Goal: Communication & Community: Answer question/provide support

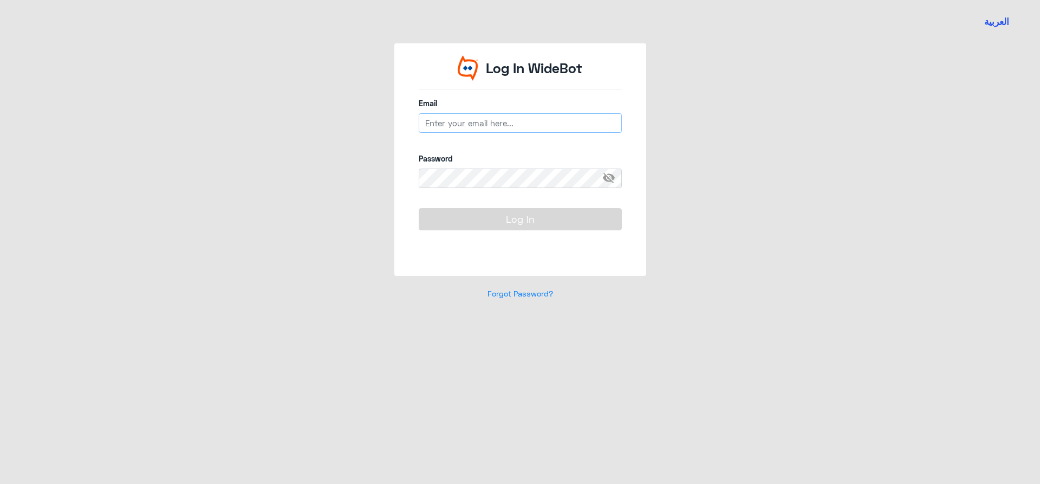
type input "[EMAIL_ADDRESS][DOMAIN_NAME]"
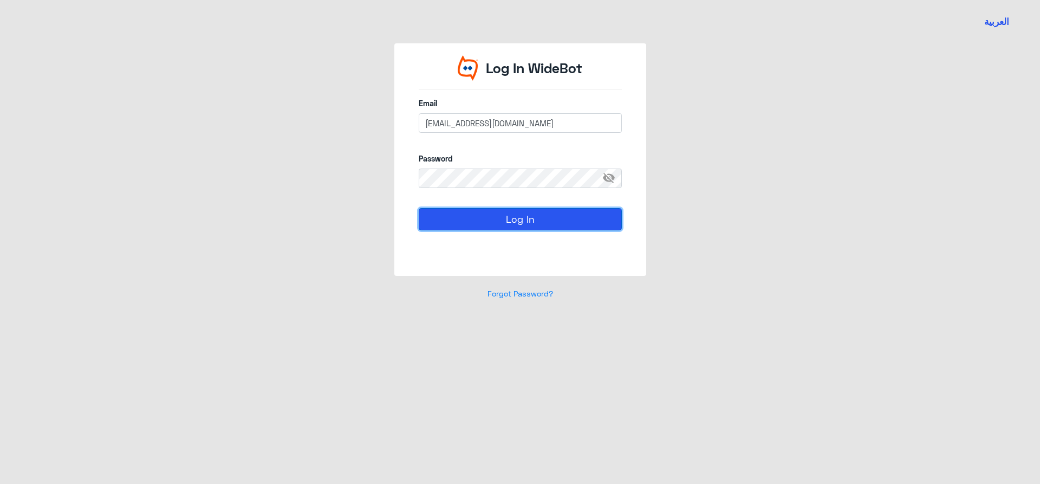
click at [538, 225] on button "Log In" at bounding box center [520, 219] width 203 height 22
click at [536, 229] on button "Log In" at bounding box center [520, 219] width 203 height 22
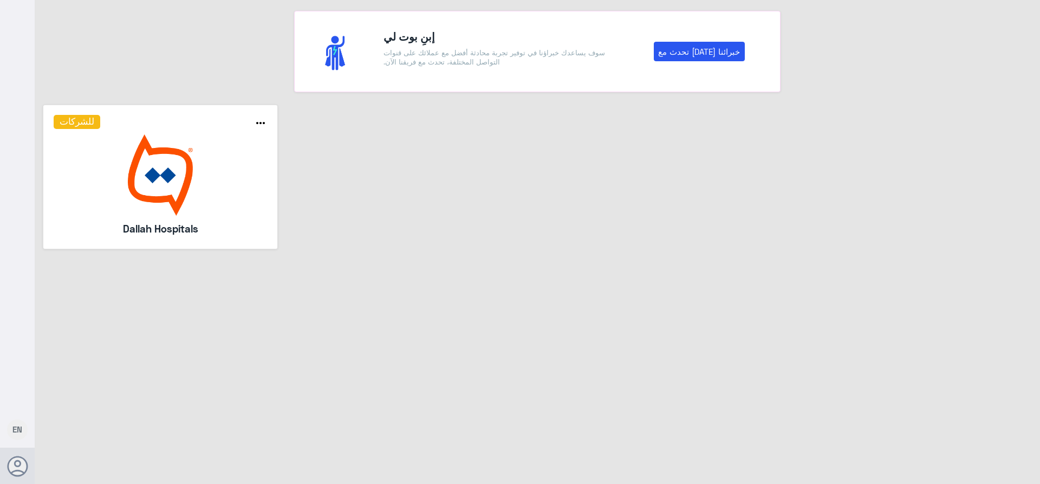
click at [197, 213] on img at bounding box center [161, 174] width 214 height 81
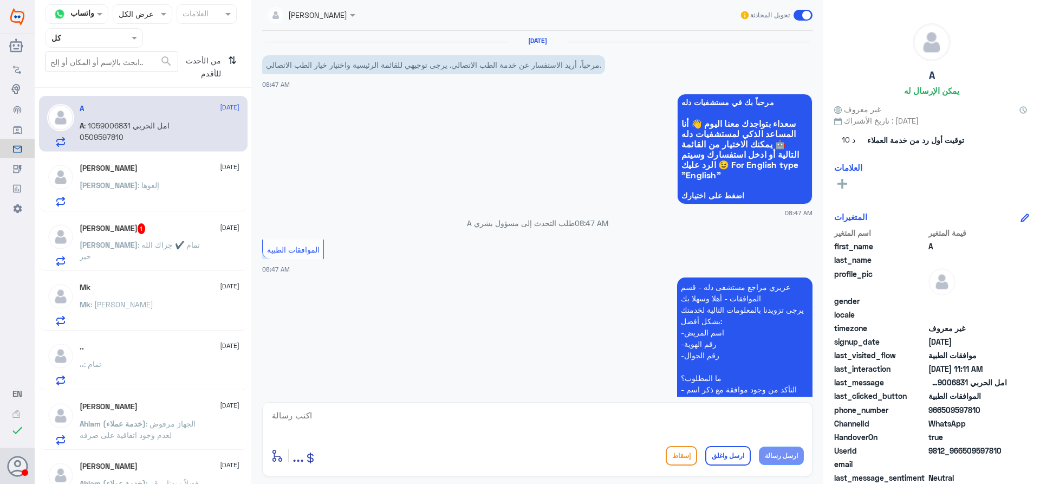
scroll to position [781, 0]
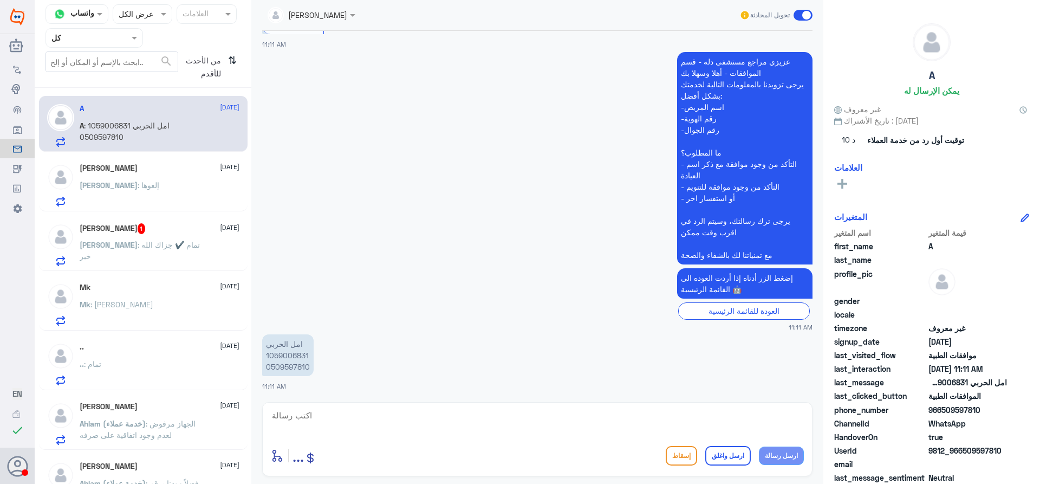
click at [131, 42] on span at bounding box center [136, 37] width 14 height 11
click at [114, 108] on div "الوارد لديك" at bounding box center [95, 110] width 98 height 25
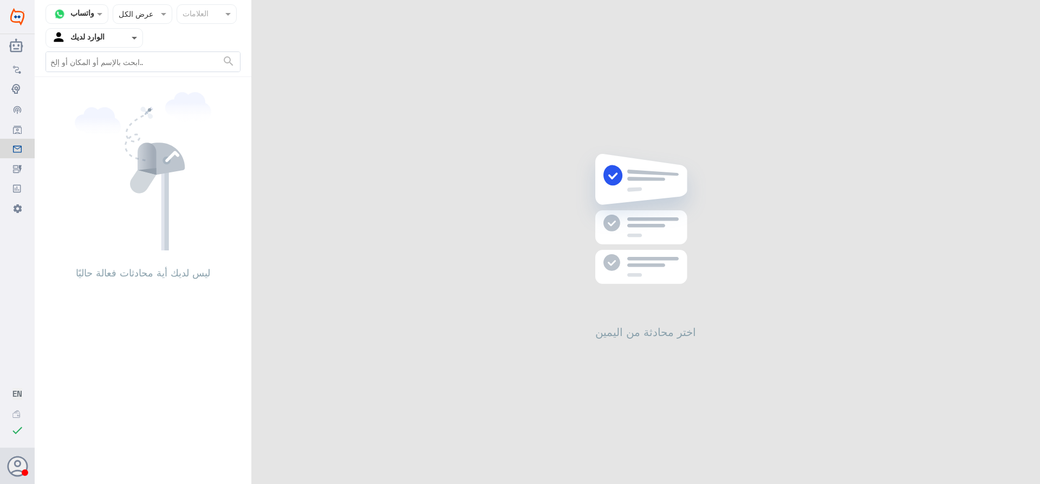
click at [132, 40] on span at bounding box center [136, 37] width 14 height 11
click at [109, 120] on div "فريقك" at bounding box center [95, 121] width 98 height 25
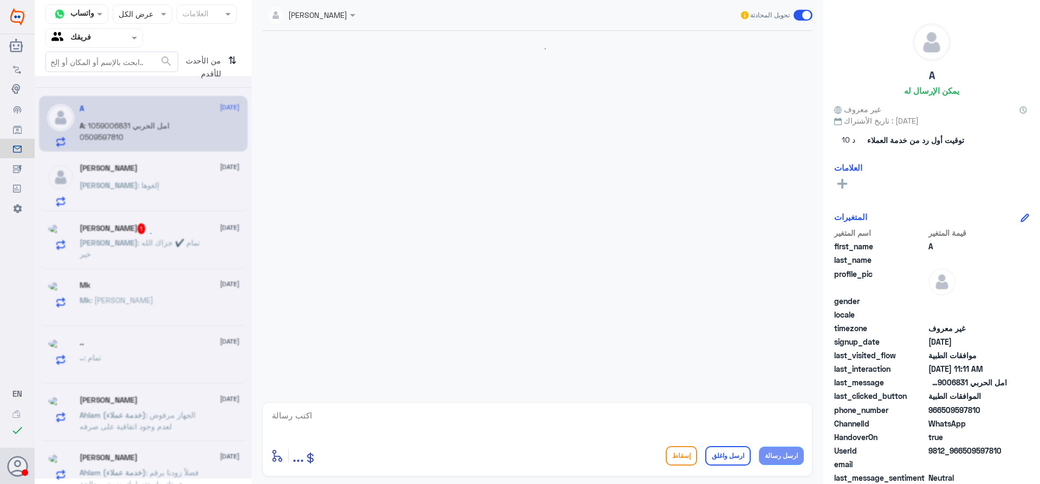
scroll to position [781, 0]
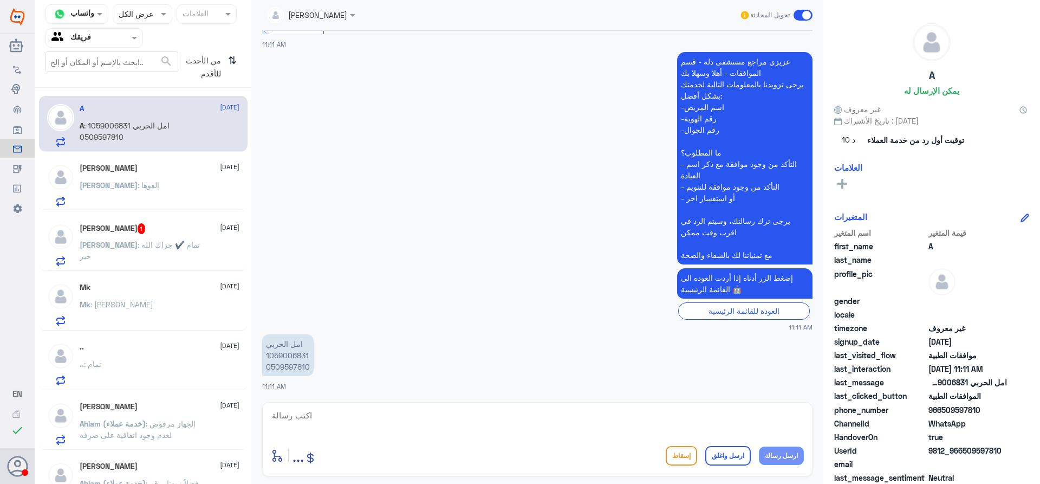
click at [139, 203] on p "[PERSON_NAME] : إلغوها" at bounding box center [120, 192] width 80 height 27
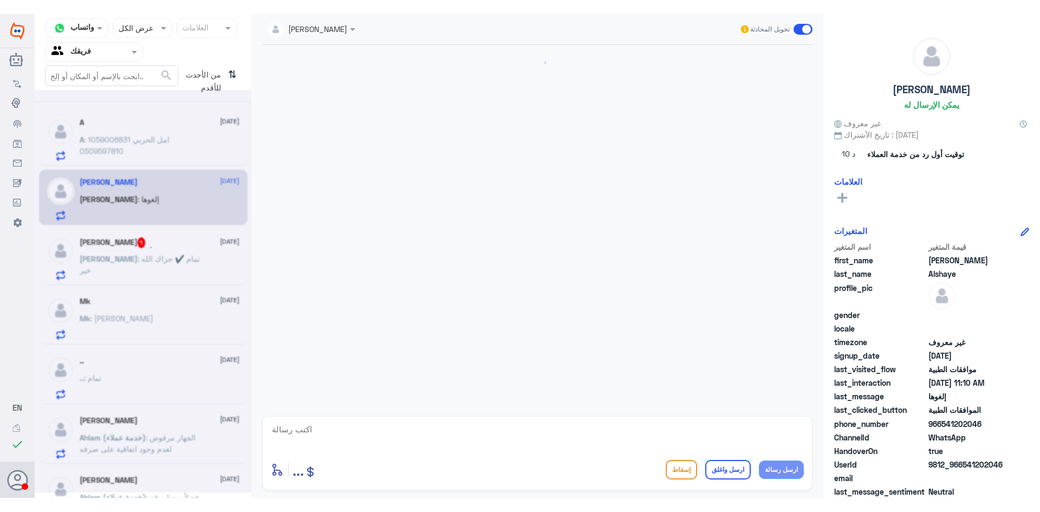
scroll to position [1151, 0]
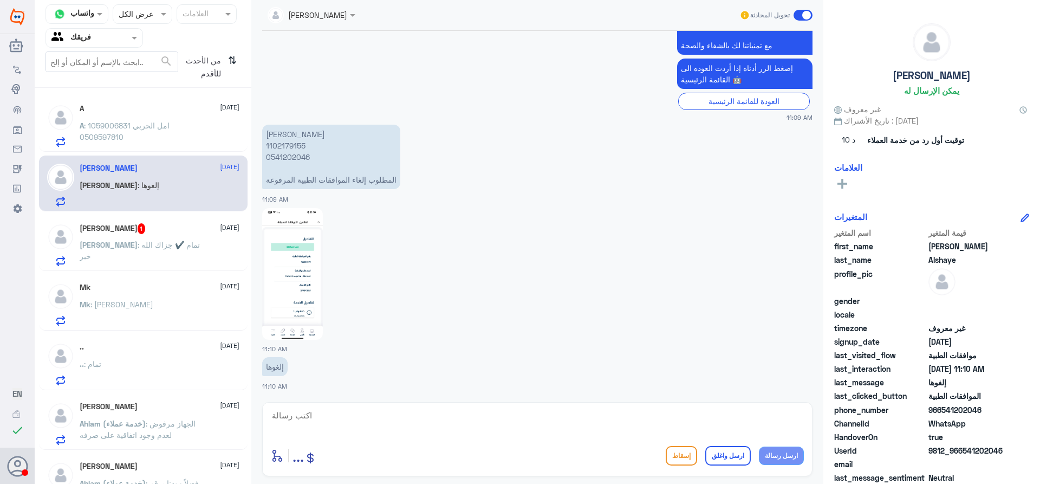
click at [289, 289] on img at bounding box center [292, 274] width 61 height 132
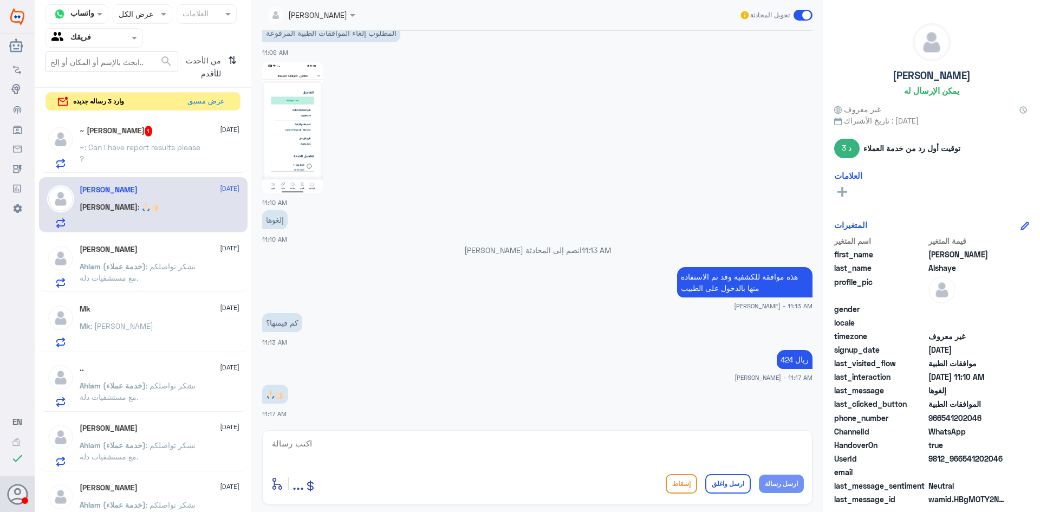
scroll to position [1136, 0]
click at [168, 147] on span ": Can i have report results please ?" at bounding box center [140, 152] width 121 height 21
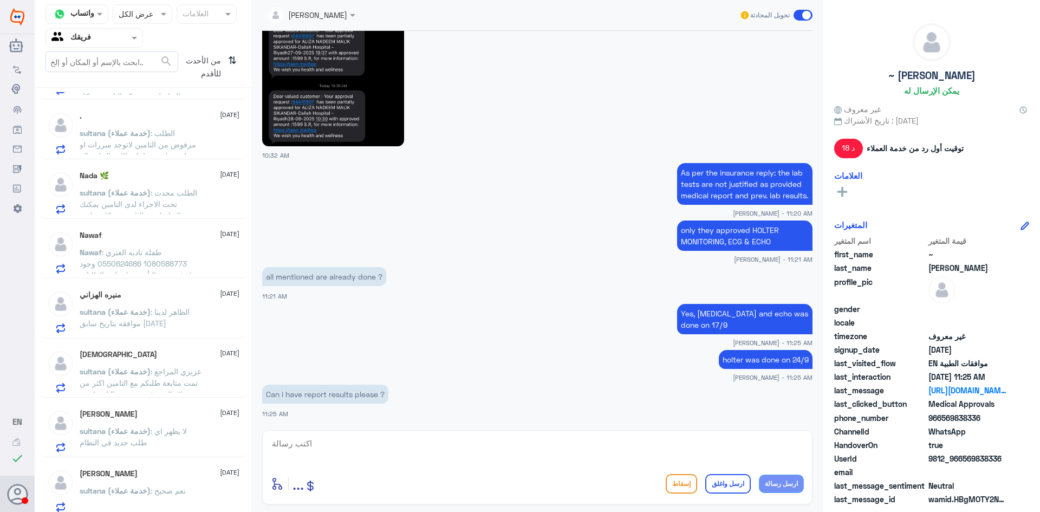
scroll to position [772, 0]
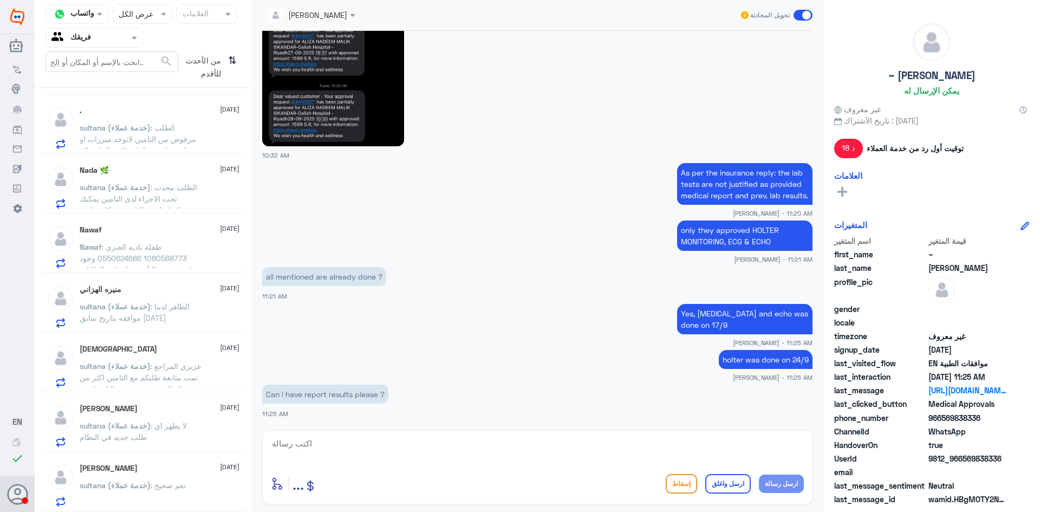
click at [174, 479] on div "[PERSON_NAME] [DATE] sultana (خدمة عملاء) : نعم صحيح" at bounding box center [160, 485] width 160 height 43
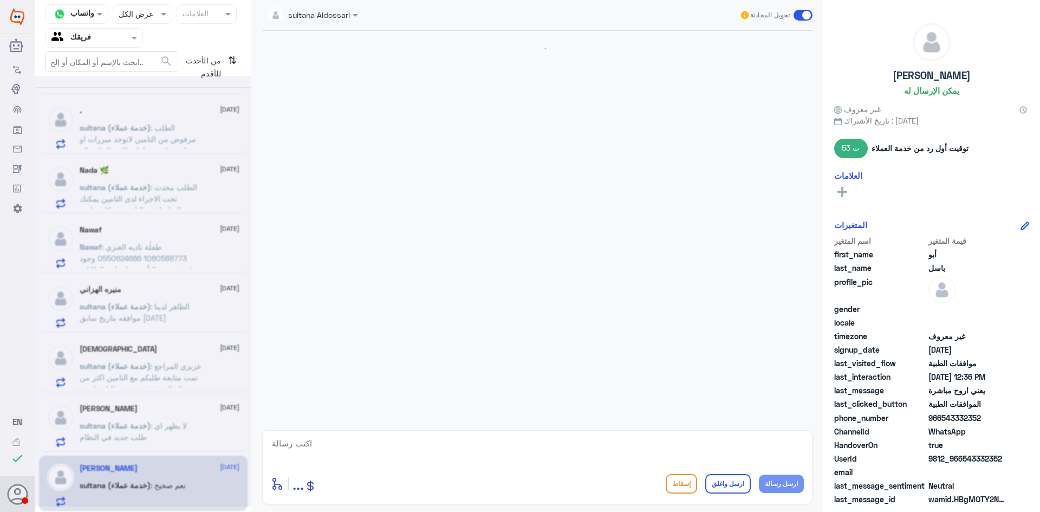
scroll to position [612, 0]
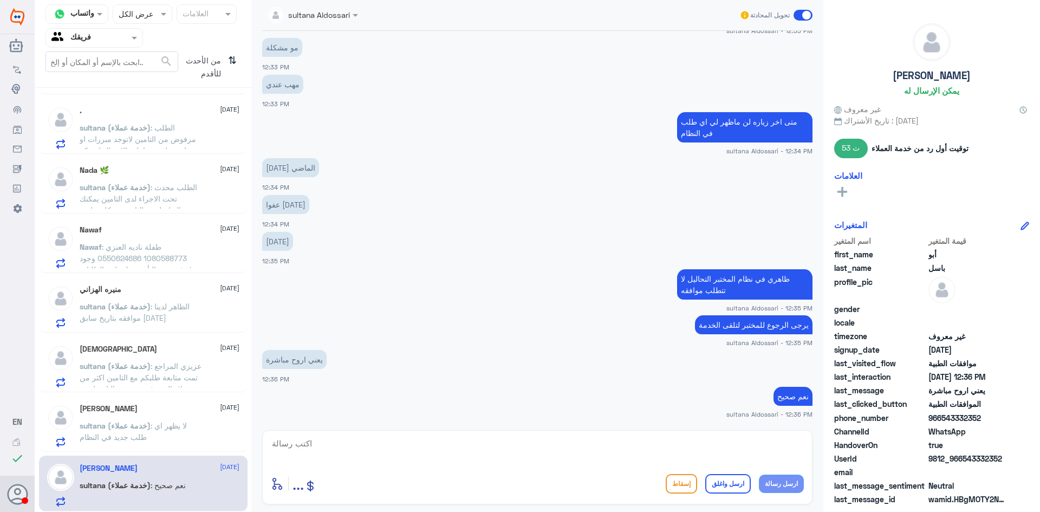
click at [663, 446] on textarea at bounding box center [537, 449] width 533 height 27
type textarea "k"
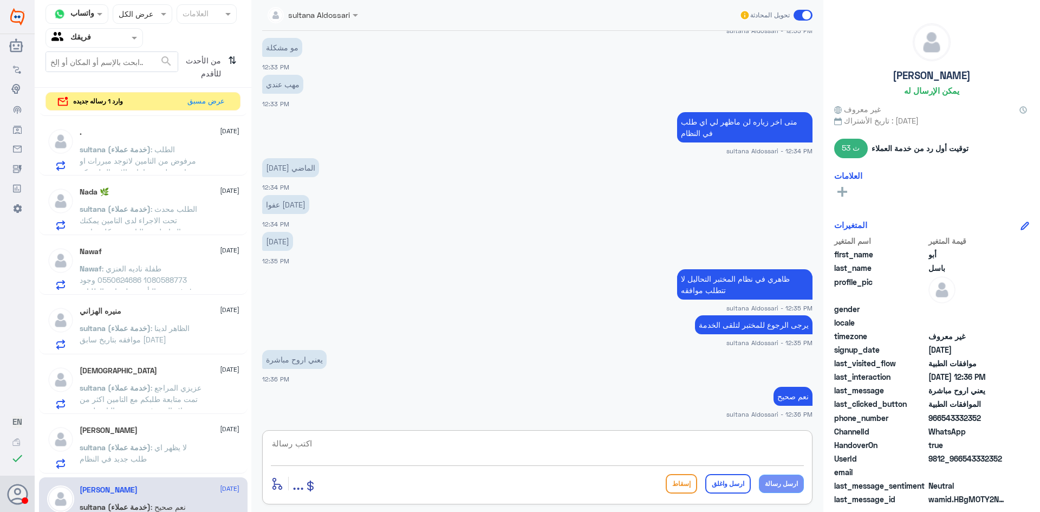
click at [671, 446] on textarea at bounding box center [537, 449] width 533 height 27
type textarea "k"
type textarea "نتمنى لك دوام الصحه والعافيه"
click at [736, 482] on button "ارسل واغلق" at bounding box center [728, 484] width 46 height 20
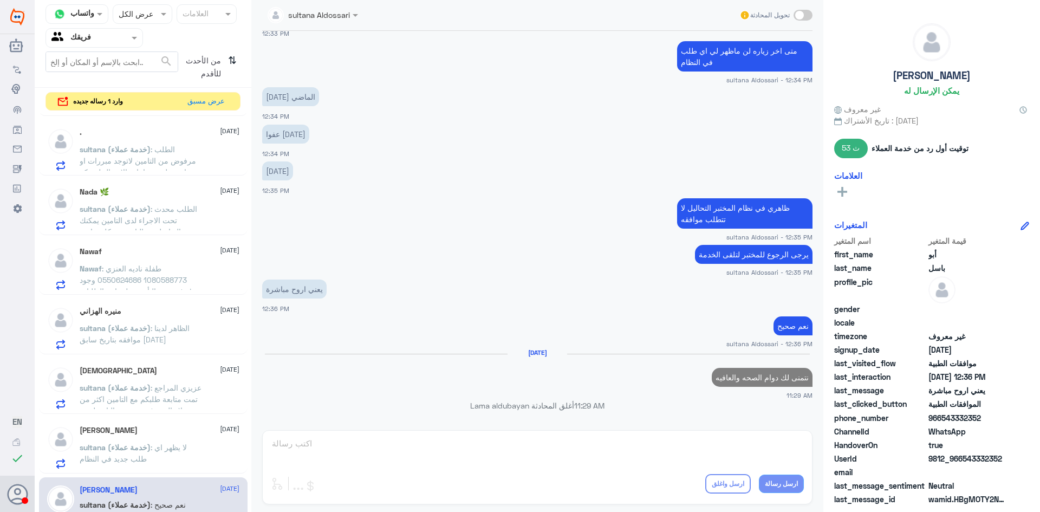
scroll to position [660, 0]
click at [160, 407] on span ": عزيزي المراجع تمت متابعة طلبكم مع التامين اكثر من مرة لا زال مرفوض يرجى التاو…" at bounding box center [141, 404] width 122 height 43
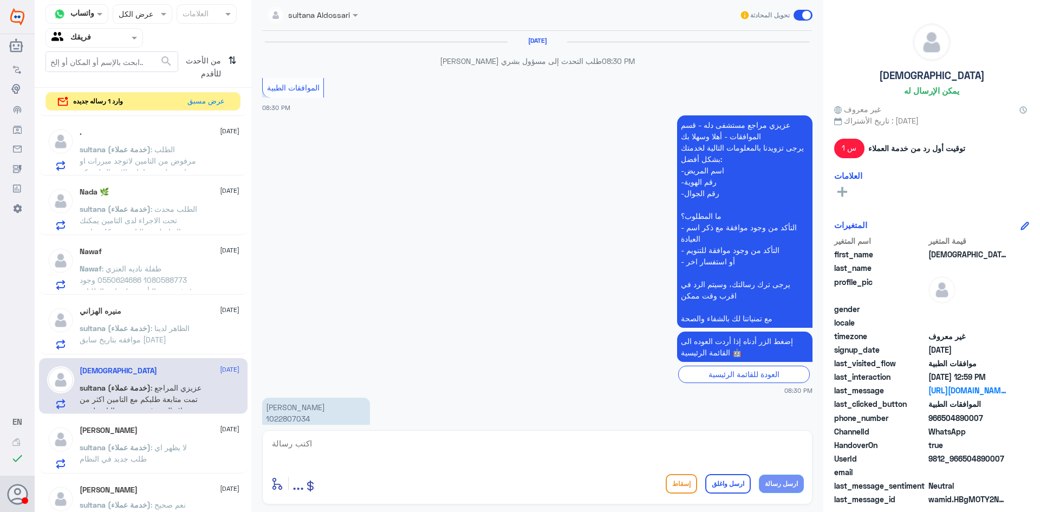
scroll to position [1376, 0]
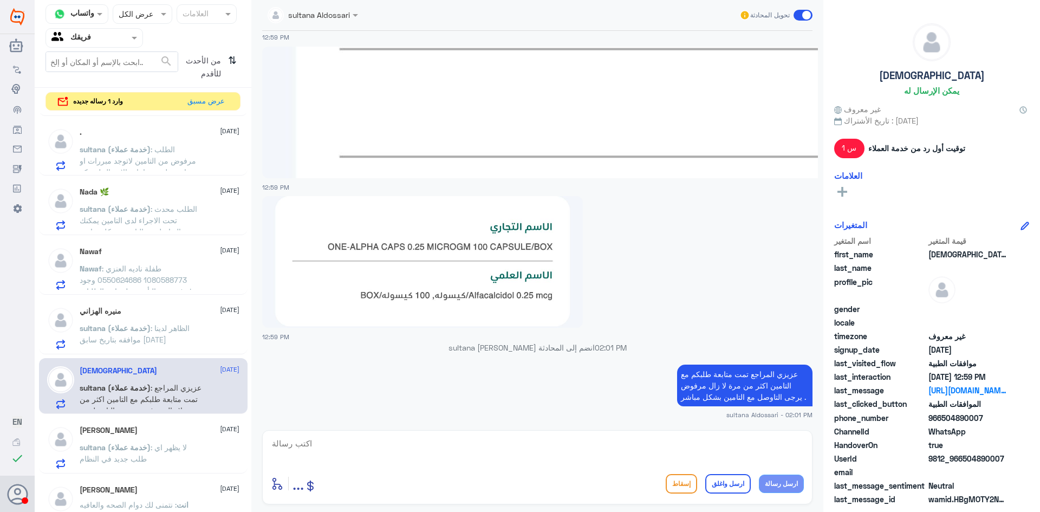
click at [154, 334] on p "sultana (خدمة عملاء) : الظاهر لدينا موافقه بتاريخ سابق [DATE]" at bounding box center [141, 335] width 122 height 27
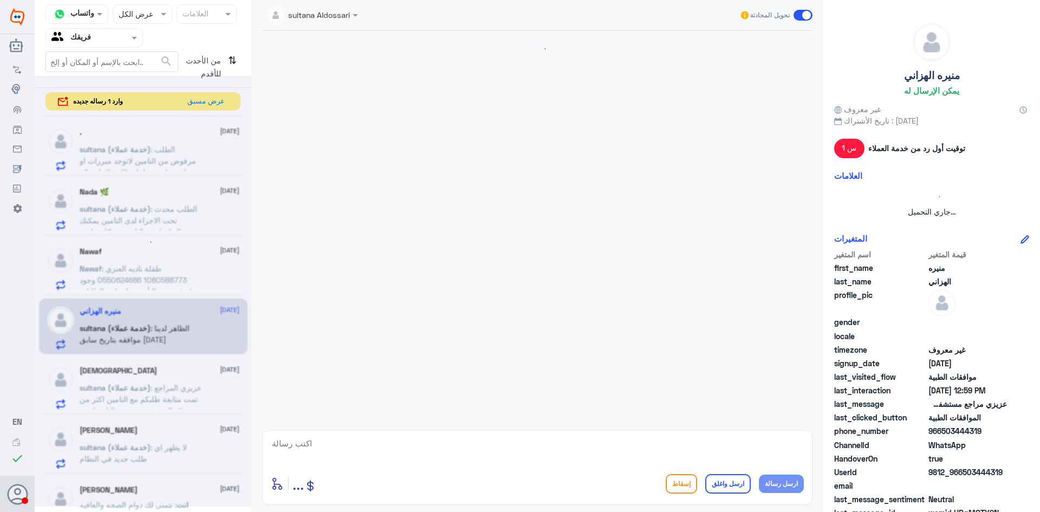
scroll to position [422, 0]
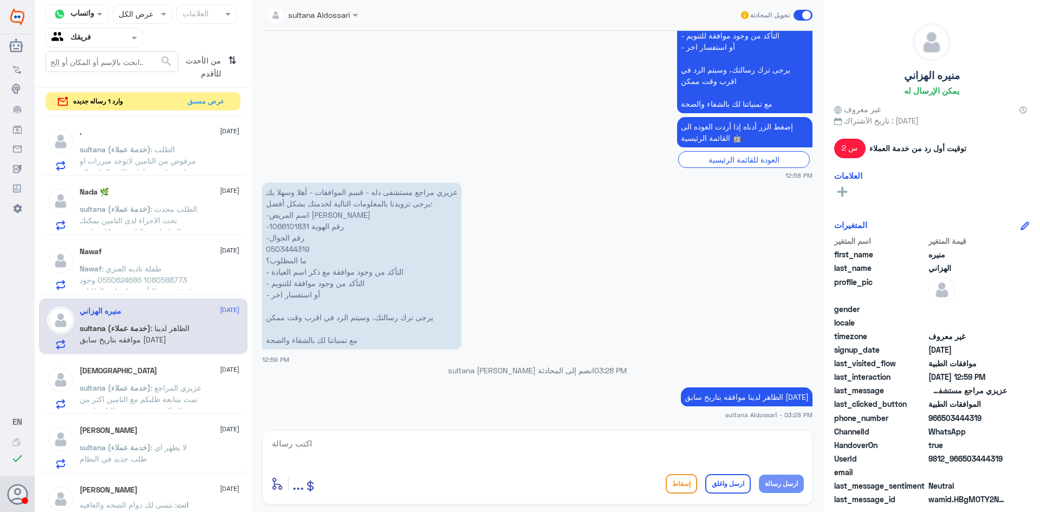
click at [164, 279] on span ": طفلة ناديه العنزي 1080588773 0550624686 وجود رفض من التأمين على احد الطلبات !" at bounding box center [136, 280] width 112 height 32
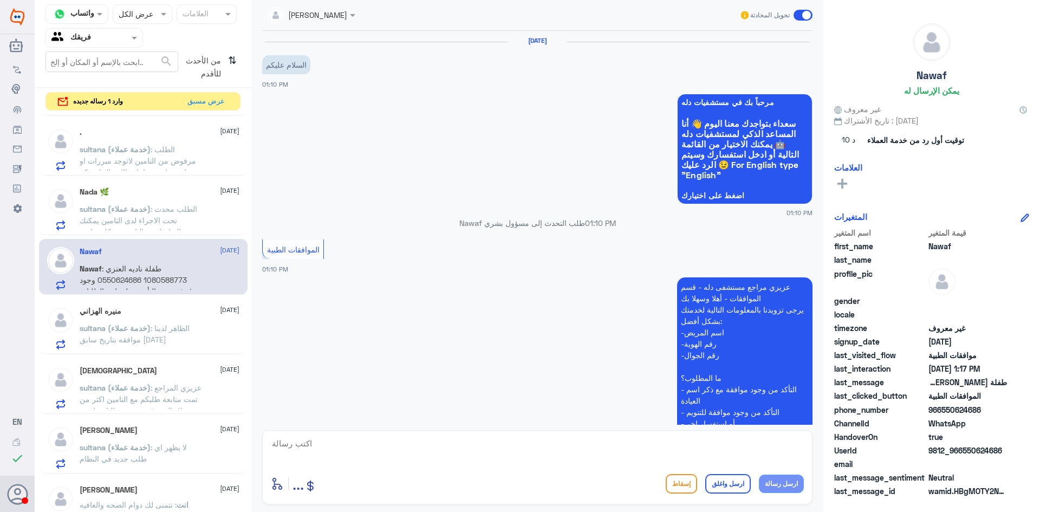
scroll to position [651, 0]
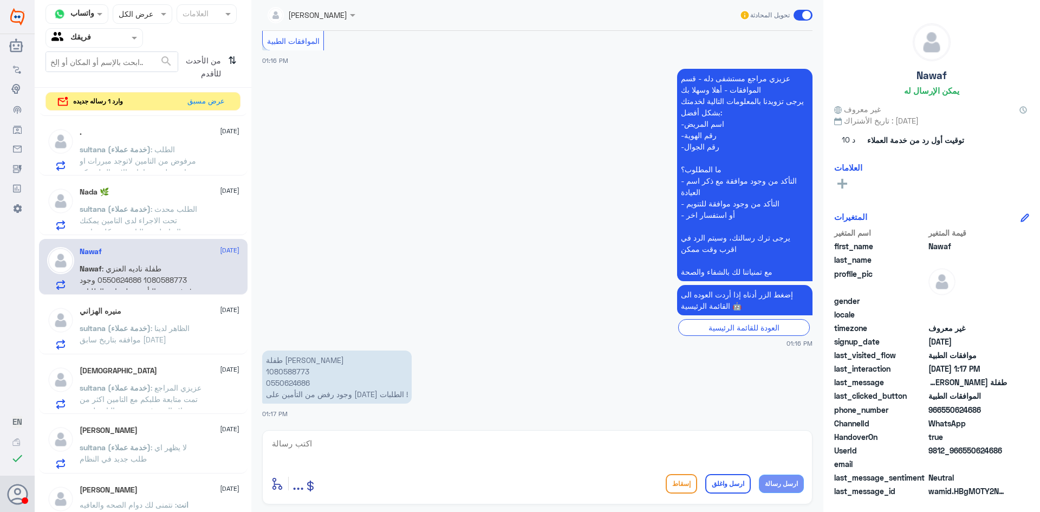
click at [161, 202] on div "Nada 🌿 [DATE] sultana (خدمة عملاء) : الطلب محدث تحت الاجراء لدى التامين يمكنك ا…" at bounding box center [160, 208] width 160 height 43
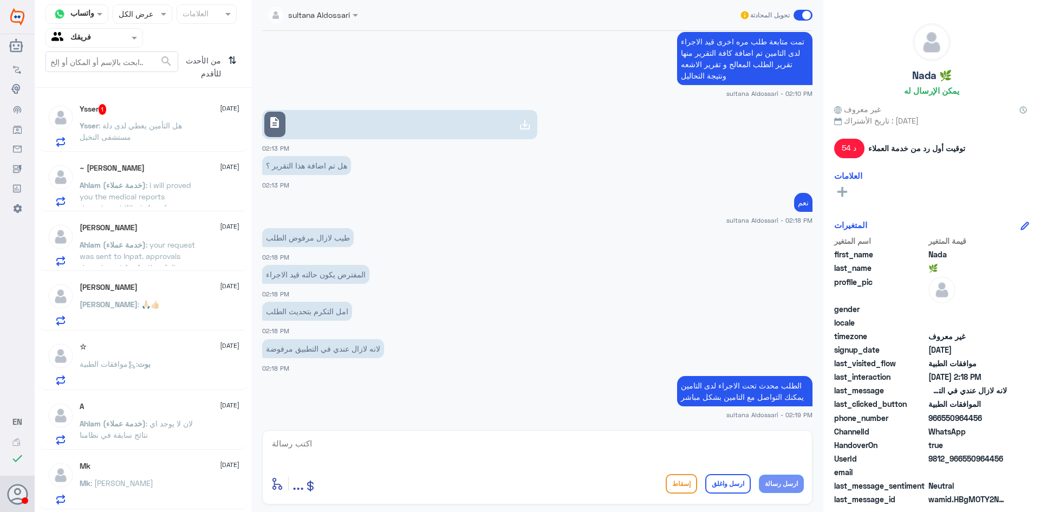
click at [187, 141] on p "Ysser : هل التأمين يغطي لدى دلة مستشفى النخيل" at bounding box center [141, 133] width 122 height 27
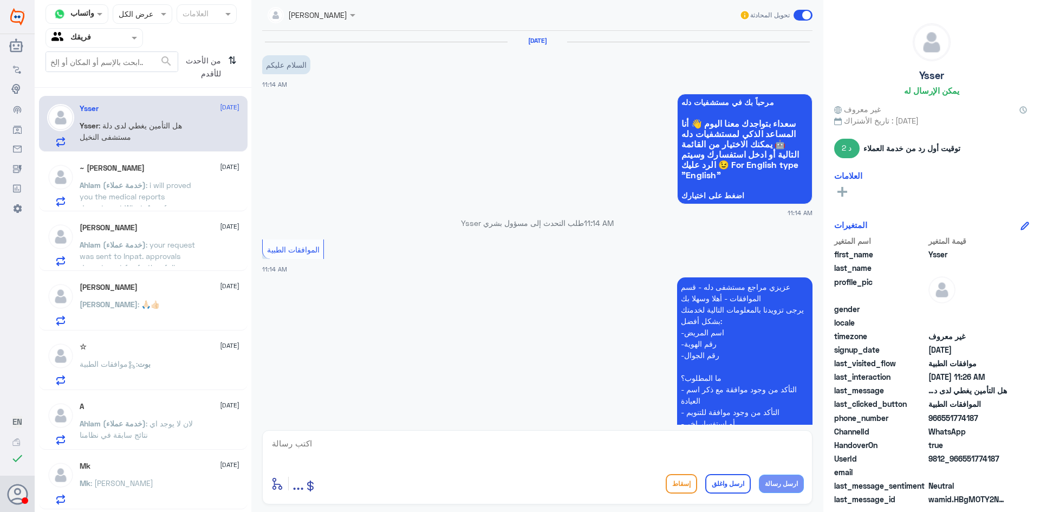
scroll to position [311, 0]
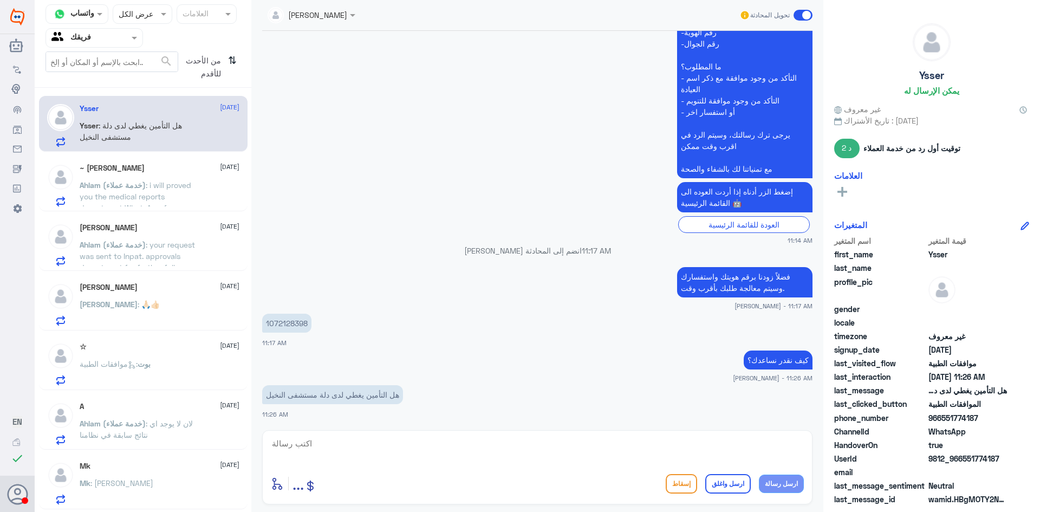
click at [168, 204] on span ": i will proved you the medical reports department WhatsApp for any requested r…" at bounding box center [136, 201] width 112 height 43
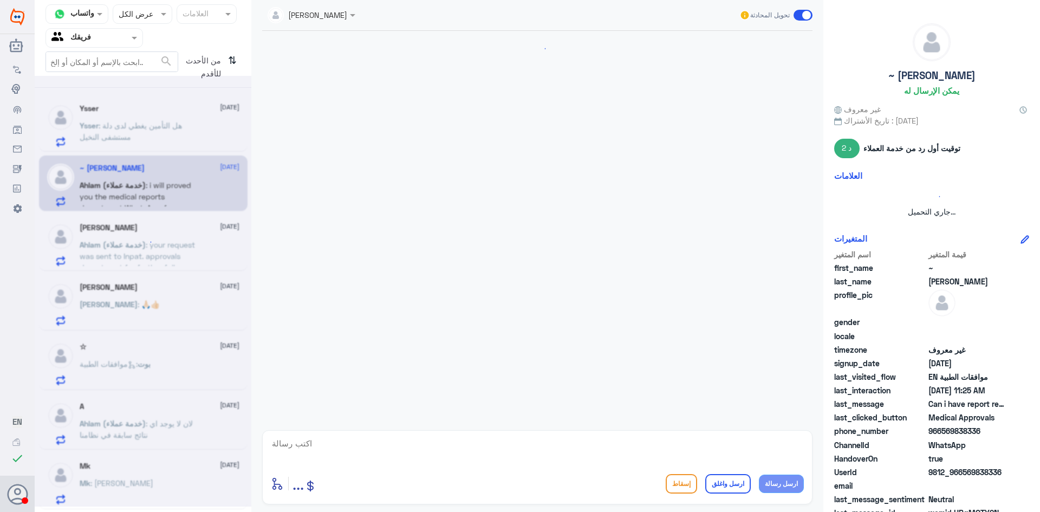
scroll to position [725, 0]
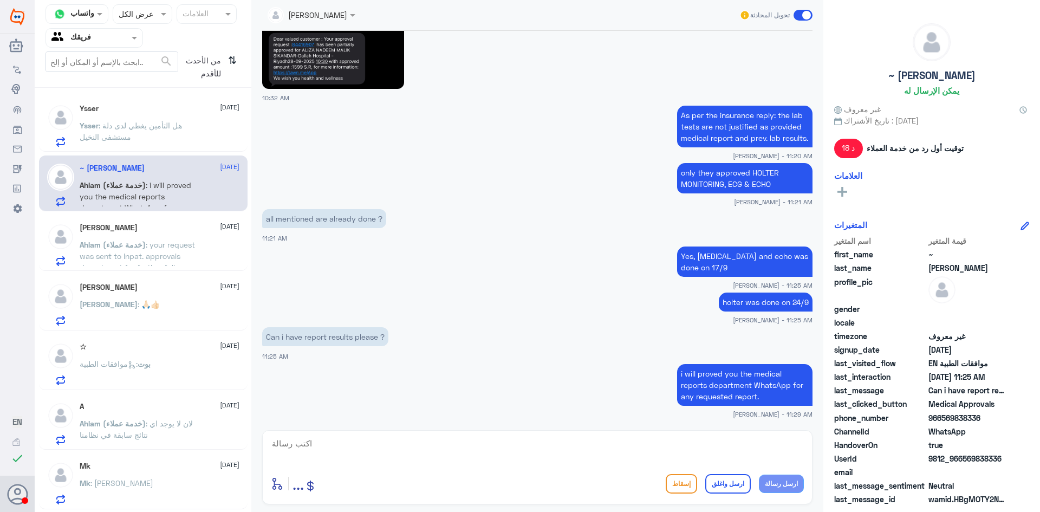
click at [161, 246] on span ": your request was sent to Inpat. approvals department for further follow up." at bounding box center [139, 256] width 119 height 32
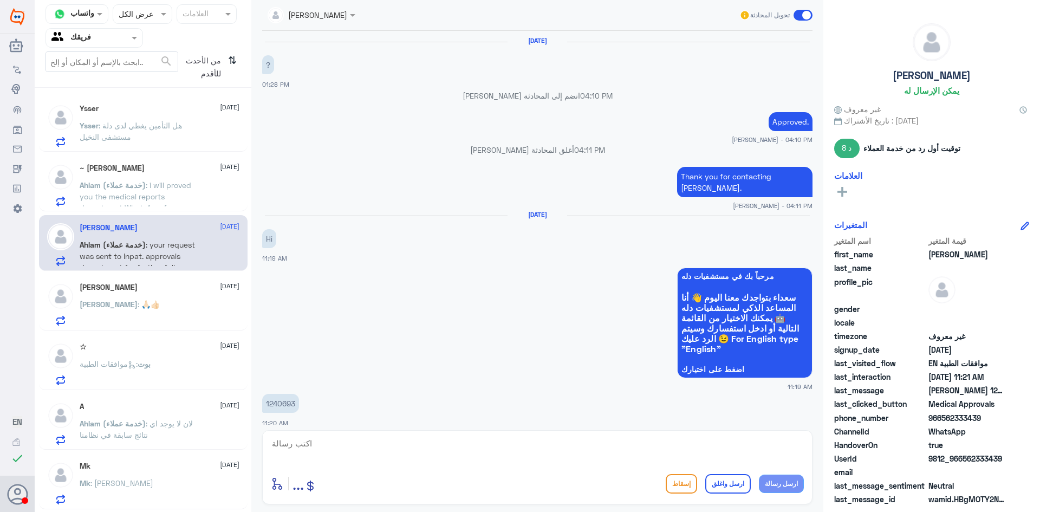
scroll to position [896, 0]
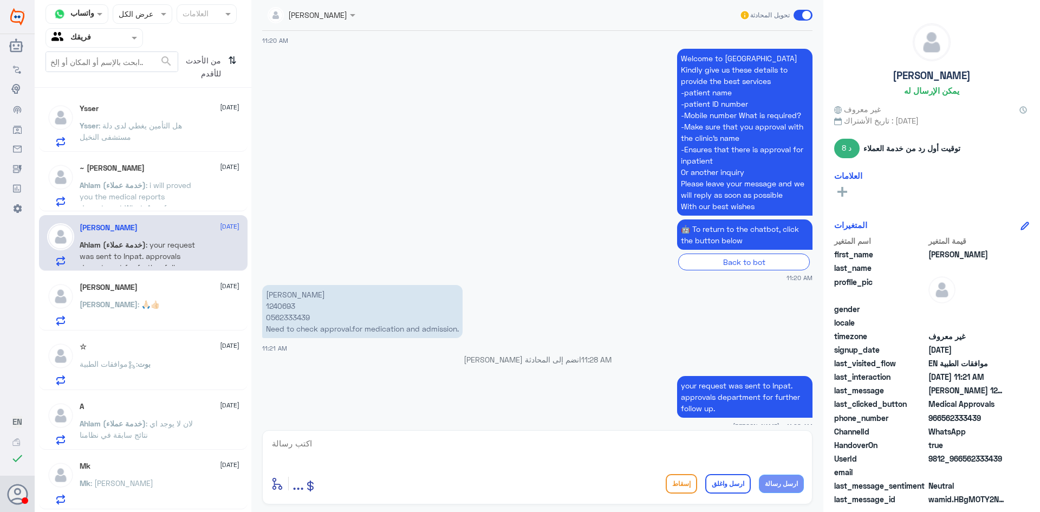
click at [165, 311] on div "[PERSON_NAME] : 🙏🏻👍🏻" at bounding box center [160, 313] width 160 height 24
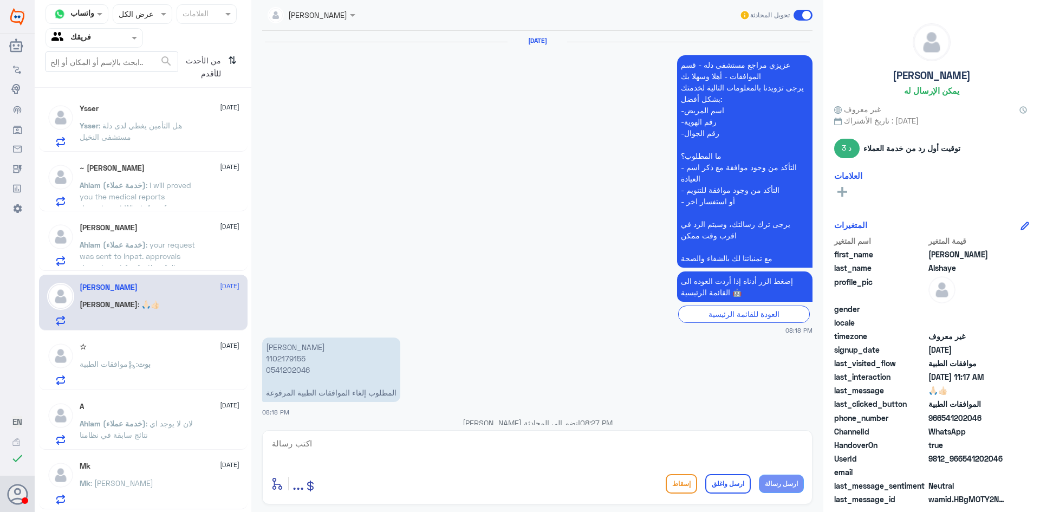
scroll to position [1076, 0]
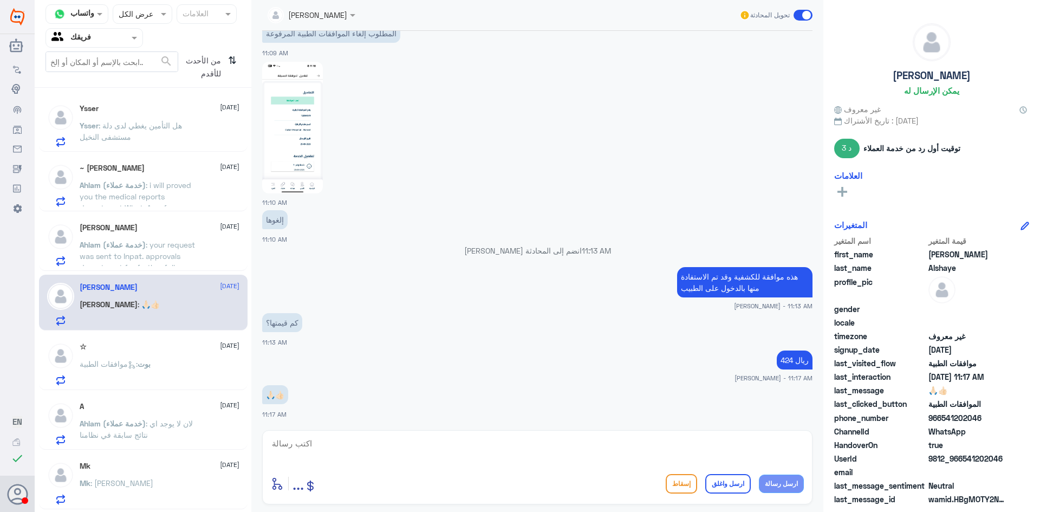
click at [506, 442] on textarea at bounding box center [537, 449] width 533 height 27
type textarea "نتمنى لك دوام الصحه والعافيه"
click at [731, 482] on button "ارسل واغلق" at bounding box center [728, 484] width 46 height 20
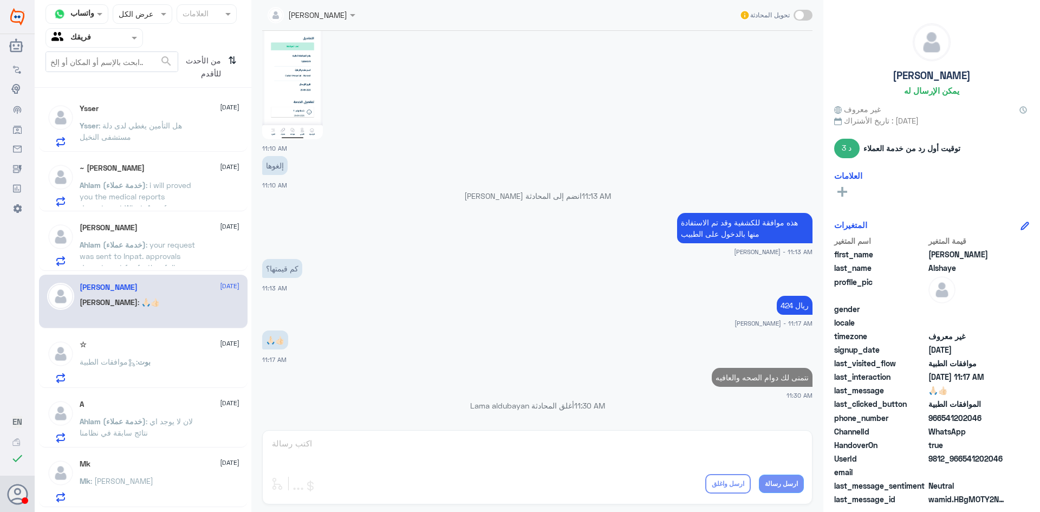
click at [151, 372] on p "بوت : موافقات الطبية" at bounding box center [115, 369] width 71 height 27
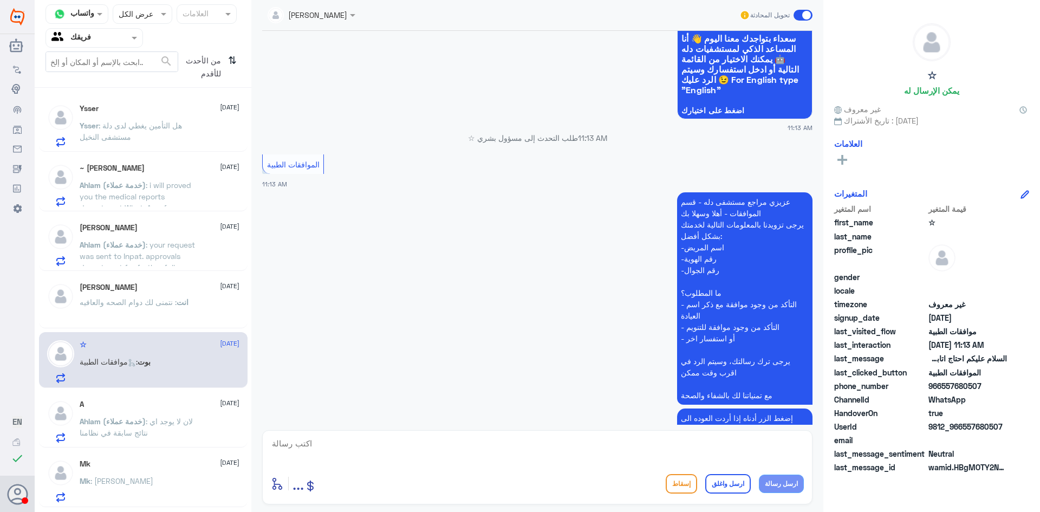
scroll to position [148, 0]
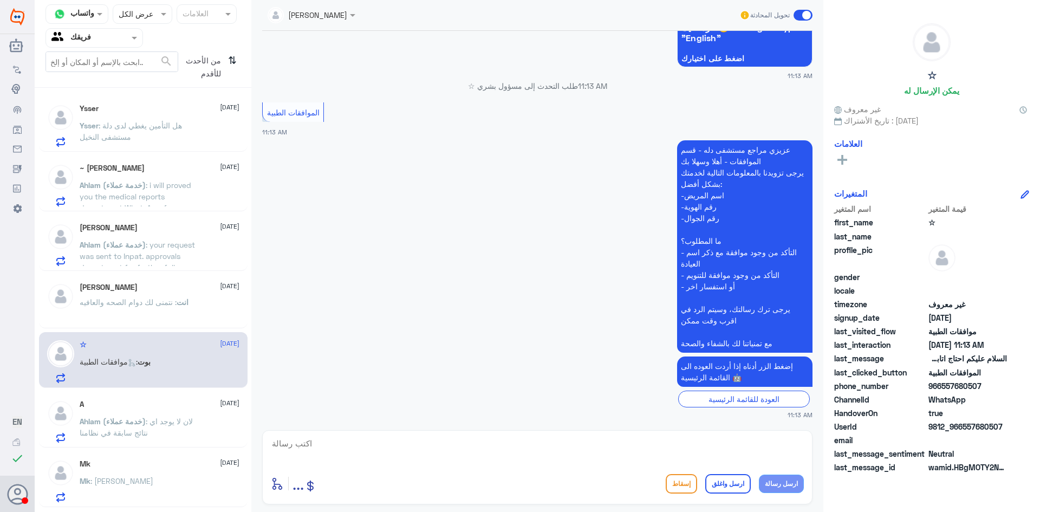
click at [162, 422] on span ": لان لا يوجد اي نتائج سابقة في نظامنا" at bounding box center [136, 427] width 113 height 21
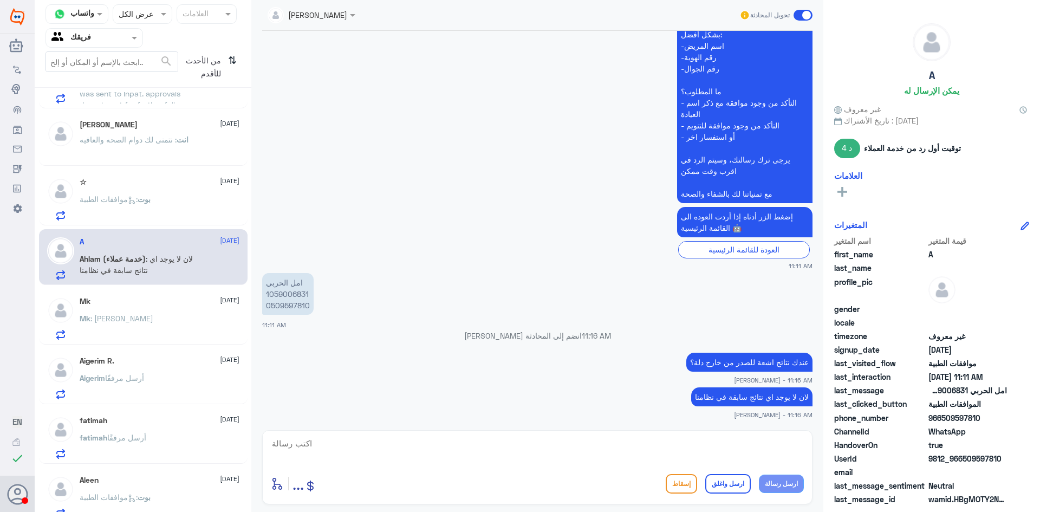
click at [176, 336] on div "Mk : شكرا حبيبينا" at bounding box center [160, 327] width 160 height 24
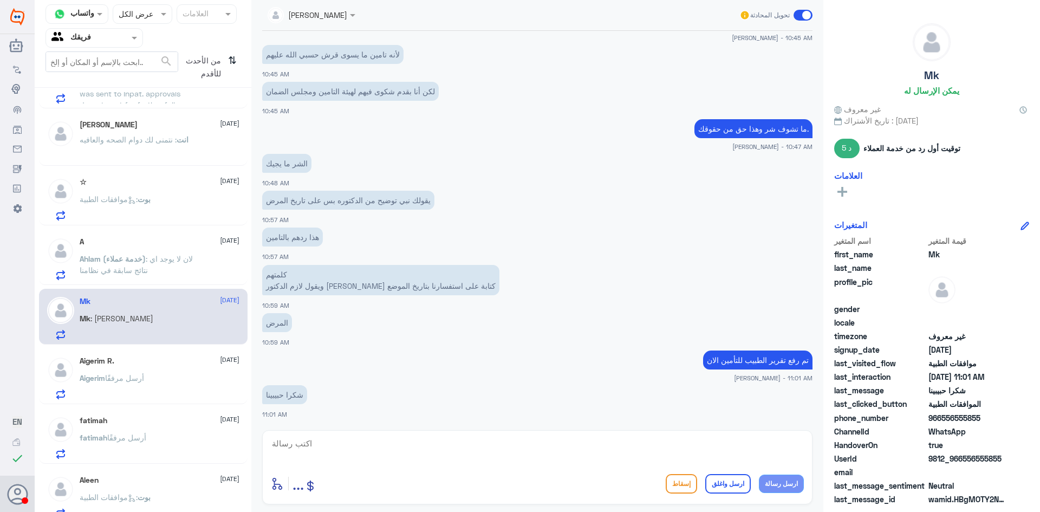
click at [128, 366] on div "Aigerim R. [DATE] [PERSON_NAME] أرسل مرفقًا" at bounding box center [160, 377] width 160 height 43
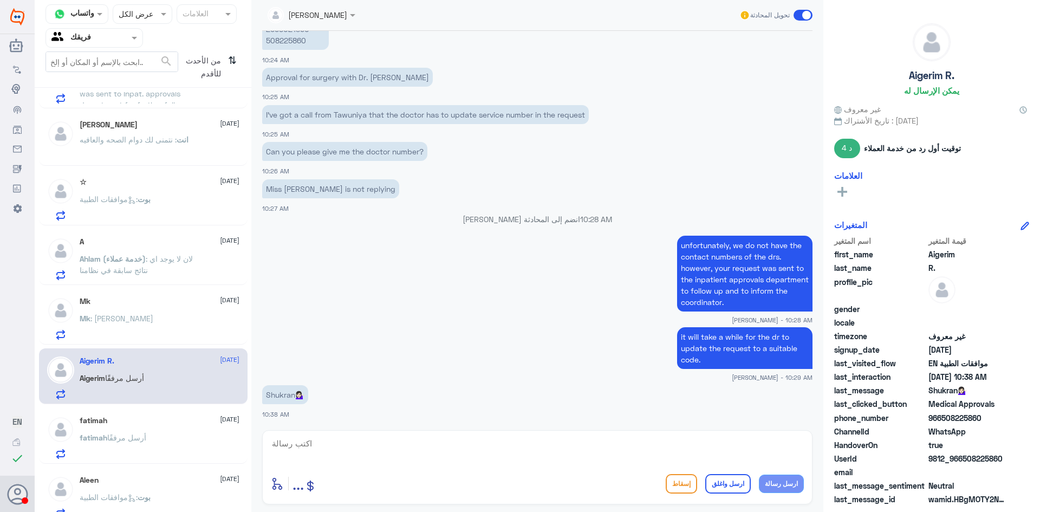
click at [132, 422] on div "fatimah [DATE]" at bounding box center [160, 420] width 160 height 9
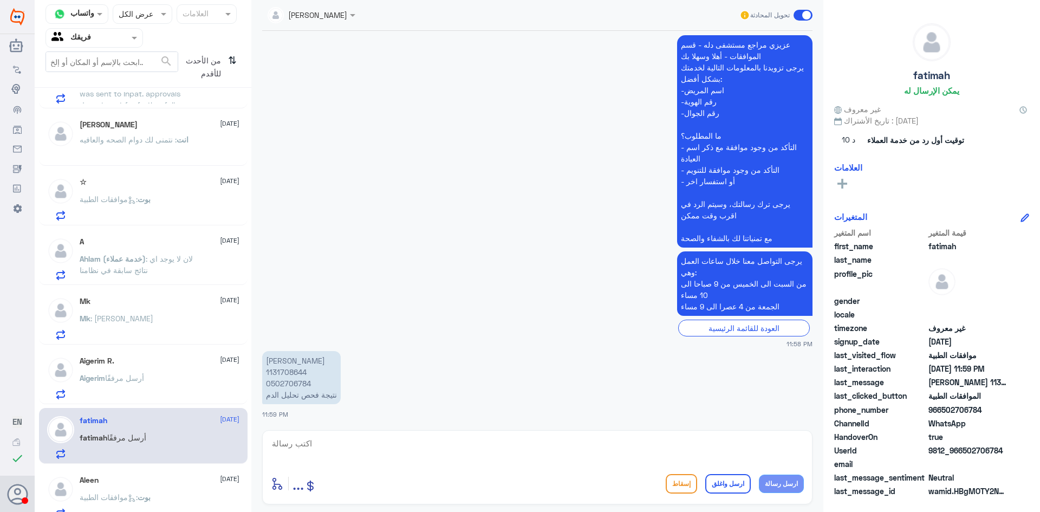
click at [356, 443] on textarea at bounding box center [537, 449] width 533 height 27
click at [149, 471] on div "Aleen [DATE] بوت : موافقات الطبية" at bounding box center [143, 495] width 209 height 56
click at [164, 483] on div "Aleen [DATE] بوت : موافقات الطبية" at bounding box center [160, 497] width 160 height 43
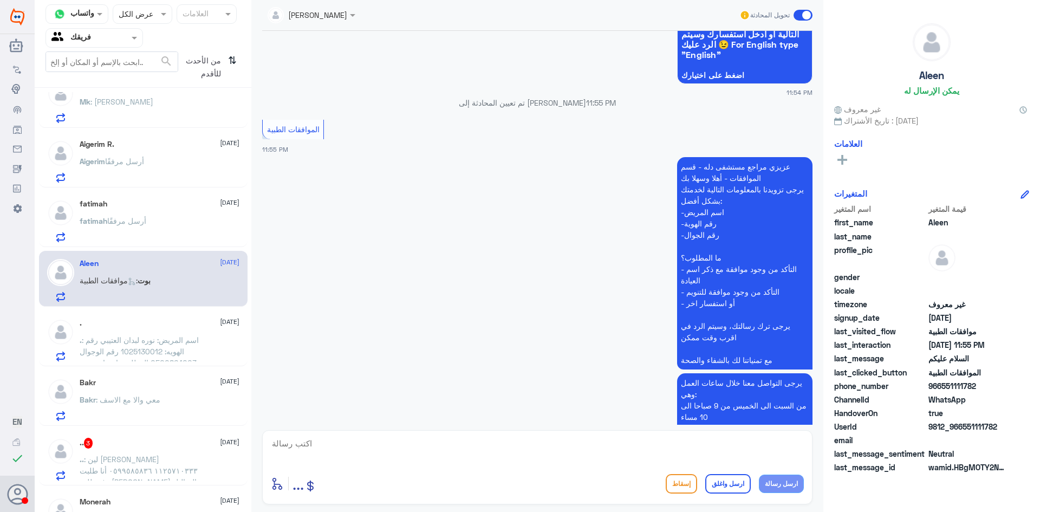
scroll to position [802, 0]
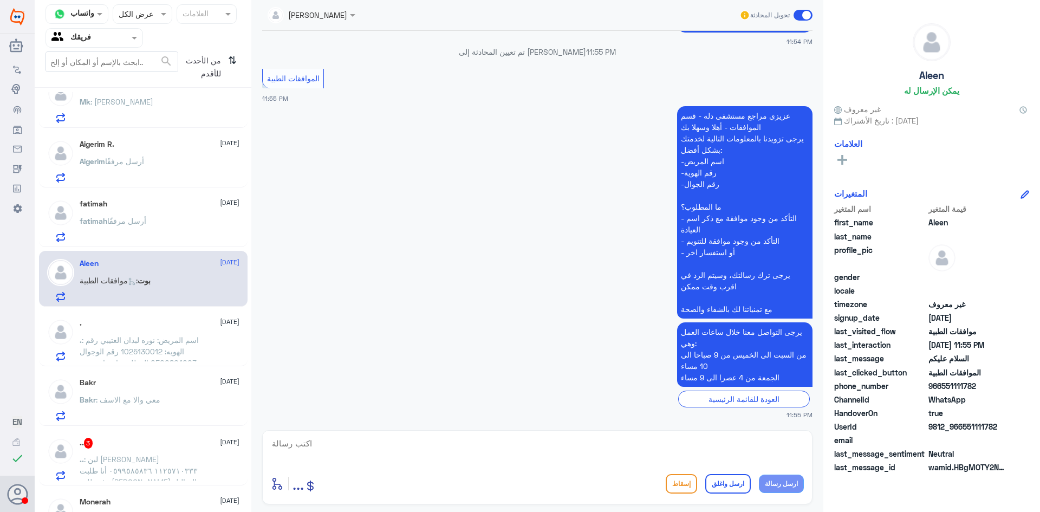
click at [132, 325] on div ". [DATE]" at bounding box center [160, 323] width 160 height 9
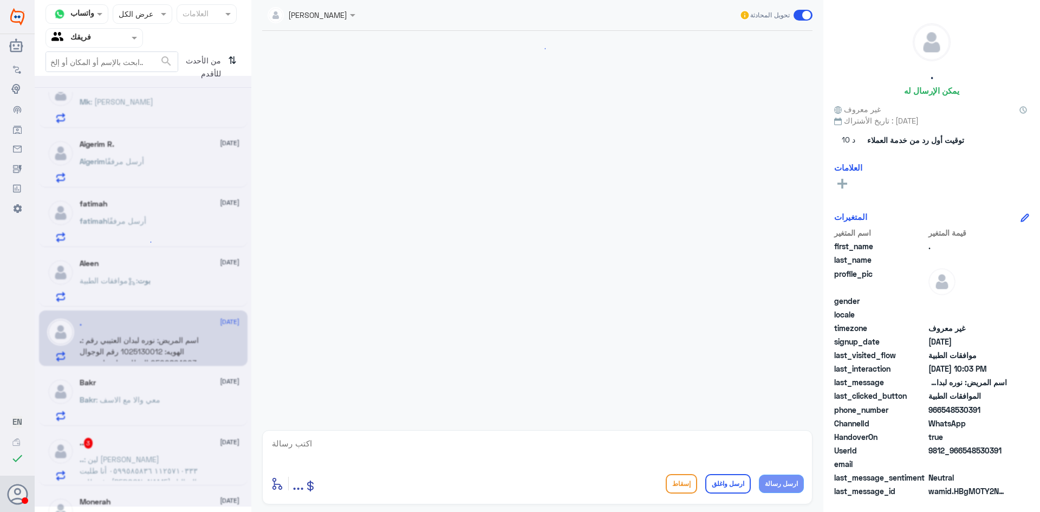
scroll to position [242, 0]
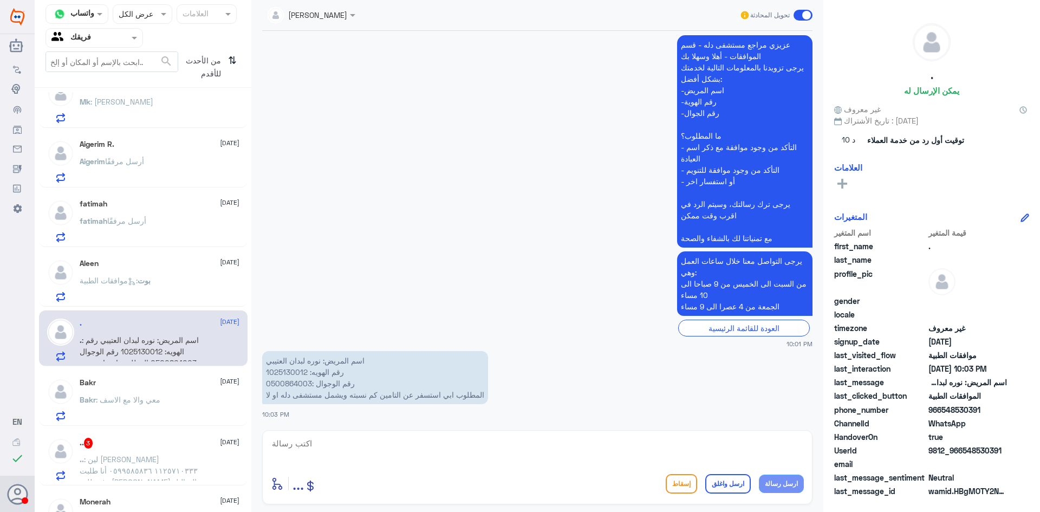
click at [132, 411] on p "Bakr : معي والا مع الاسف" at bounding box center [120, 407] width 81 height 27
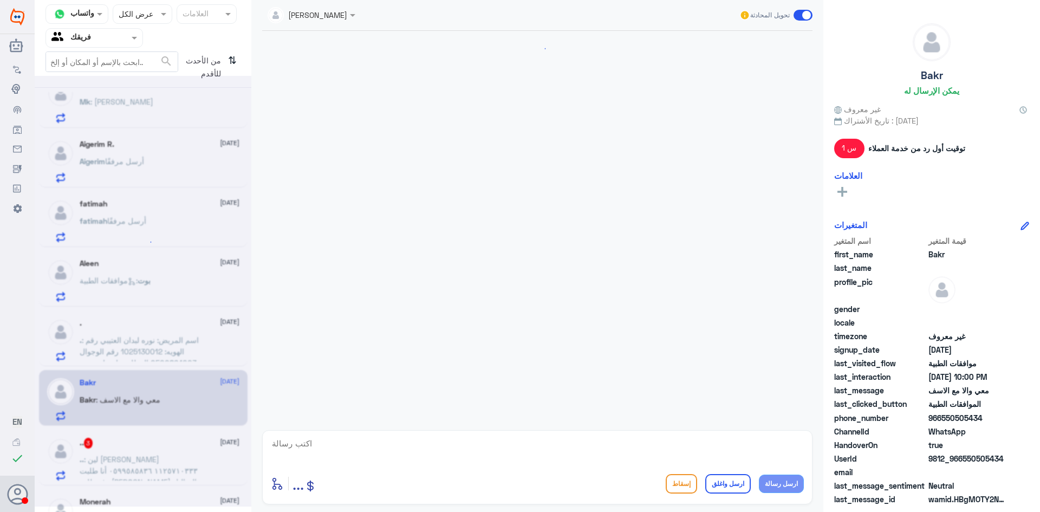
scroll to position [694, 0]
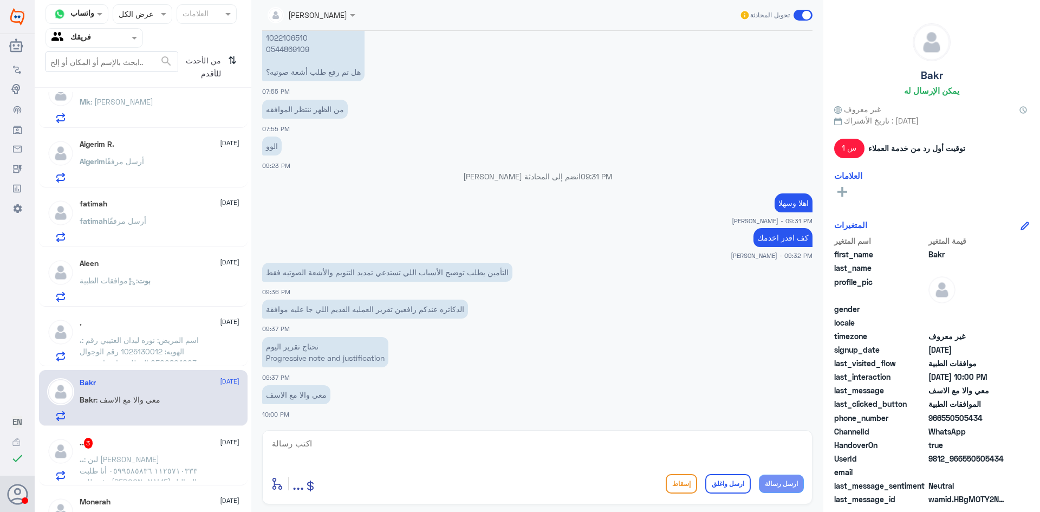
click at [148, 444] on div ".. 3 [DATE]" at bounding box center [160, 443] width 160 height 11
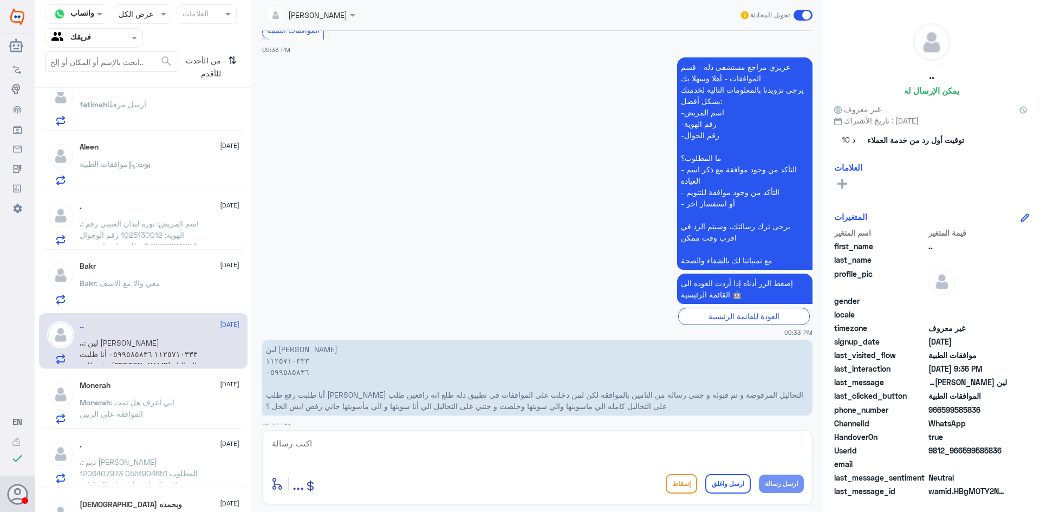
scroll to position [650, 0]
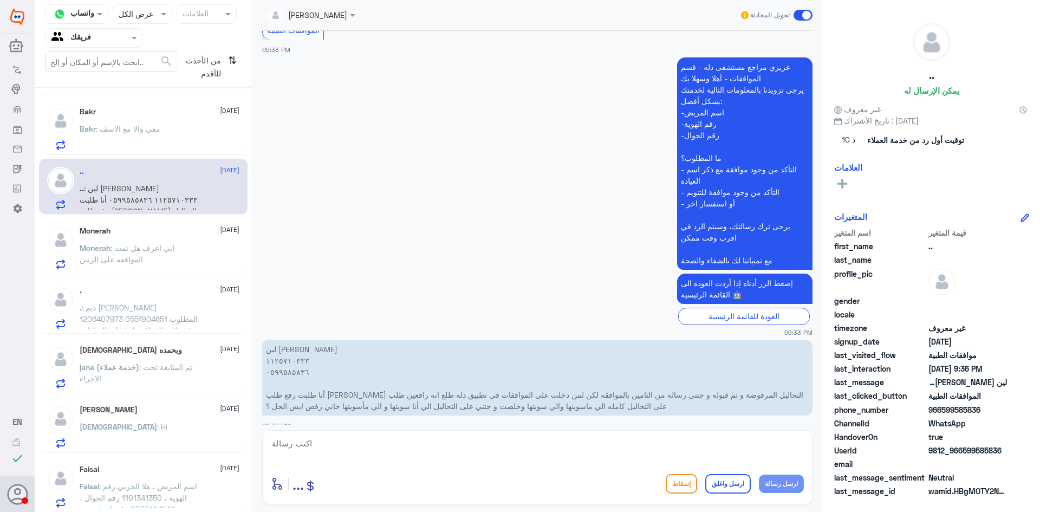
click at [177, 236] on div "Monerah [DATE] Monerah : ابي اعرف هل تمت الموافقه على الرنين" at bounding box center [160, 247] width 160 height 43
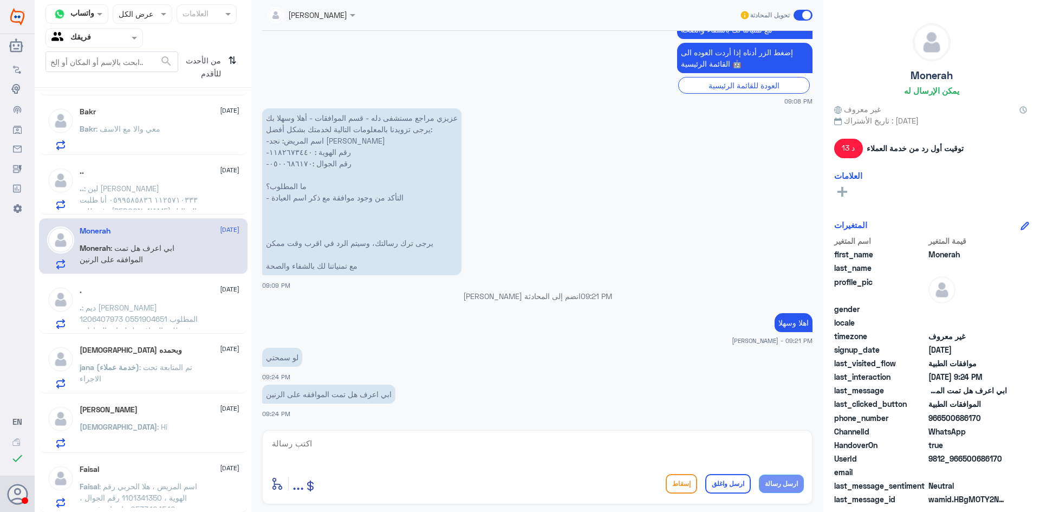
click at [138, 311] on span ": ديم [PERSON_NAME] 1206407973 0551904651 المطلوب رفع طلب الموافقه لجلسات التخا…" at bounding box center [139, 359] width 119 height 112
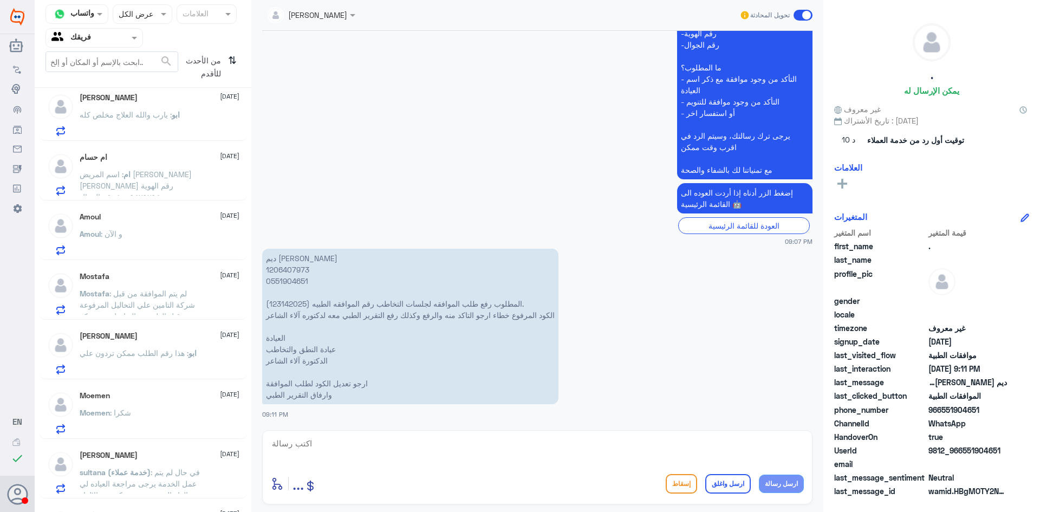
scroll to position [1360, 0]
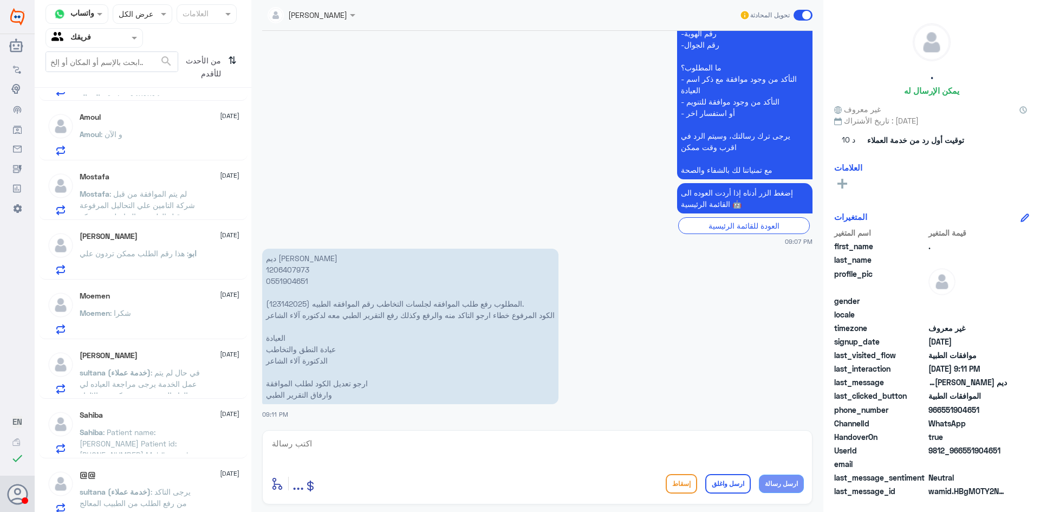
click at [177, 307] on div "Moemen [DATE] Moemen : شكرا" at bounding box center [160, 312] width 160 height 43
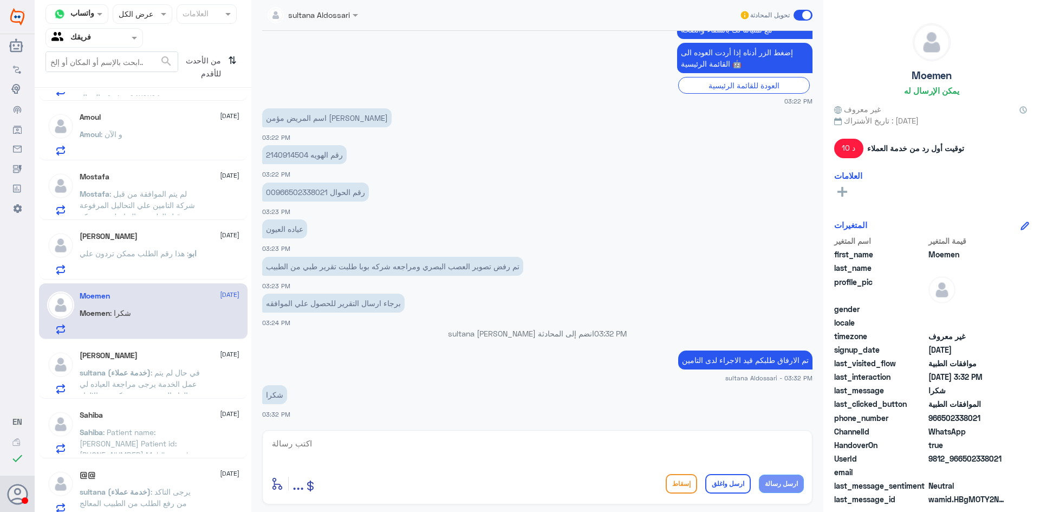
click at [289, 145] on p "رقم الهويه 2140914504" at bounding box center [304, 154] width 85 height 19
copy p "2140914504"
click at [581, 458] on textarea at bounding box center [537, 449] width 533 height 27
type textarea "نتمنى لك دوام الصحه والعافيه"
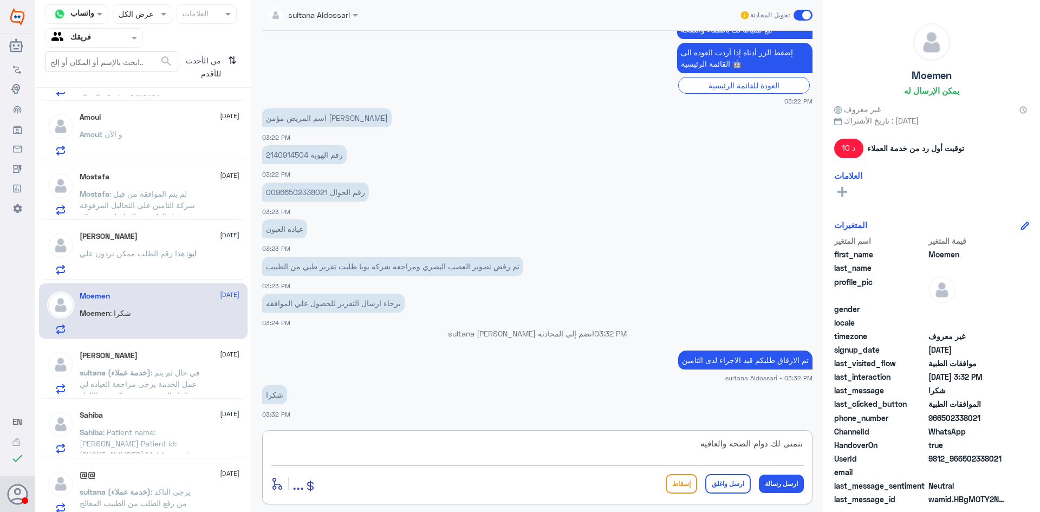
click at [740, 483] on button "ارسل واغلق" at bounding box center [728, 484] width 46 height 20
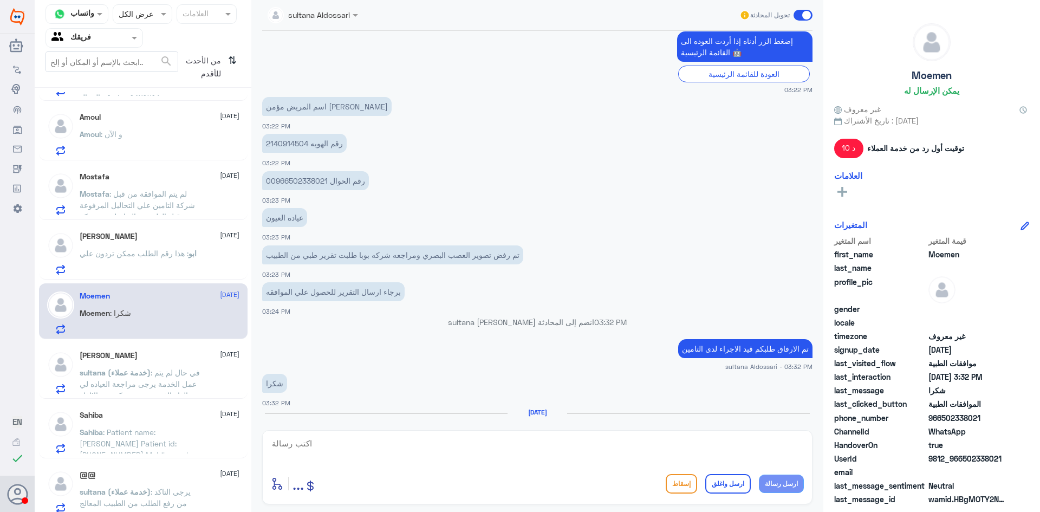
scroll to position [514, 0]
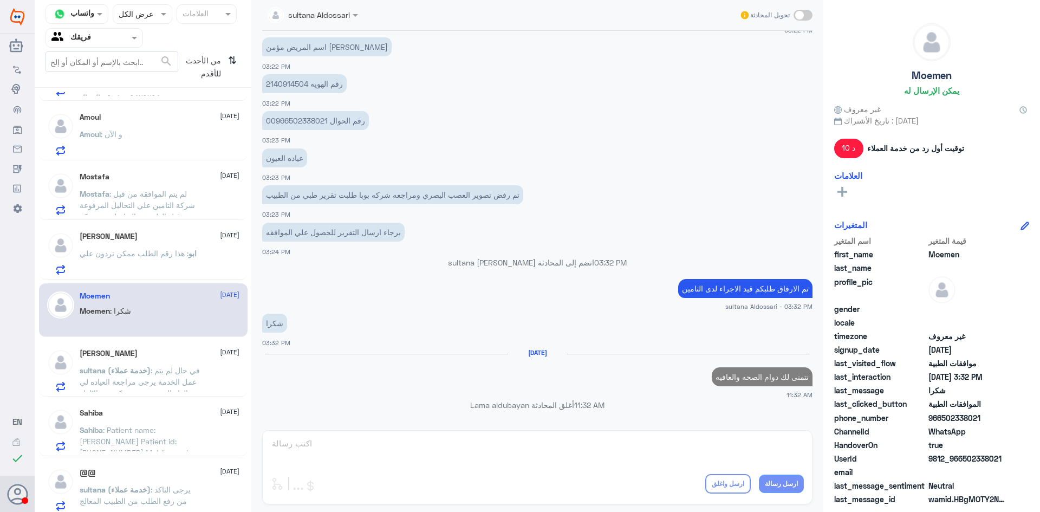
click at [163, 256] on span ": هذا رقم الطلب ممكن تردون علي" at bounding box center [134, 253] width 109 height 9
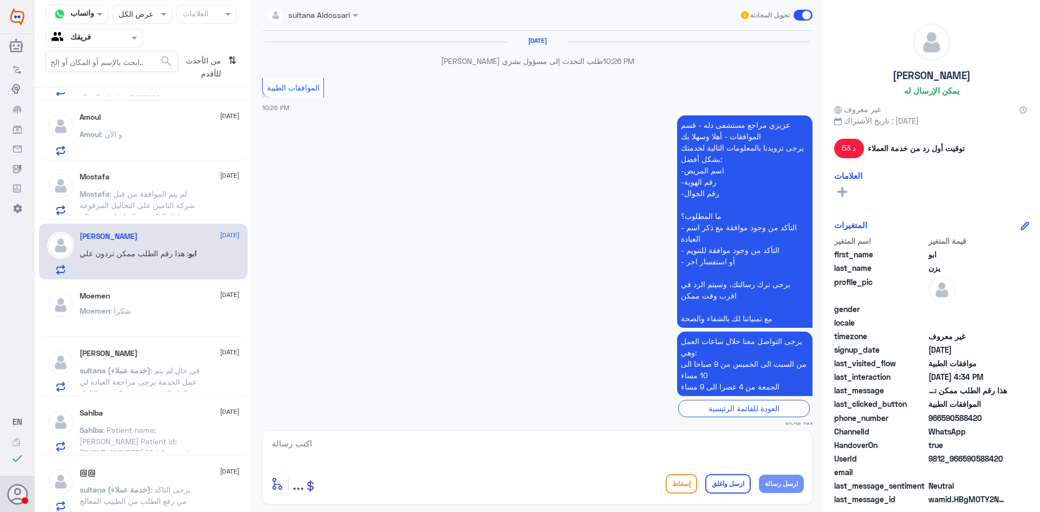
scroll to position [957, 0]
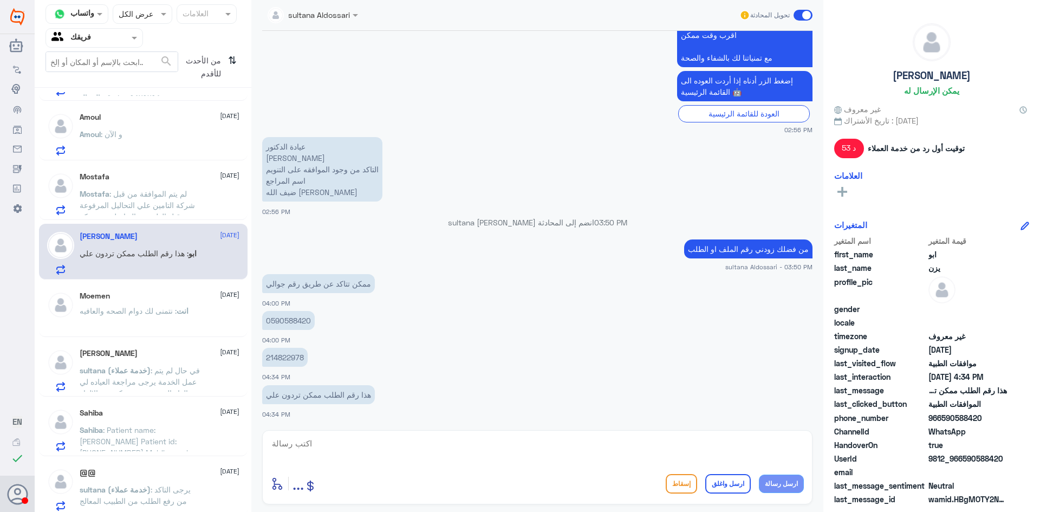
click at [291, 318] on p "0590588420" at bounding box center [288, 320] width 53 height 19
copy p "0590588420"
click at [413, 451] on textarea at bounding box center [537, 449] width 533 height 27
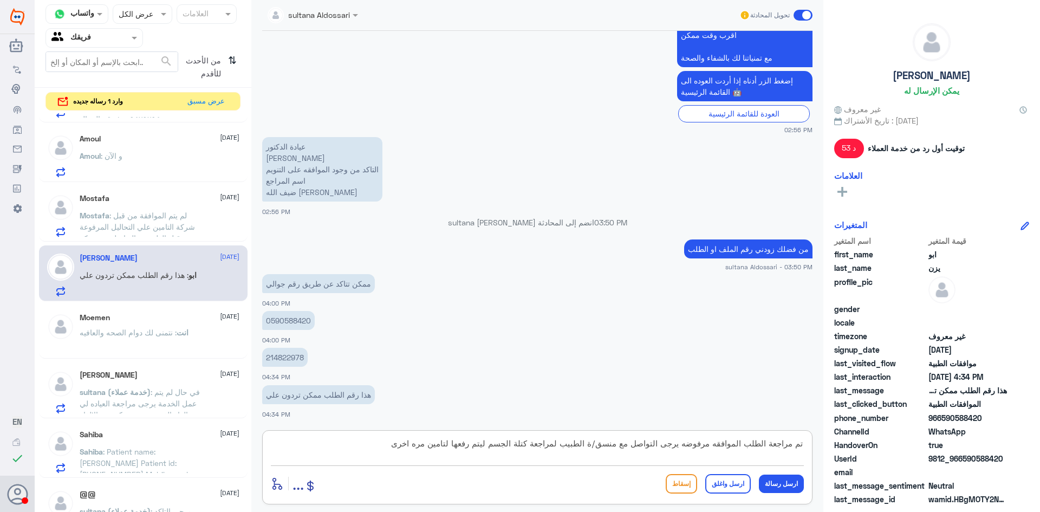
type textarea "تم مراجعة الطلب الموافقه مرفوضه يرجى التواصل مع منسق/ة الطبيب لمراجعة كتلة الجس…"
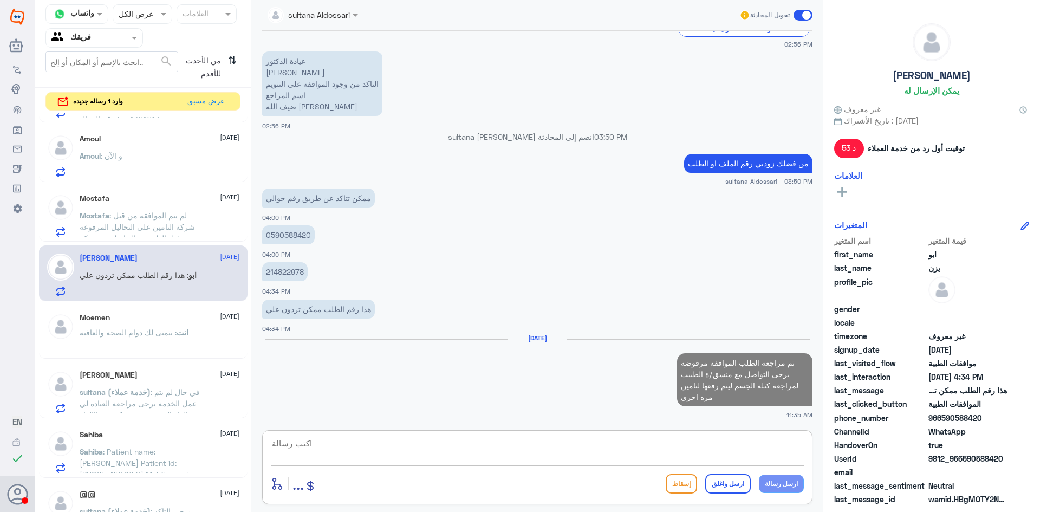
scroll to position [1042, 0]
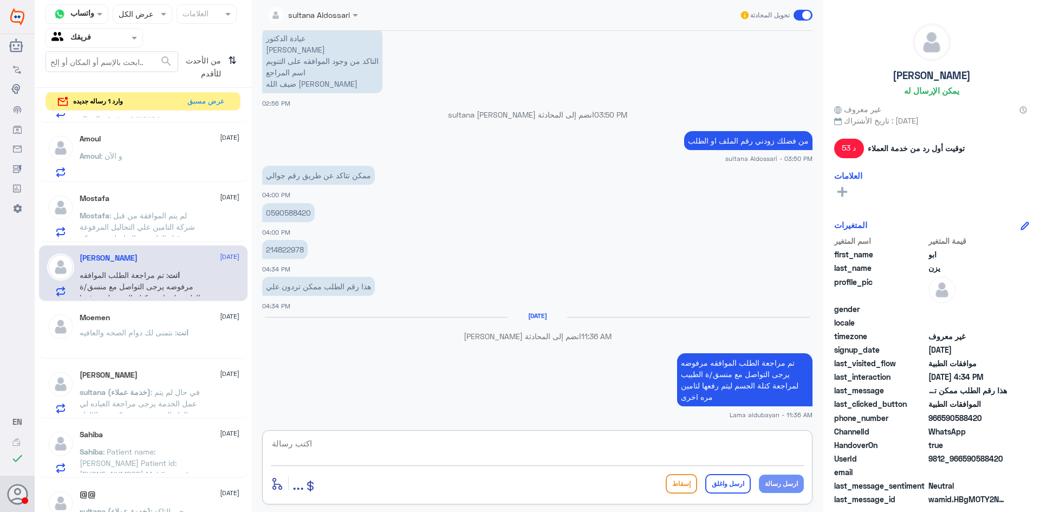
click at [117, 221] on p "Mostafa : لم يتم الموافقة من قبل شركة التامين علي التحاليل المرفوعة من قبل الطب…" at bounding box center [141, 223] width 122 height 27
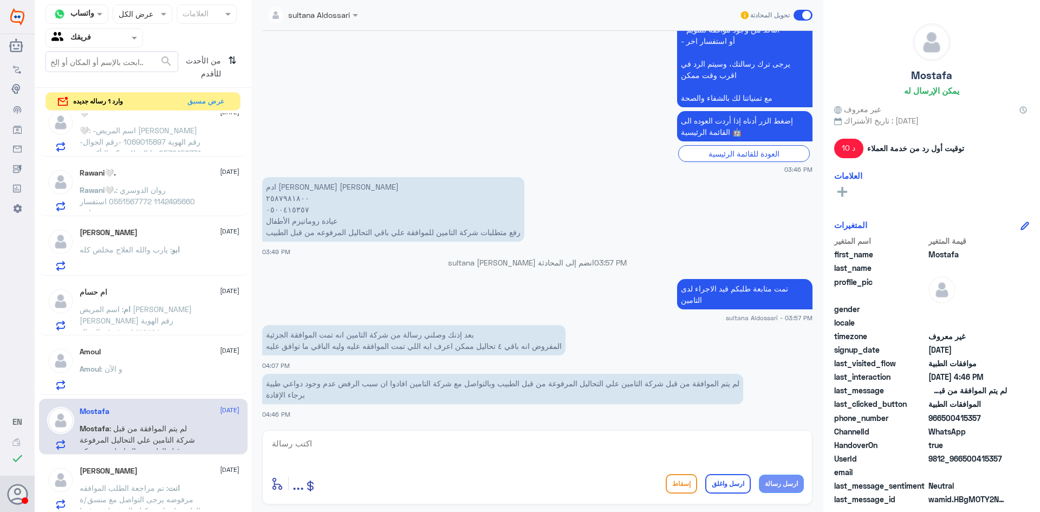
scroll to position [1143, 0]
click at [169, 364] on div "Amoul [DATE] Amoul : و الآن" at bounding box center [160, 372] width 160 height 43
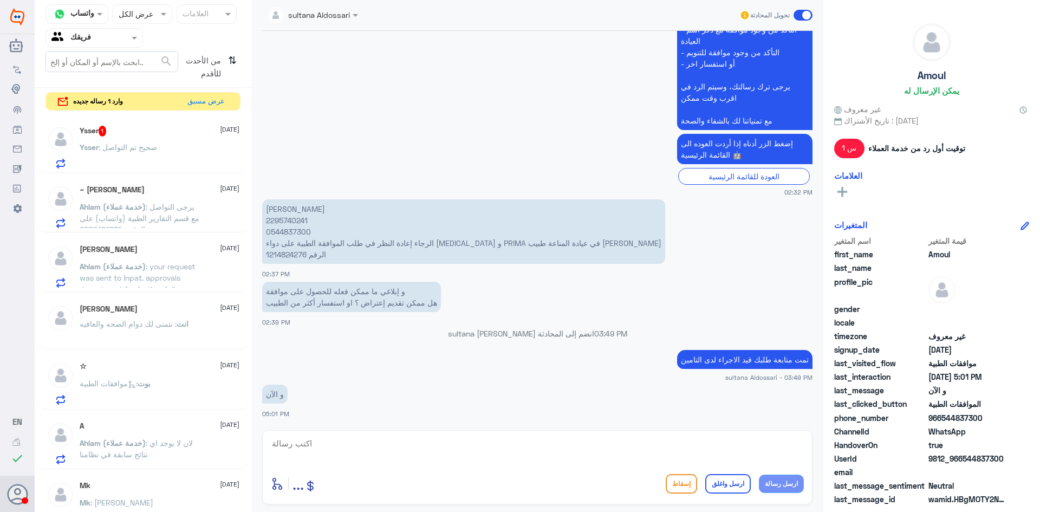
click at [203, 162] on div "Ysser : صحيح تم التواصل" at bounding box center [160, 156] width 160 height 24
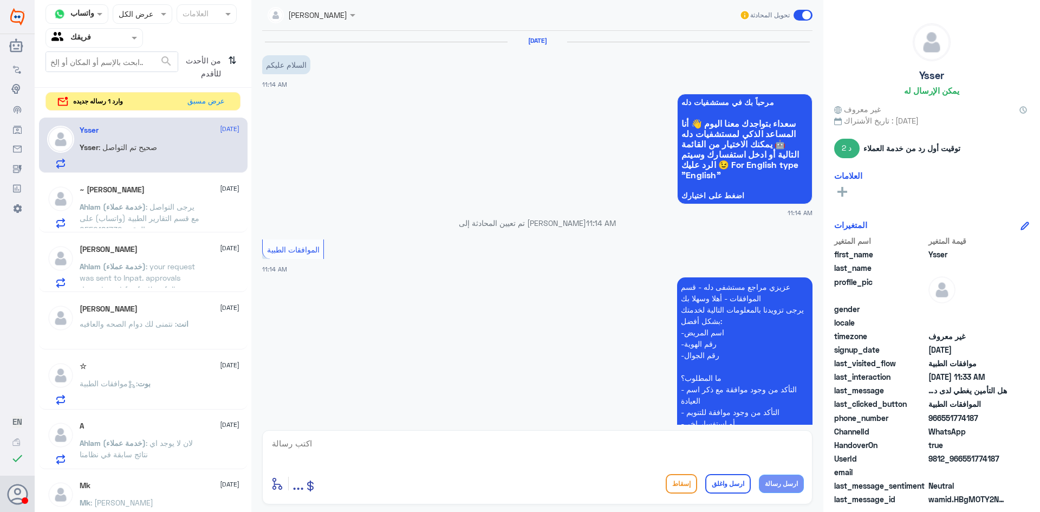
scroll to position [406, 0]
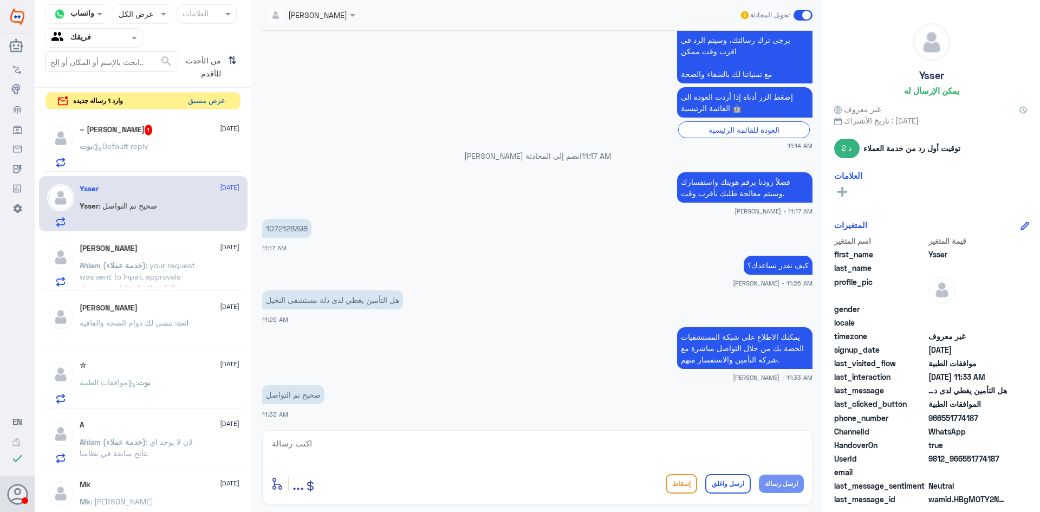
click at [212, 104] on button "عرض مسبق" at bounding box center [207, 101] width 46 height 17
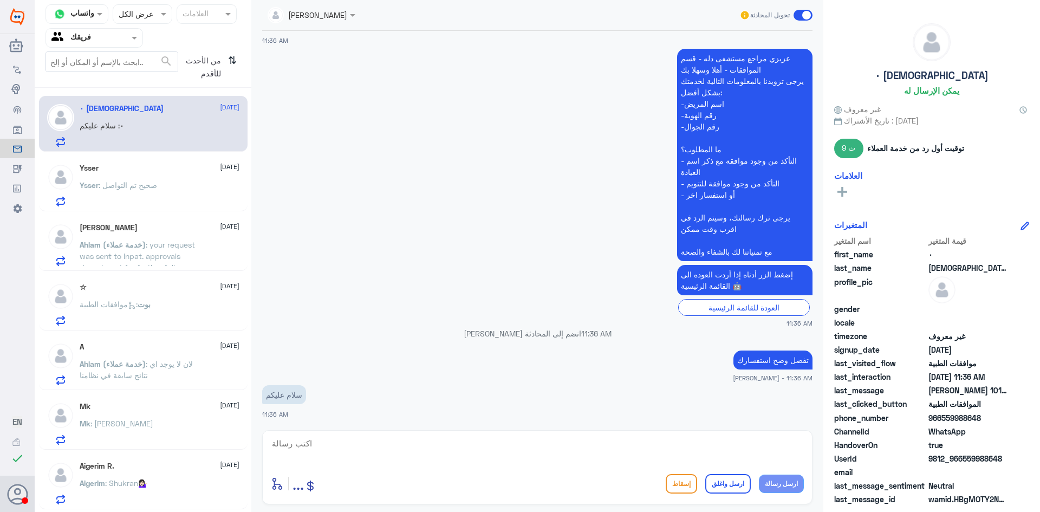
scroll to position [1251, 0]
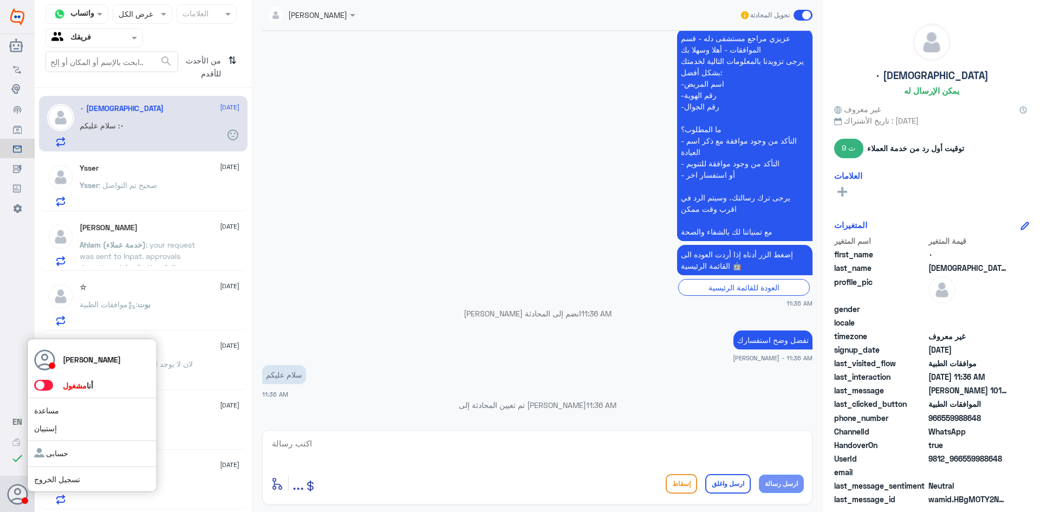
click at [35, 378] on div "Lama aldubayan أنا مشغول مساعدة إستبيان حسابى تسجيل الخروج" at bounding box center [92, 416] width 130 height 154
click at [37, 385] on span at bounding box center [43, 385] width 19 height 11
click at [0, 0] on input "checkbox" at bounding box center [0, 0] width 0 height 0
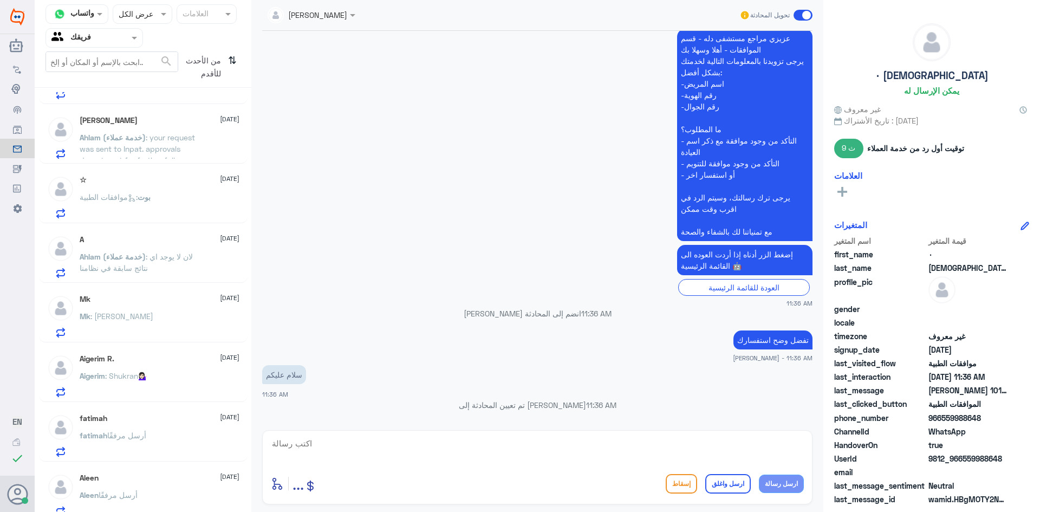
scroll to position [108, 0]
click at [178, 271] on p "Ahlam (خدمة عملاء) : لان لا يوجد اي نتائج سابقة في نظامنا" at bounding box center [141, 263] width 122 height 27
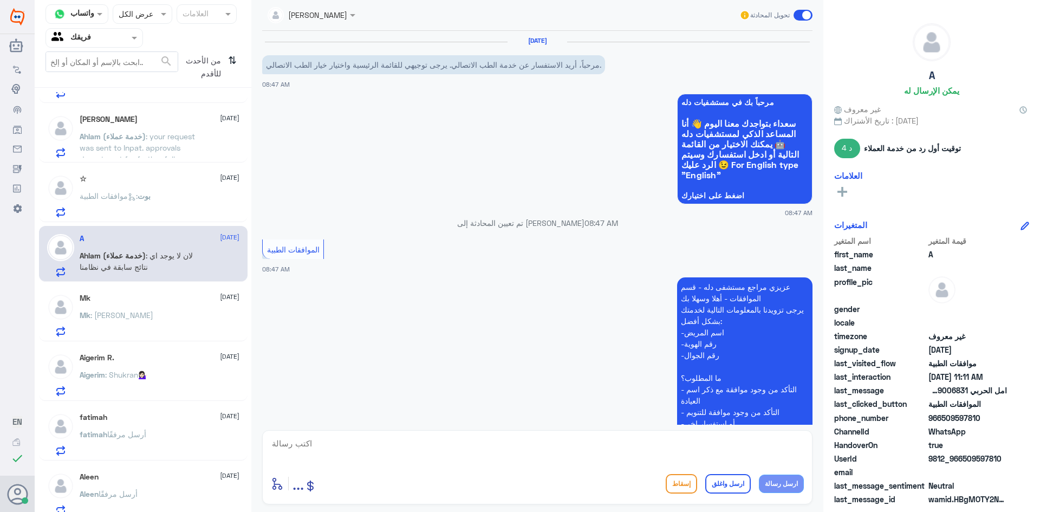
scroll to position [842, 0]
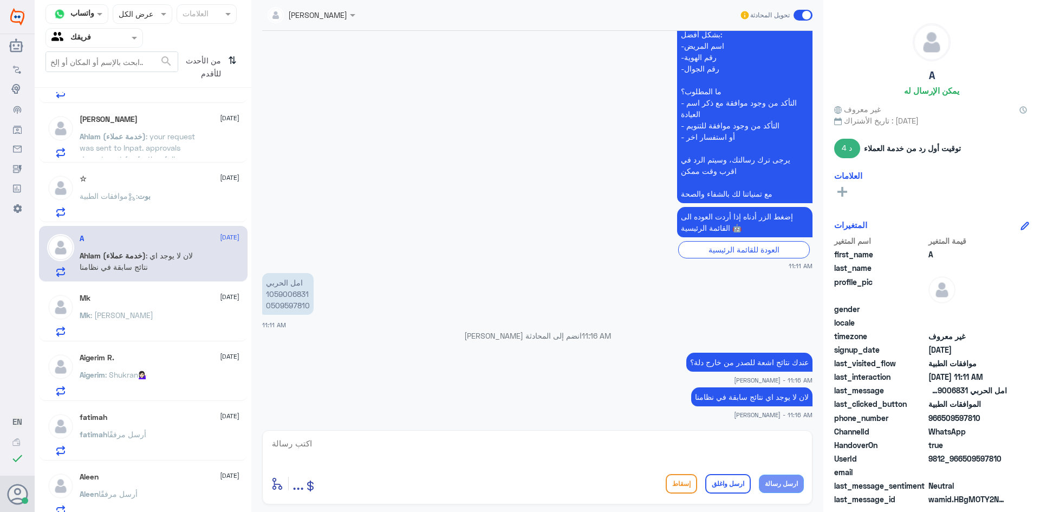
click at [190, 310] on div "Mk [DATE] Mk : شكرا حبيبينا" at bounding box center [160, 315] width 160 height 43
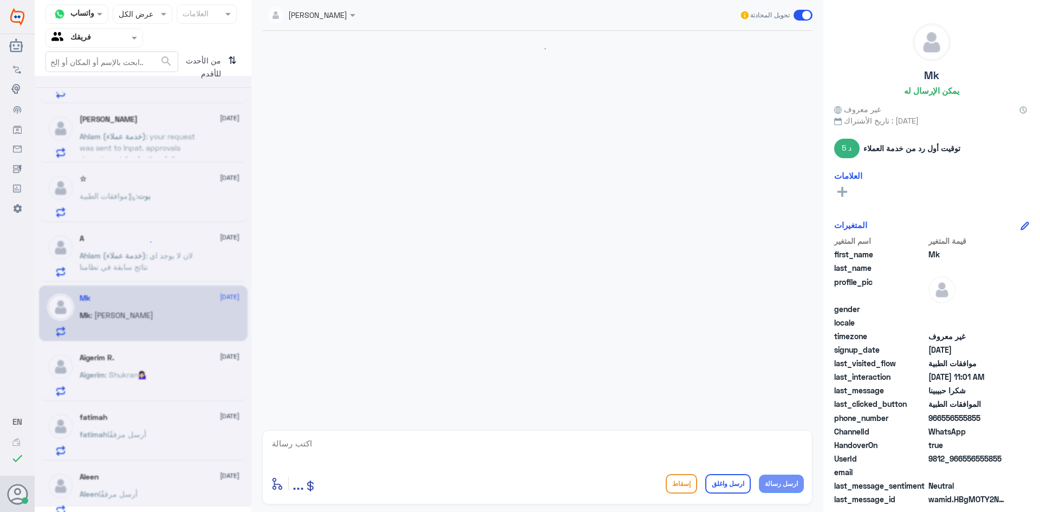
scroll to position [409, 0]
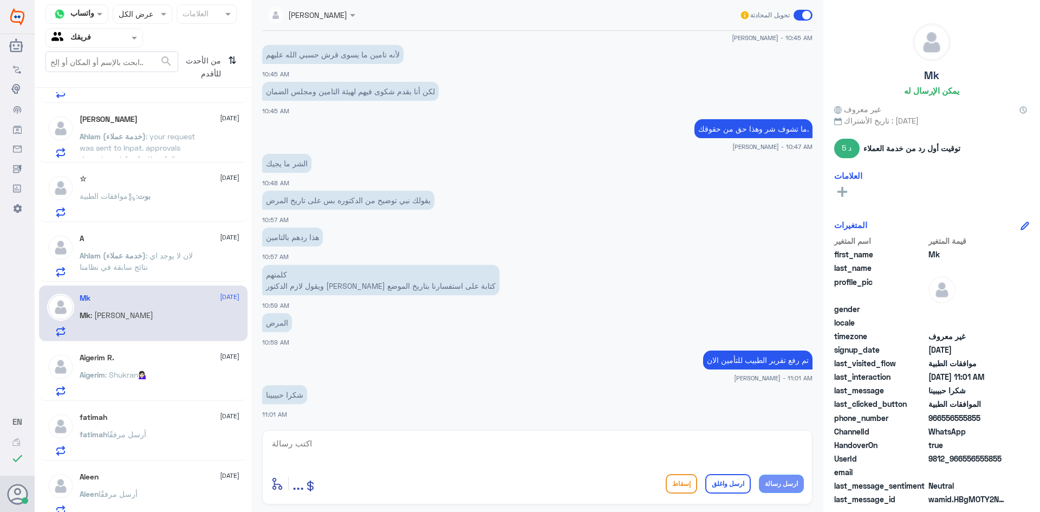
click at [176, 372] on div "Aigerim : Shukran💁🏻‍♀️" at bounding box center [160, 384] width 160 height 24
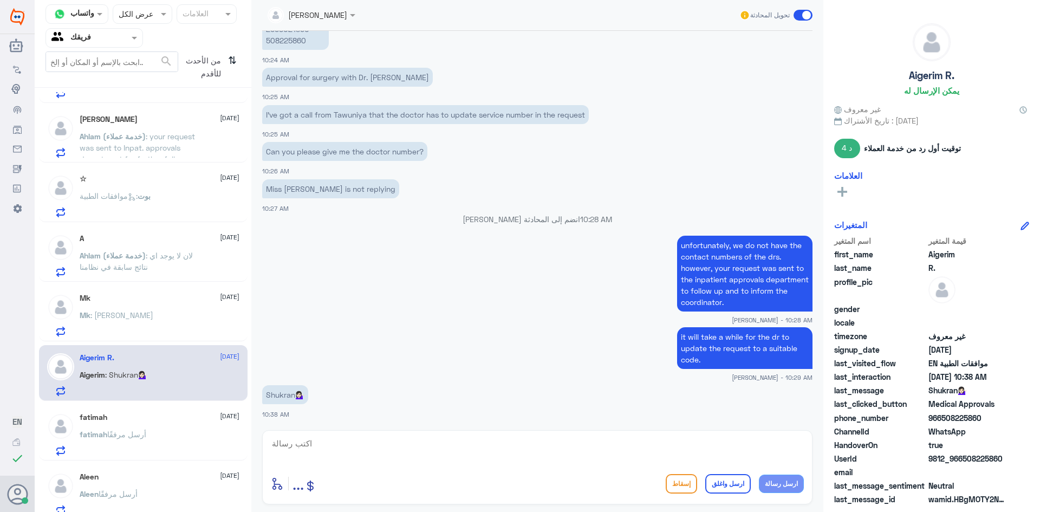
scroll to position [108, 0]
click at [158, 431] on div "fatimah [DATE] [PERSON_NAME] مرفقًا" at bounding box center [160, 434] width 160 height 43
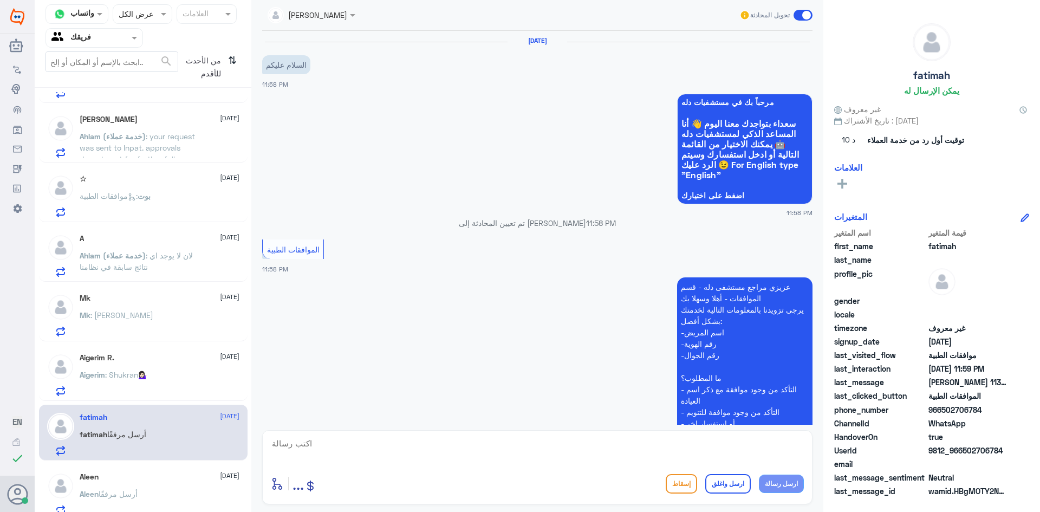
scroll to position [242, 0]
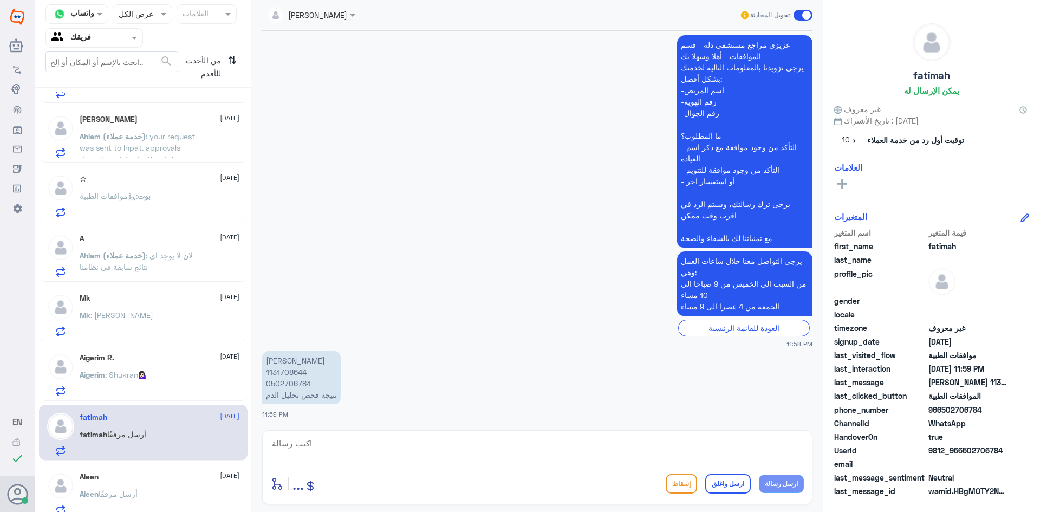
click at [479, 454] on textarea at bounding box center [537, 449] width 533 height 27
type textarea "تفضلي ممكن توضحين استفسارك"
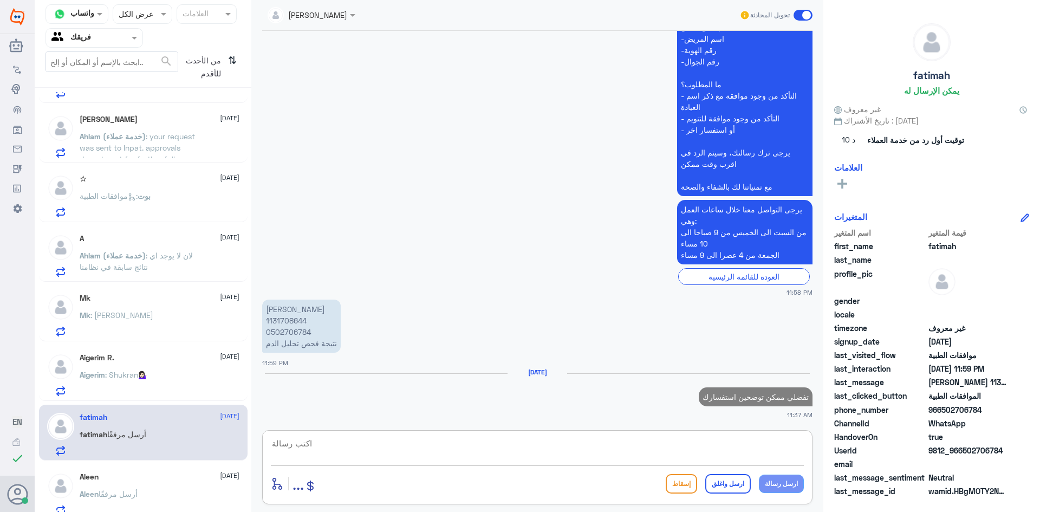
click at [188, 483] on div "Aleen [DATE] [PERSON_NAME] أرسل مرفقًا" at bounding box center [160, 493] width 160 height 43
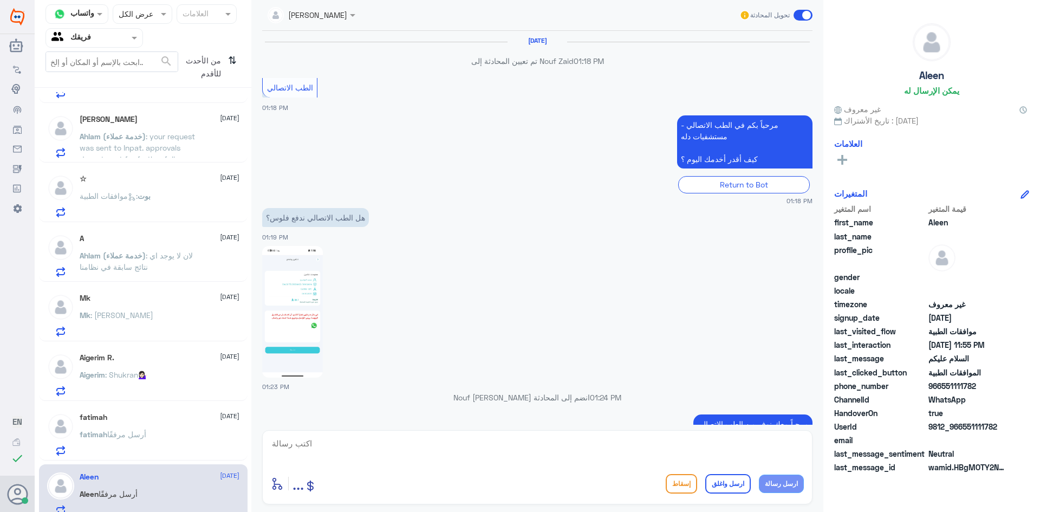
scroll to position [802, 0]
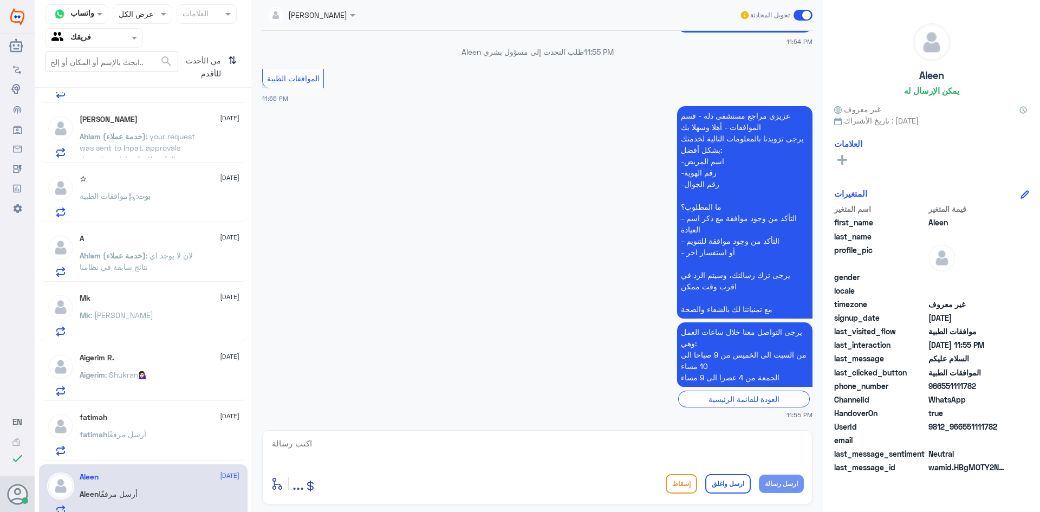
drag, startPoint x: 668, startPoint y: 451, endPoint x: 668, endPoint y: 445, distance: 6.0
click at [668, 445] on textarea at bounding box center [537, 449] width 533 height 27
type textarea "تفضلي كيف اقدر اخدمك؟"
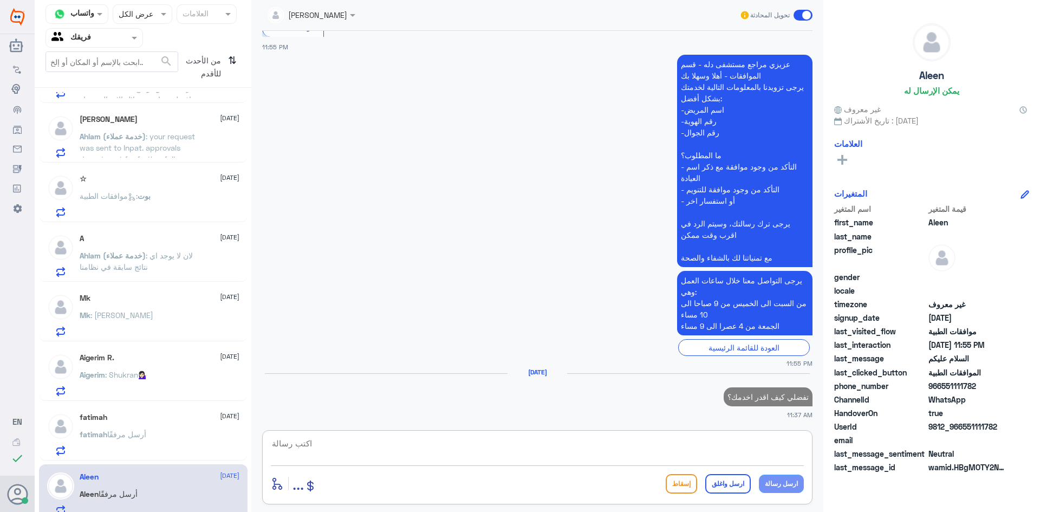
scroll to position [853, 0]
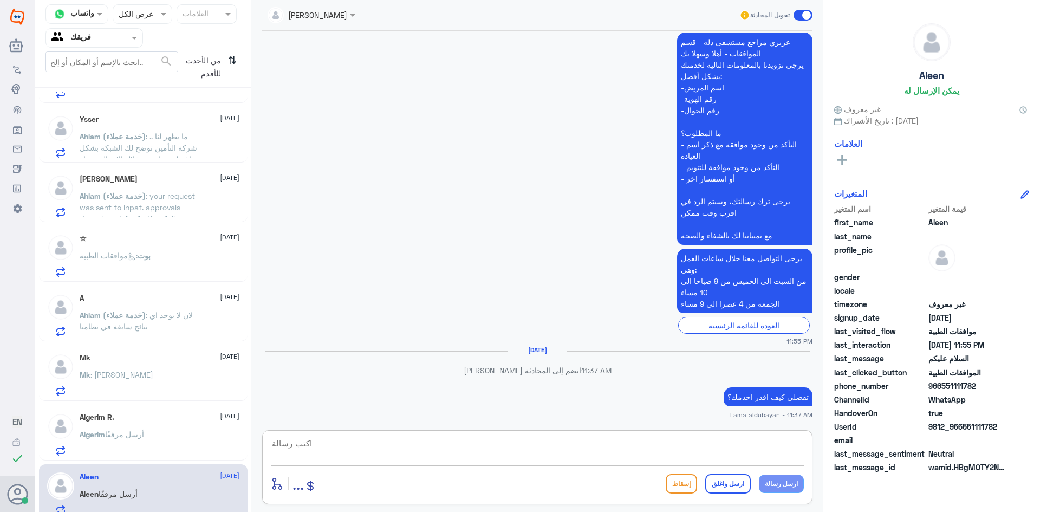
click at [139, 483] on div "Aleen [DATE] [PERSON_NAME] أرسل مرفقًا" at bounding box center [160, 493] width 160 height 43
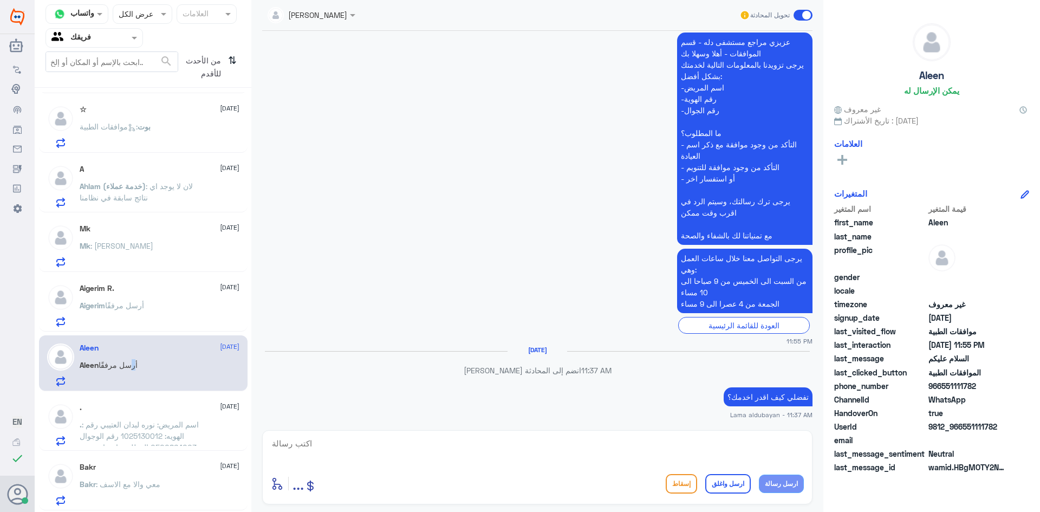
scroll to position [238, 0]
click at [168, 436] on span ": اسم المريض: نوره لبدان العتيبي رقم الهويه: 1025130012 رقم الوجوال :0500864003…" at bounding box center [140, 446] width 121 height 55
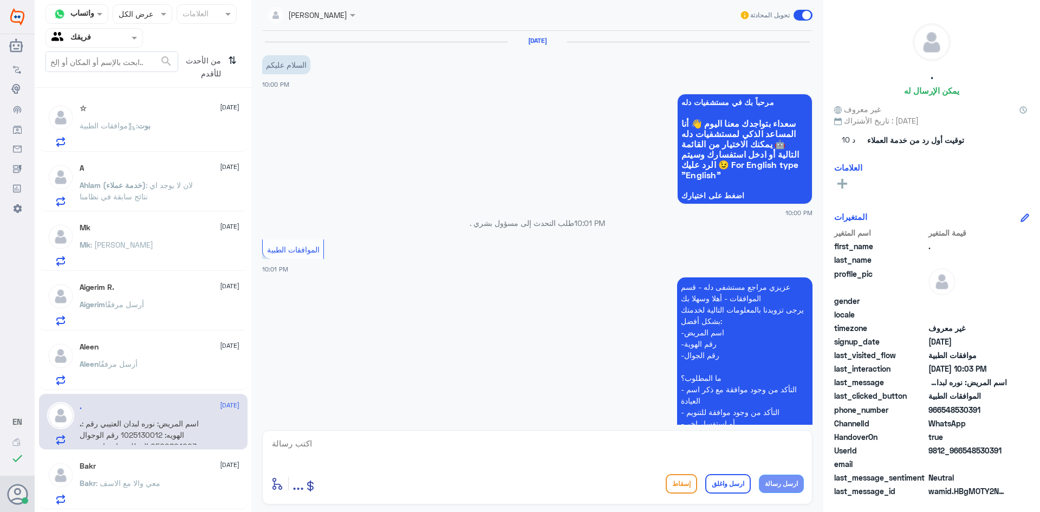
scroll to position [242, 0]
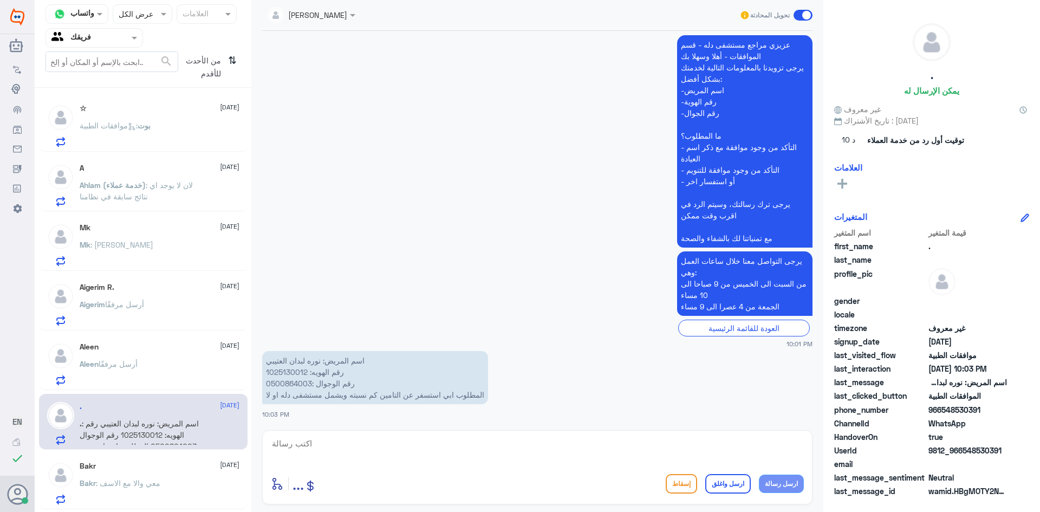
click at [160, 483] on span ": معي والا مع الاسف" at bounding box center [128, 482] width 64 height 9
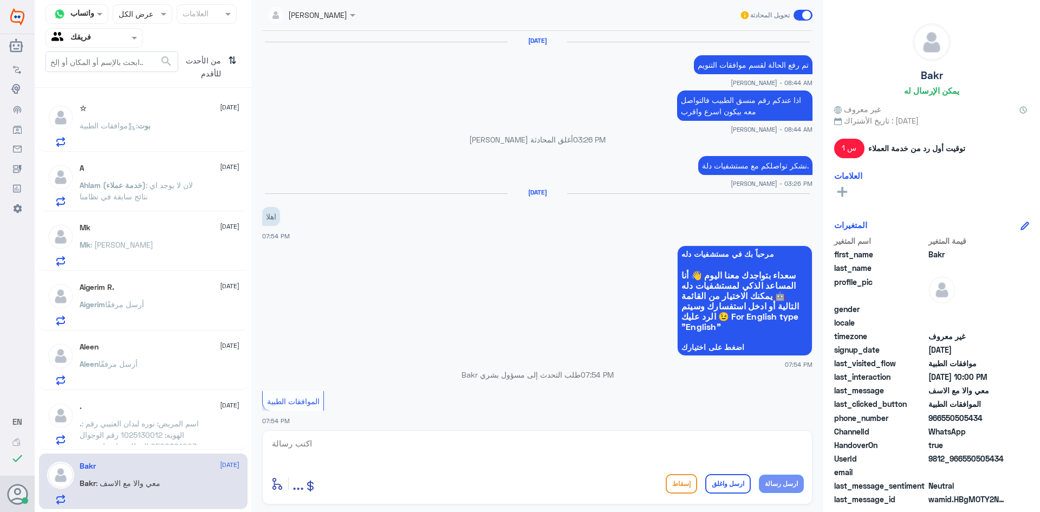
scroll to position [694, 0]
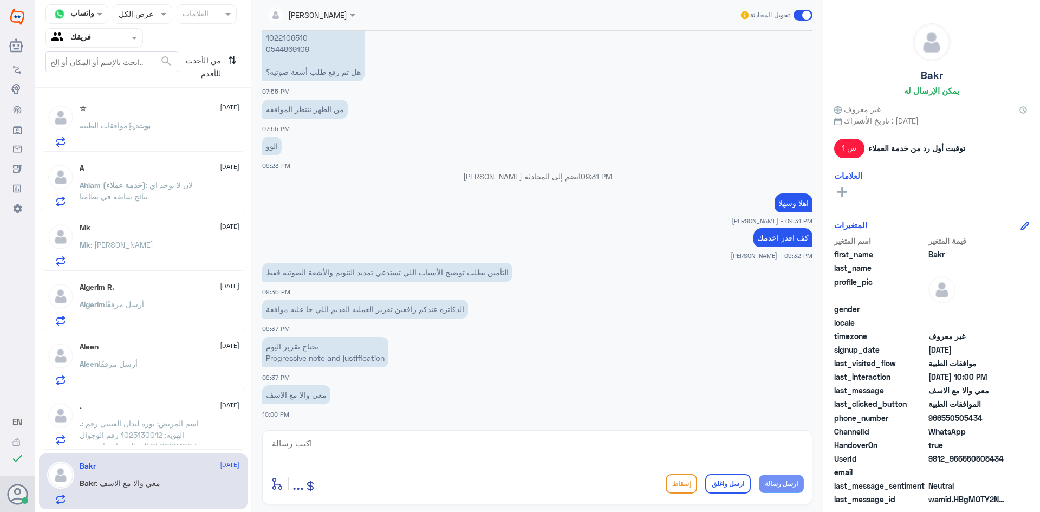
click at [155, 434] on span ": اسم المريض: نوره لبدان العتيبي رقم الهويه: 1025130012 رقم الوجوال :0500864003…" at bounding box center [140, 446] width 121 height 55
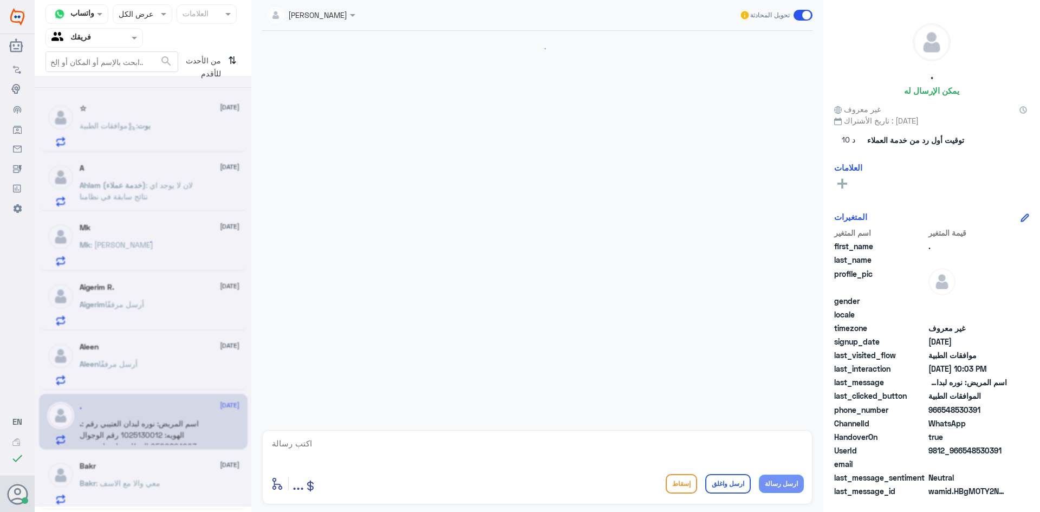
scroll to position [242, 0]
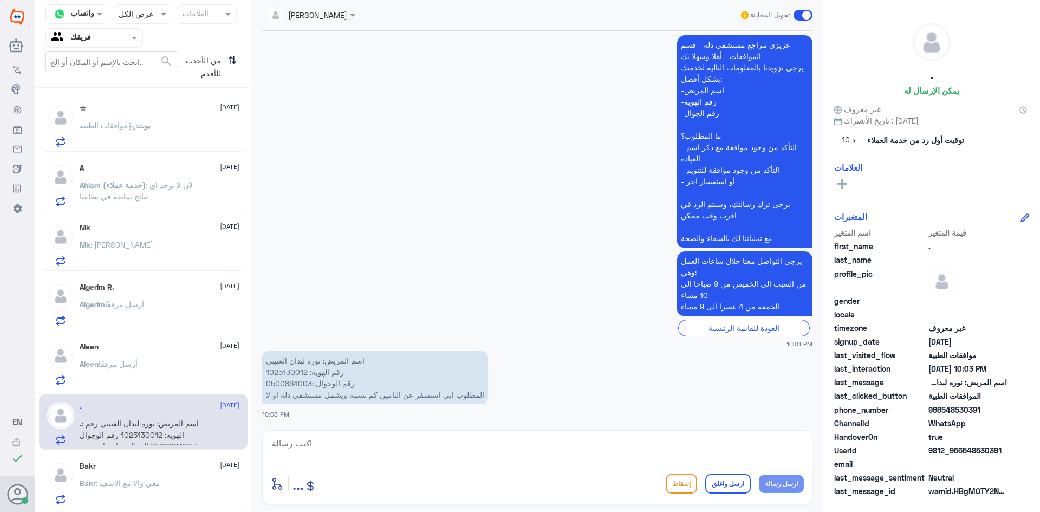
click at [291, 371] on p "اسم المريض: [PERSON_NAME] رقم الهويه: 1025130012 رقم الوجوال :0500864003 المطلو…" at bounding box center [375, 377] width 226 height 53
copy p "1025130012"
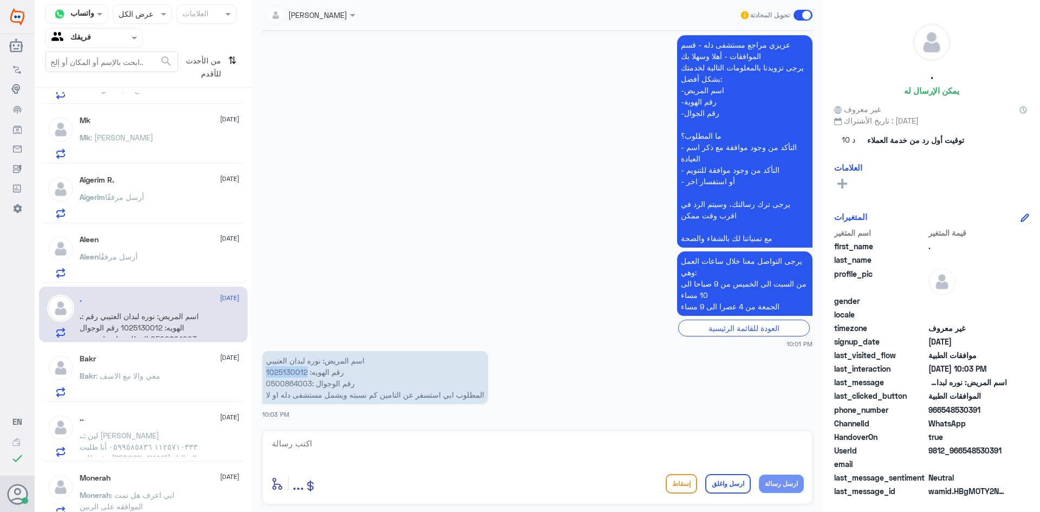
scroll to position [347, 0]
click at [173, 428] on p ".. : لين [PERSON_NAME] ١١٢٥٧١٠٣٣٣ ٠٥٩٩٥٨٥٨٣٦ أنا طلبت رفع طلب [PERSON_NAME] الت…" at bounding box center [141, 441] width 122 height 27
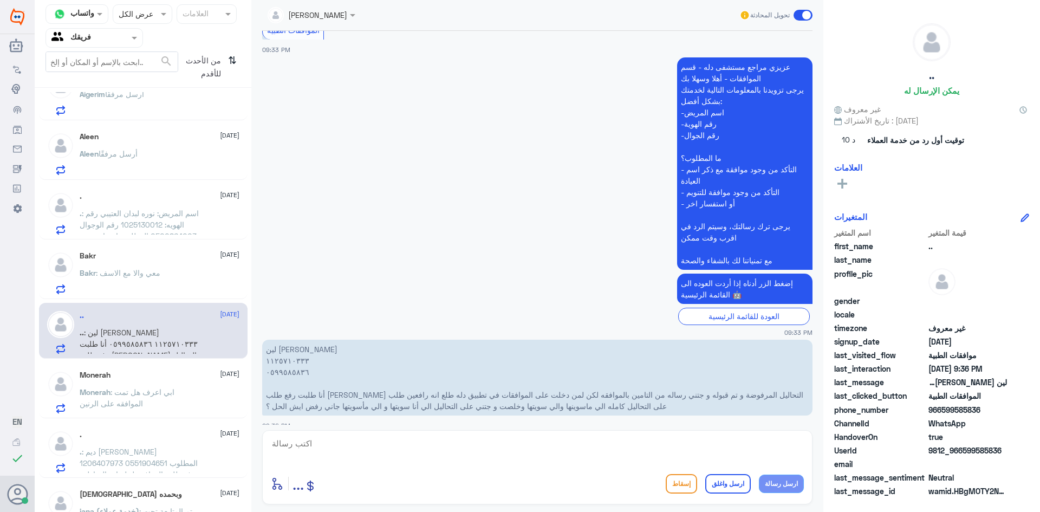
scroll to position [455, 0]
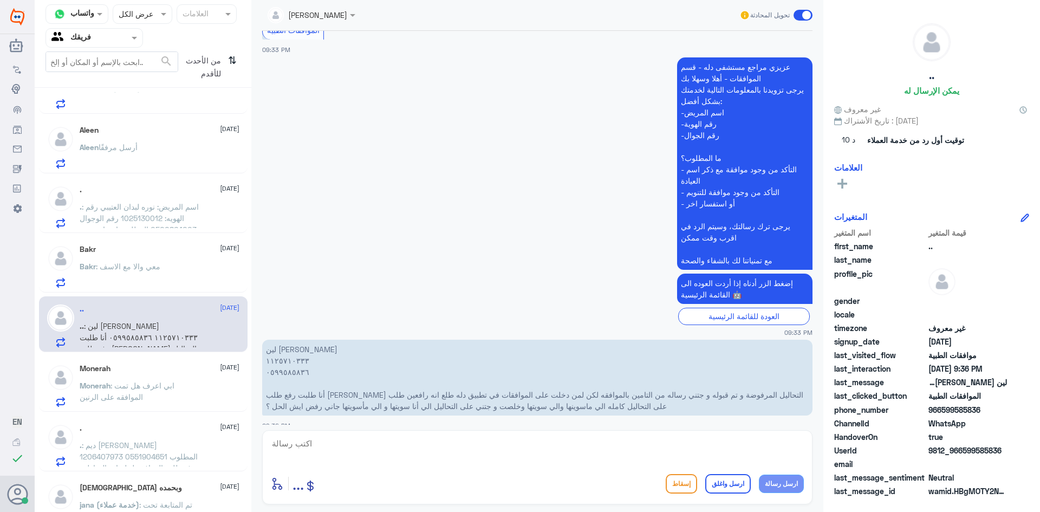
click at [194, 404] on p "Monerah : ابي اعرف هل تمت الموافقه على الرنين" at bounding box center [141, 393] width 122 height 27
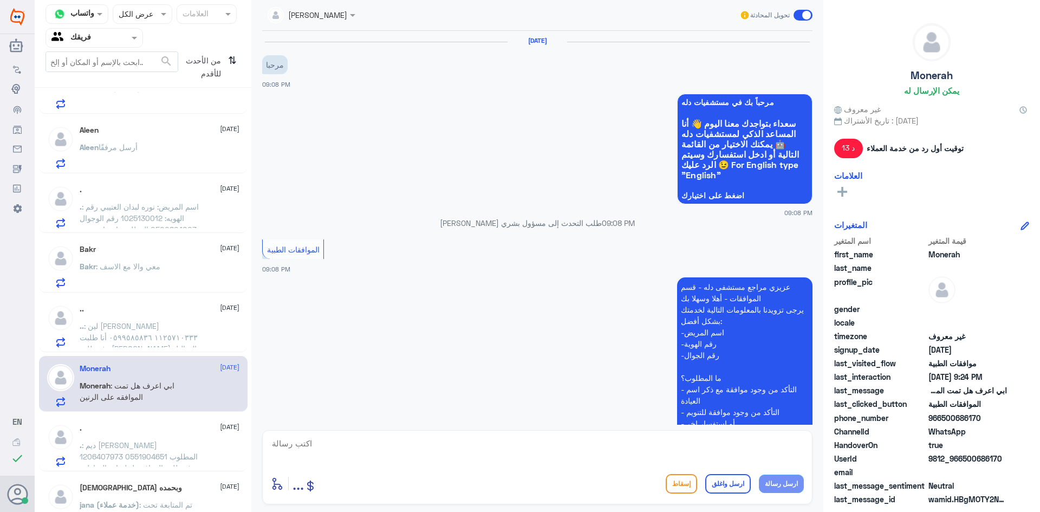
scroll to position [451, 0]
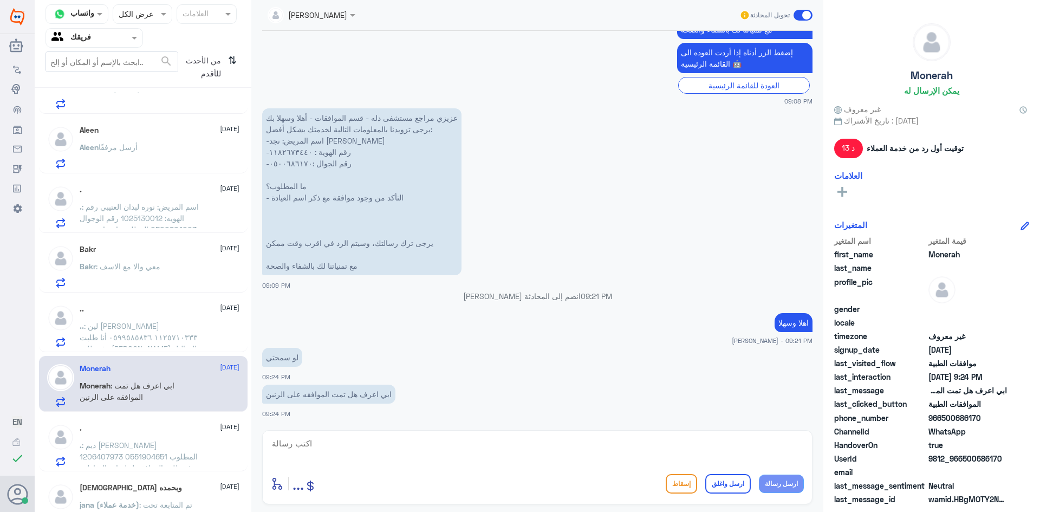
click at [147, 431] on div ". [DATE]" at bounding box center [160, 428] width 160 height 9
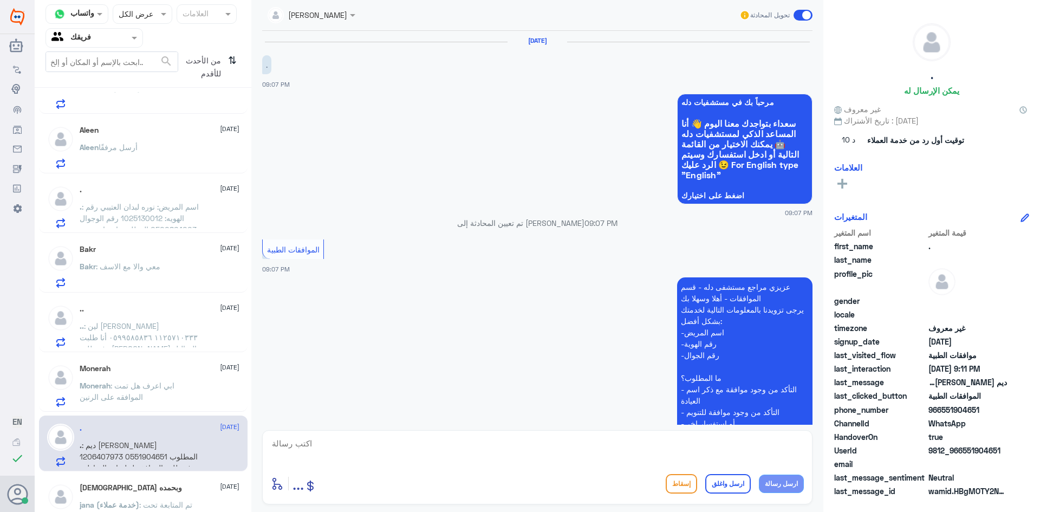
scroll to position [310, 0]
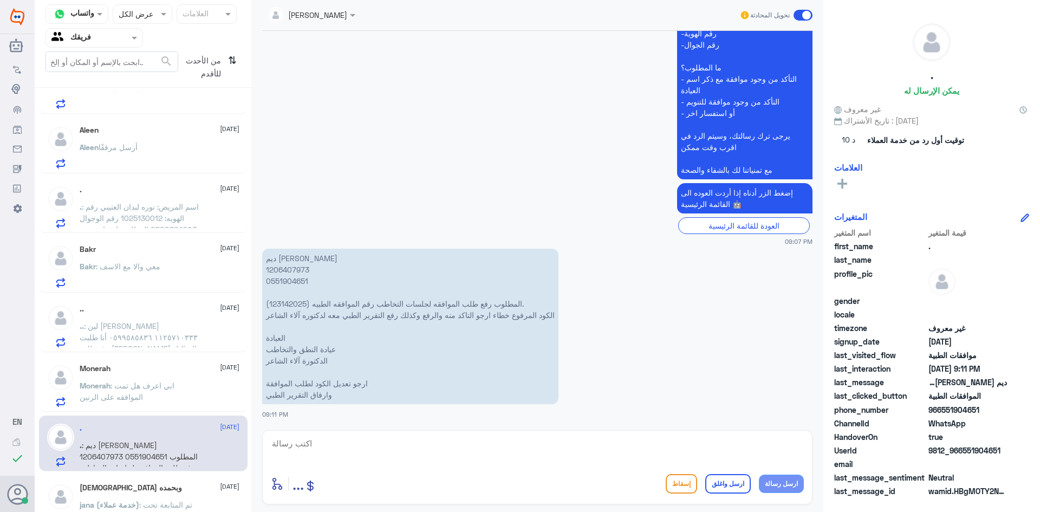
click at [138, 482] on div "[DEMOGRAPHIC_DATA] وبحمده [DATE] jana (خدمة عملاء) : تم المتابعة تحت الاجراء" at bounding box center [143, 503] width 209 height 56
click at [142, 483] on h5 "[DEMOGRAPHIC_DATA] وبحمده" at bounding box center [131, 487] width 102 height 9
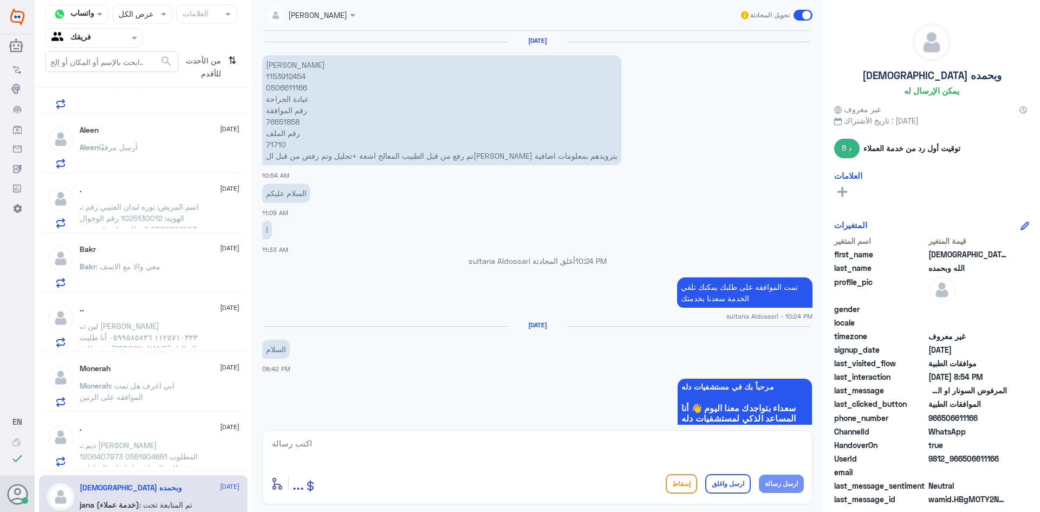
scroll to position [784, 0]
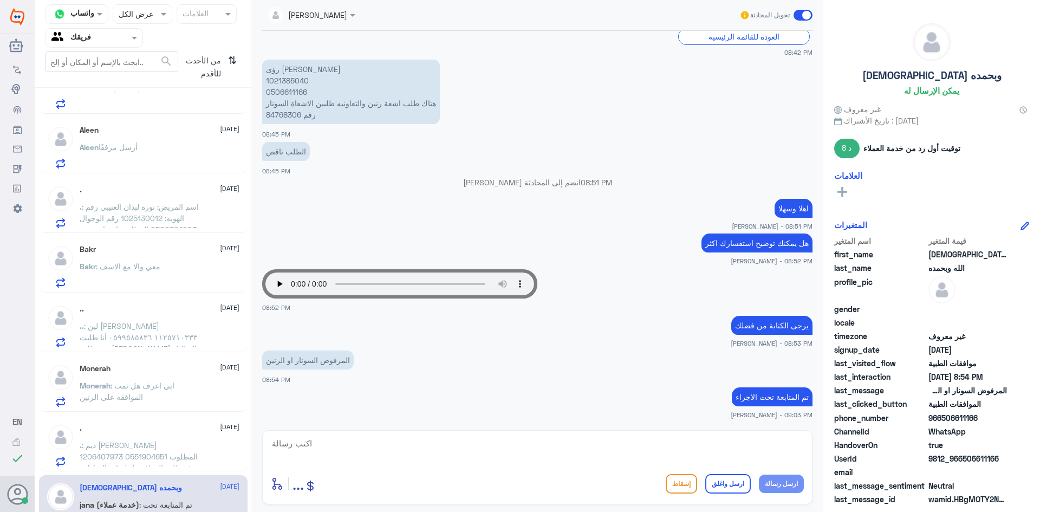
click at [101, 48] on nav "قناة واتساب Status × عرض الكل العلامات Agent Filter فريقك search من الأحدث للأق…" at bounding box center [143, 45] width 217 height 83
click at [105, 42] on input "text" at bounding box center [81, 37] width 60 height 12
click at [112, 99] on div "الوارد لديك" at bounding box center [95, 97] width 98 height 25
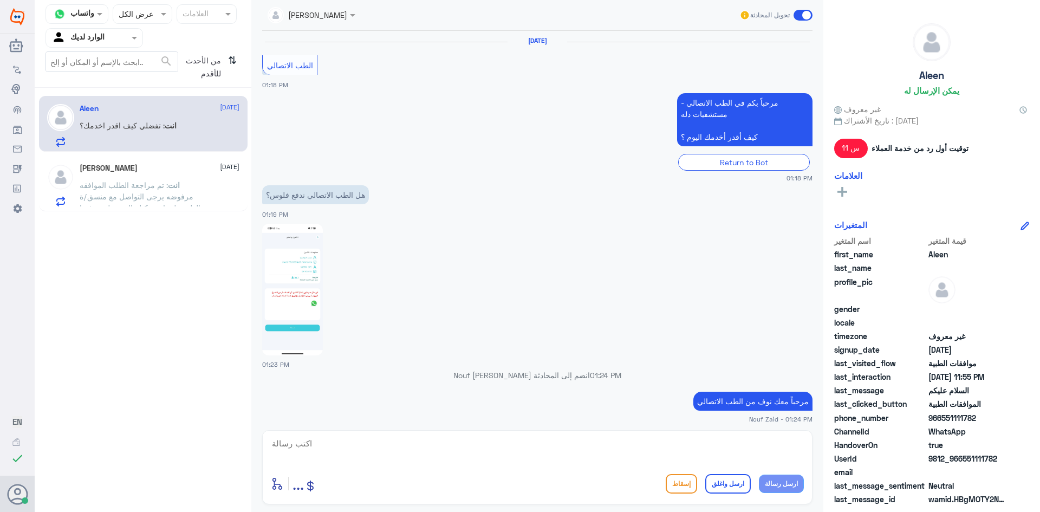
scroll to position [853, 0]
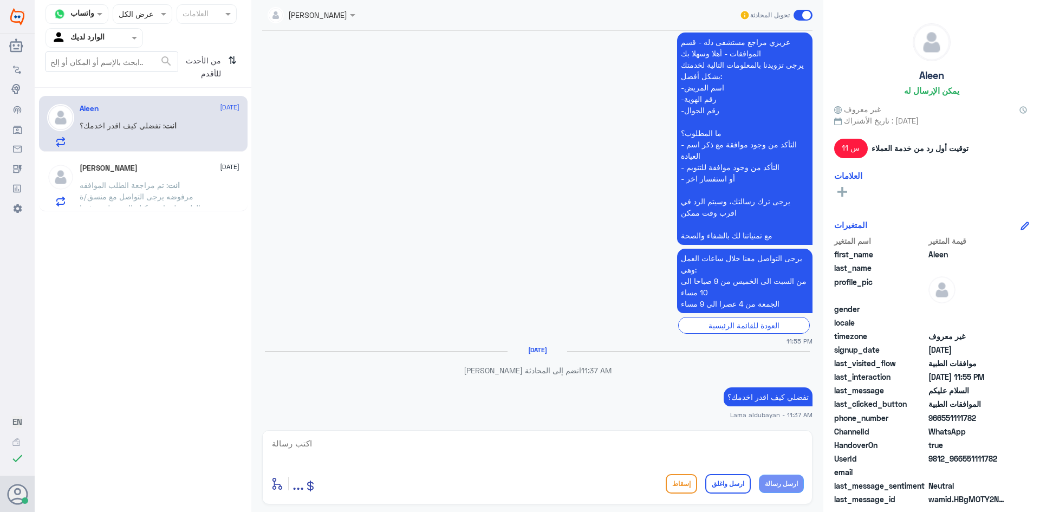
click at [155, 188] on span ": تم مراجعة الطلب الموافقه مرفوضه يرجى التواصل مع منسق/ة الطبيب لمراجعة كتلة ال…" at bounding box center [140, 201] width 121 height 43
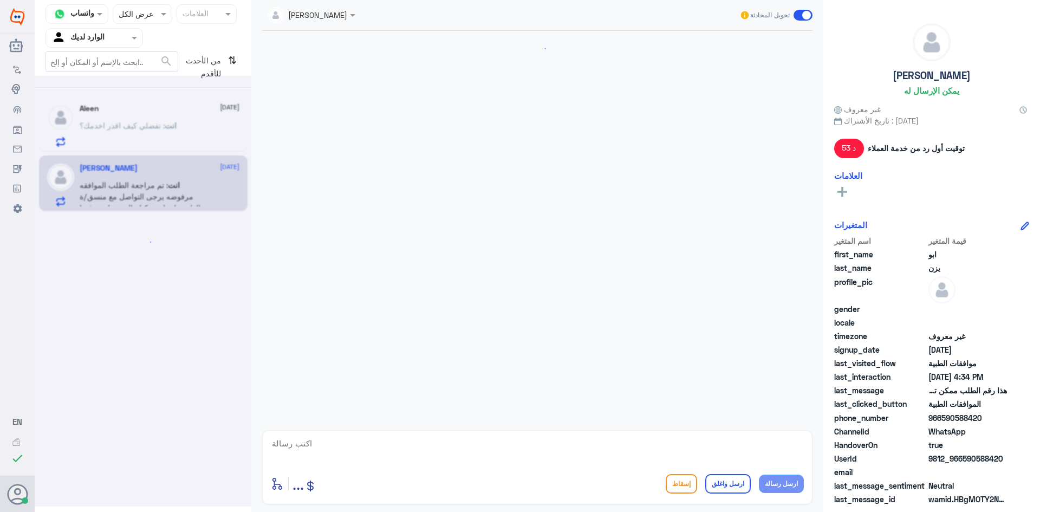
scroll to position [1042, 0]
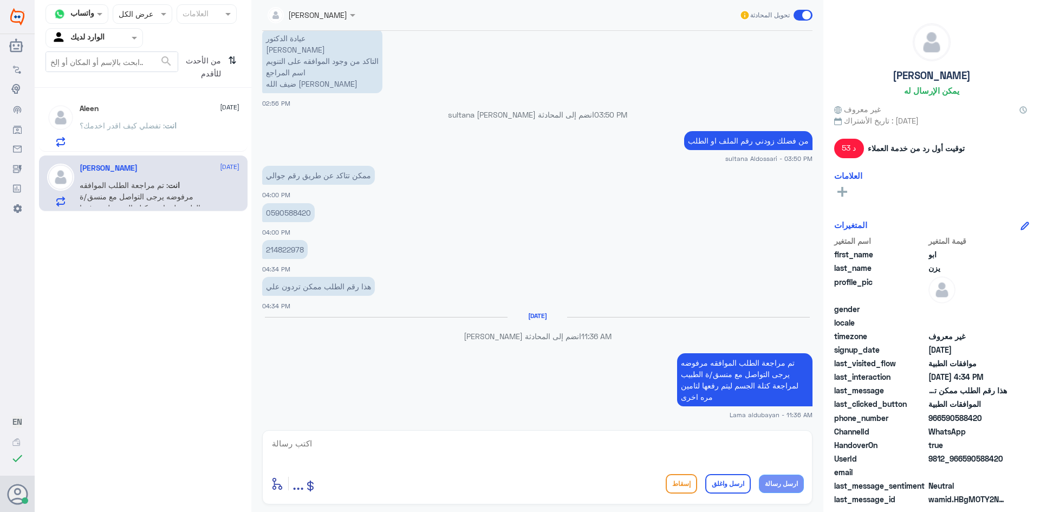
click at [180, 138] on div "انت : تفضلي كيف اقدر اخدمك؟" at bounding box center [160, 134] width 160 height 24
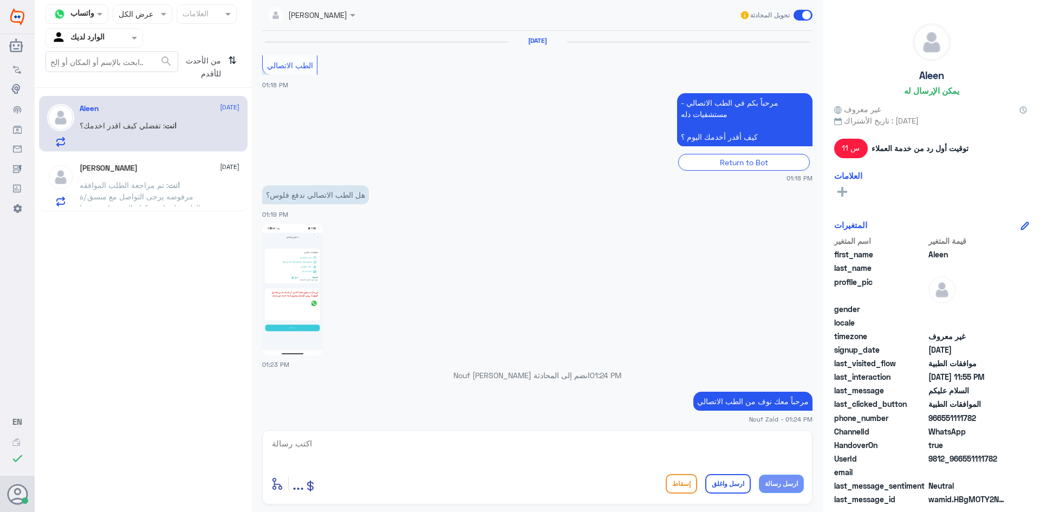
scroll to position [853, 0]
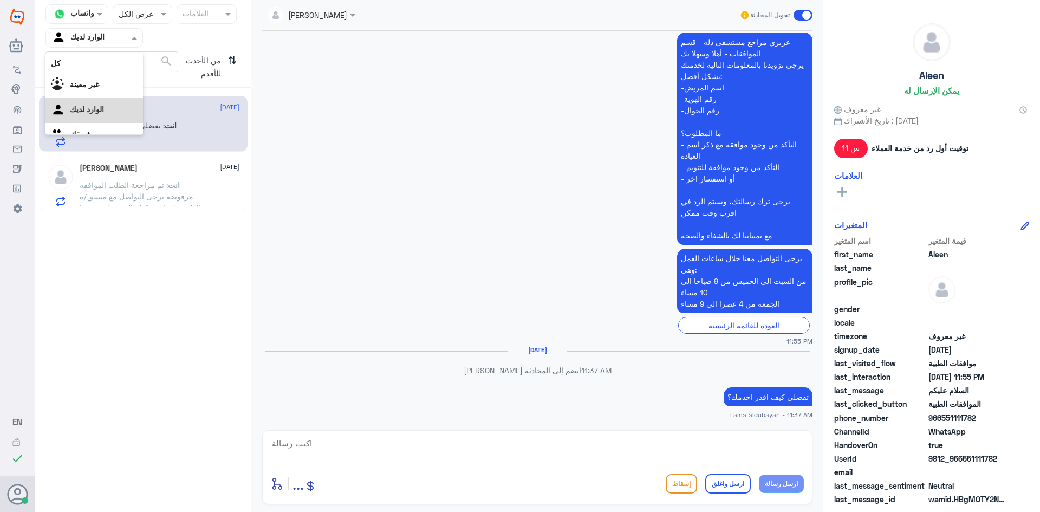
click at [137, 43] on span at bounding box center [136, 37] width 14 height 11
click at [120, 118] on div "فريقك" at bounding box center [95, 121] width 98 height 25
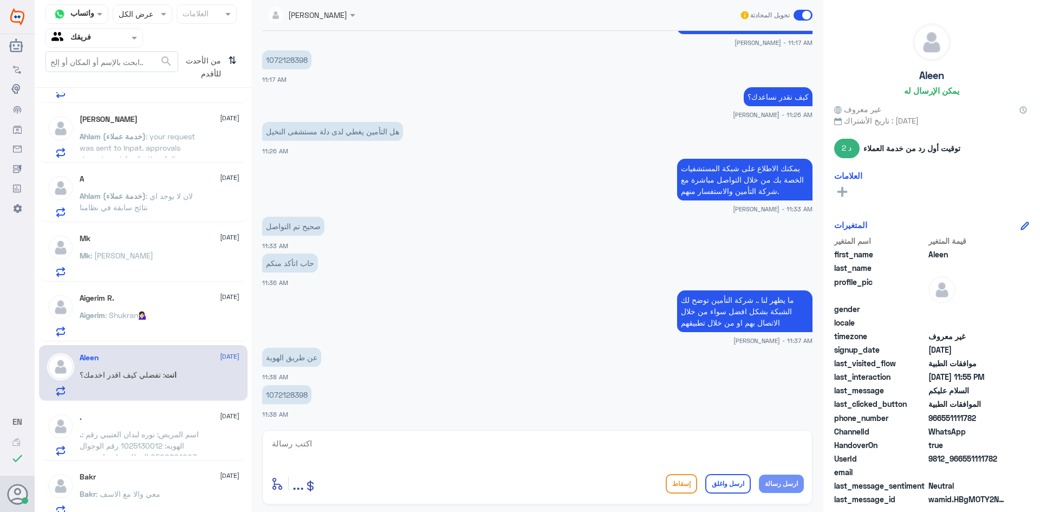
scroll to position [0, 0]
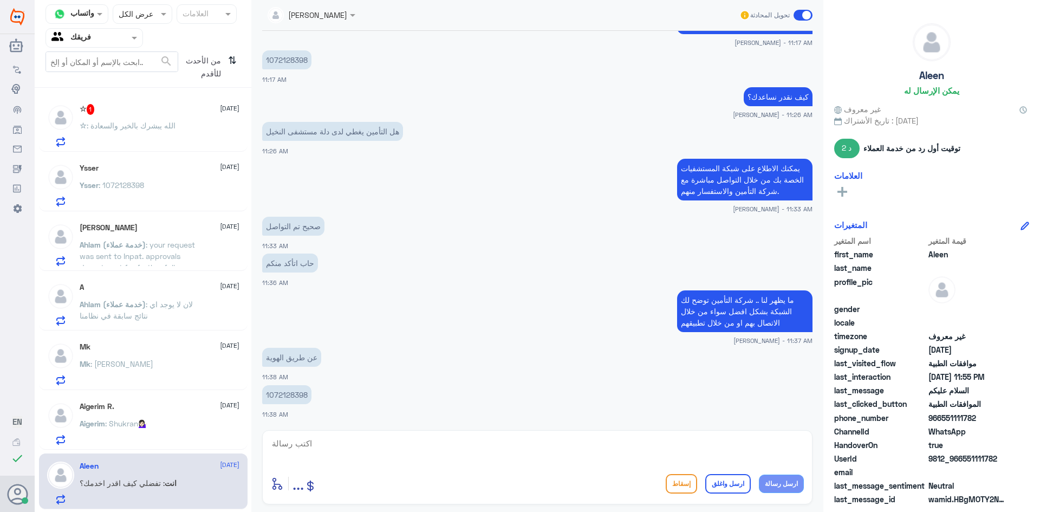
click at [123, 150] on div "☆ 1 [DATE] ☆ : الله يبشرك بالخير والسعادة" at bounding box center [143, 124] width 209 height 56
click at [139, 133] on p "☆ : الله يبشرك بالخير والسعادة" at bounding box center [128, 133] width 96 height 27
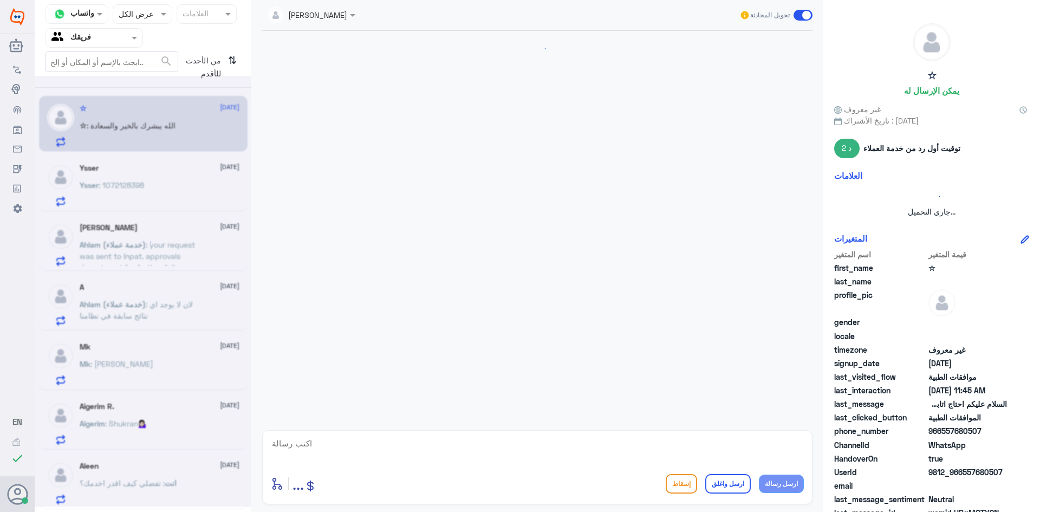
scroll to position [334, 0]
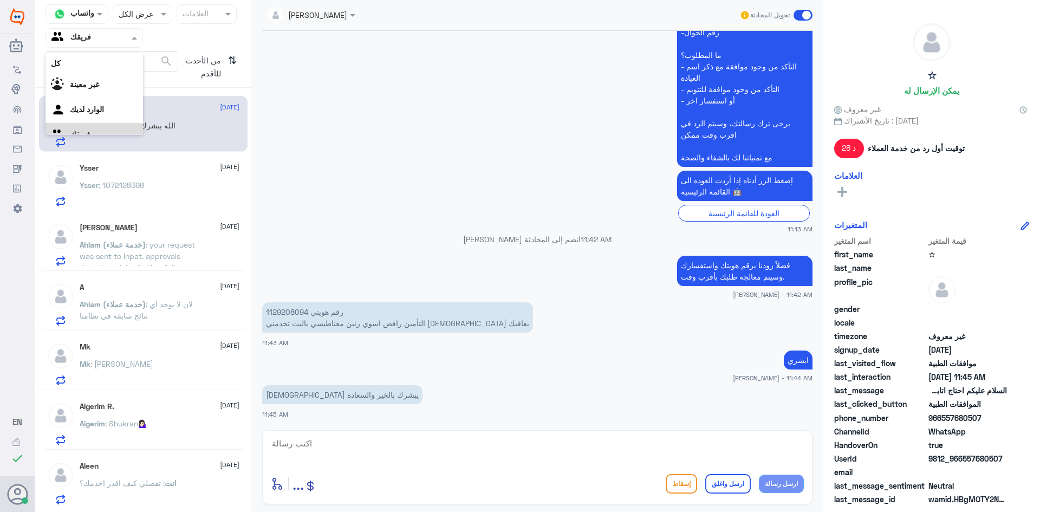
click at [115, 41] on div at bounding box center [94, 37] width 96 height 12
click at [112, 93] on div "الوارد لديك" at bounding box center [95, 97] width 98 height 25
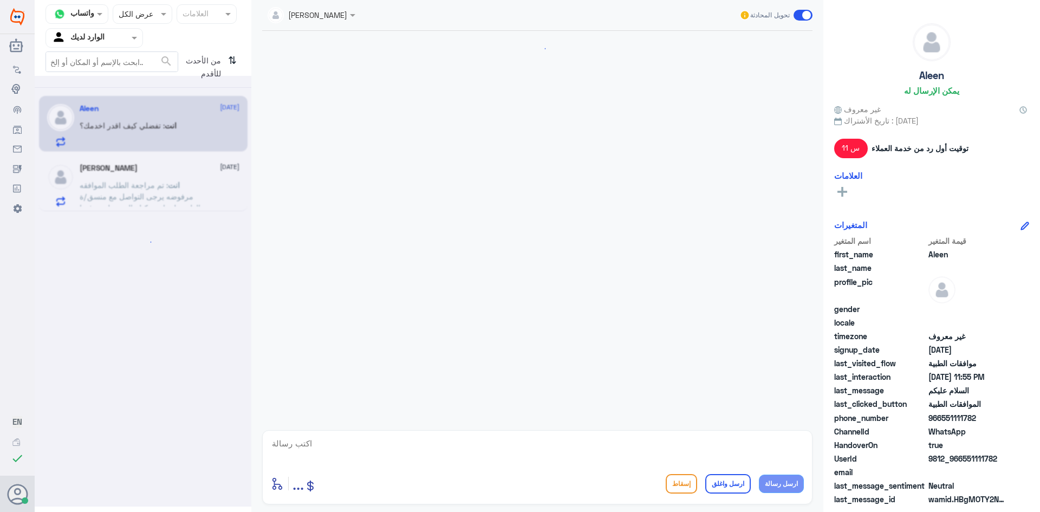
scroll to position [853, 0]
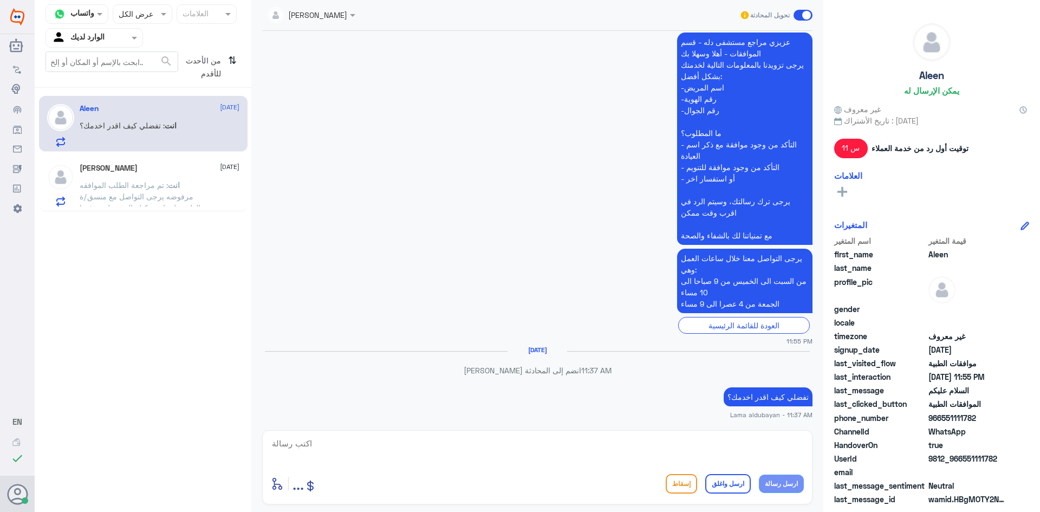
click at [133, 179] on p "انت : تم مراجعة الطلب الموافقه مرفوضه يرجى التواصل مع منسق/ة الطبيب لمراجعة كتل…" at bounding box center [141, 192] width 122 height 27
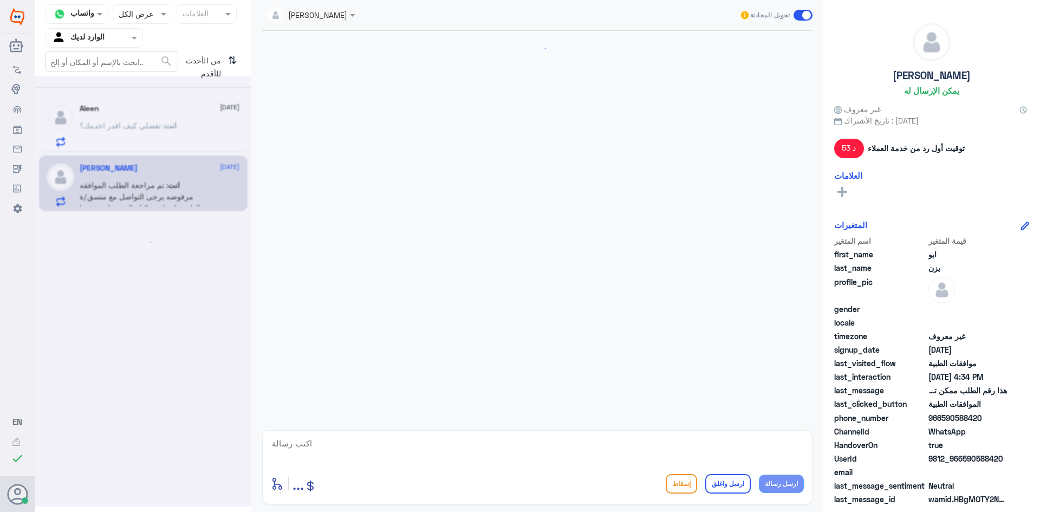
scroll to position [1042, 0]
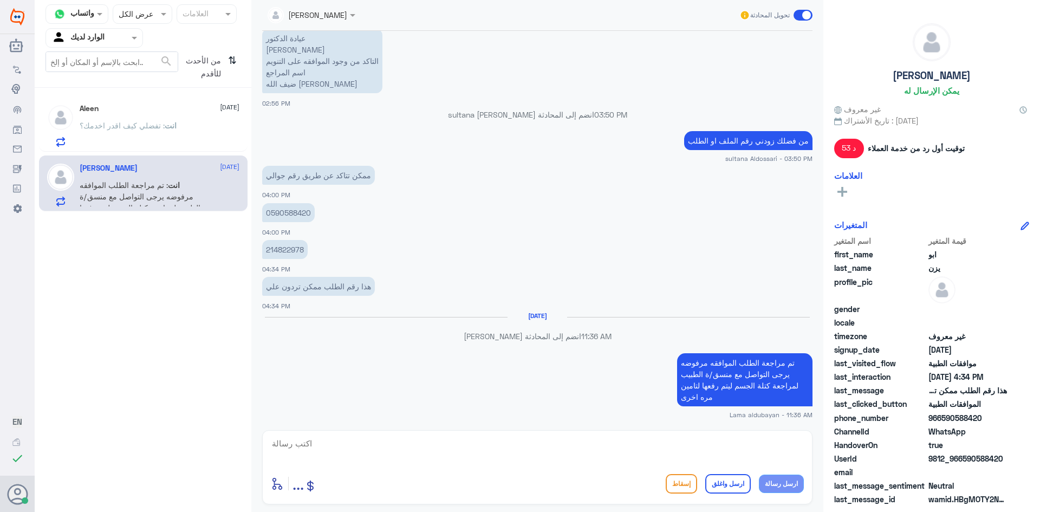
click at [170, 141] on p "انت : تفضلي كيف اقدر اخدمك؟" at bounding box center [128, 133] width 97 height 27
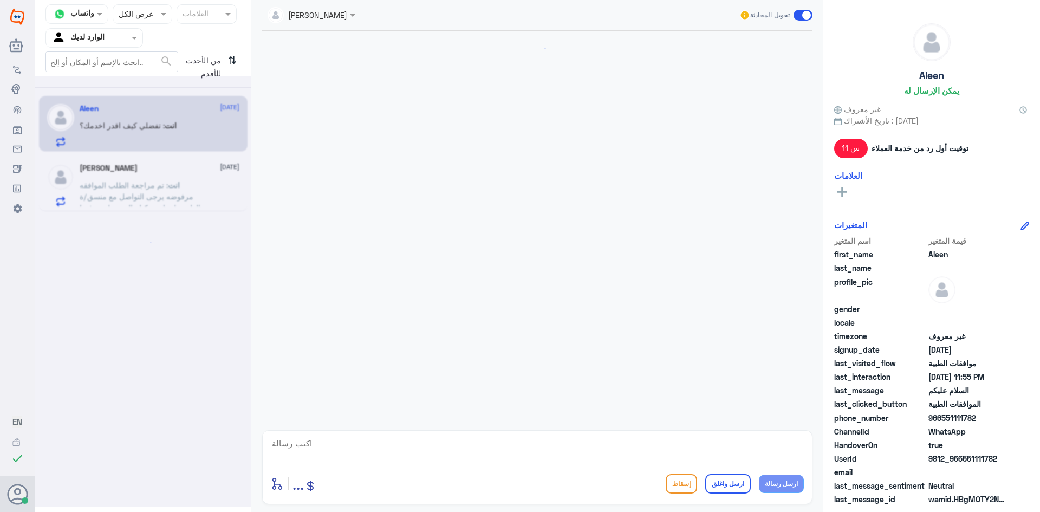
scroll to position [853, 0]
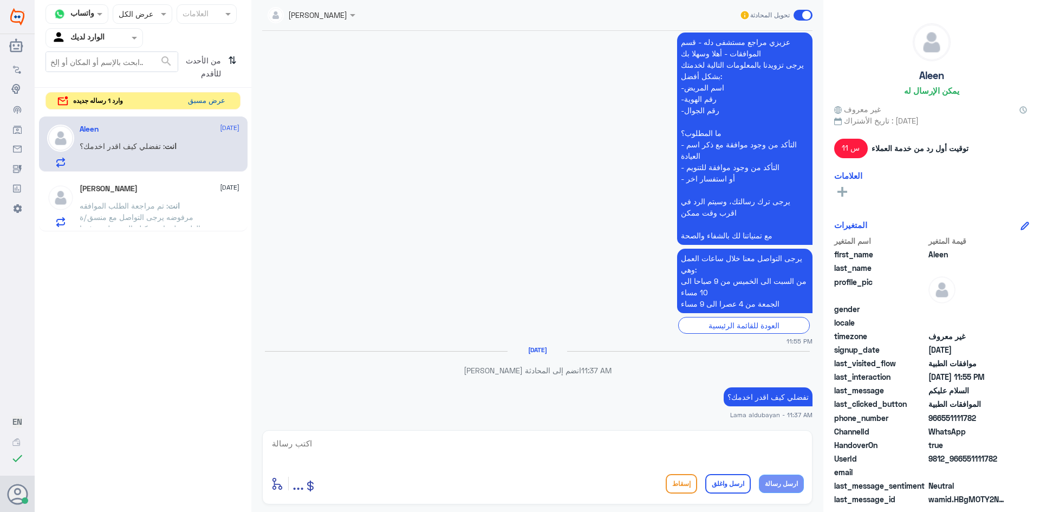
click at [223, 102] on button "عرض مسبق" at bounding box center [207, 101] width 46 height 17
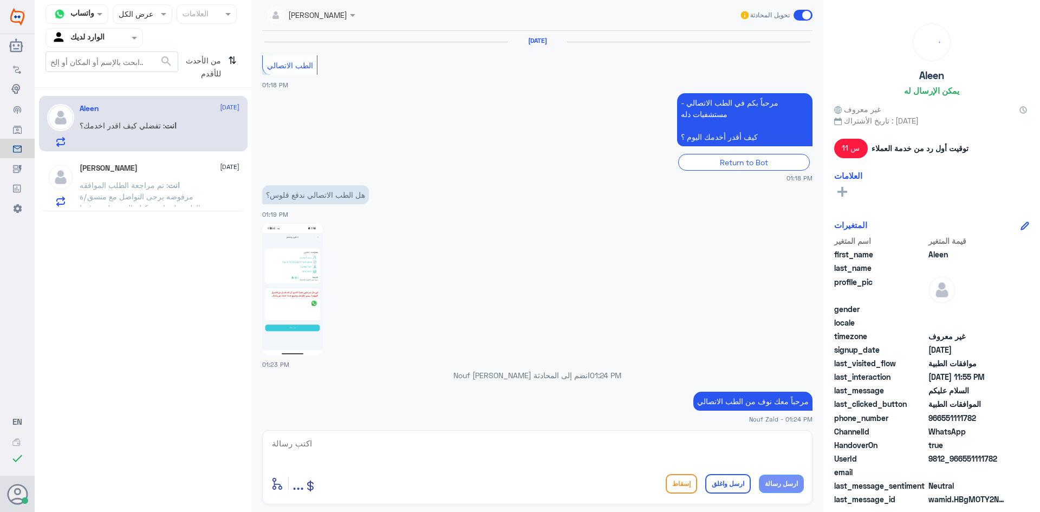
scroll to position [853, 0]
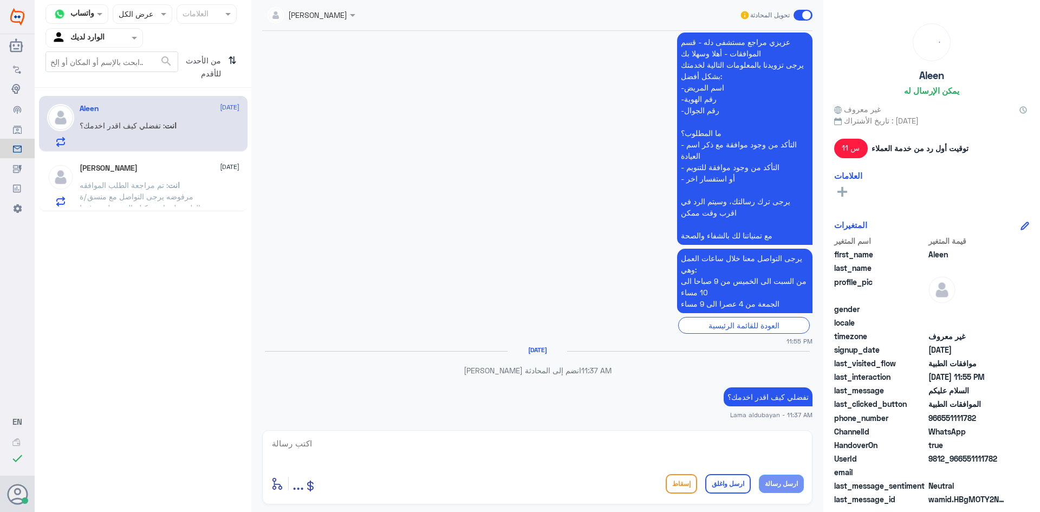
click at [126, 165] on div "[PERSON_NAME] [DATE]" at bounding box center [160, 168] width 160 height 9
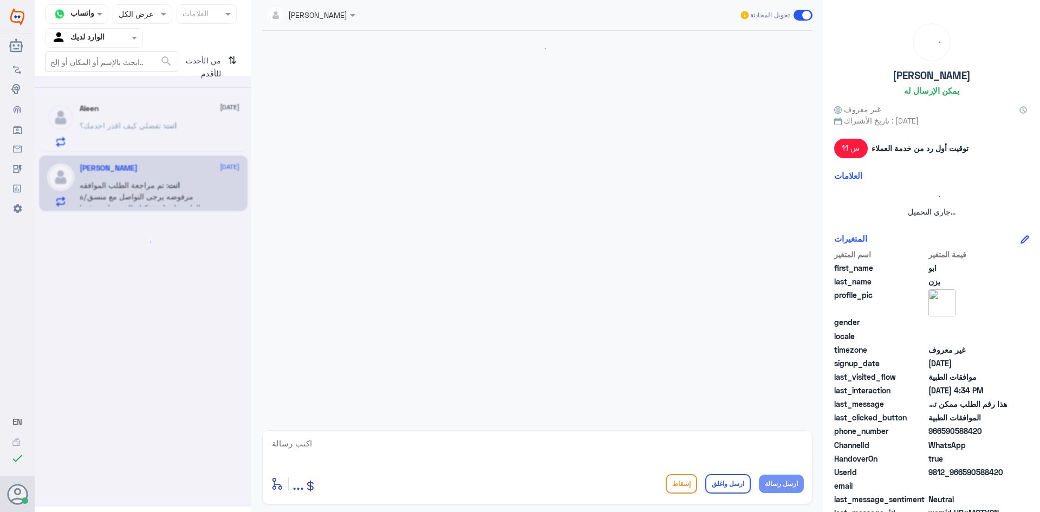
click at [146, 134] on div at bounding box center [143, 291] width 217 height 431
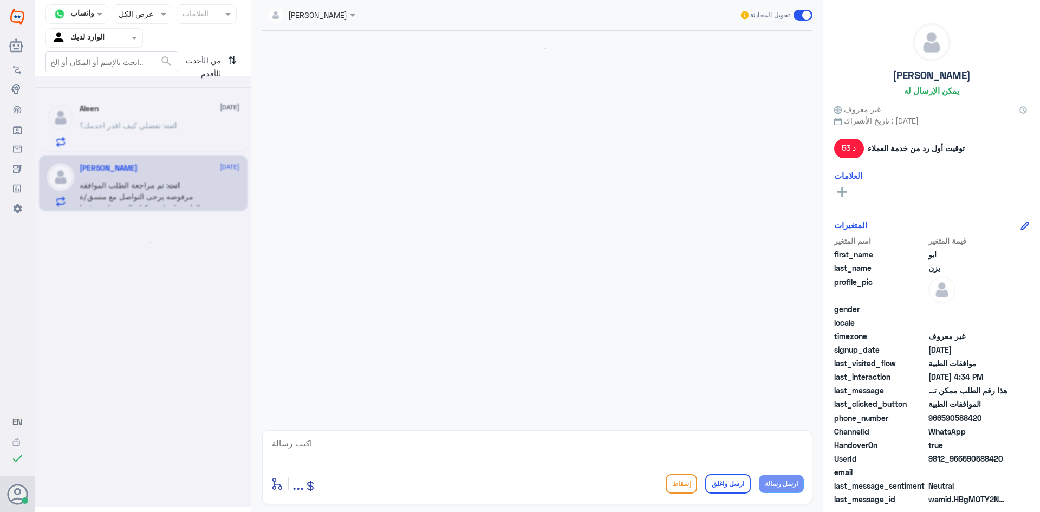
scroll to position [1042, 0]
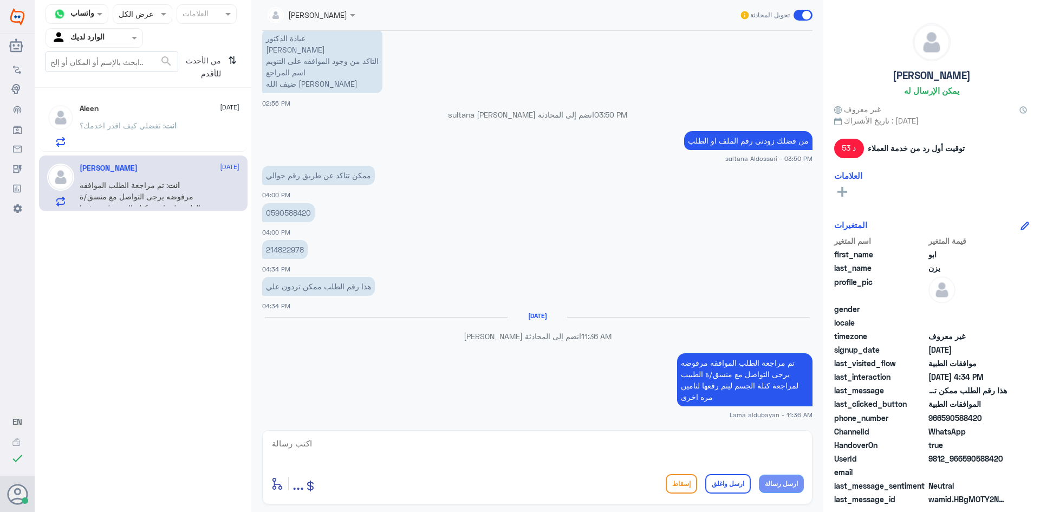
drag, startPoint x: 144, startPoint y: 100, endPoint x: 141, endPoint y: 111, distance: 11.2
click at [141, 111] on div "Aleen [DATE] انت : تفضلي كيف اقدر اخدمك؟ [PERSON_NAME] [DATE] انت : تم مراجعة ا…" at bounding box center [143, 154] width 217 height 124
click at [160, 189] on span ": تم مراجعة الطلب الموافقه مرفوضه يرجى التواصل مع منسق/ة الطبيب لمراجعة كتلة ال…" at bounding box center [140, 201] width 121 height 43
click at [180, 109] on div "Aleen [DATE]" at bounding box center [160, 108] width 160 height 9
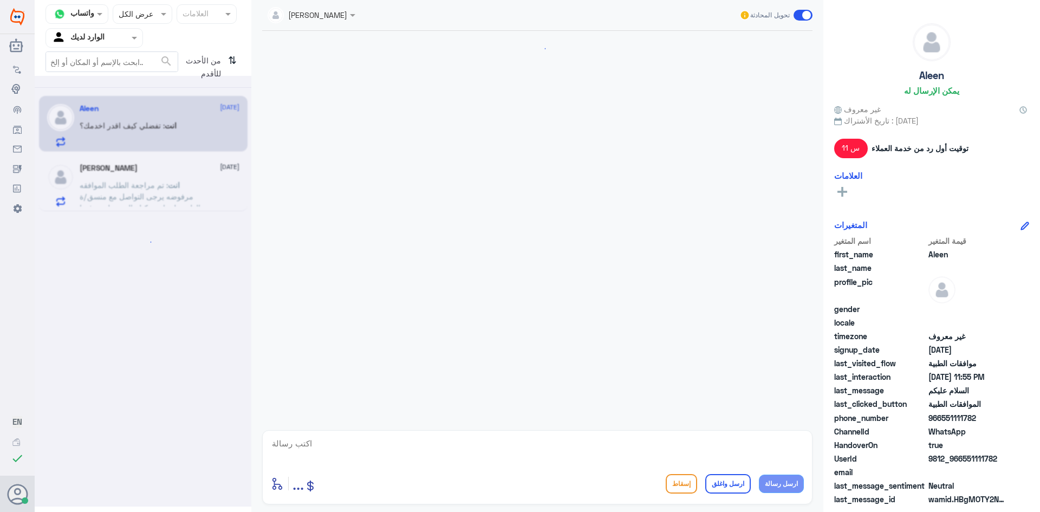
scroll to position [853, 0]
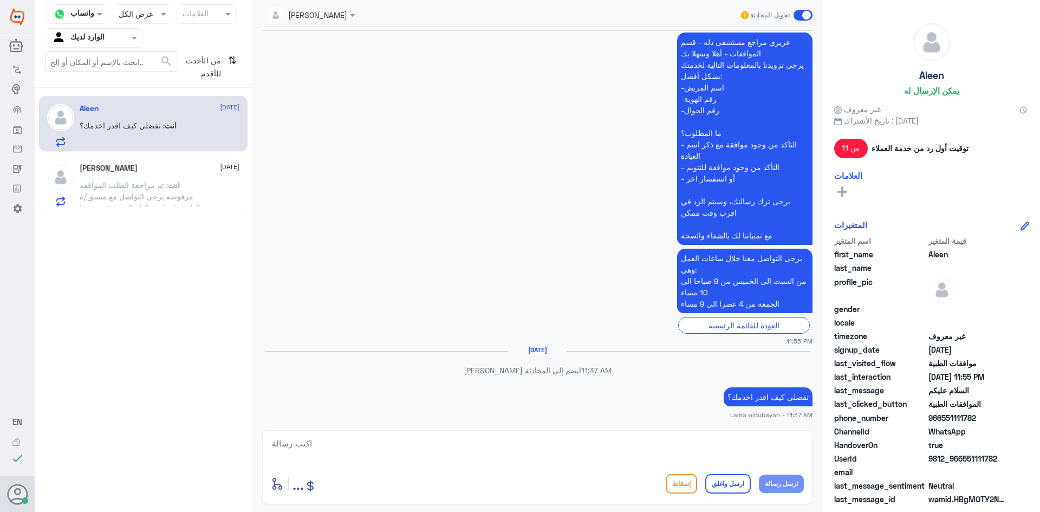
click at [173, 191] on p "انت : تم مراجعة الطلب الموافقه مرفوضه يرجى التواصل مع منسق/ة الطبيب لمراجعة كتل…" at bounding box center [141, 192] width 122 height 27
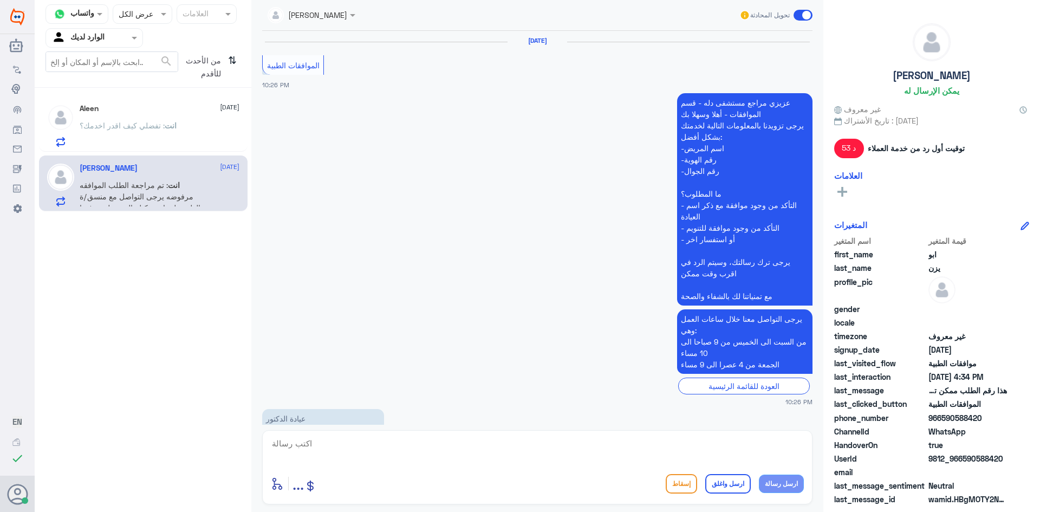
scroll to position [1042, 0]
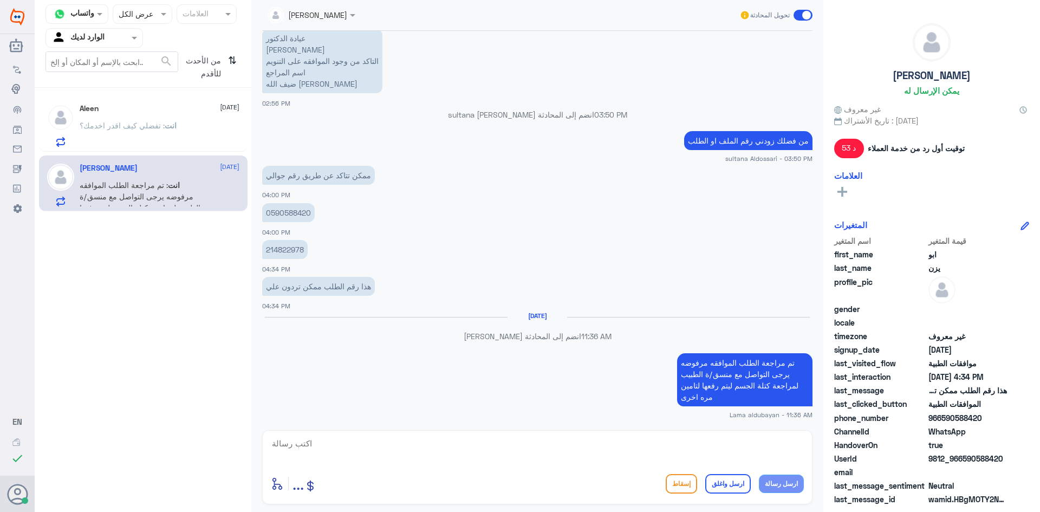
click at [190, 130] on div "انت : تفضلي كيف اقدر اخدمك؟" at bounding box center [160, 134] width 160 height 24
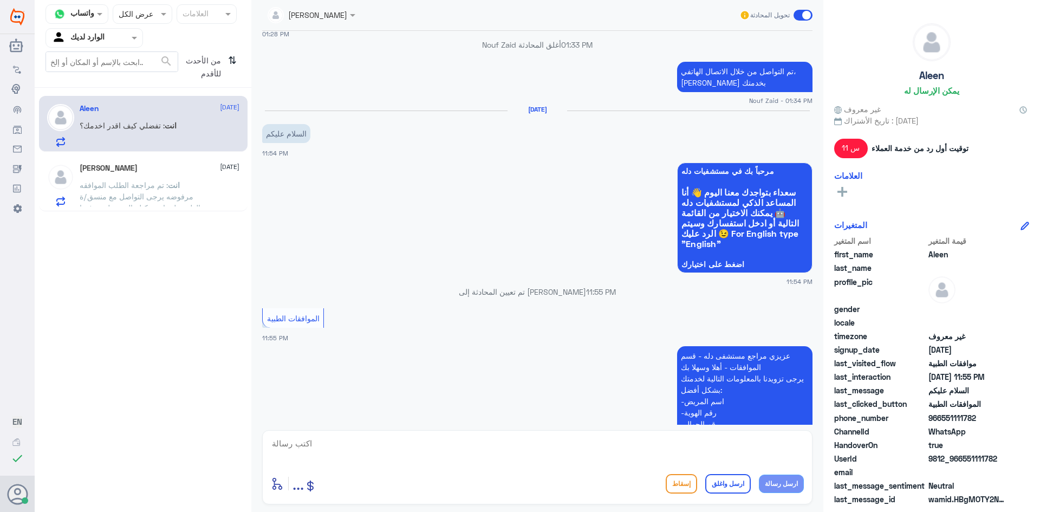
scroll to position [528, 0]
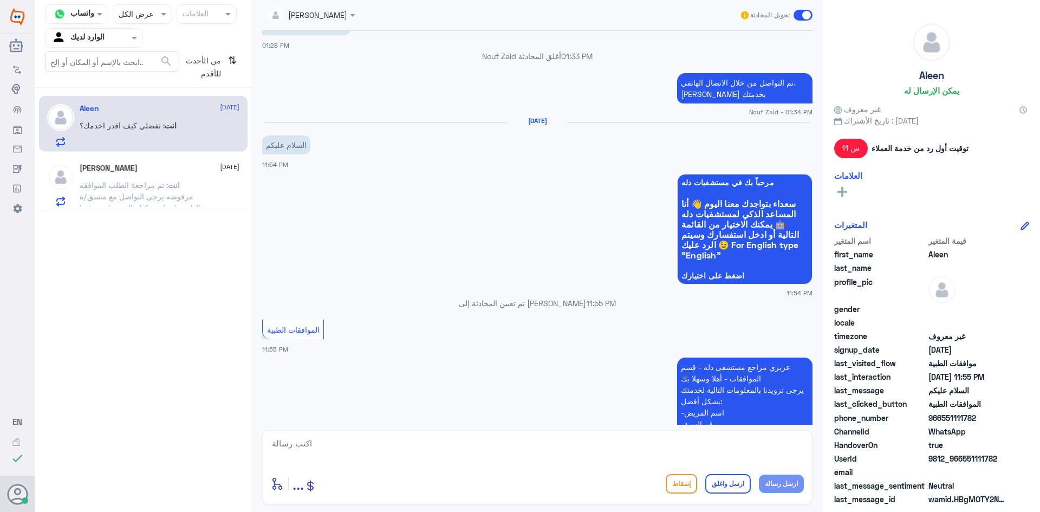
click at [112, 187] on span ": تم مراجعة الطلب الموافقه مرفوضه يرجى التواصل مع منسق/ة الطبيب لمراجعة كتلة ال…" at bounding box center [140, 201] width 121 height 43
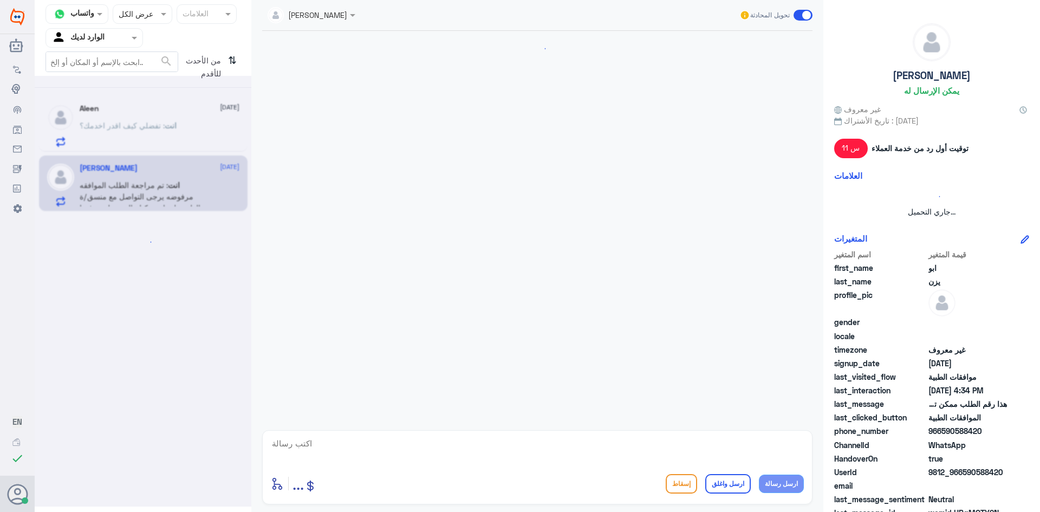
click at [142, 108] on div at bounding box center [143, 291] width 217 height 431
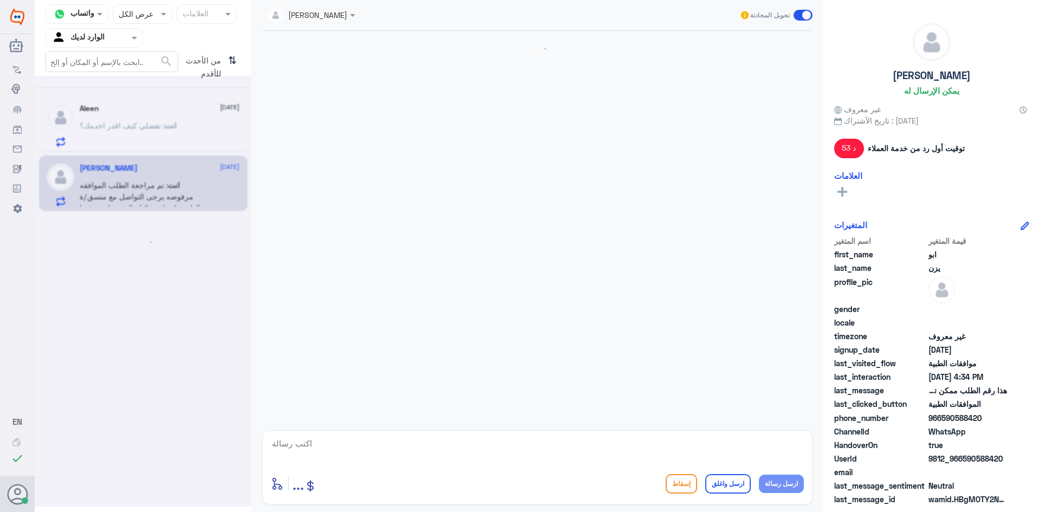
scroll to position [1042, 0]
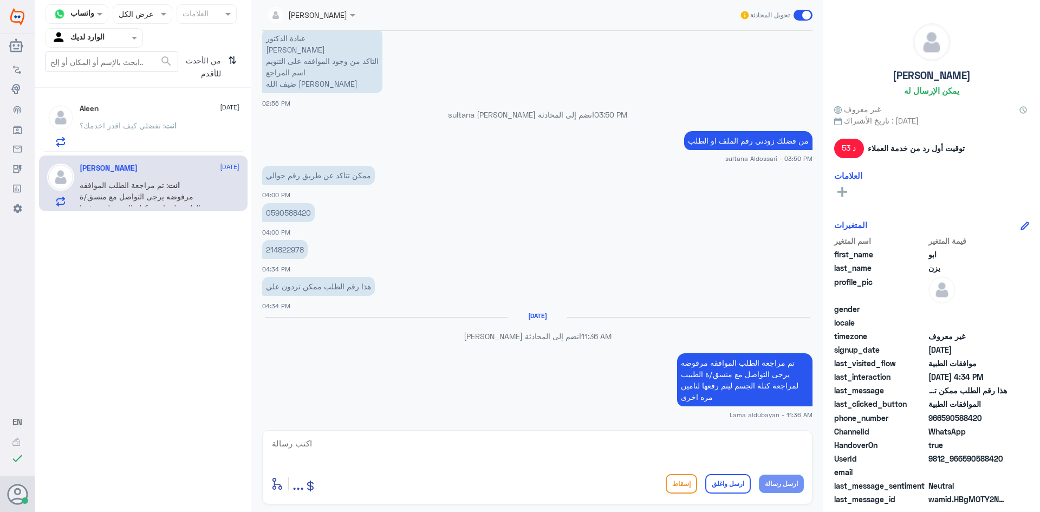
click at [161, 120] on div "Aleen [DATE] انت : تفضلي كيف اقدر اخدمك؟" at bounding box center [160, 125] width 160 height 43
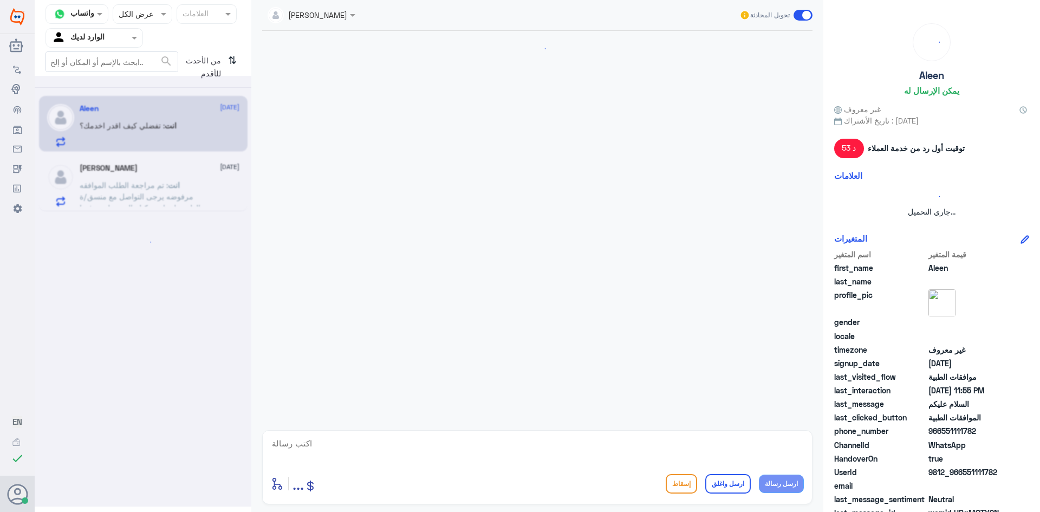
click at [151, 161] on div at bounding box center [143, 291] width 217 height 431
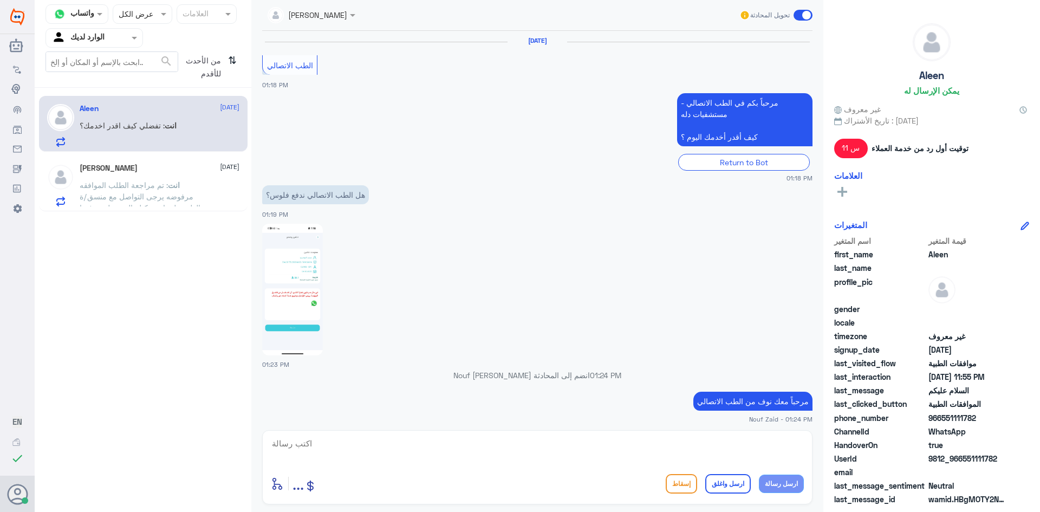
scroll to position [853, 0]
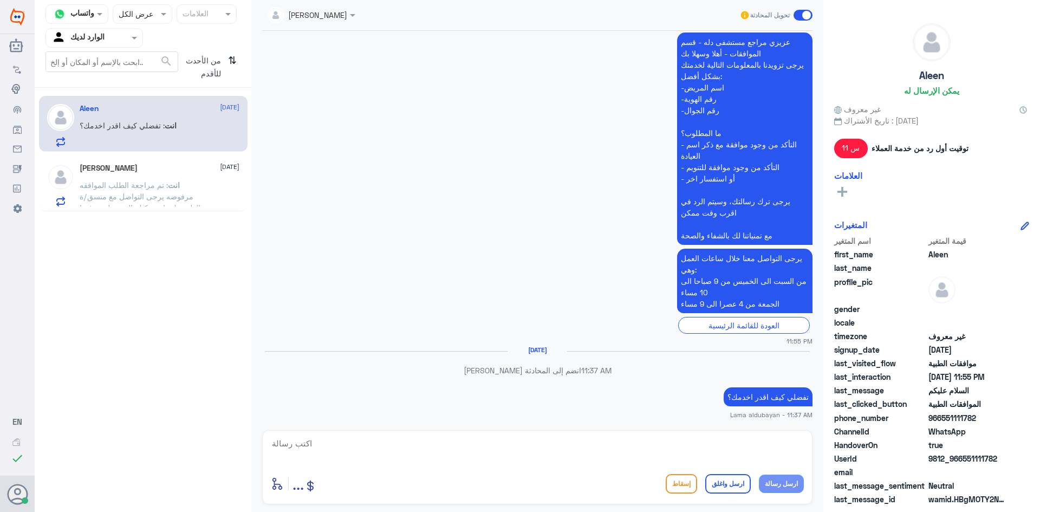
click at [176, 129] on span "انت" at bounding box center [171, 125] width 12 height 9
click at [232, 64] on icon "⇅" at bounding box center [232, 65] width 9 height 28
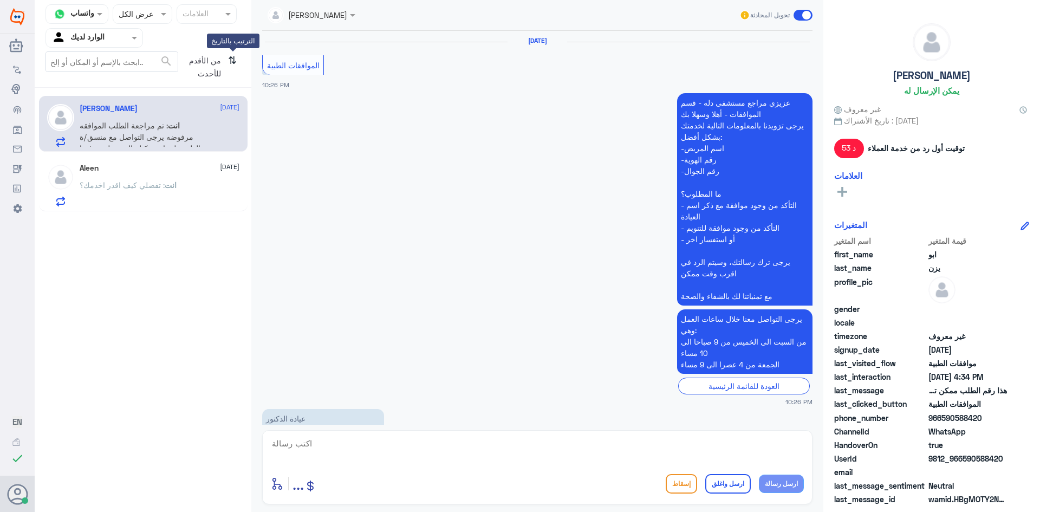
scroll to position [1042, 0]
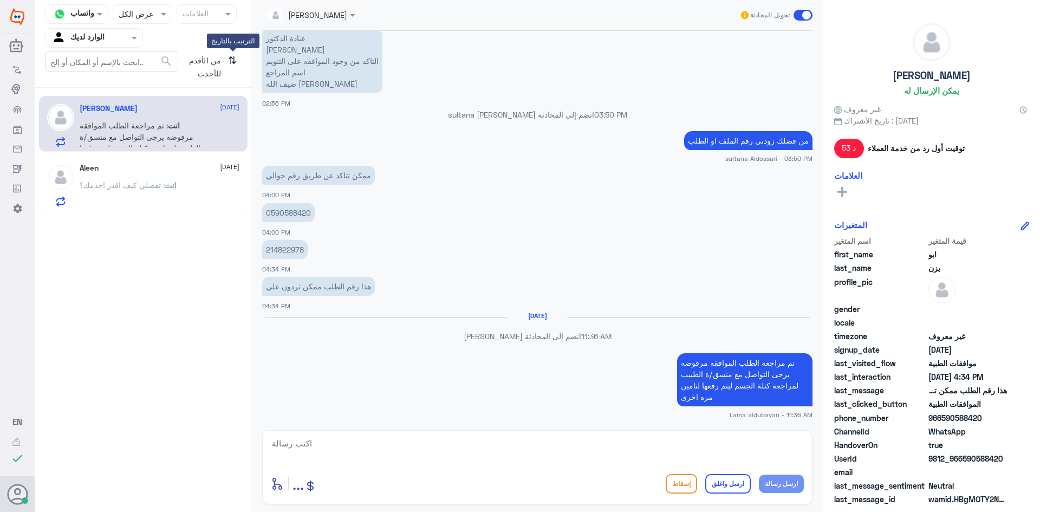
click at [231, 61] on icon "⇅" at bounding box center [232, 65] width 9 height 28
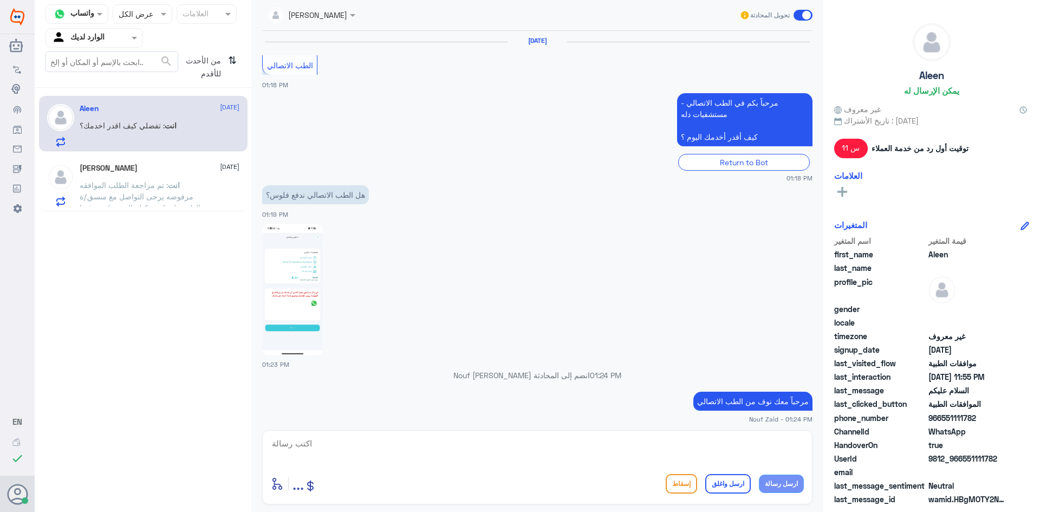
scroll to position [853, 0]
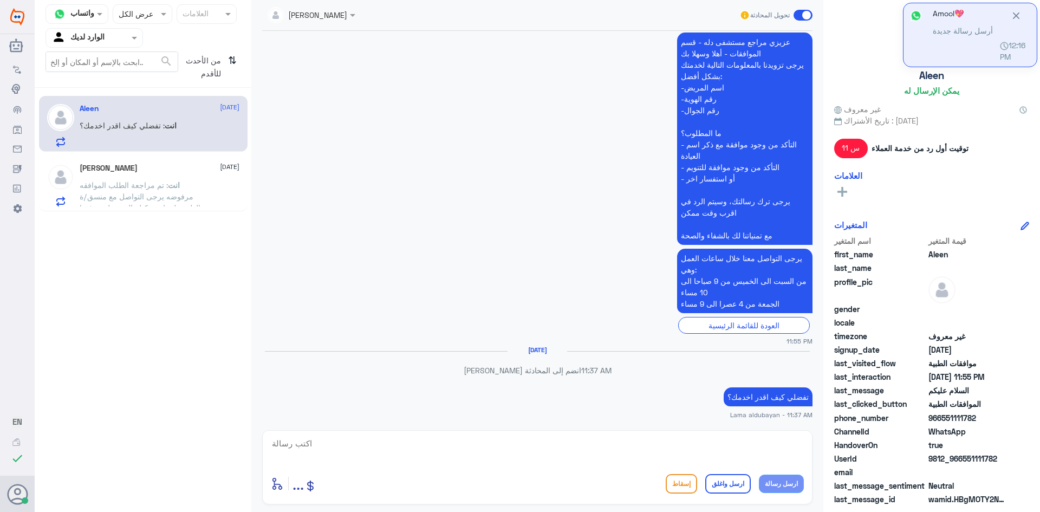
click at [203, 203] on div "انت : تم مراجعة الطلب الموافقه مرفوضه يرجى التواصل مع منسق/ة الطبيب لمراجعة كتل…" at bounding box center [160, 194] width 160 height 24
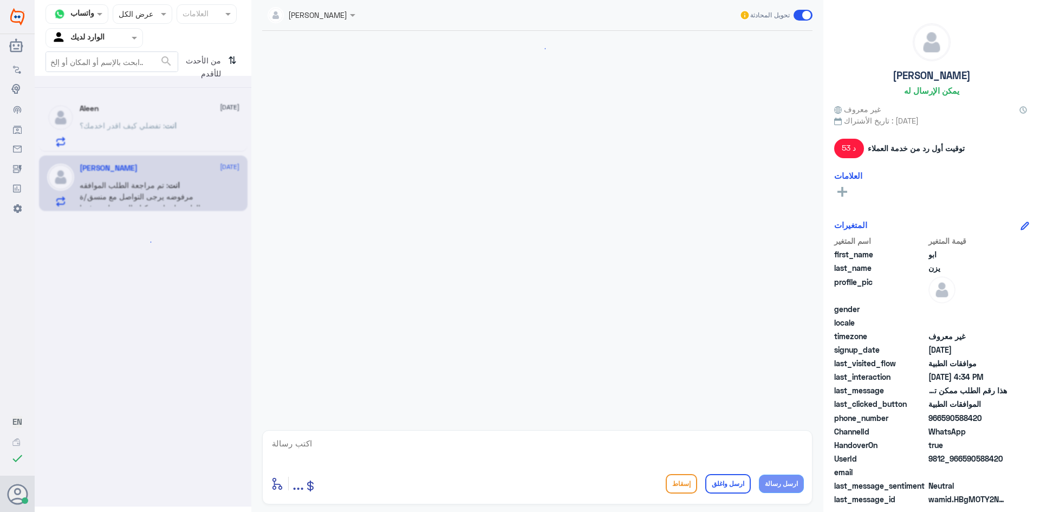
click at [202, 149] on div at bounding box center [143, 291] width 217 height 431
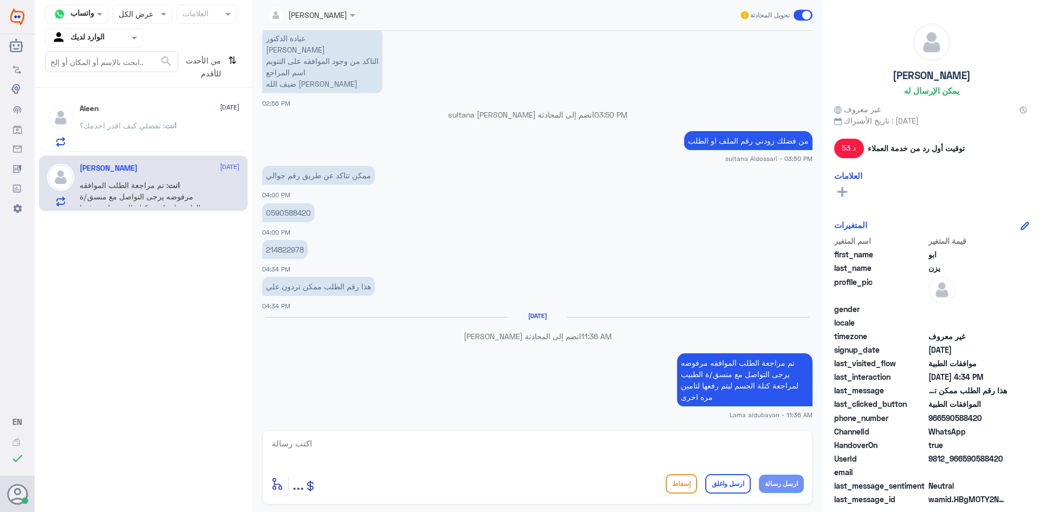
click at [190, 135] on div "انت : تفضلي كيف اقدر اخدمك؟" at bounding box center [160, 134] width 160 height 24
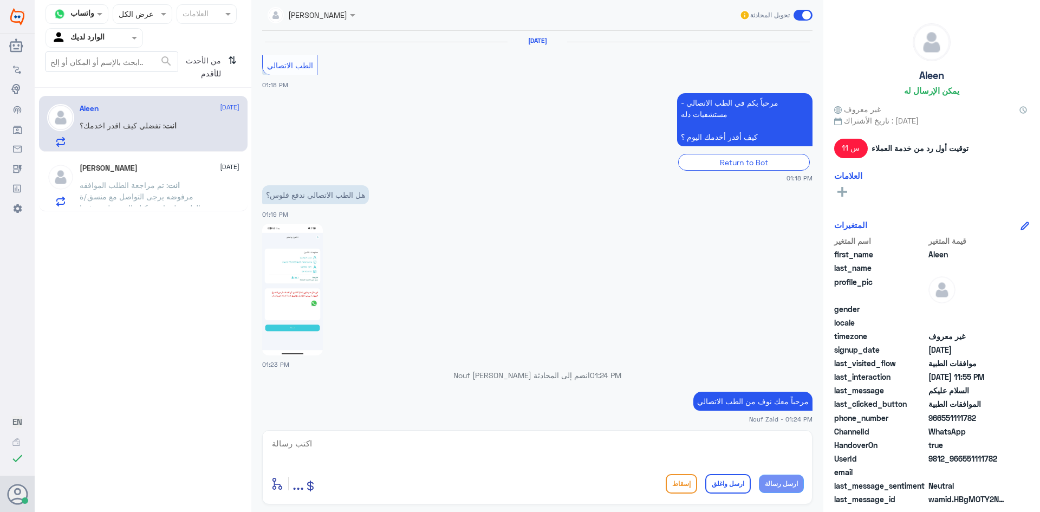
scroll to position [853, 0]
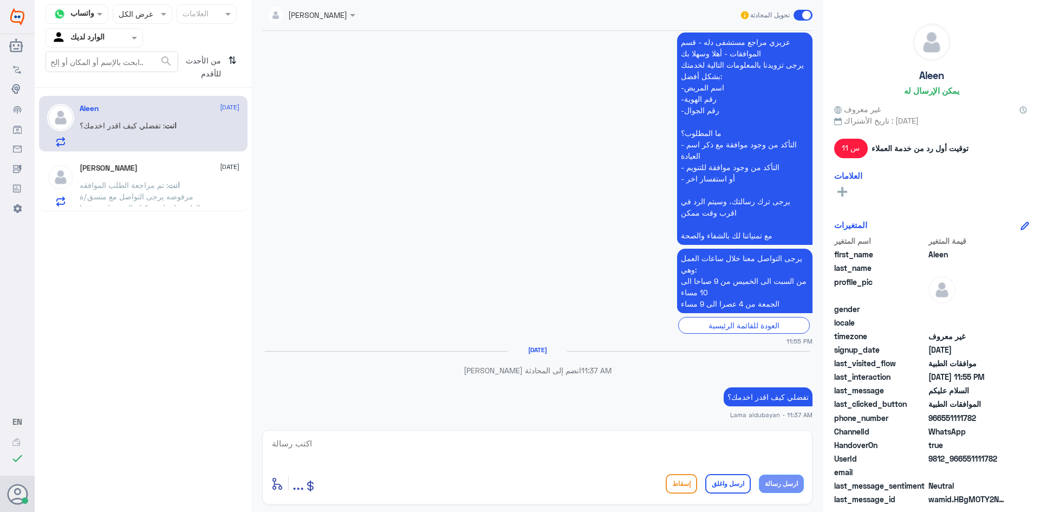
drag, startPoint x: 196, startPoint y: 188, endPoint x: 197, endPoint y: 194, distance: 6.1
click at [197, 194] on p "انت : تم مراجعة الطلب الموافقه مرفوضه يرجى التواصل مع منسق/ة الطبيب لمراجعة كتل…" at bounding box center [141, 192] width 122 height 27
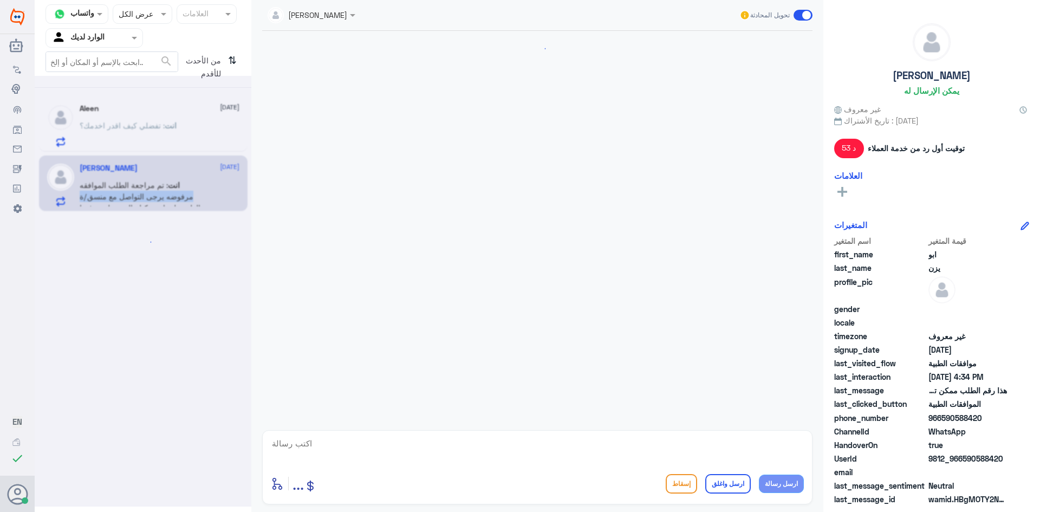
scroll to position [1042, 0]
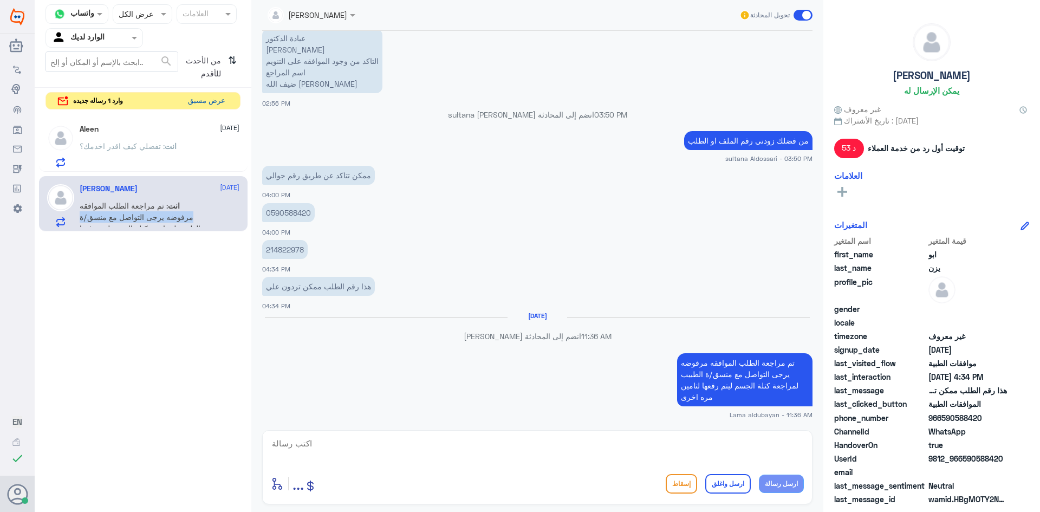
click at [199, 106] on button "عرض مسبق" at bounding box center [207, 101] width 46 height 17
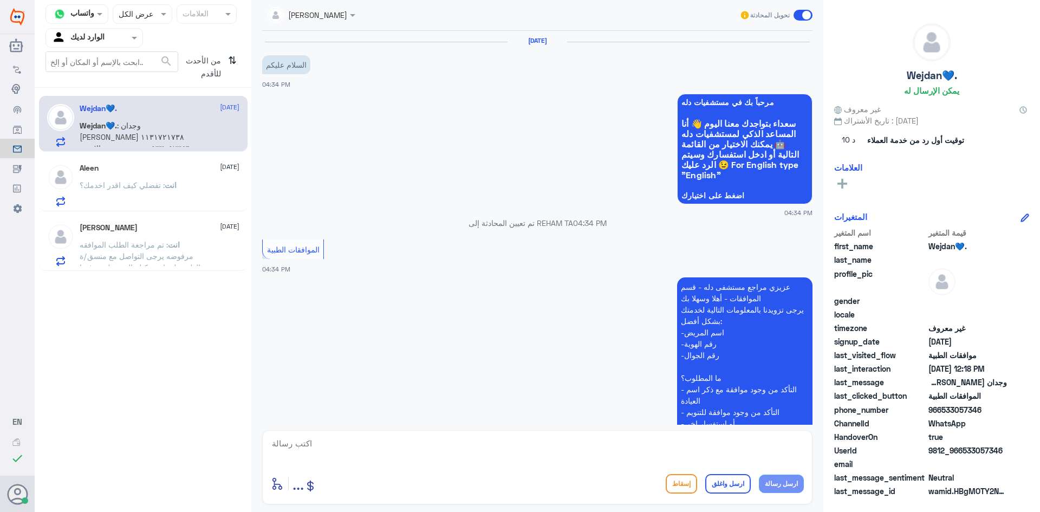
scroll to position [1185, 0]
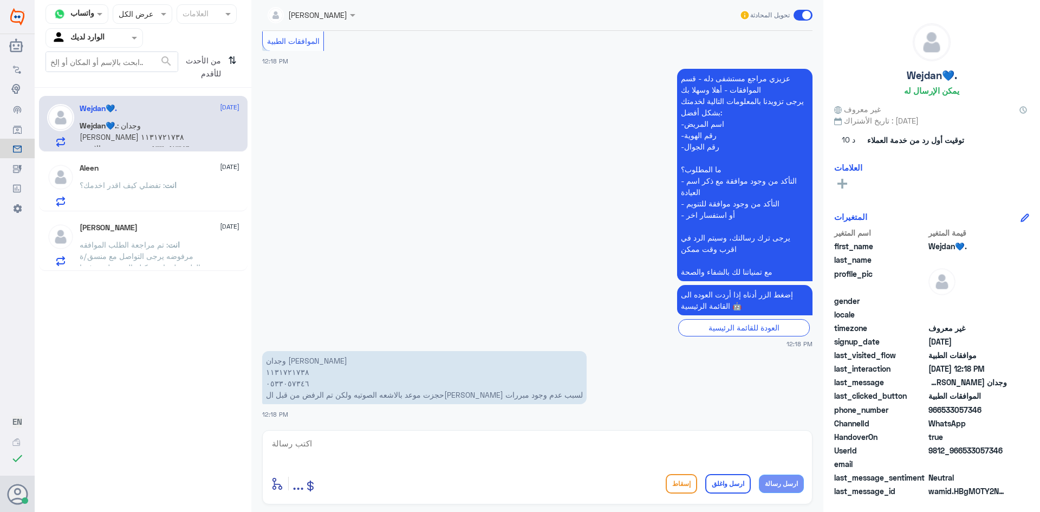
click at [290, 371] on p "وجدان [PERSON_NAME] ١١٣١٧٢١٧٣٨ ٠٥٣٣٠٥٧٣٤٦ حجزت موعد بالاشعه الصوتيه ولكن تم الر…" at bounding box center [424, 377] width 324 height 53
copy p "١١٣١٧٢١٧٣٨"
click at [391, 439] on textarea at bounding box center [537, 449] width 533 height 27
type textarea "j"
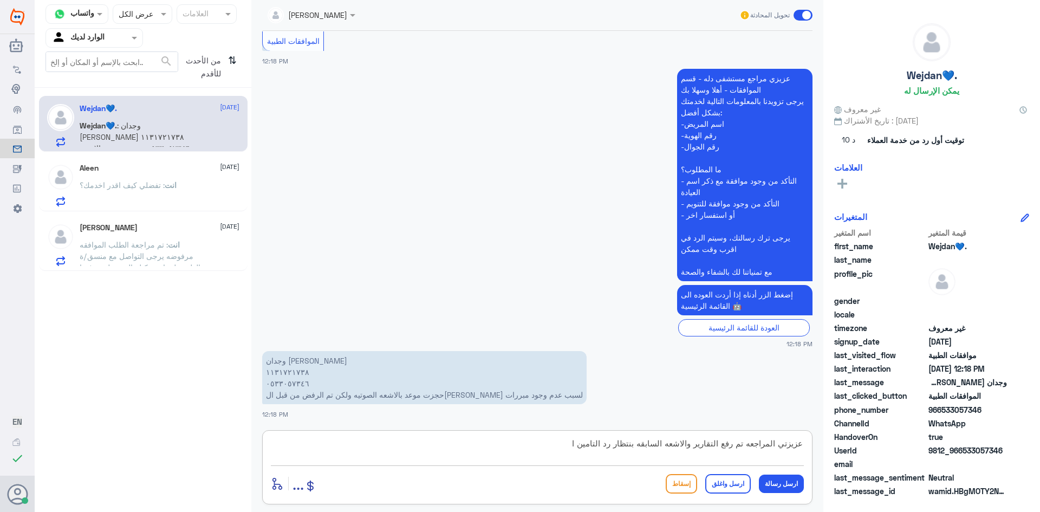
type textarea "عزيزتي المراجعه تم رفع التقارير والاشعه السابقه بنتظار رد التامين"
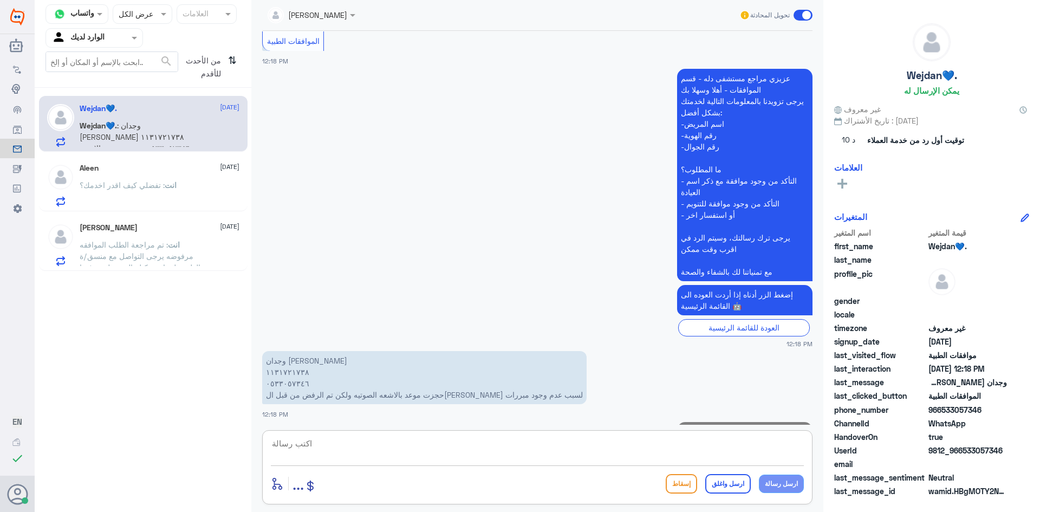
scroll to position [1231, 0]
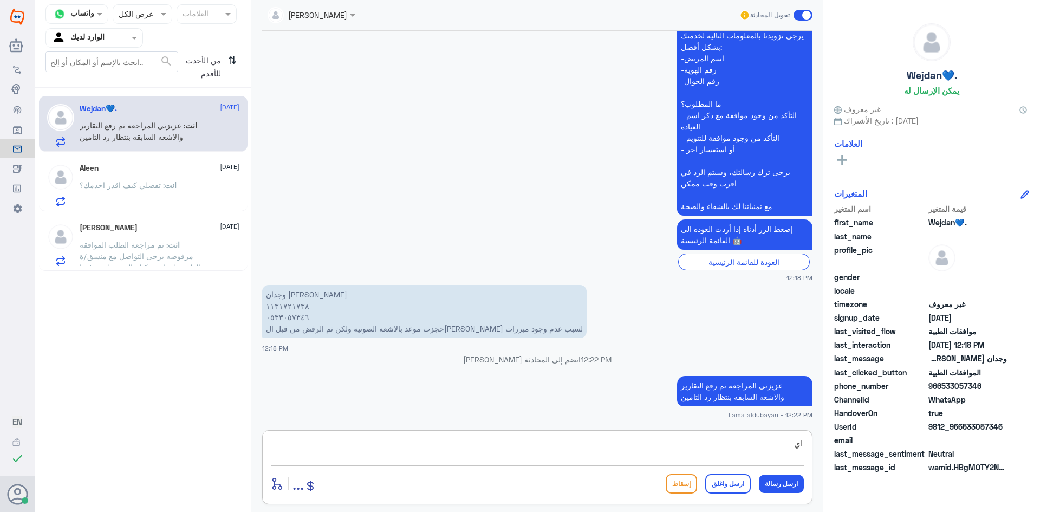
type textarea "ا"
type textarea "ف"
type textarea "اي خدمه اخرى"
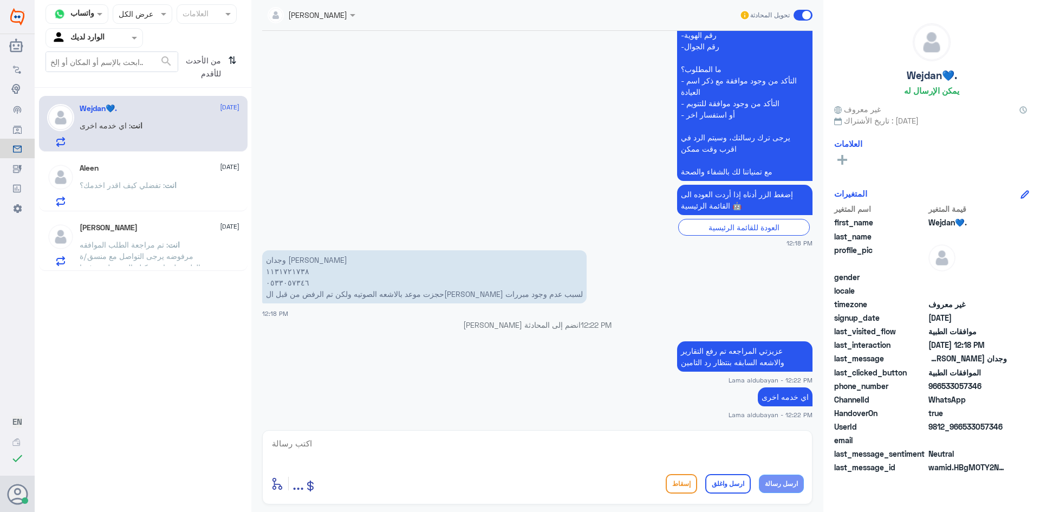
click at [138, 171] on div "Aleen [DATE]" at bounding box center [160, 168] width 160 height 9
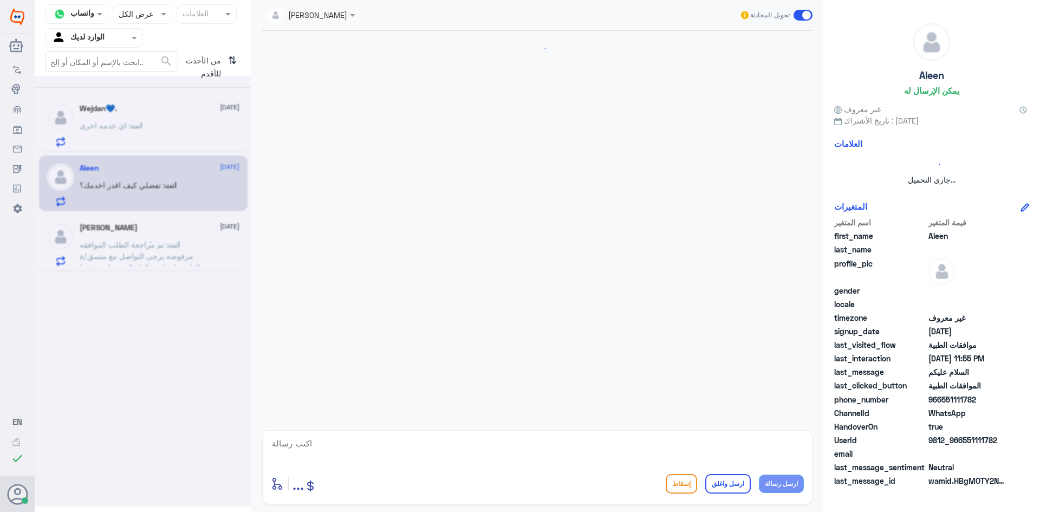
click at [155, 139] on div at bounding box center [143, 291] width 217 height 431
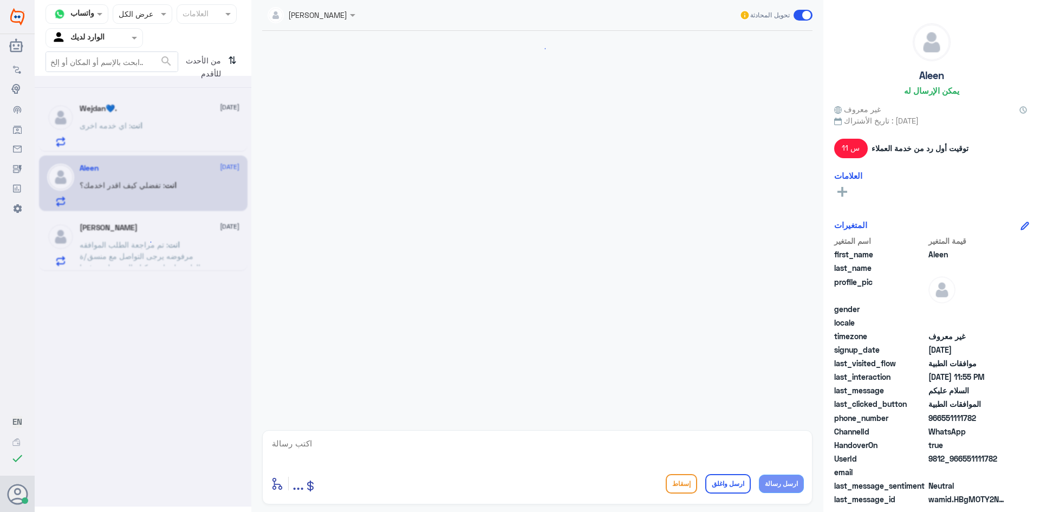
scroll to position [853, 0]
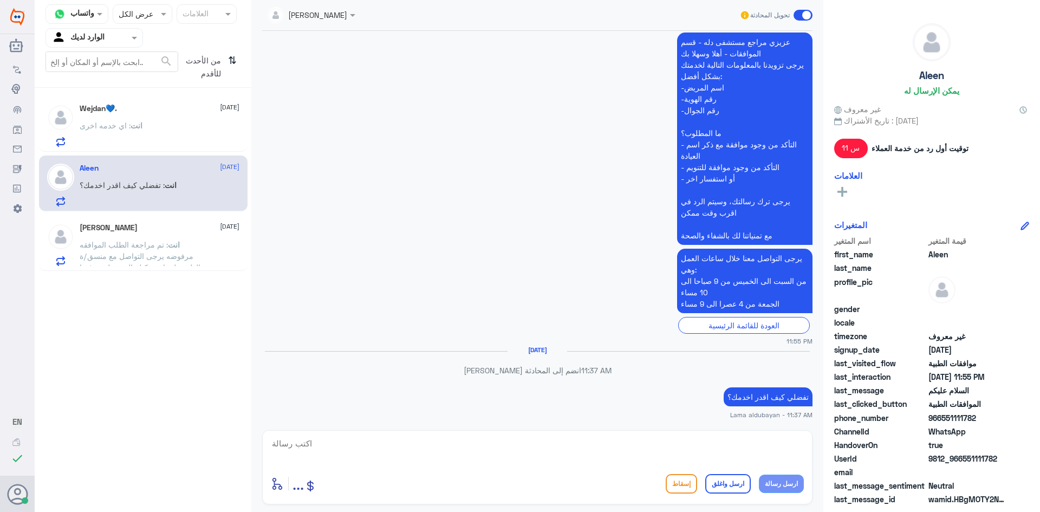
click at [163, 114] on div "Wejdan💙. [DATE] انت : اي خدمه اخرى" at bounding box center [160, 125] width 160 height 43
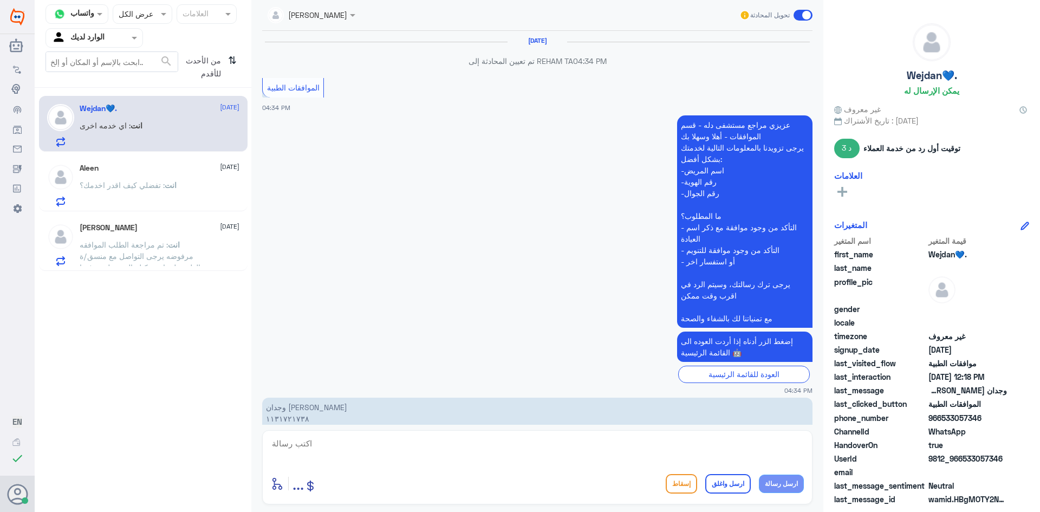
scroll to position [1124, 0]
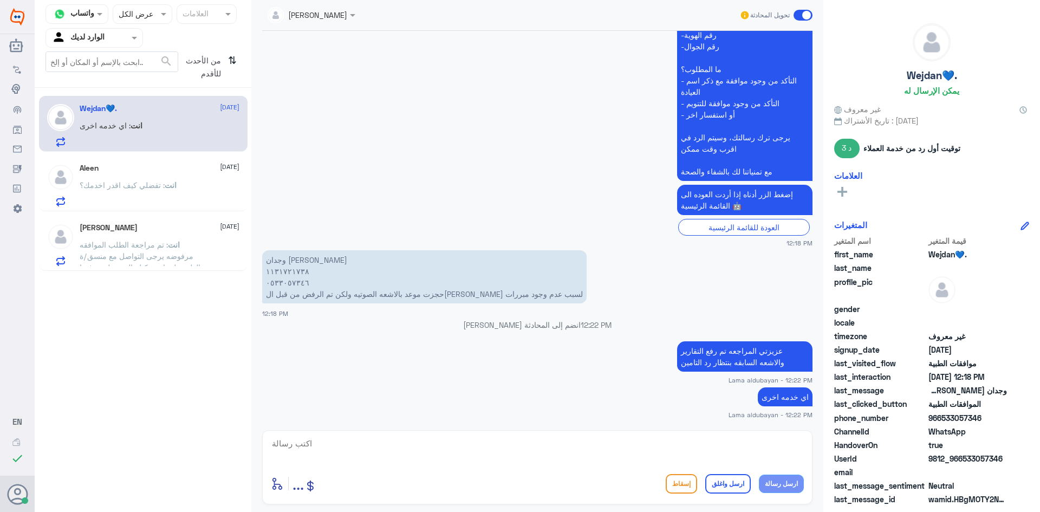
click at [114, 180] on p "انت : تفضلي كيف اقدر اخدمك؟" at bounding box center [128, 192] width 97 height 27
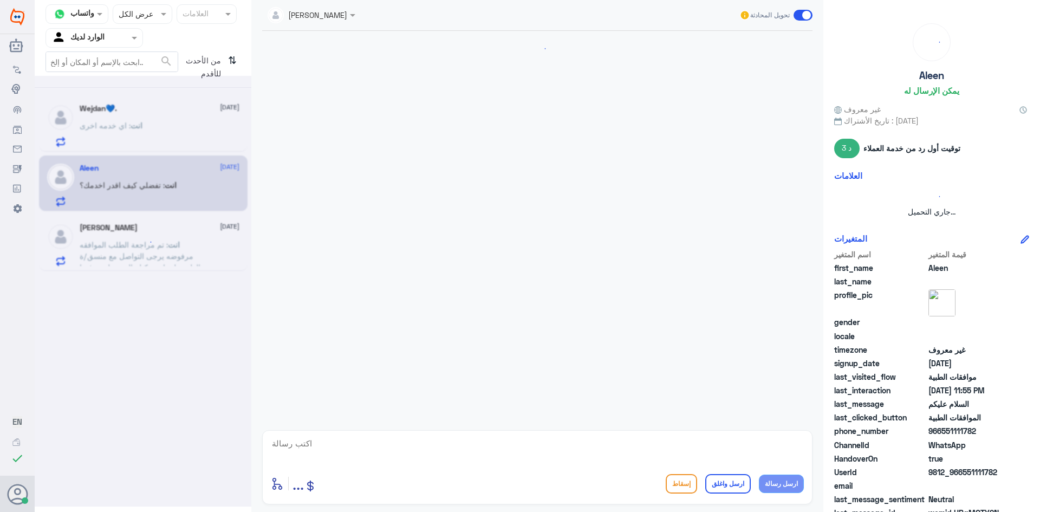
click at [116, 238] on div at bounding box center [143, 291] width 217 height 431
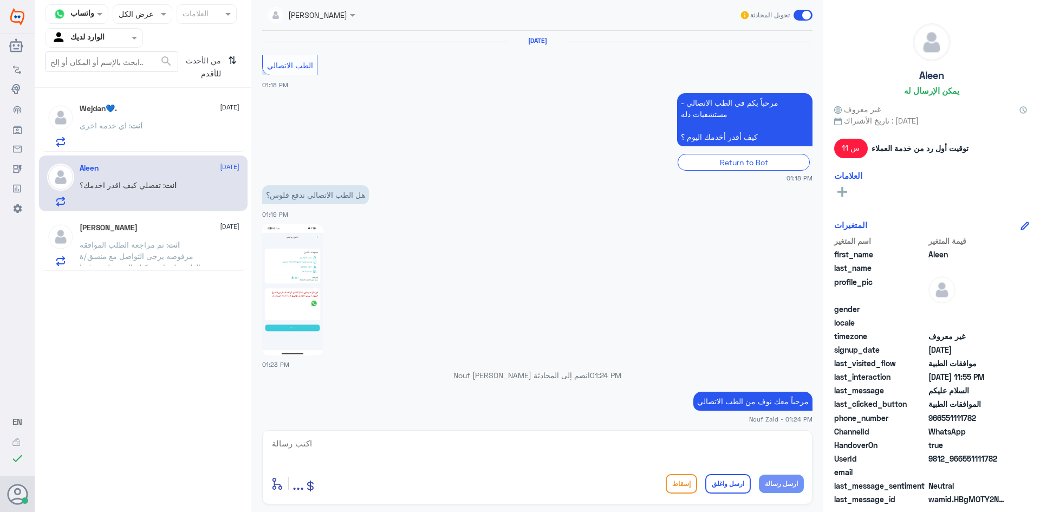
scroll to position [853, 0]
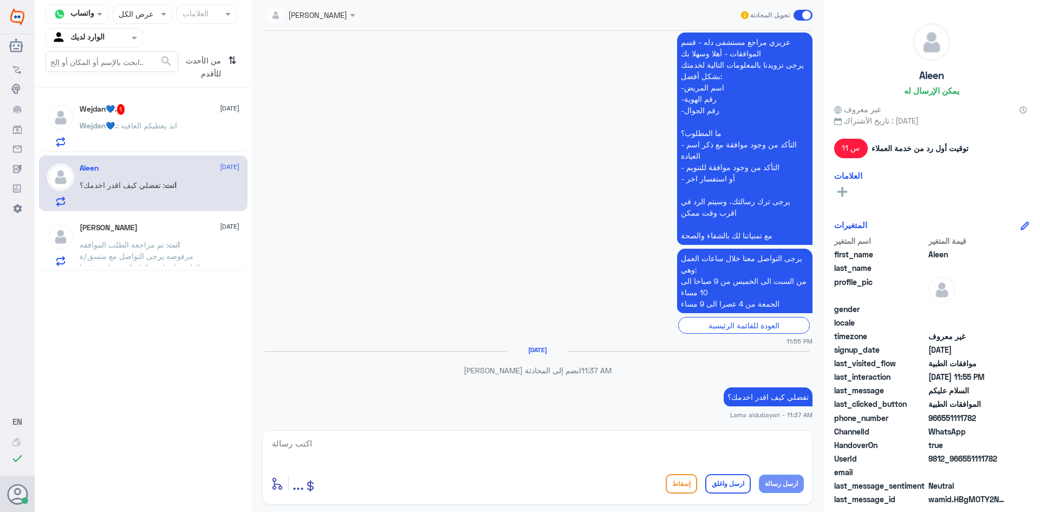
click at [103, 115] on div "Wejdan💙. 1 [DATE] Wejdan💙. : ابد يعطيكم العافيه" at bounding box center [160, 125] width 160 height 43
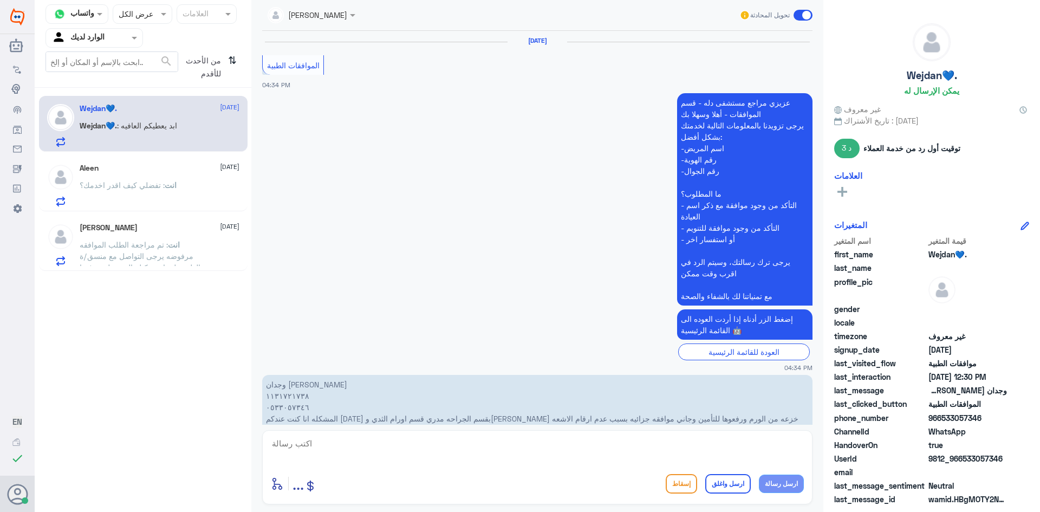
scroll to position [1139, 0]
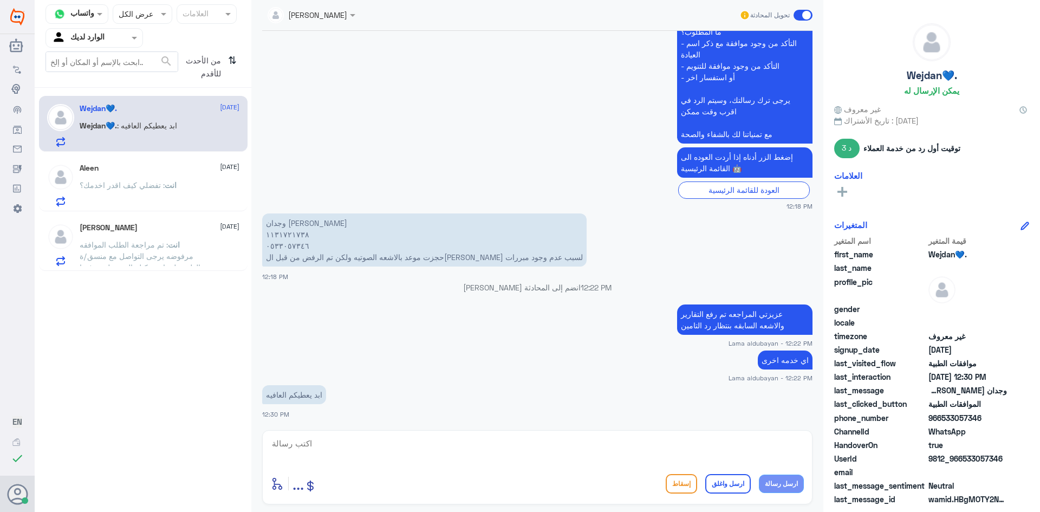
click at [487, 448] on textarea at bounding box center [537, 449] width 533 height 27
type textarea "k"
type textarea "نتمنى لك دوام الصحه والعافيه"
click at [733, 483] on button "ارسل واغلق" at bounding box center [728, 484] width 46 height 20
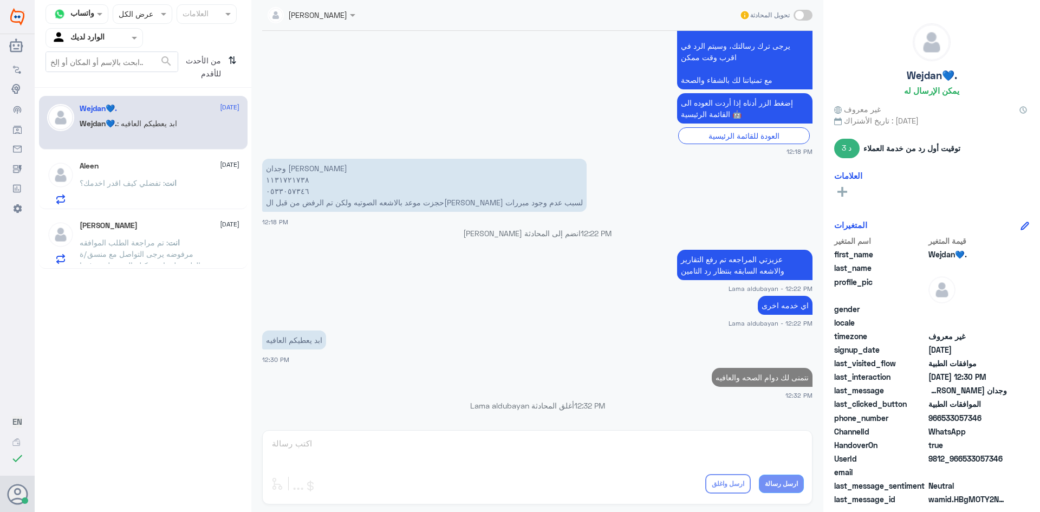
click at [117, 166] on div "Aleen [DATE]" at bounding box center [160, 165] width 160 height 9
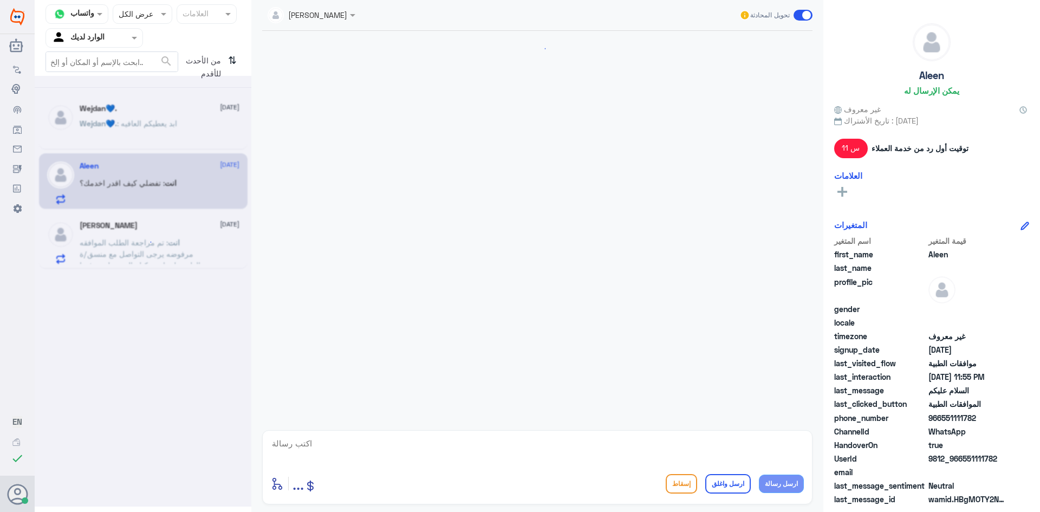
scroll to position [853, 0]
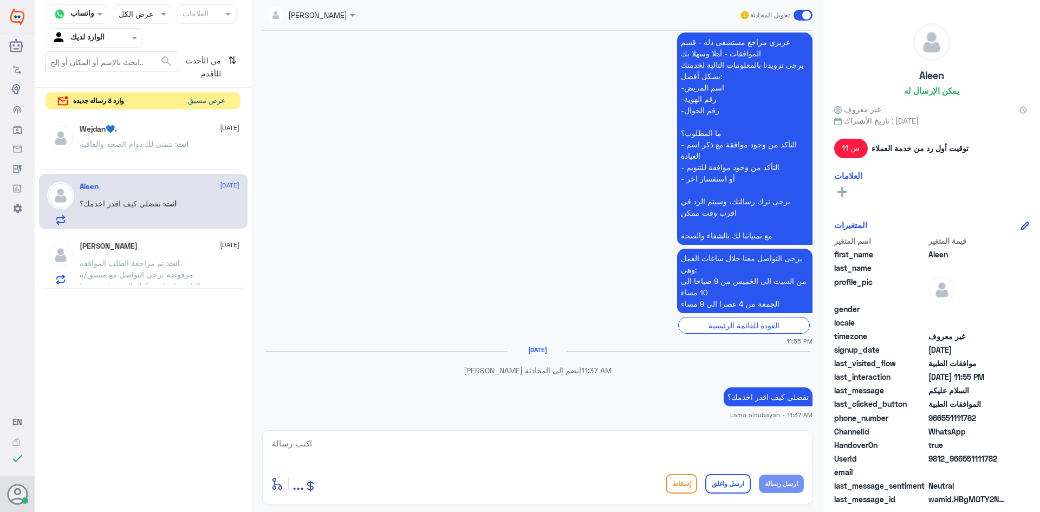
click at [200, 100] on button "عرض مسبق" at bounding box center [207, 101] width 46 height 17
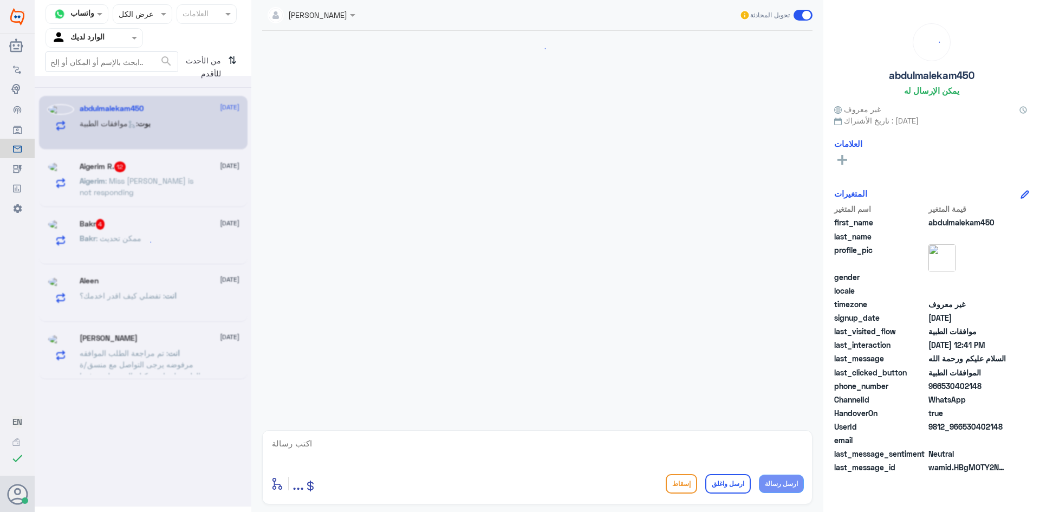
scroll to position [137, 0]
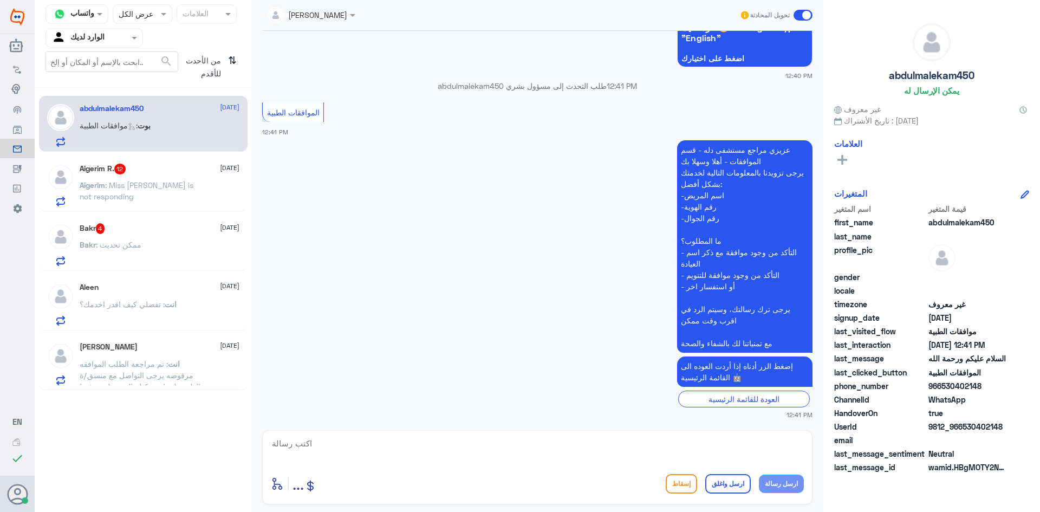
click at [150, 204] on p "Aigerim : Miss [PERSON_NAME] is not responding" at bounding box center [141, 192] width 122 height 27
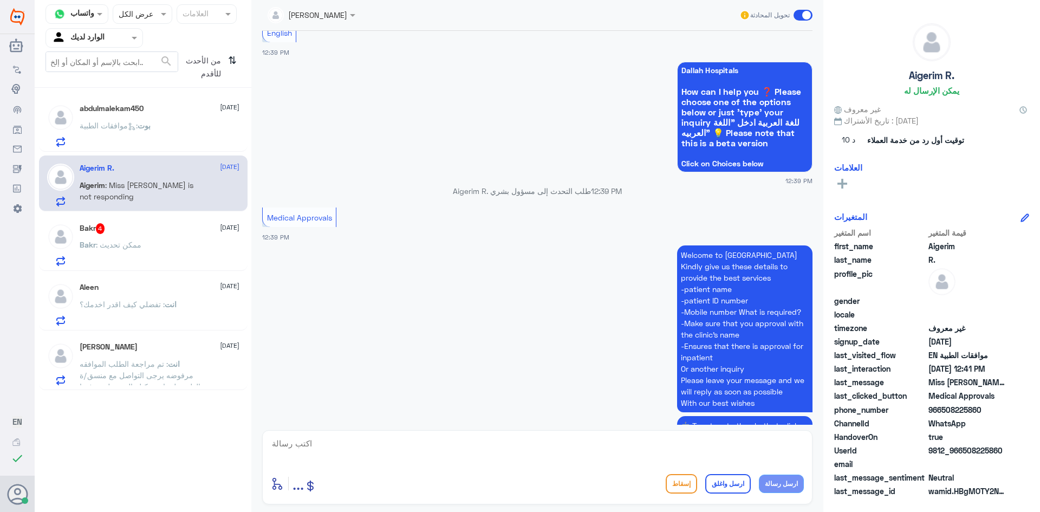
scroll to position [2117, 0]
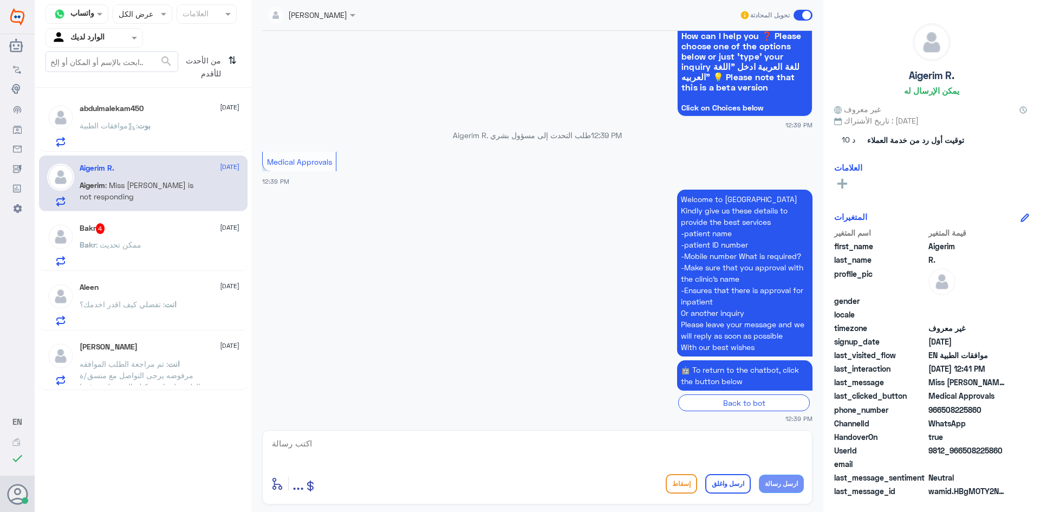
click at [125, 241] on span ": ممكن تحديث" at bounding box center [119, 244] width 46 height 9
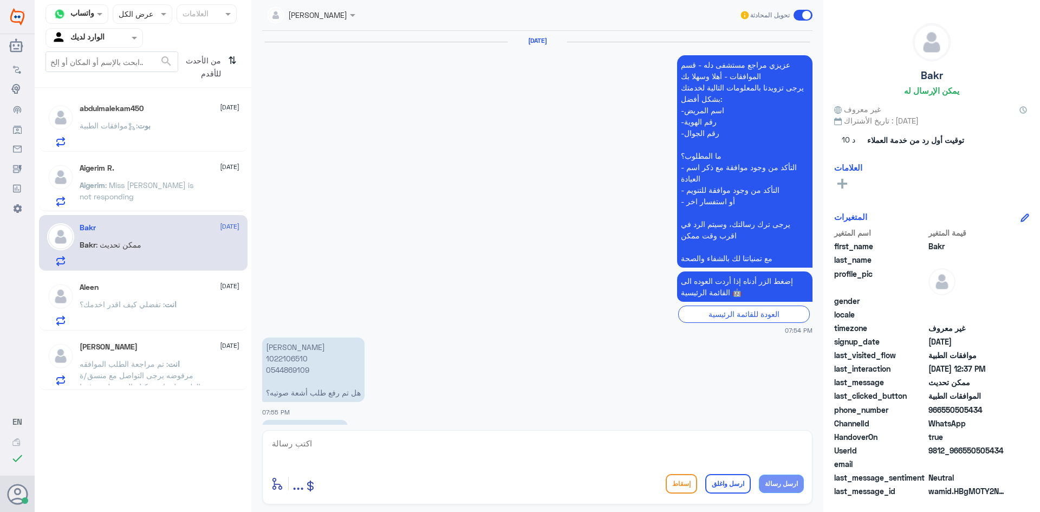
scroll to position [1017, 0]
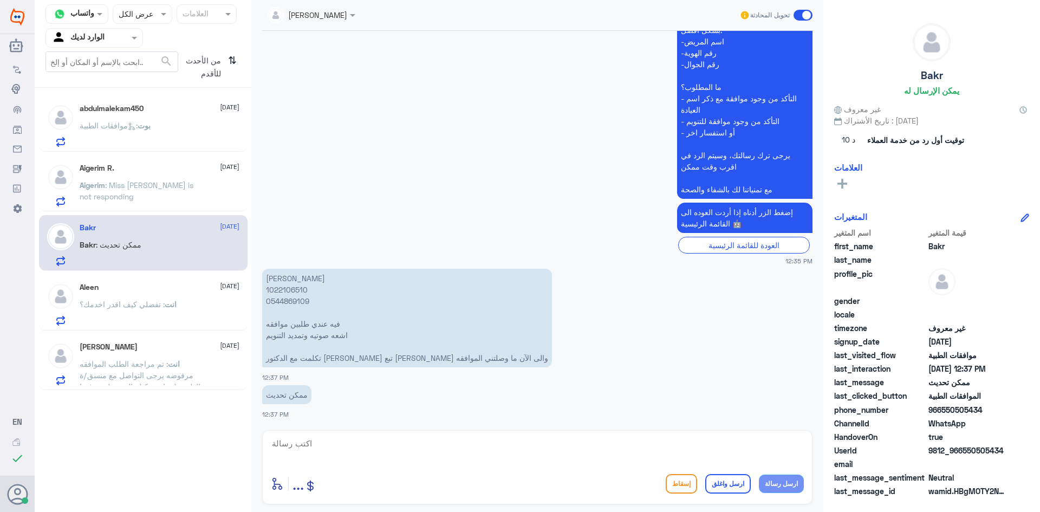
click at [303, 288] on p "[PERSON_NAME] 1022106510 ‭0544869109 فيه عندي طلبين موافقه اشعه صوتيه وتمديد ال…" at bounding box center [407, 318] width 290 height 99
copy p "1022106510"
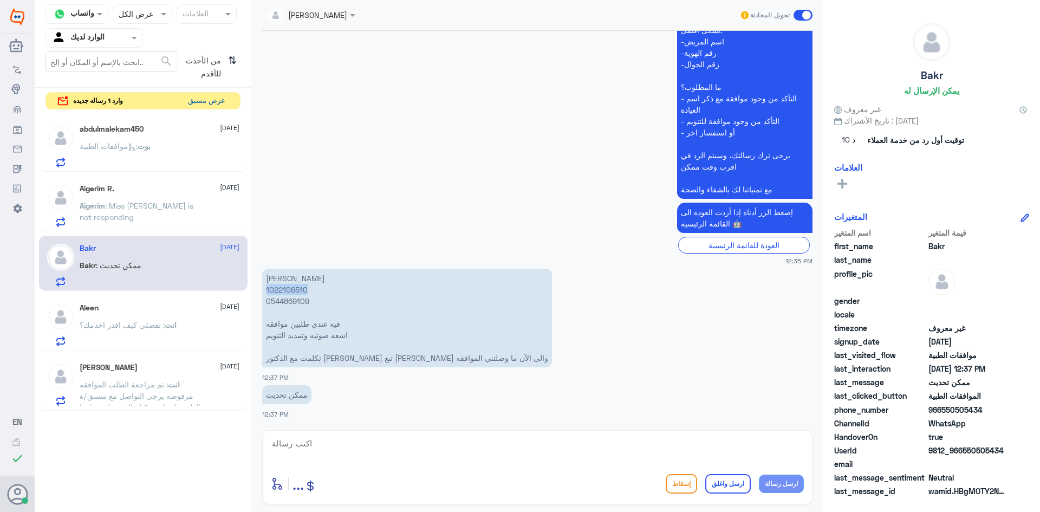
click at [222, 95] on button "عرض مسبق" at bounding box center [207, 101] width 46 height 17
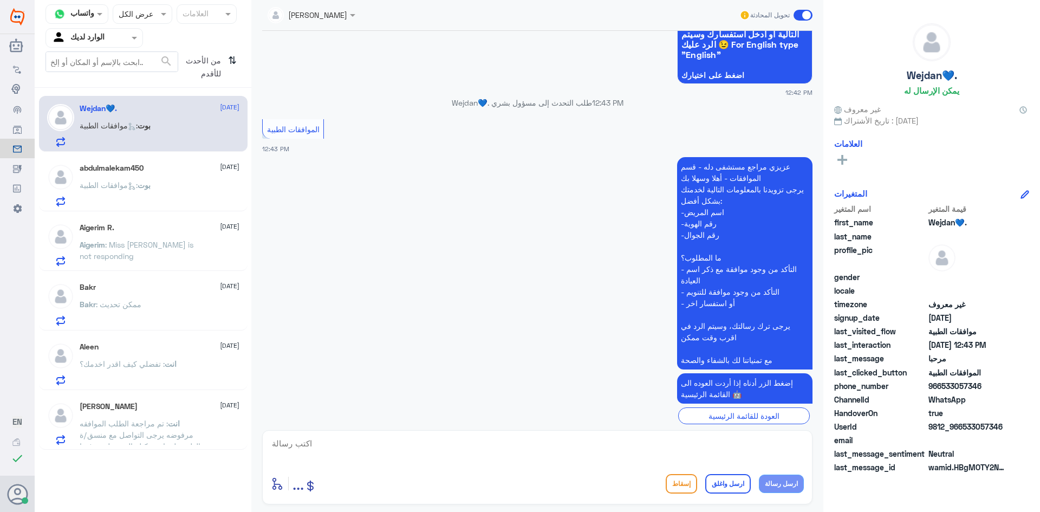
scroll to position [1127, 0]
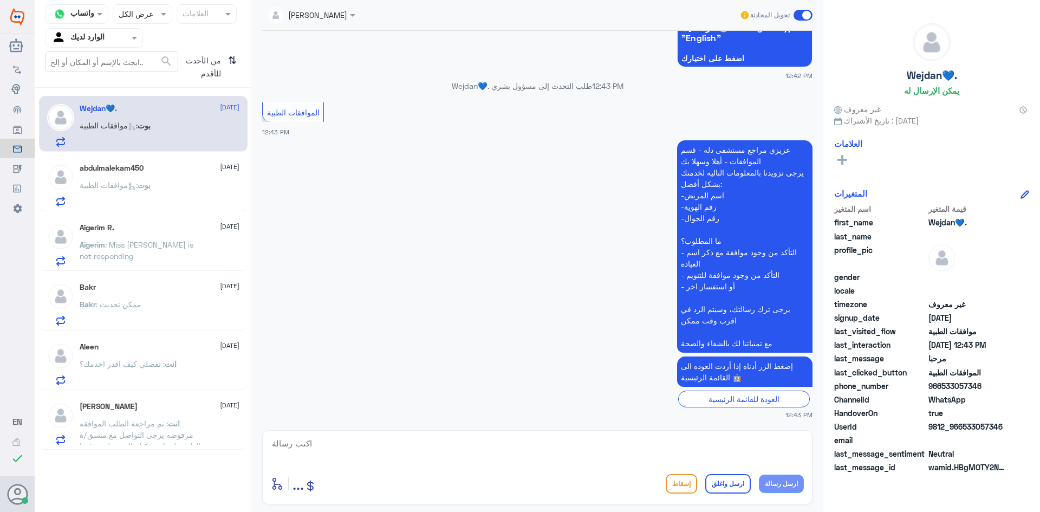
click at [133, 257] on p "Aigerim : Miss [PERSON_NAME] is not responding" at bounding box center [141, 252] width 122 height 27
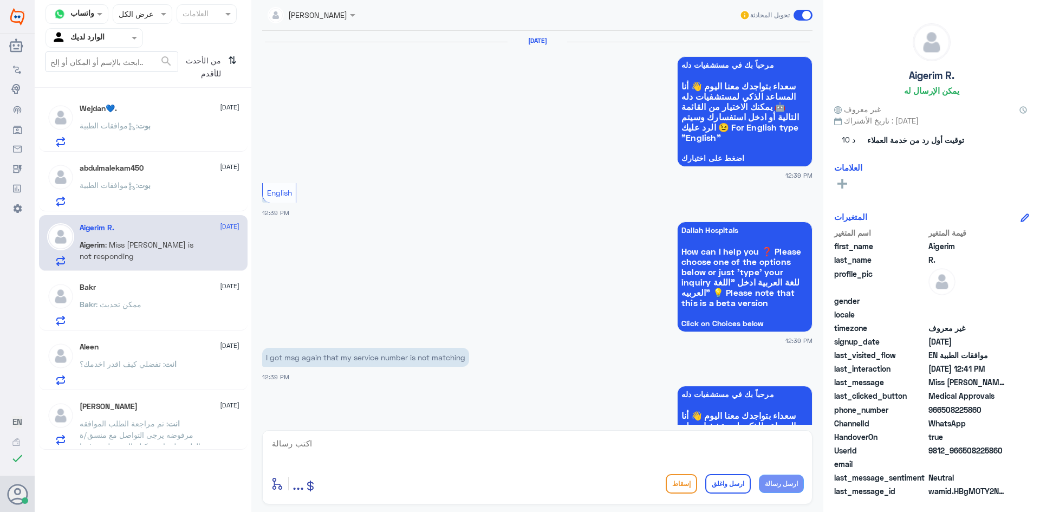
scroll to position [1108, 0]
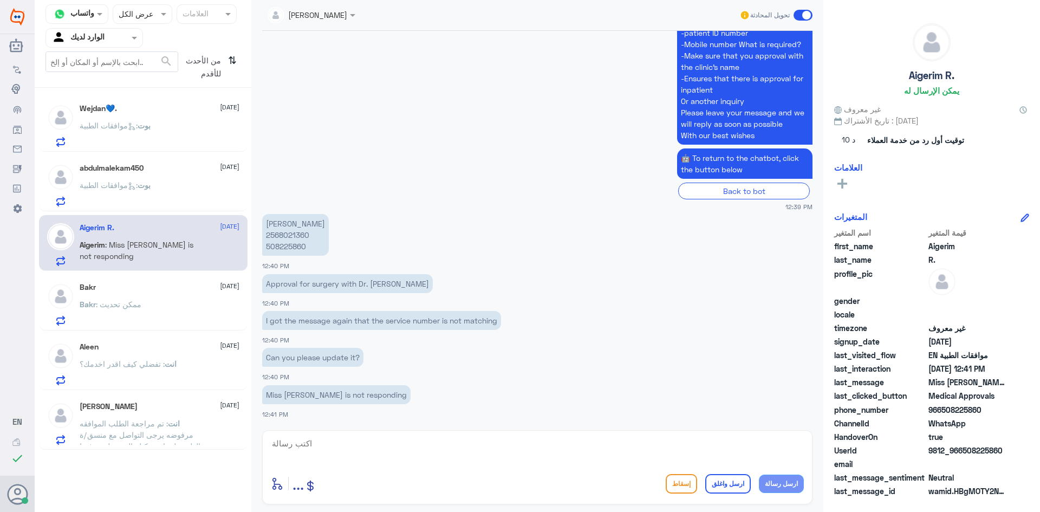
click at [143, 298] on div "Bakr [DATE] Bakr : ممكن تحديث" at bounding box center [160, 304] width 160 height 43
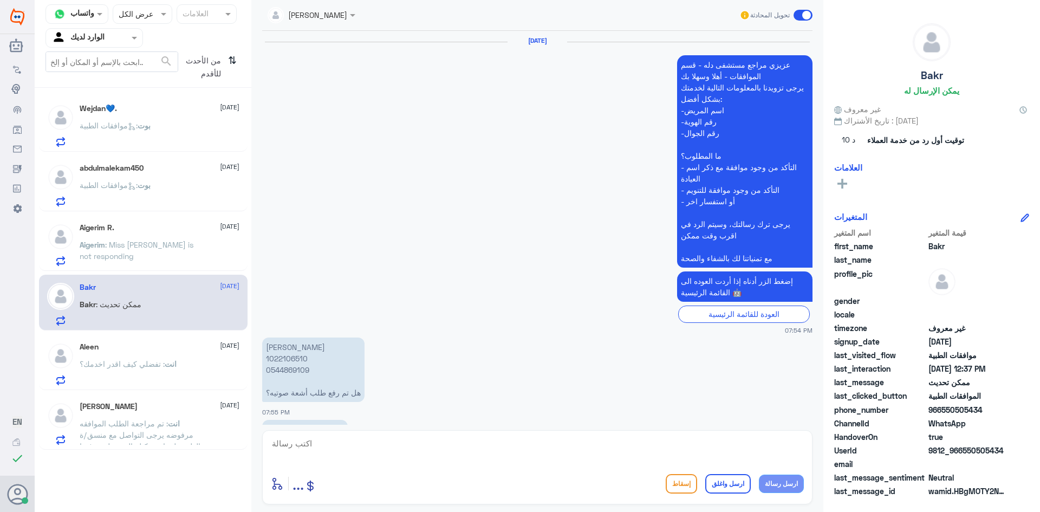
scroll to position [1017, 0]
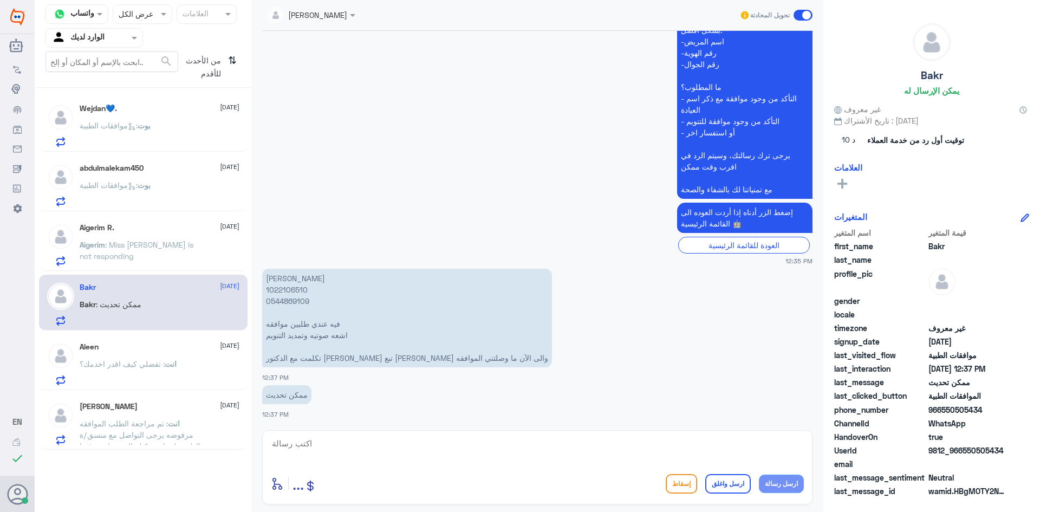
click at [147, 348] on div "Aleen [DATE]" at bounding box center [160, 346] width 160 height 9
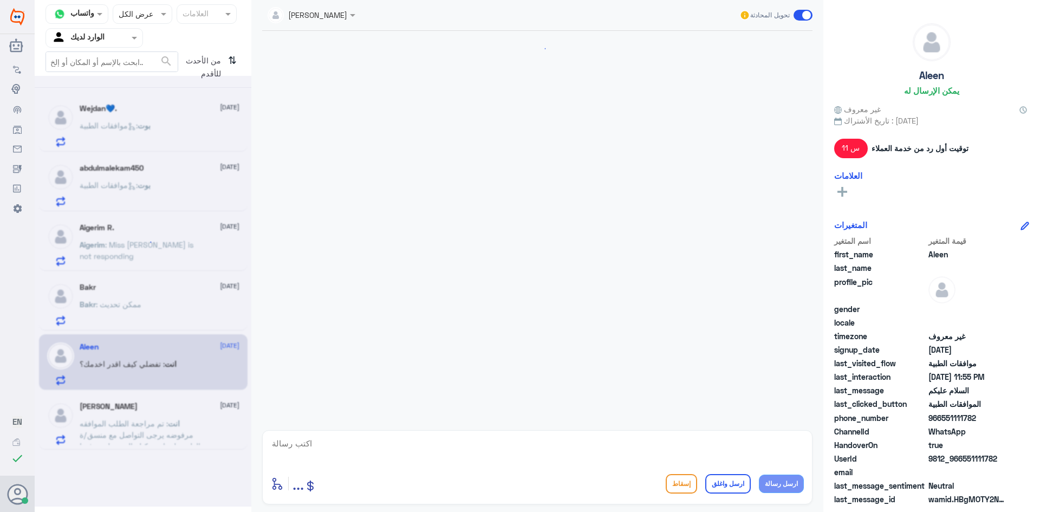
scroll to position [853, 0]
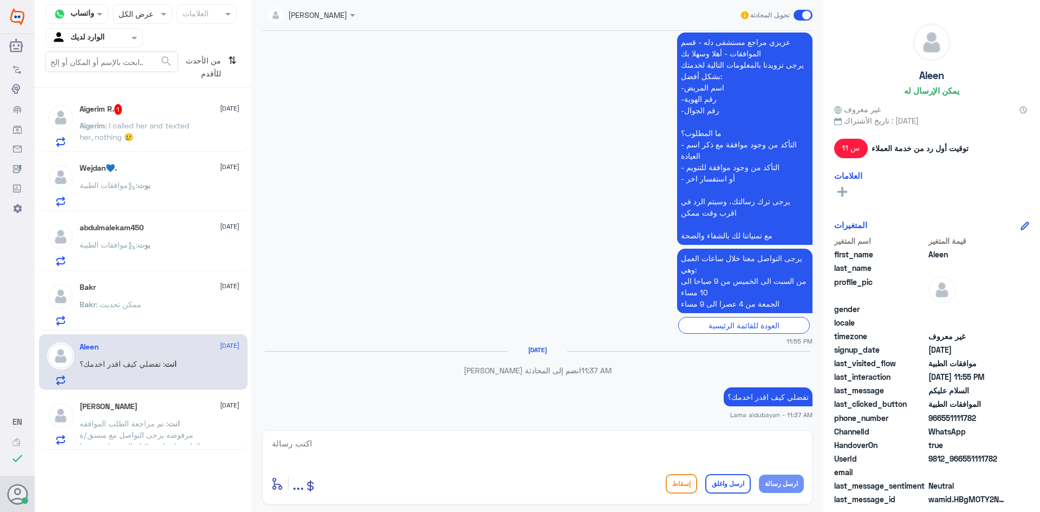
click at [186, 134] on p "Aigerim : I called her and texted her, nothing 🥲" at bounding box center [141, 133] width 122 height 27
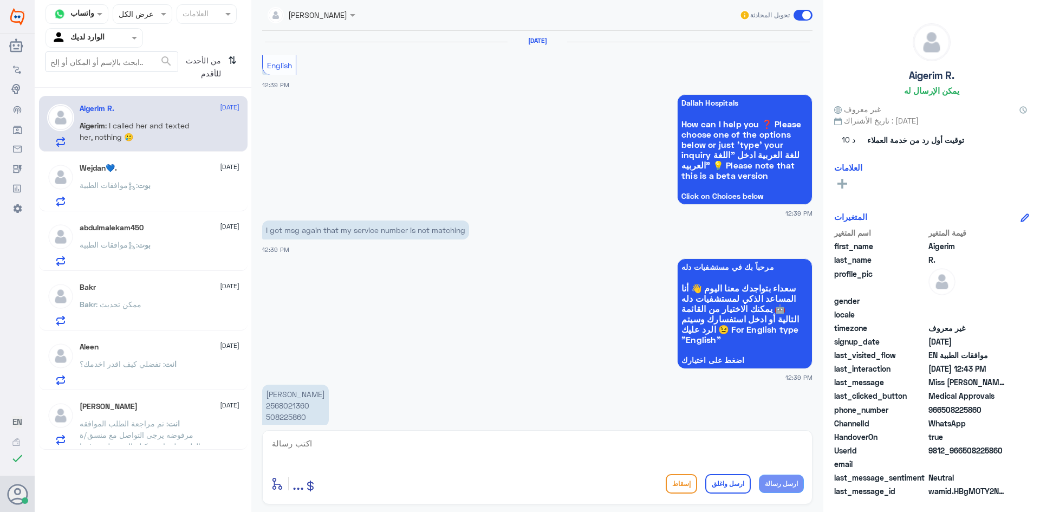
scroll to position [1018, 0]
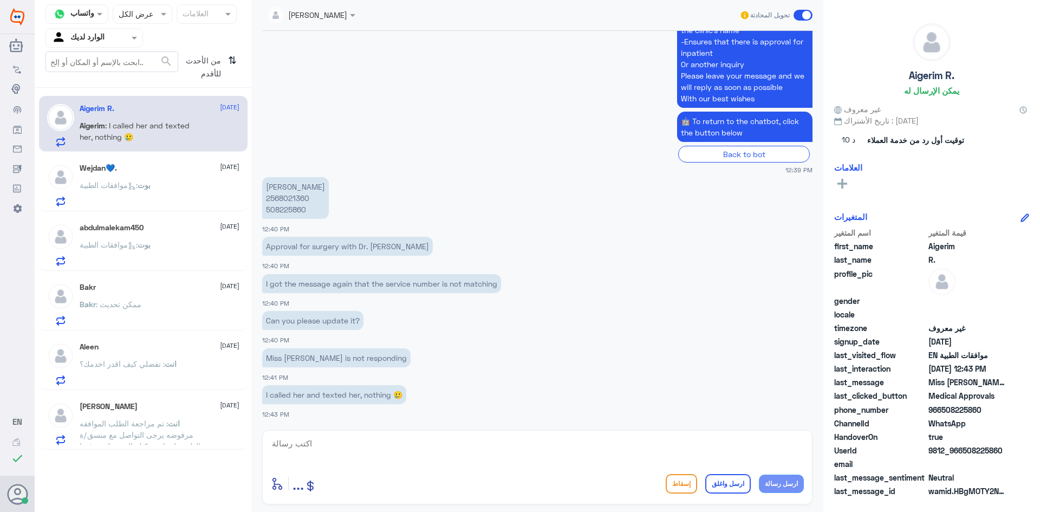
click at [301, 198] on p "[PERSON_NAME] 2568021360 508225860" at bounding box center [295, 198] width 67 height 42
copy p "2568021360"
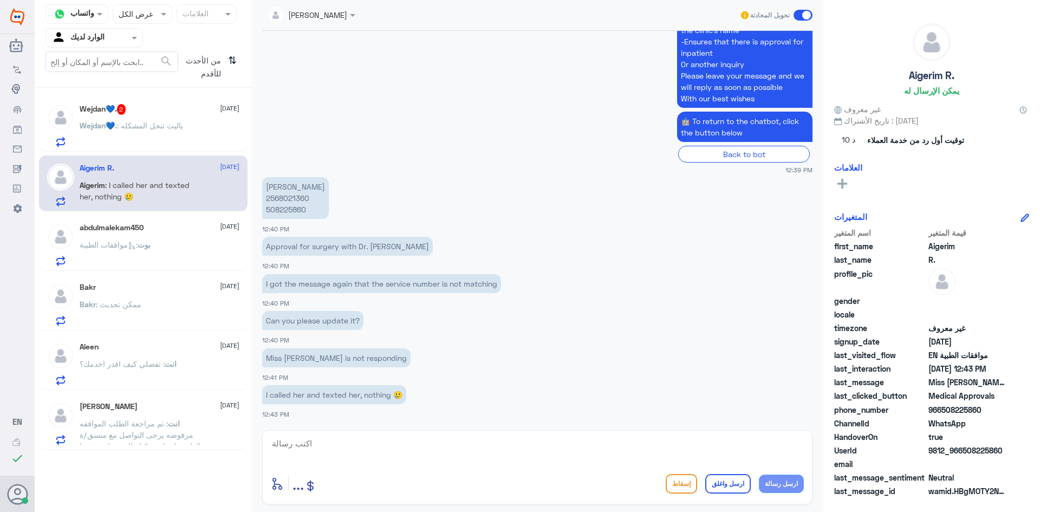
click at [168, 135] on p "Wejdan💙. : ياليت تنحل المشكله" at bounding box center [131, 133] width 103 height 27
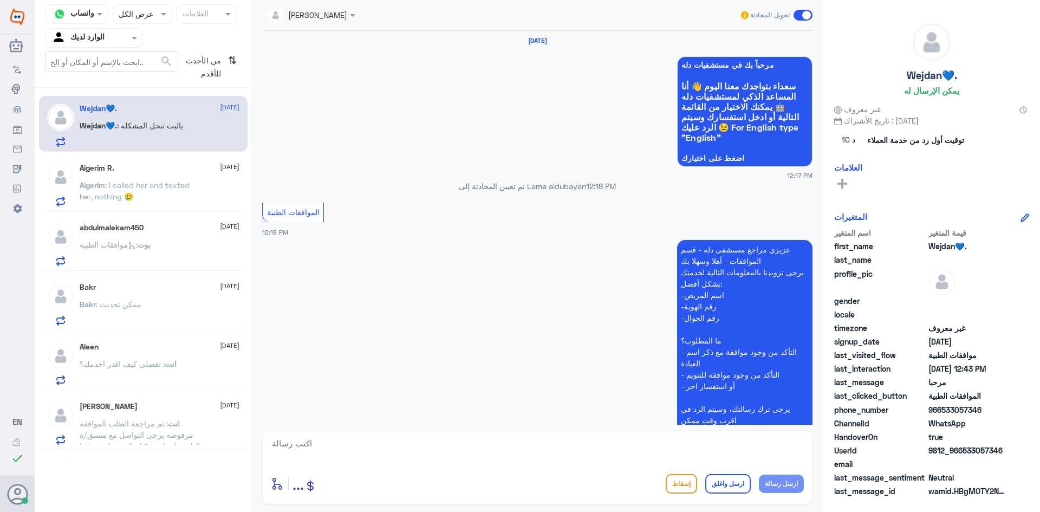
scroll to position [975, 0]
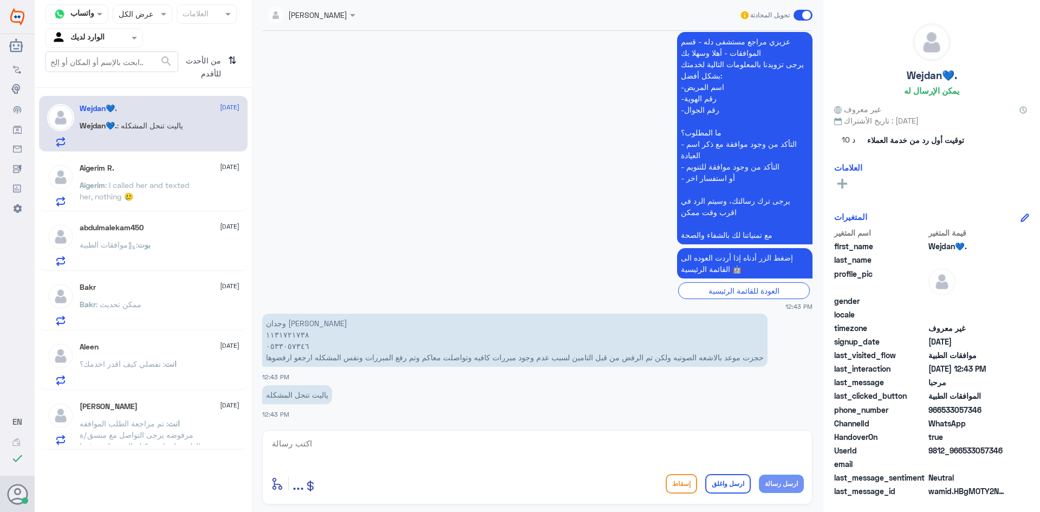
click at [537, 446] on textarea at bounding box center [537, 449] width 533 height 27
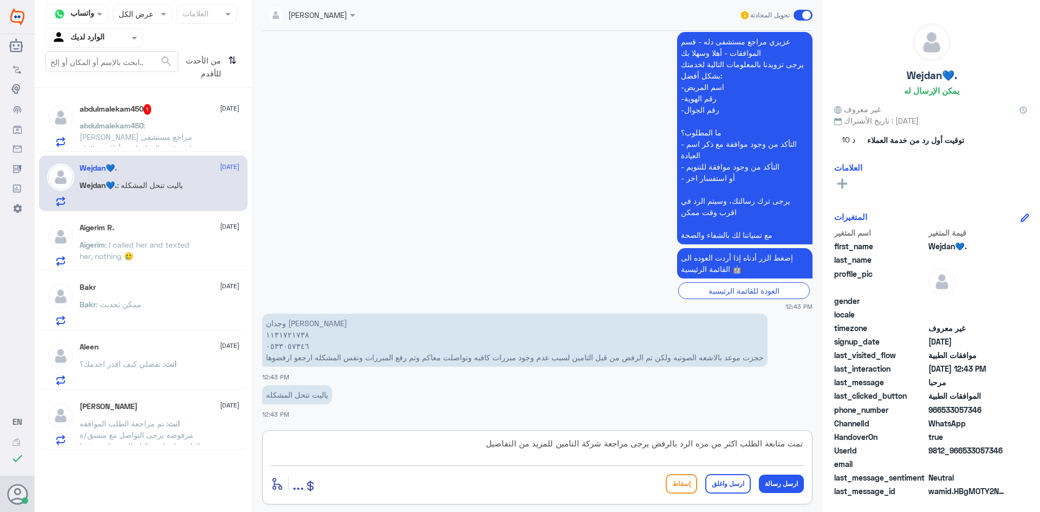
type textarea "تمت متابعة الطلب اكثر من مره الرد بالرفض يرجى مراجعة شركة التامين للمزيد من الت…"
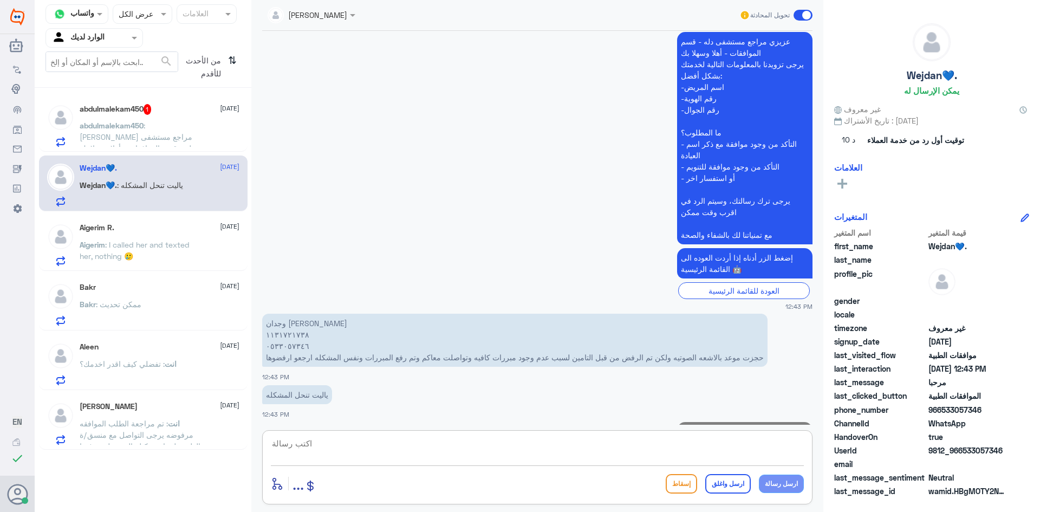
scroll to position [1032, 0]
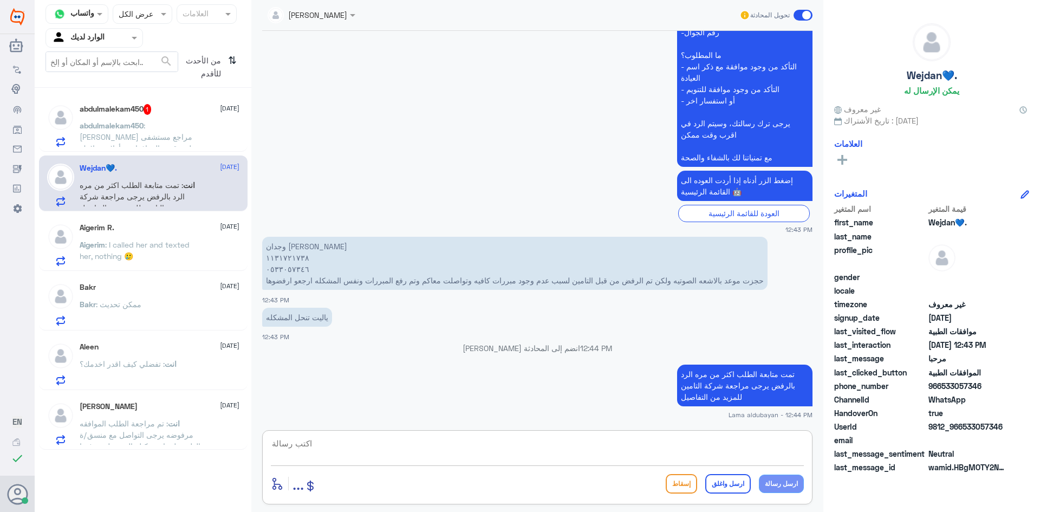
click at [129, 92] on div "abdulmalekam450 1 [DATE] abdulmalekam450 : عزيزي مراجع مستشفى دله - قسم الموافق…" at bounding box center [143, 273] width 217 height 362
click at [152, 138] on span ": [PERSON_NAME] مراجع مستشفى دله - قسم الموافقات - أهلا وسهلا بك يرجى تزويدنا ب…" at bounding box center [140, 199] width 121 height 157
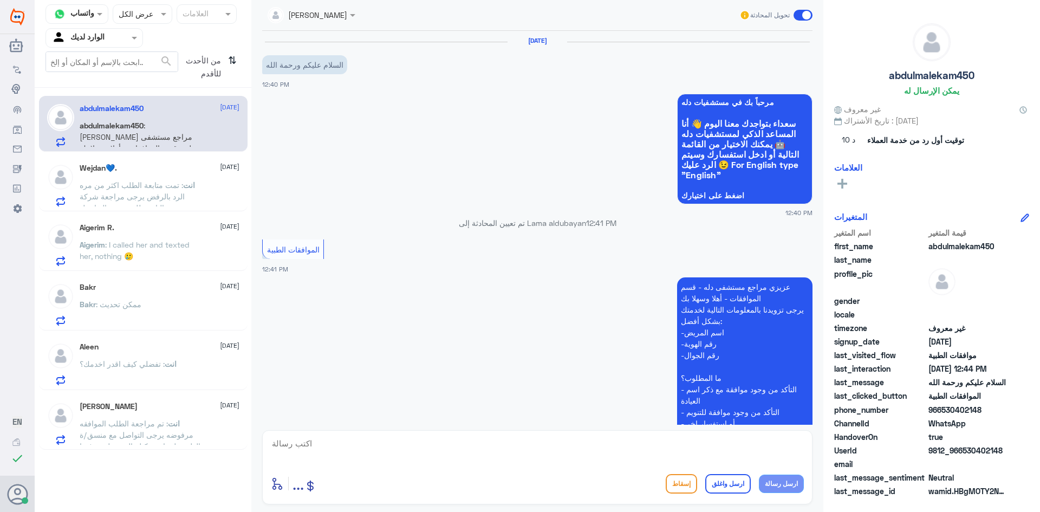
scroll to position [367, 0]
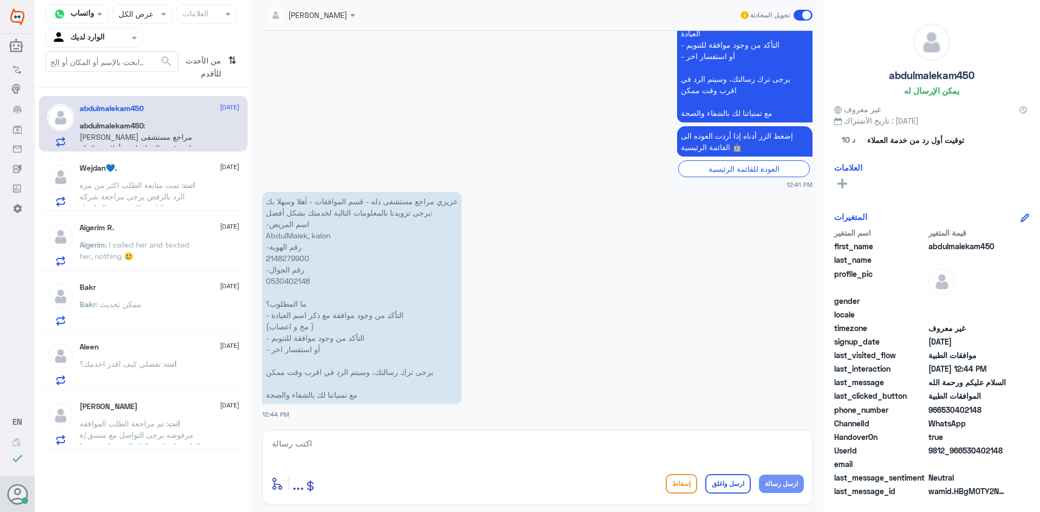
click at [296, 259] on p "عزيزي مراجع مستشفى دله - قسم الموافقات - أهلا وسهلا بك يرجى تزويدنا بالمعلومات …" at bounding box center [361, 298] width 199 height 212
copy p "2148279900"
click at [283, 283] on p "عزيزي مراجع مستشفى دله - قسم الموافقات - أهلا وسهلا بك يرجى تزويدنا بالمعلومات …" at bounding box center [361, 298] width 199 height 212
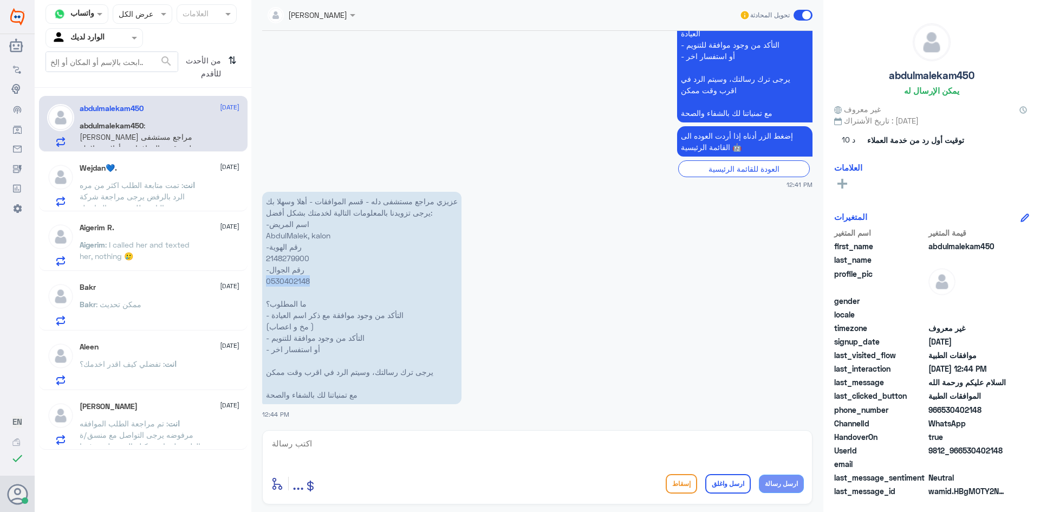
copy p "0530402148"
click at [466, 447] on textarea at bounding box center [537, 449] width 533 height 27
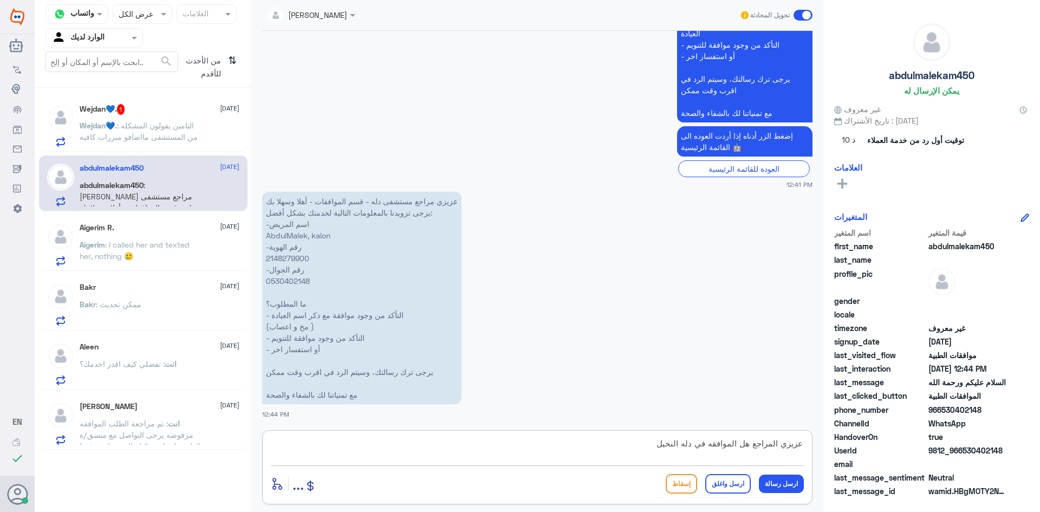
type textarea "عزيزي المراجع هل الموافقه في دله النخيل"
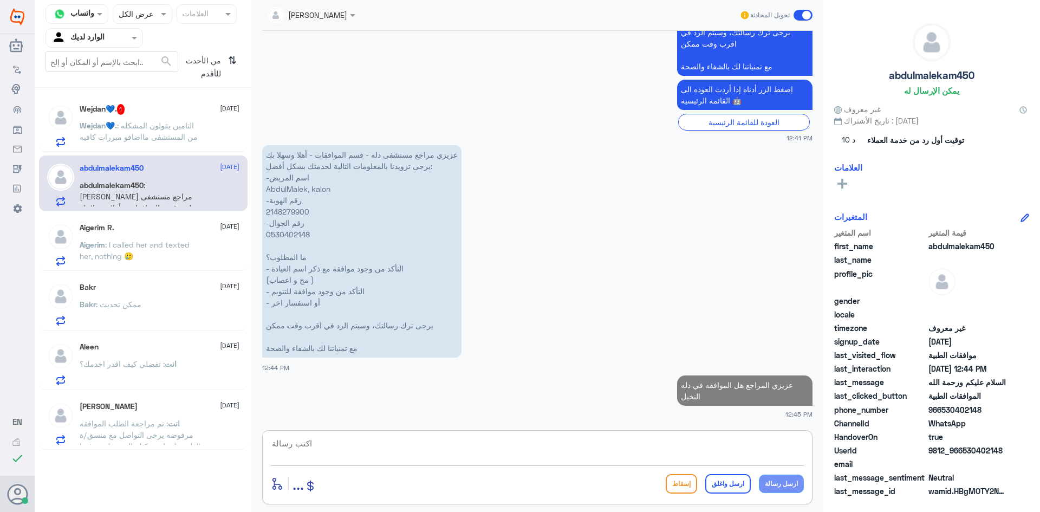
click at [205, 146] on div "Wejdan💙. : ال[PERSON_NAME] يقولون المشكله من المستشفى مااضافو مبررات كافيه" at bounding box center [160, 134] width 160 height 24
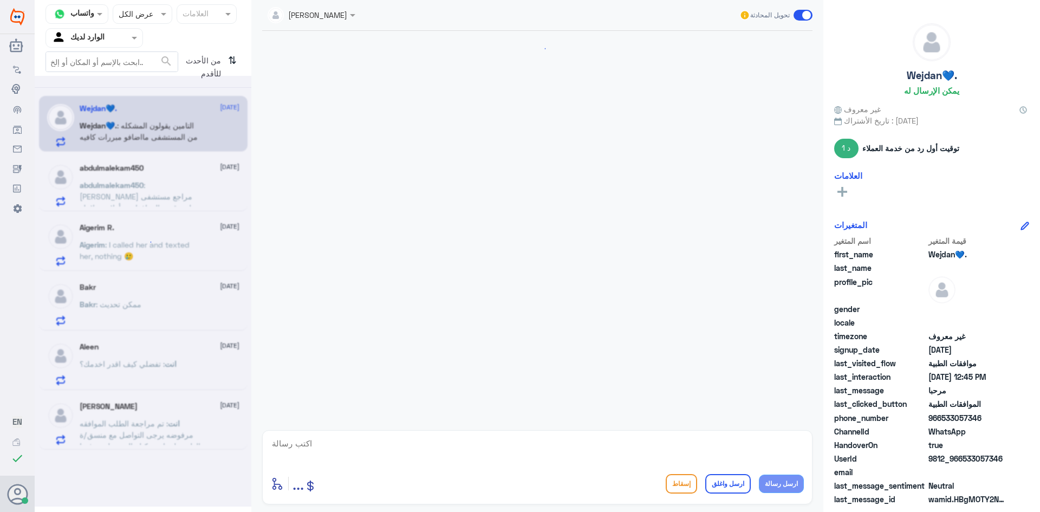
scroll to position [942, 0]
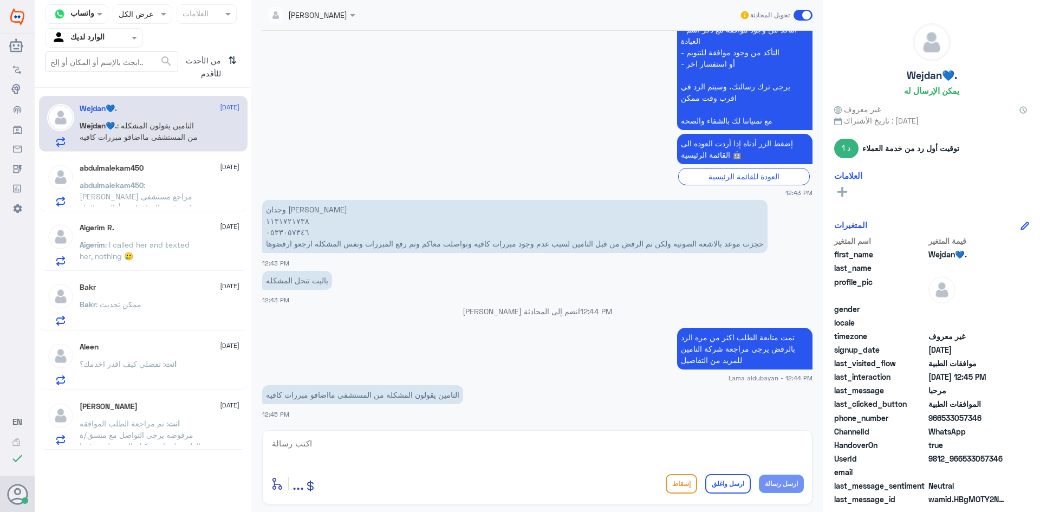
click at [439, 467] on div "أدخل اسم مجموعة الرسائل ... إسقاط ارسل واغلق ارسل رسالة" at bounding box center [537, 467] width 550 height 74
click at [391, 456] on textarea at bounding box center [537, 449] width 533 height 27
click at [789, 443] on textarea "تم اراق تقارير الدكتور والاشعه السابقه" at bounding box center [537, 449] width 533 height 27
drag, startPoint x: 793, startPoint y: 445, endPoint x: 780, endPoint y: 448, distance: 13.4
click at [780, 448] on textarea "تم اراق تقارير الدكتور والاشعه السابقه" at bounding box center [537, 449] width 533 height 27
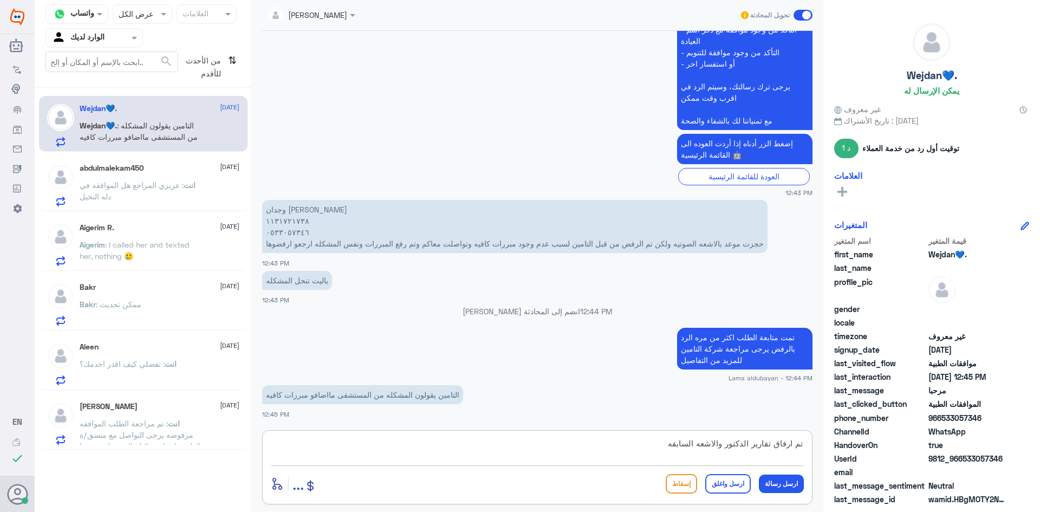
type textarea "تم ارفاق تقارير الدكتور والاشعه السابقه"
click at [785, 483] on button "ارسل رسالة" at bounding box center [781, 484] width 45 height 18
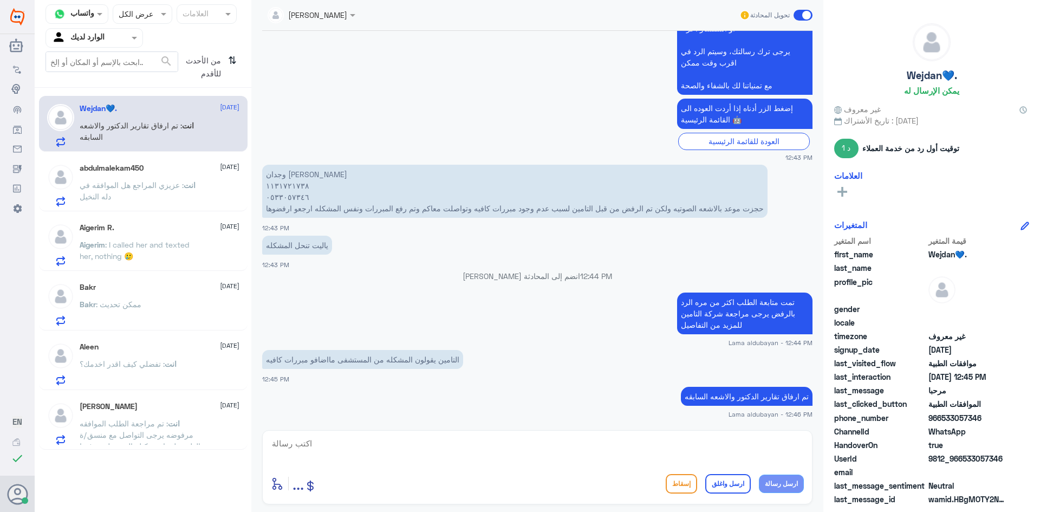
click at [728, 447] on textarea at bounding box center [537, 449] width 533 height 27
type textarea "ا"
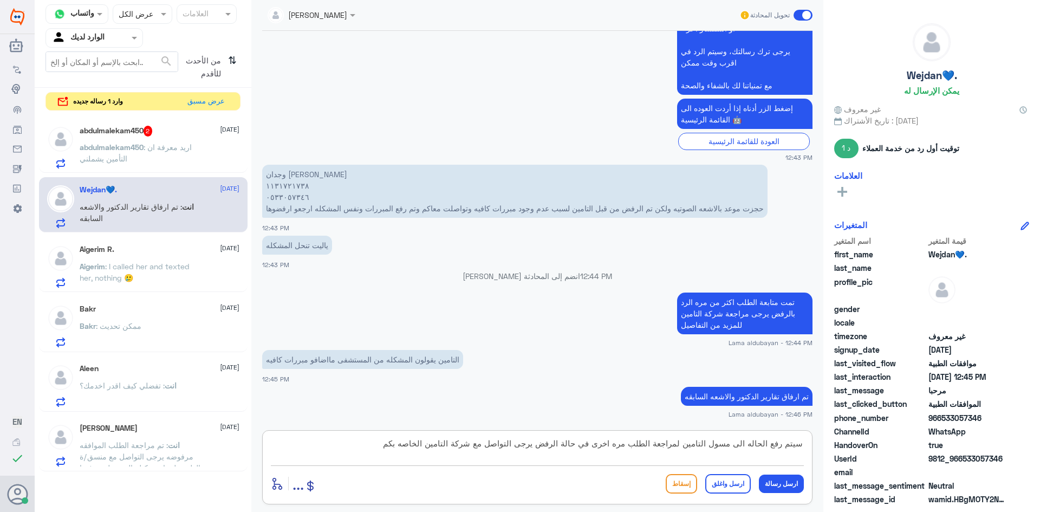
type textarea "سيتم رفع الحاله الى مسول التامين لمراجعة الطلب مره اخرى في حالة الرفض يرجى التو…"
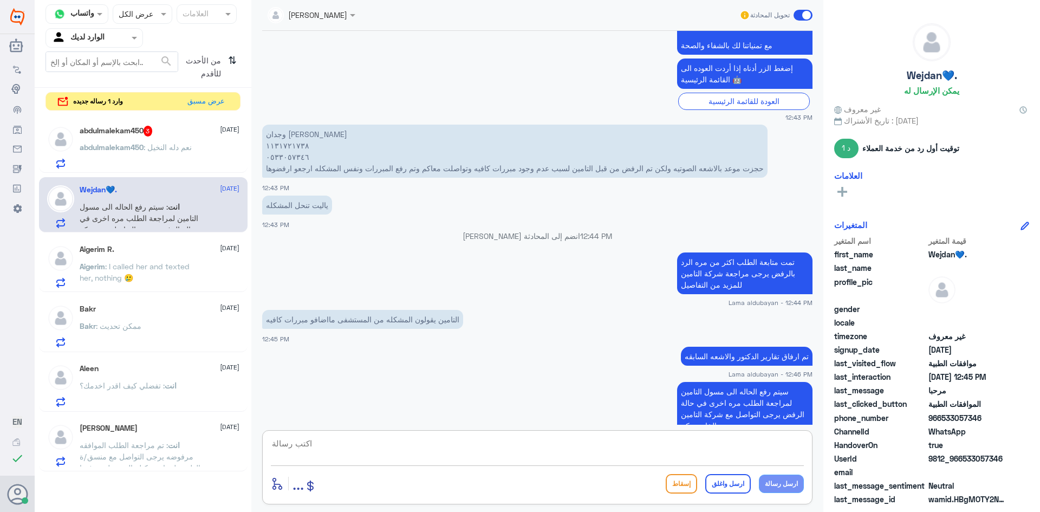
scroll to position [992, 0]
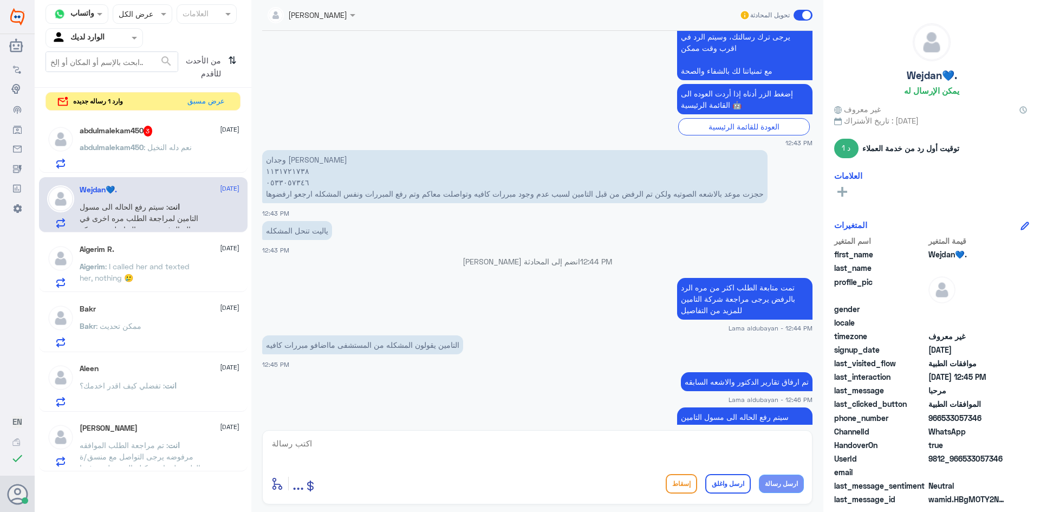
click at [291, 172] on p "وجدان [PERSON_NAME] ١١٣١٧٢١٧٣٨ ٠٥٣٣٠٥٧٣٤٦ حجزت موعد بالاشعه الصوتيه ولكن تم الر…" at bounding box center [514, 176] width 505 height 53
copy p "١١٣١٧٢١٧٣٨"
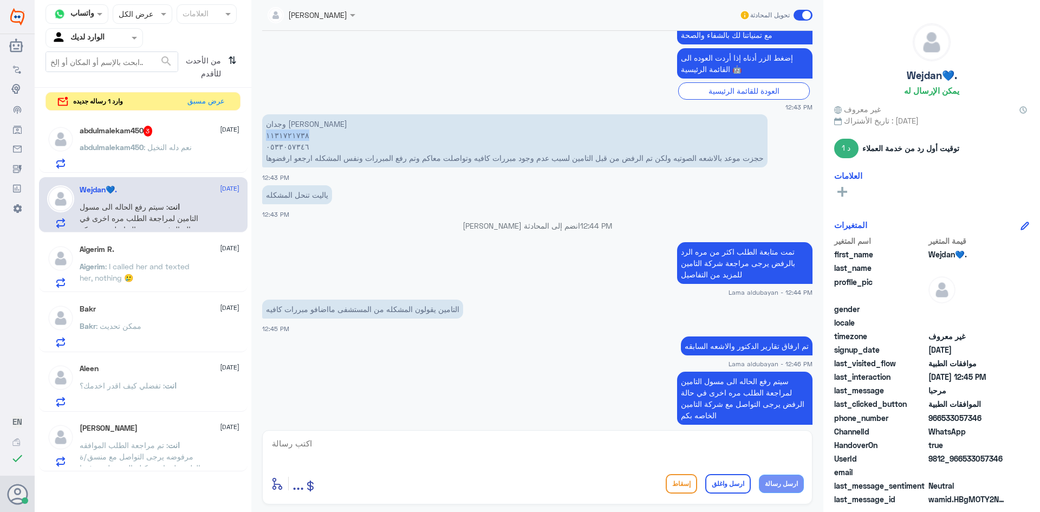
scroll to position [1046, 0]
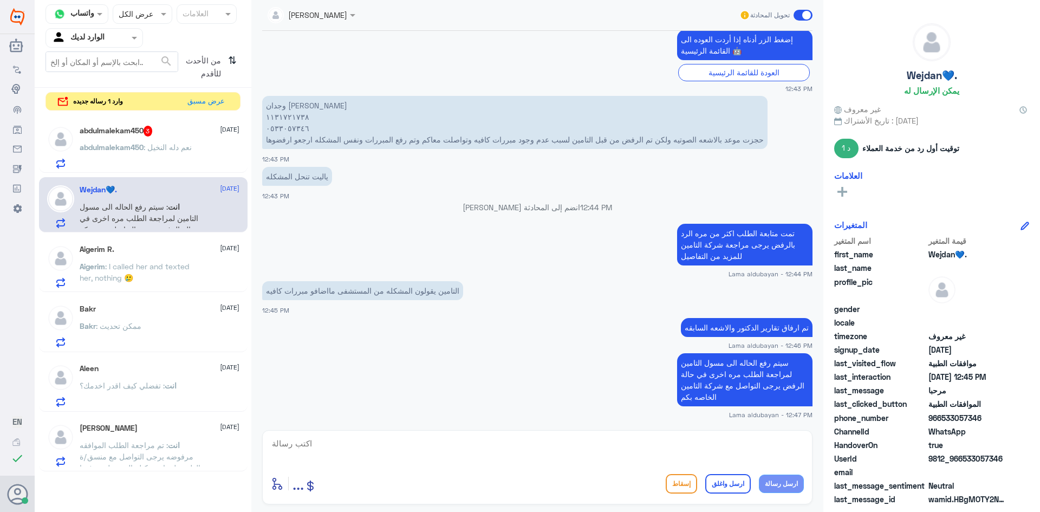
click at [625, 453] on textarea at bounding box center [537, 449] width 533 height 27
type textarea "اي خدمه اخرى"
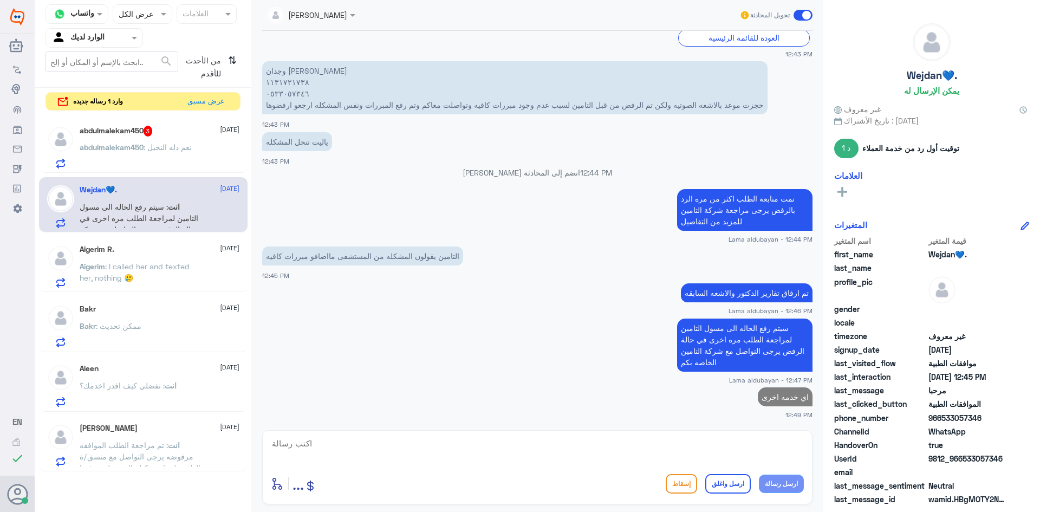
click at [176, 137] on div "abdulmalekam450 3 [DATE] abdulmalekam450 : نعم دله النخيل" at bounding box center [160, 147] width 160 height 43
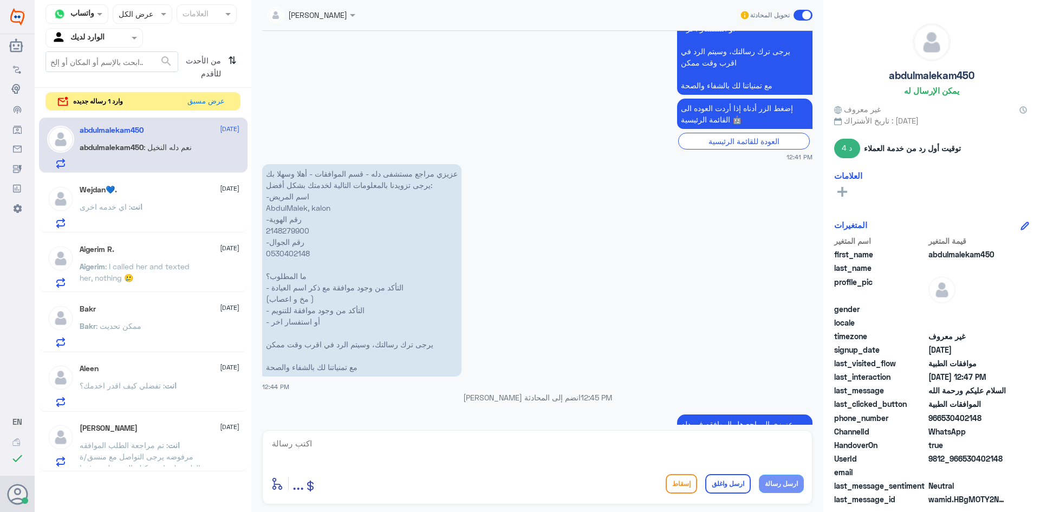
scroll to position [382, 0]
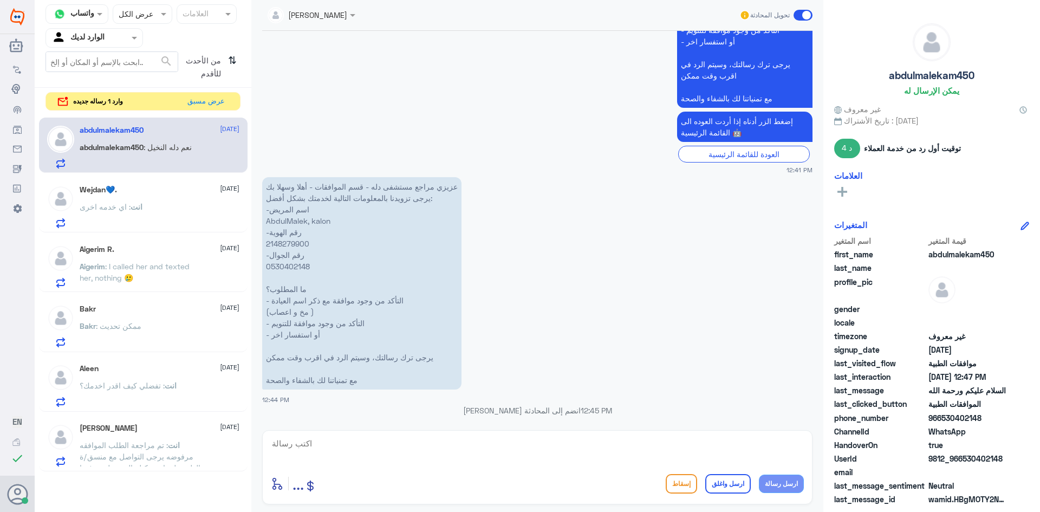
click at [305, 245] on p "عزيزي مراجع مستشفى دله - قسم الموافقات - أهلا وسهلا بك يرجى تزويدنا بالمعلومات …" at bounding box center [361, 283] width 199 height 212
copy p "2148279900"
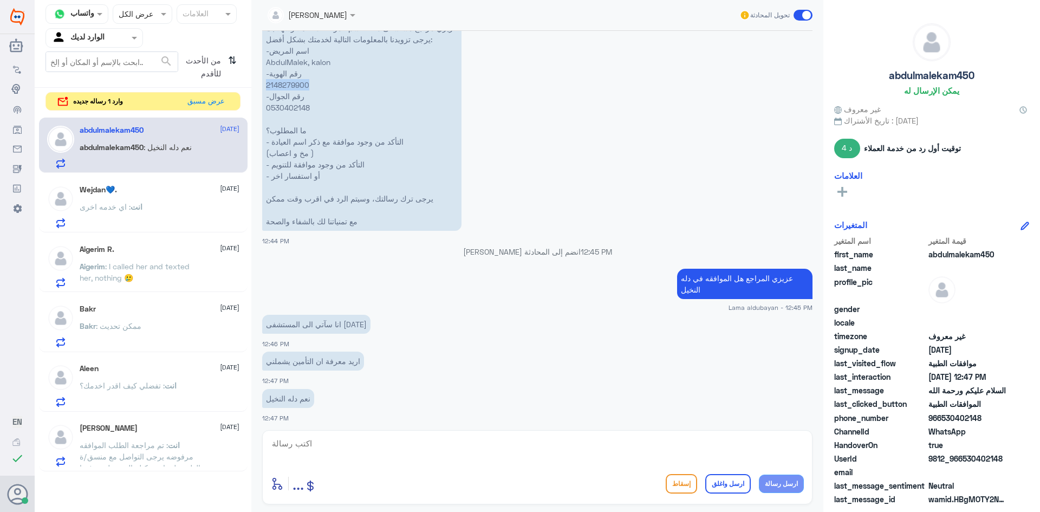
scroll to position [544, 0]
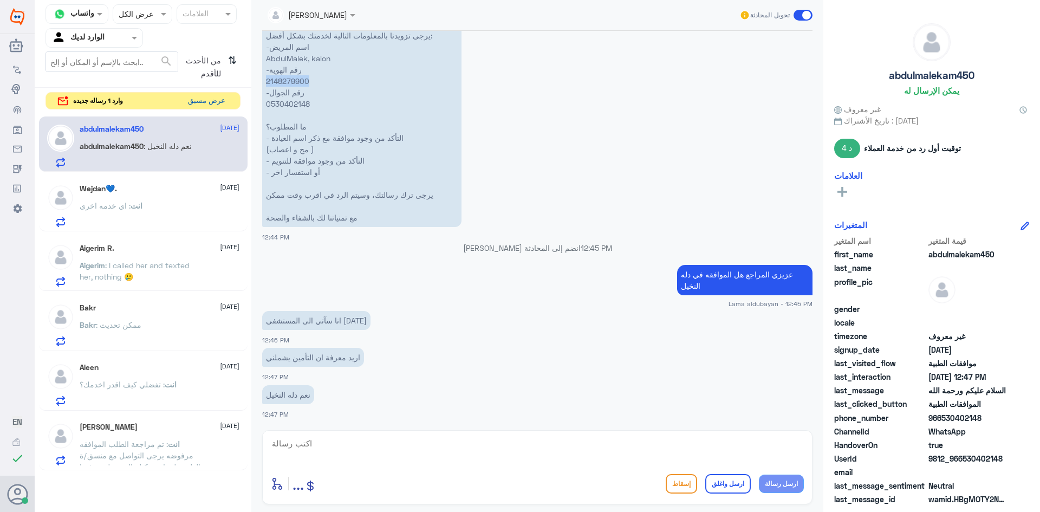
click at [221, 96] on button "عرض مسبق" at bounding box center [207, 101] width 46 height 17
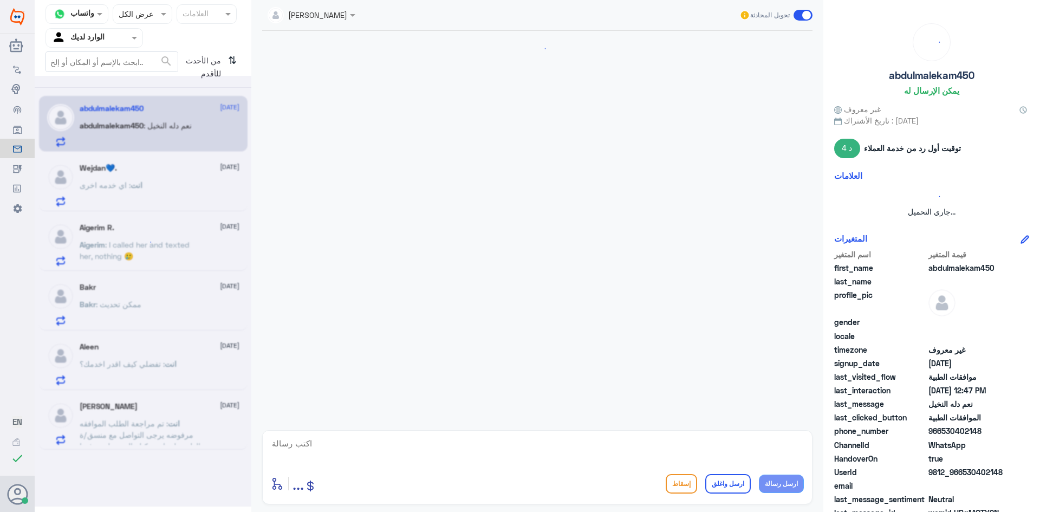
scroll to position [544, 0]
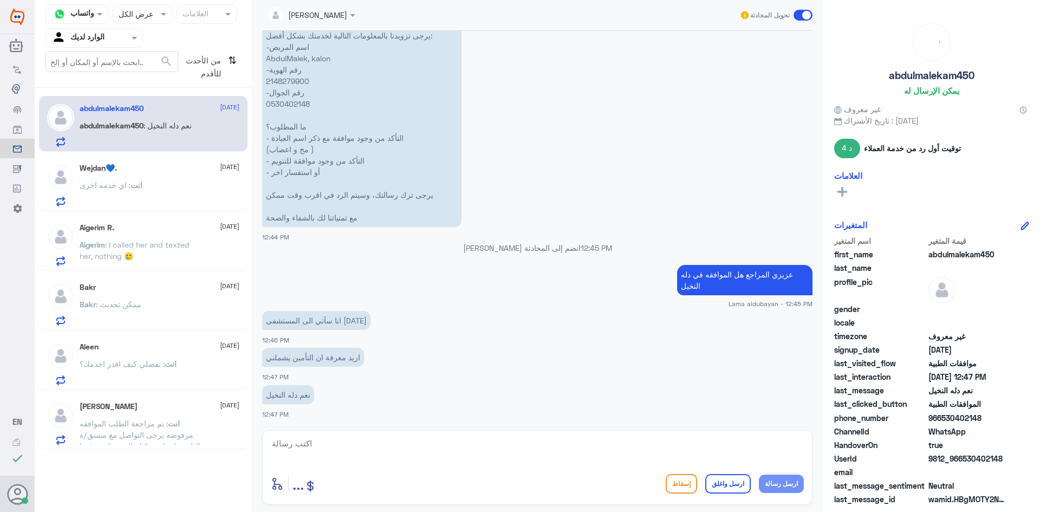
click at [190, 192] on div "انت : اي خدمه اخرى" at bounding box center [160, 194] width 160 height 24
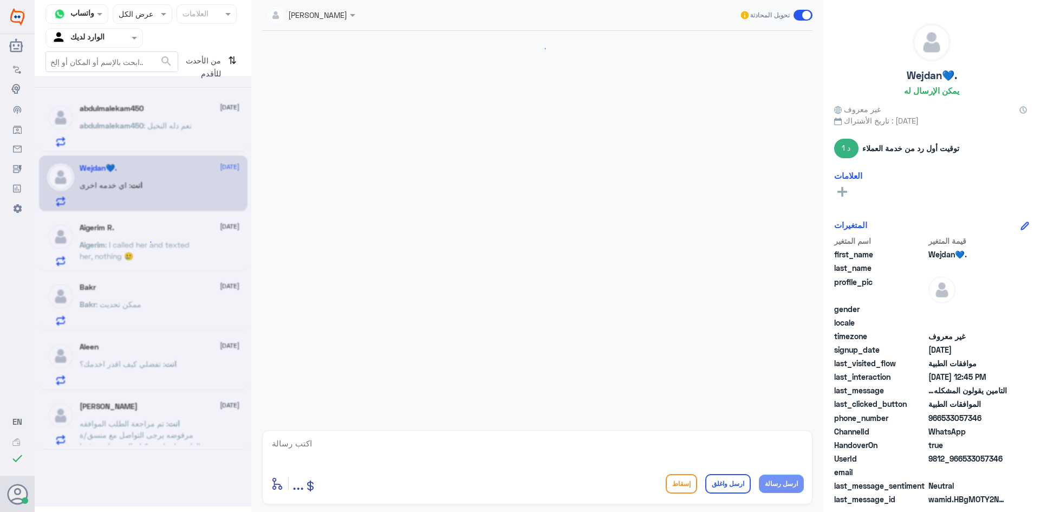
scroll to position [693, 0]
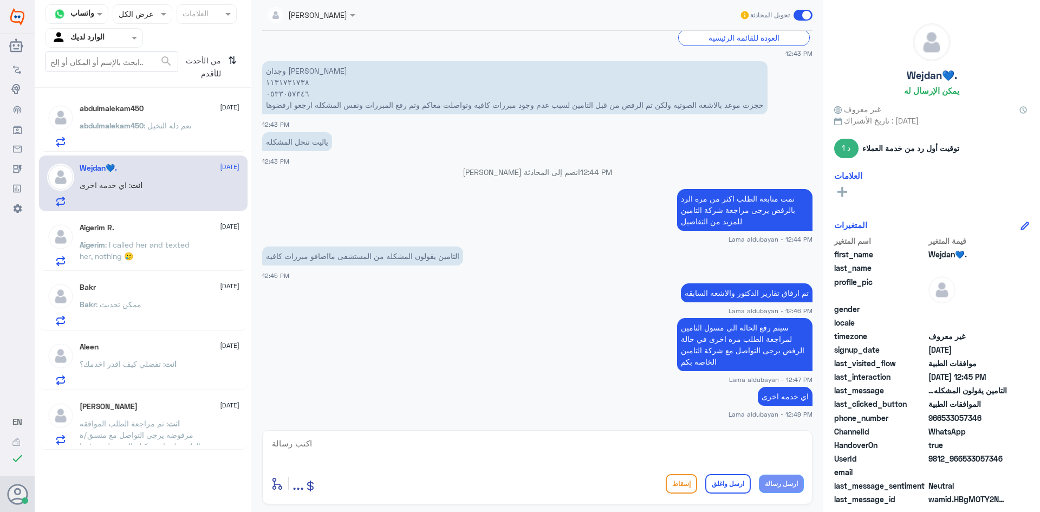
click at [180, 241] on span ": I called her and texted her, nothing 🥲" at bounding box center [135, 250] width 110 height 21
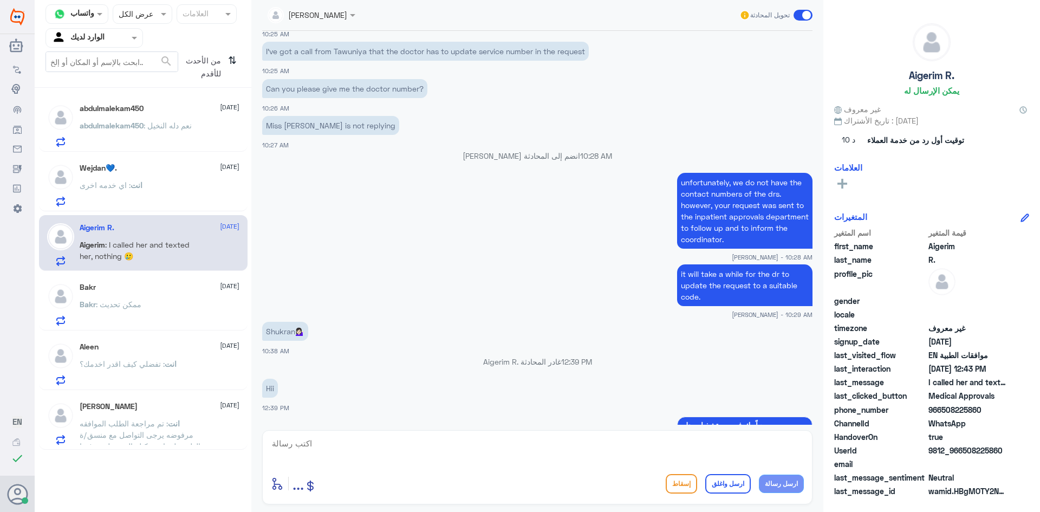
scroll to position [709, 0]
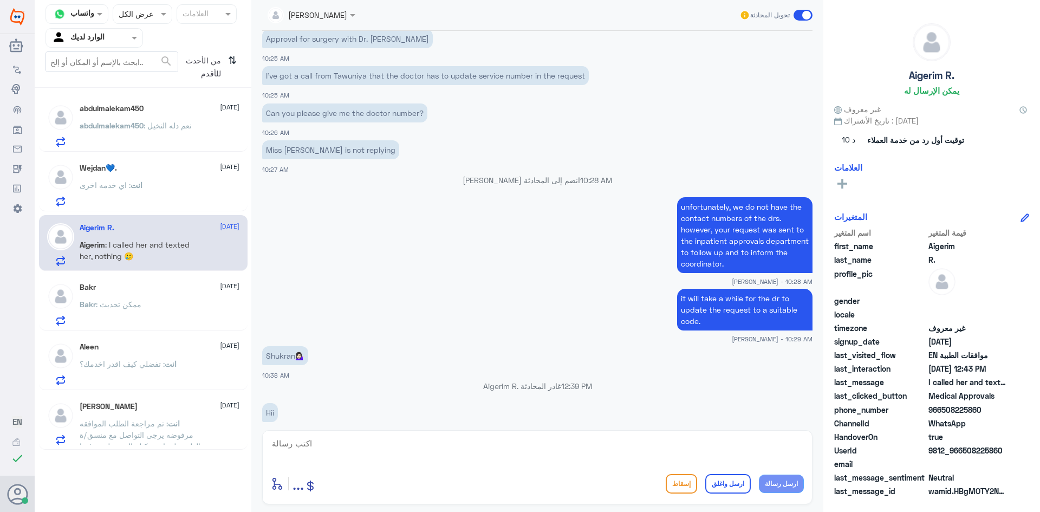
click at [151, 190] on div "انت : اي خدمه اخرى" at bounding box center [160, 194] width 160 height 24
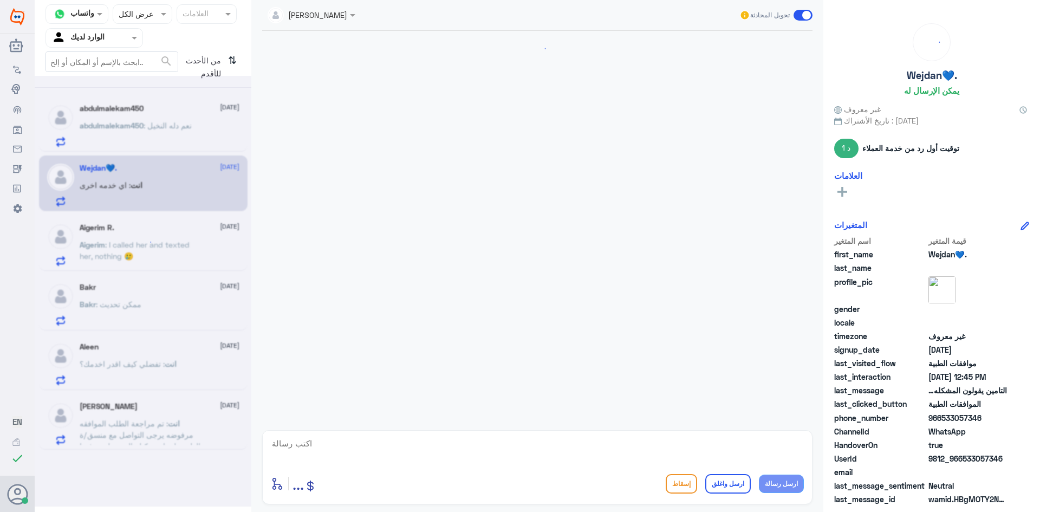
scroll to position [693, 0]
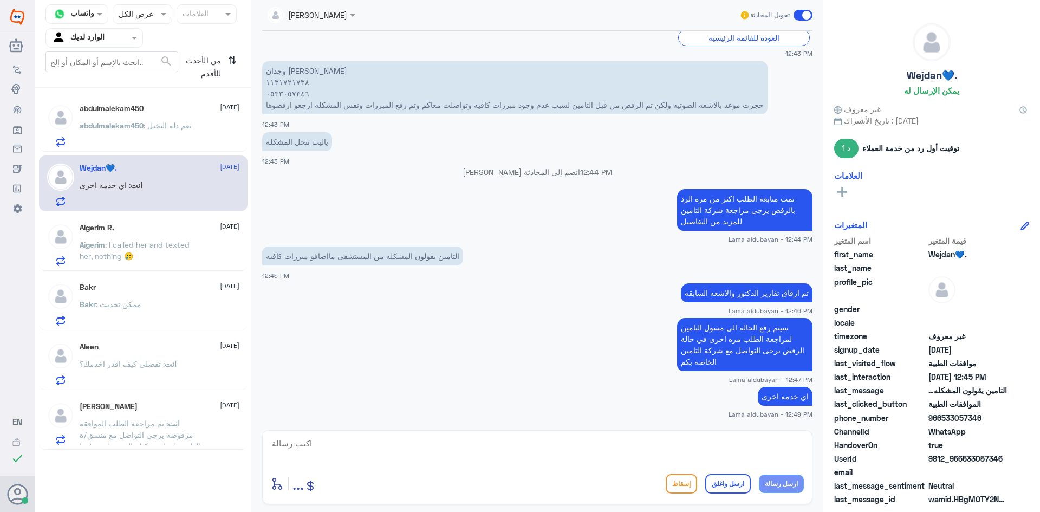
click at [166, 139] on p "abdulmalekam450 : نعم دله النخيل" at bounding box center [136, 133] width 112 height 27
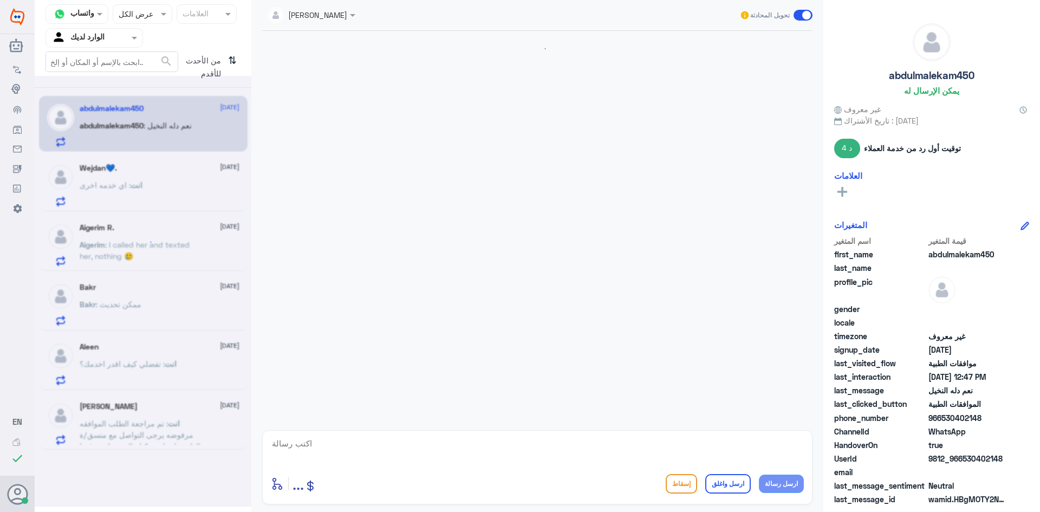
scroll to position [544, 0]
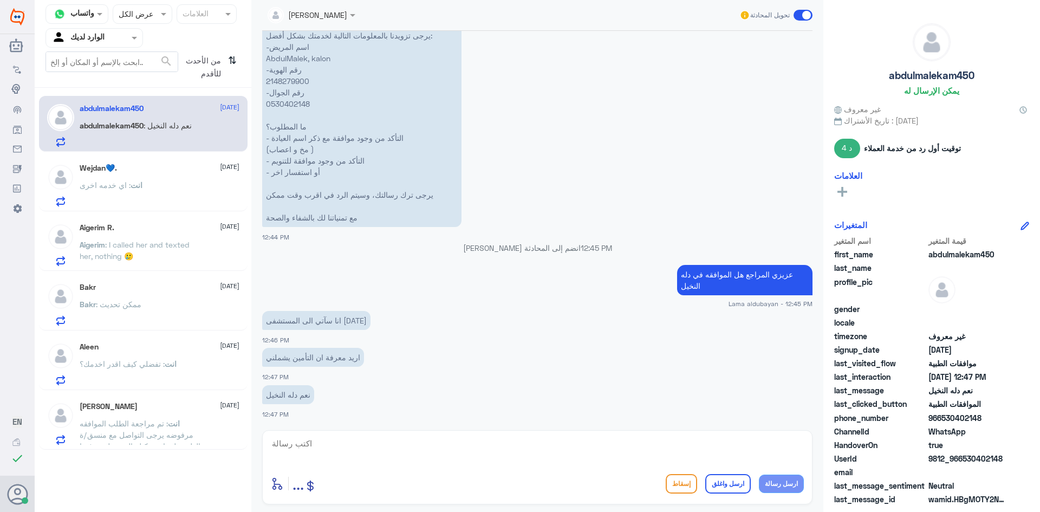
click at [701, 456] on textarea at bounding box center [537, 449] width 533 height 27
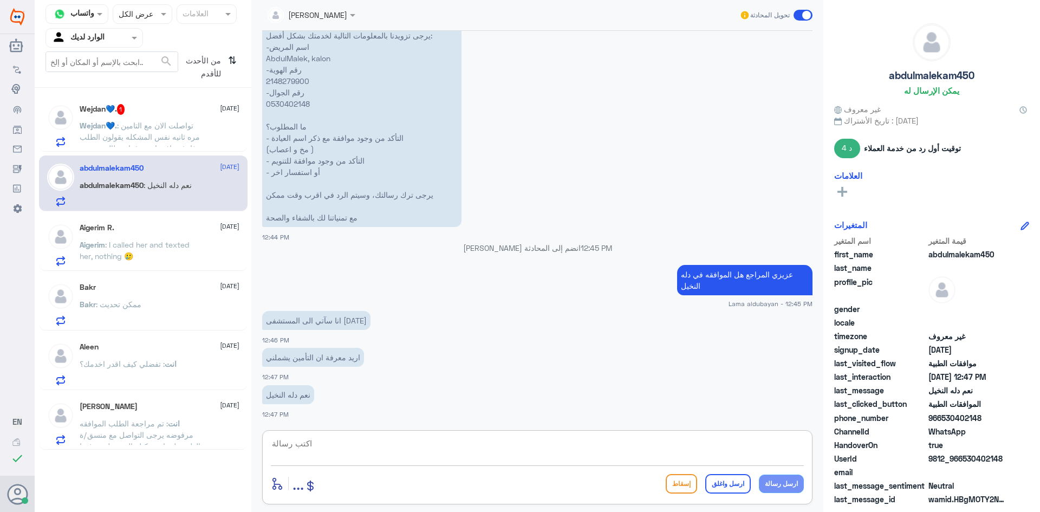
click at [136, 137] on span ": تواصلت الان مع التامين مره ثانيه نفس المشكله يقولون الطلب فارغ ومافيه اي مرفق…" at bounding box center [140, 154] width 121 height 66
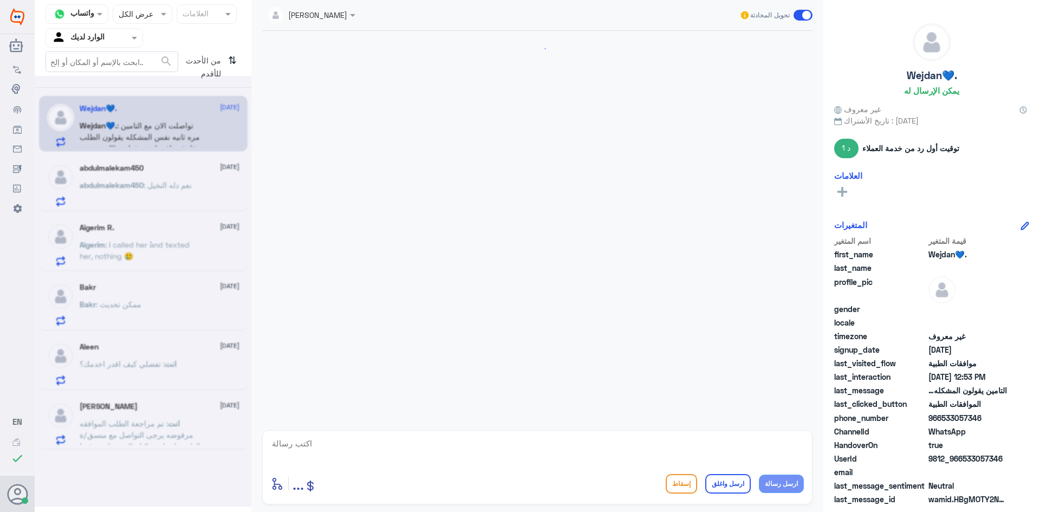
scroll to position [730, 0]
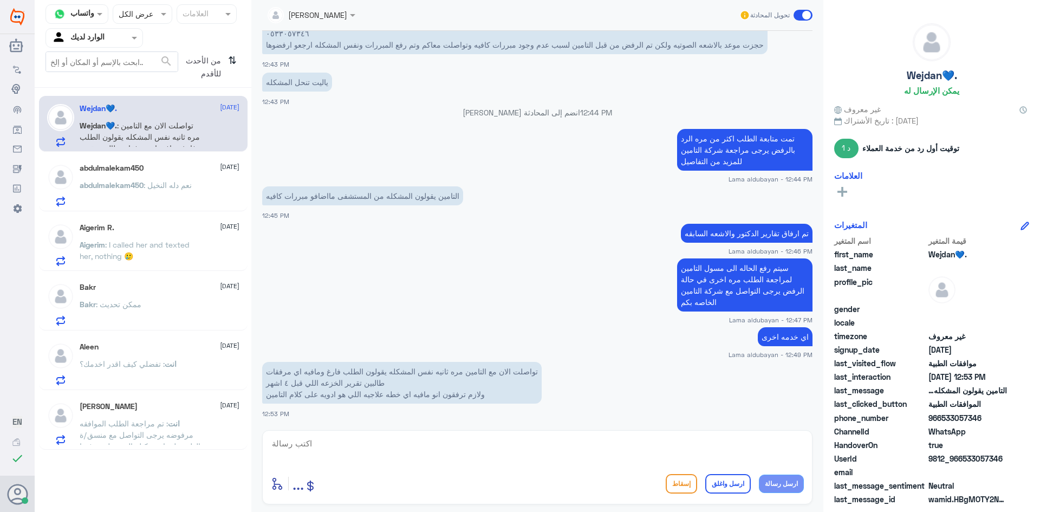
click at [569, 446] on textarea at bounding box center [537, 449] width 533 height 27
click at [666, 449] on textarea at bounding box center [537, 449] width 533 height 27
type textarea "ت"
type textarea "تم رفع الحاله لمراجعة الطلب شاكره لك انتظارك"
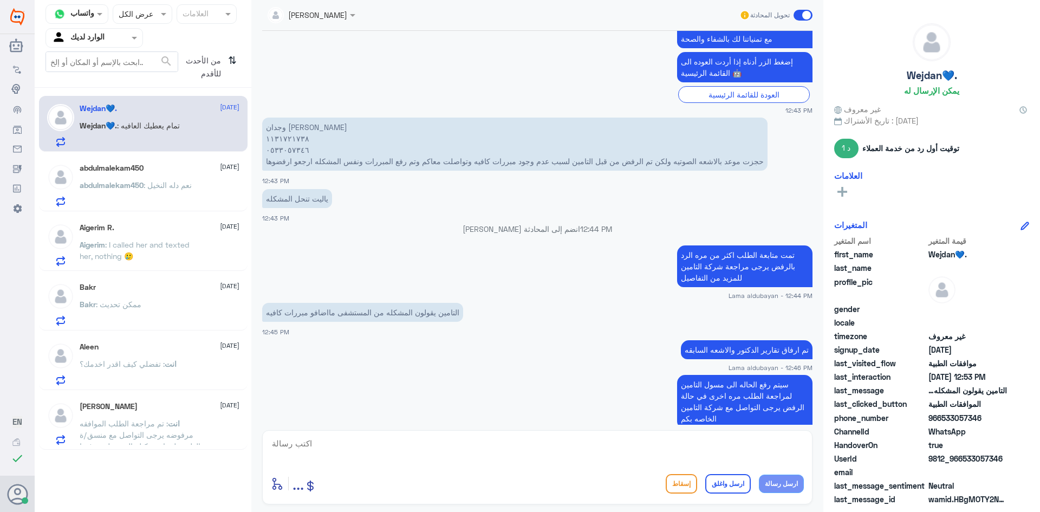
scroll to position [813, 0]
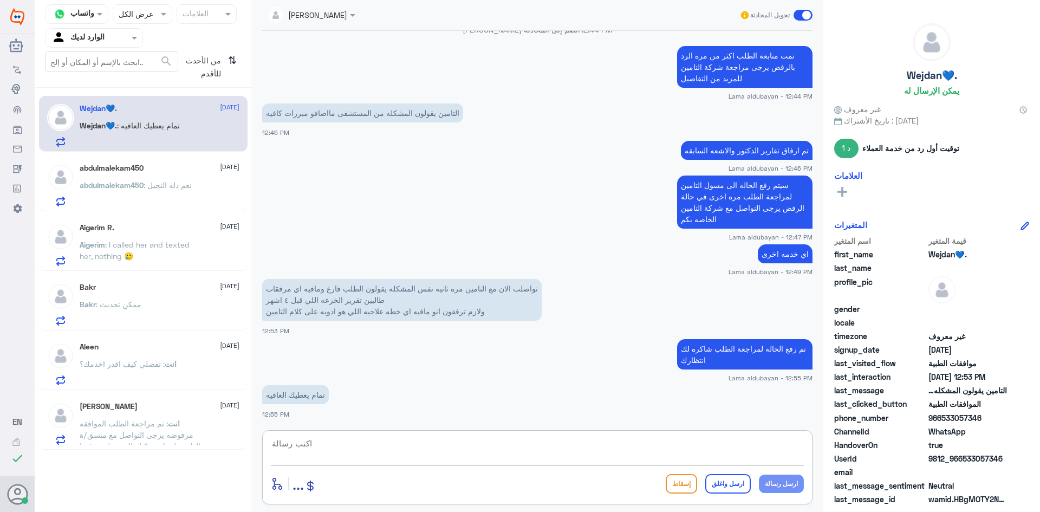
click at [113, 174] on div "abdulmalekam450 [DATE] abdulmalekam450 : نعم دله النخيل" at bounding box center [160, 185] width 160 height 43
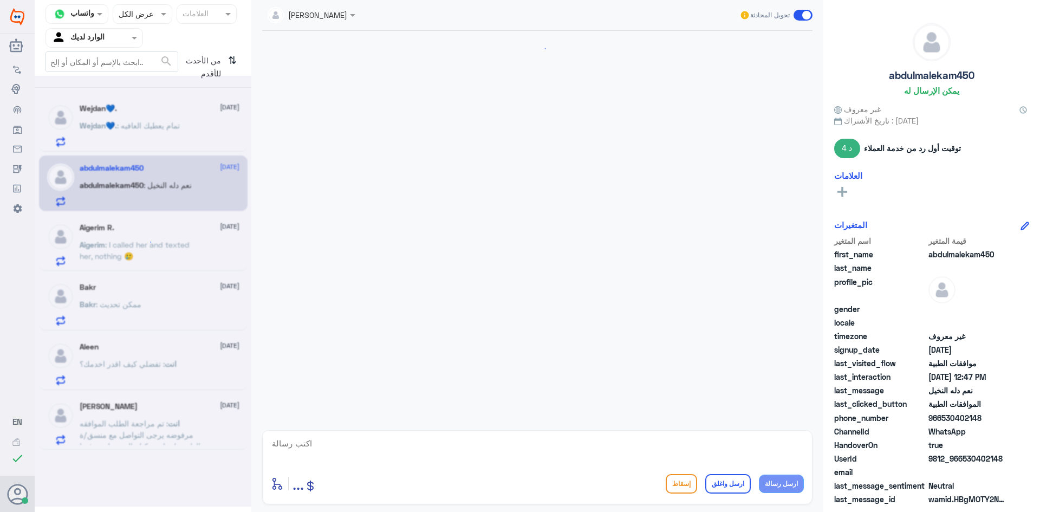
scroll to position [544, 0]
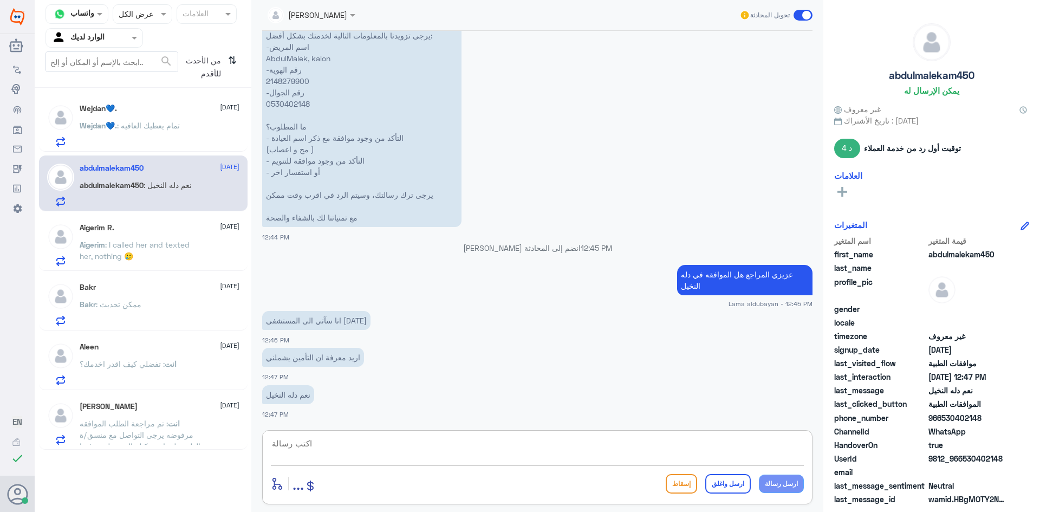
click at [447, 447] on textarea at bounding box center [537, 449] width 533 height 27
type textarea "j"
type textarea "تمت المراجعه مع مناديب دله"
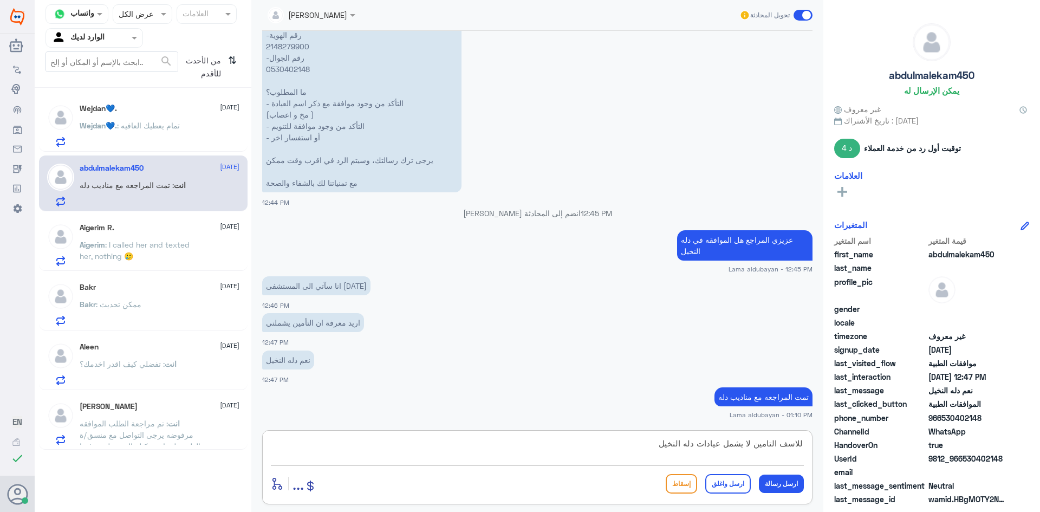
type textarea "للاسف التامين لا يشمل عيادات دله النخيل"
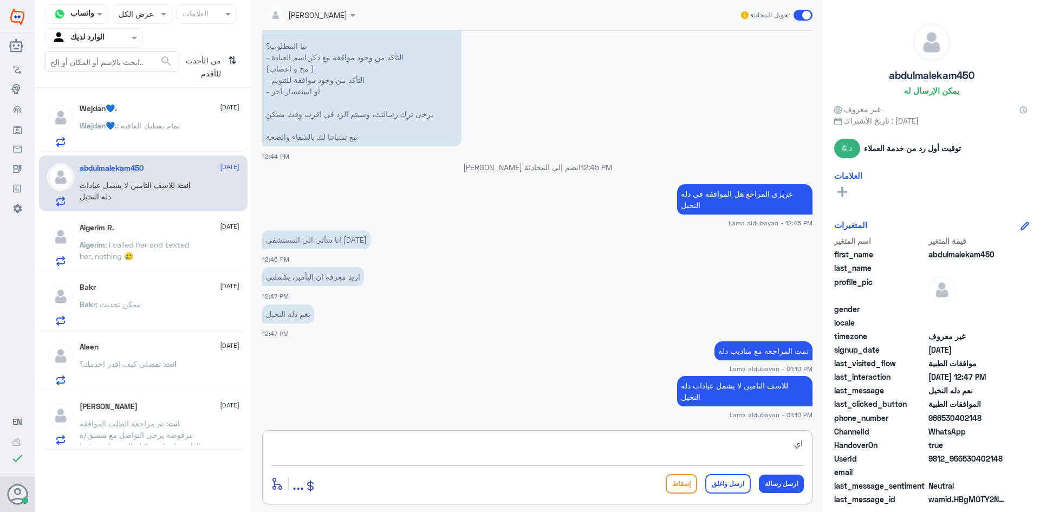
type textarea "ا"
type textarea "اي خدمه اخرى"
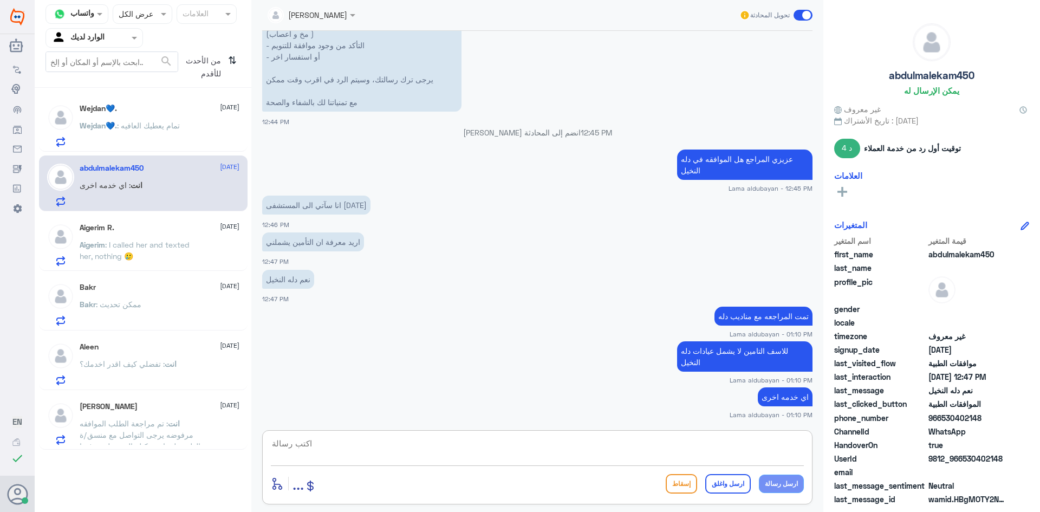
click at [207, 126] on div "Wejdan💙. : تمام يعطيك العافيه" at bounding box center [160, 134] width 160 height 24
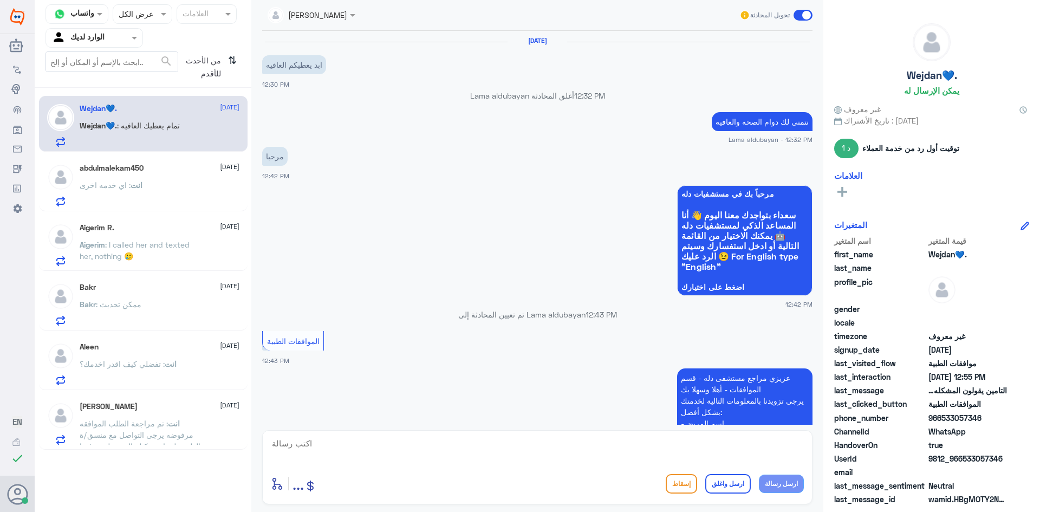
scroll to position [732, 0]
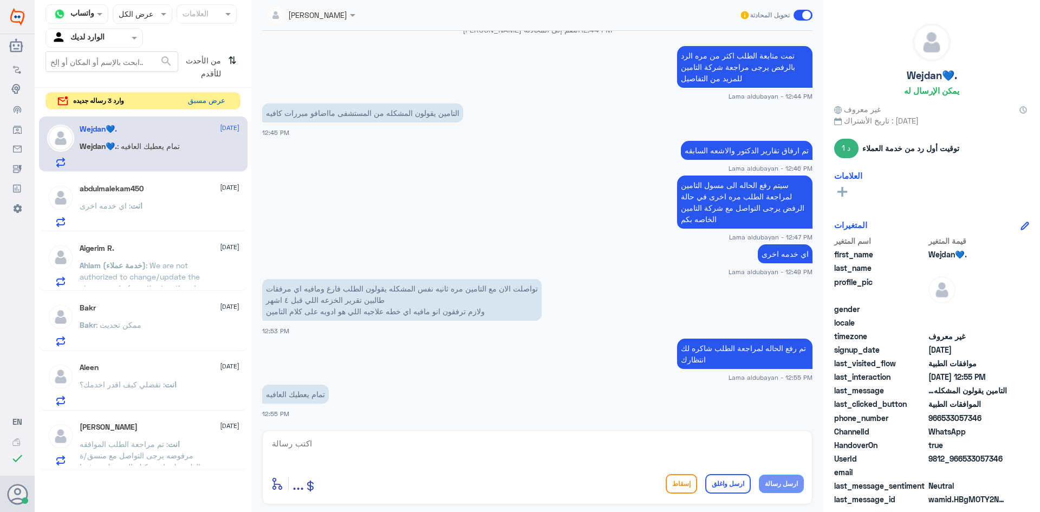
click at [211, 103] on button "عرض مسبق" at bounding box center [207, 101] width 46 height 17
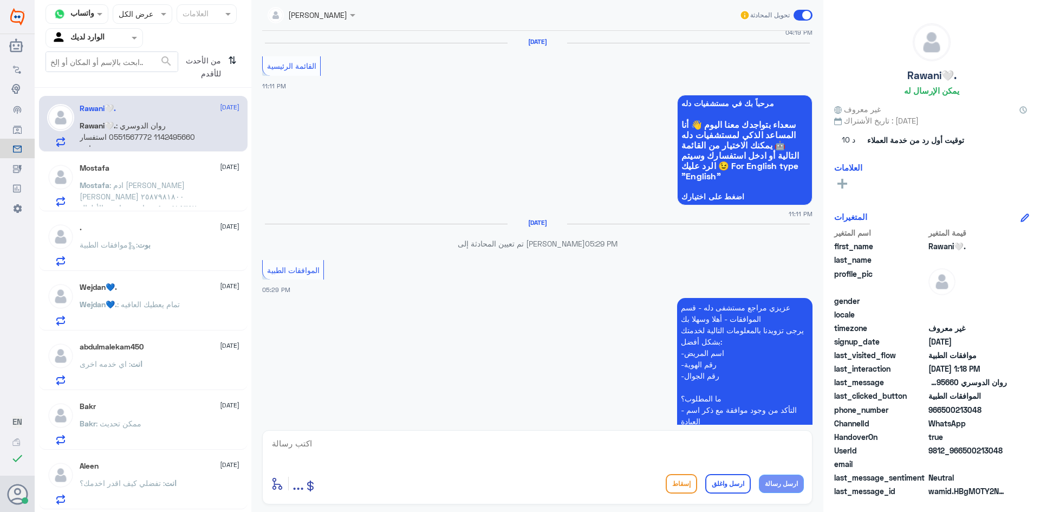
scroll to position [425, 0]
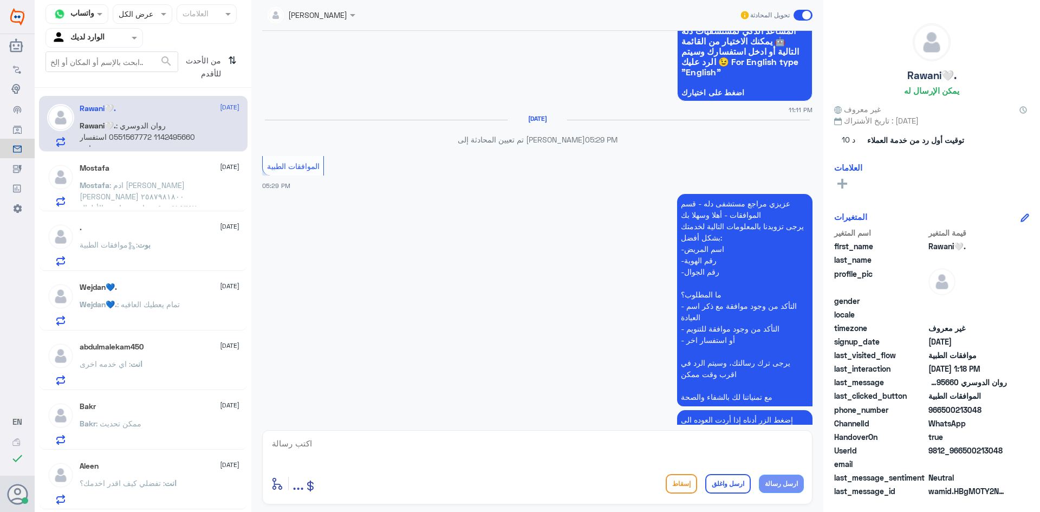
click at [443, 450] on textarea at bounding box center [537, 449] width 533 height 27
type textarea "تفضلي كيف اقدر اخدمك"
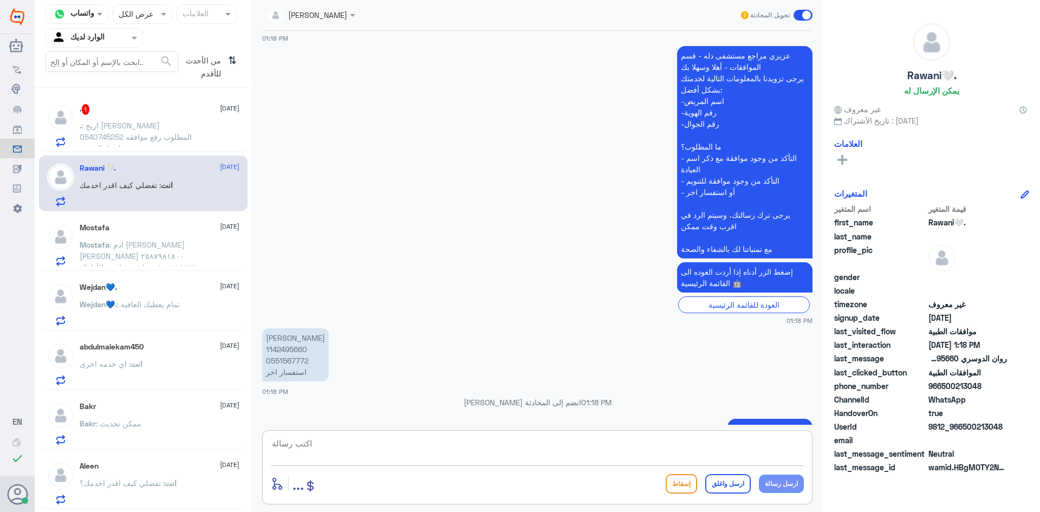
scroll to position [1161, 0]
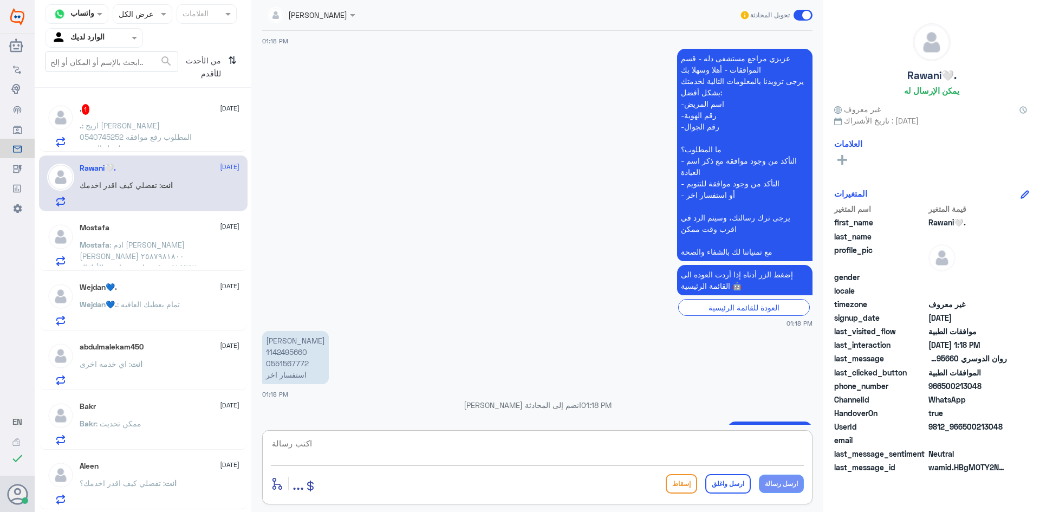
click at [152, 131] on p ". : [PERSON_NAME] 0540745252 المطلوب رفع موافقه لعمل الخزعه" at bounding box center [141, 133] width 122 height 27
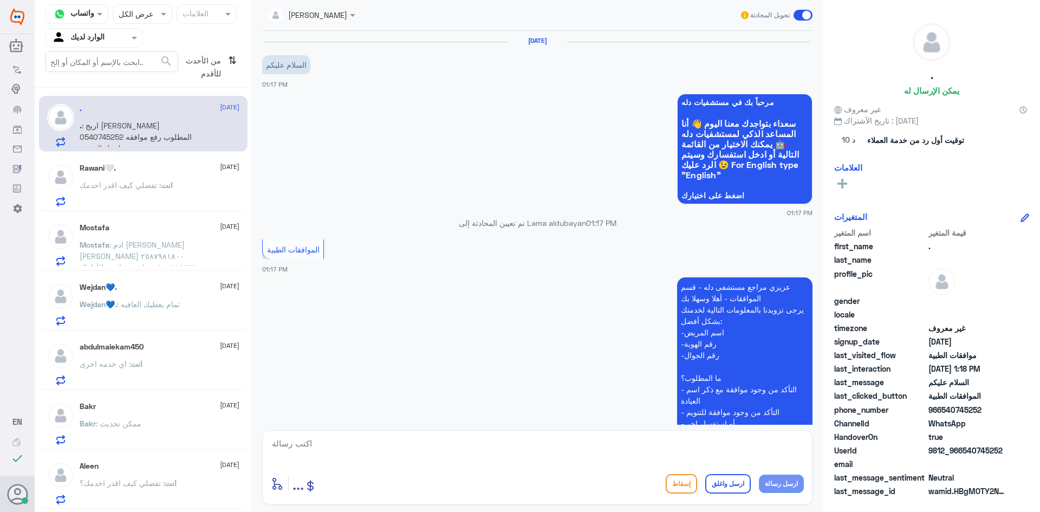
scroll to position [197, 0]
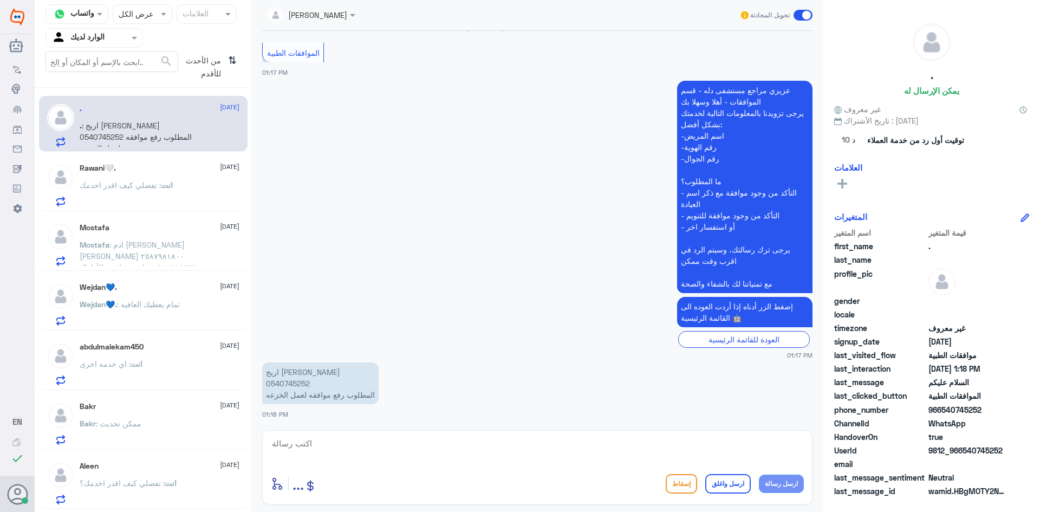
click at [298, 384] on p "اريج [PERSON_NAME] 0540745252 المطلوب رفع موافقه لعمل الخزعه" at bounding box center [320, 383] width 116 height 42
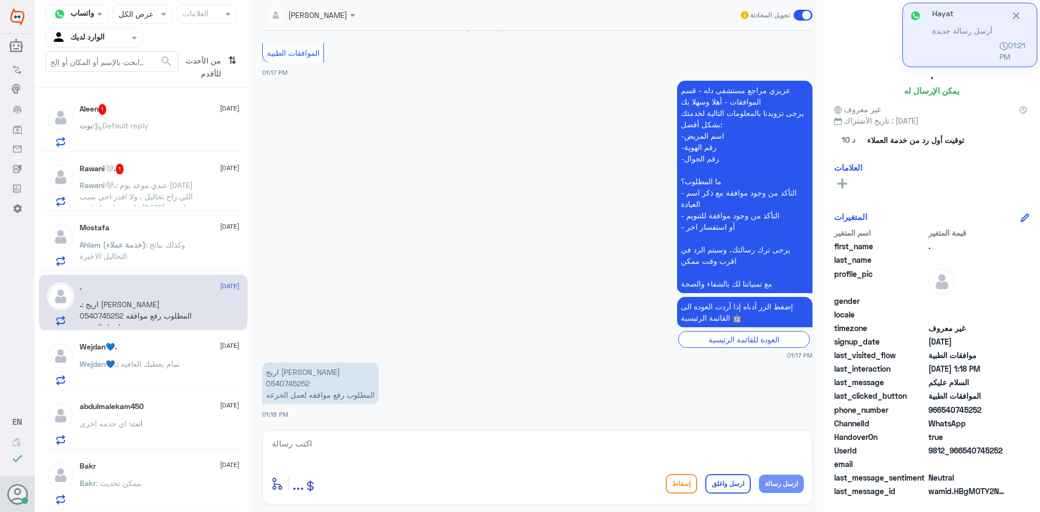
click at [171, 187] on span ": عندي موعد يوم [DATE] اللي راح تحاليل ، ولا اقدر اجي بسب ظرف عادي لو اجي [DATE…" at bounding box center [136, 201] width 113 height 43
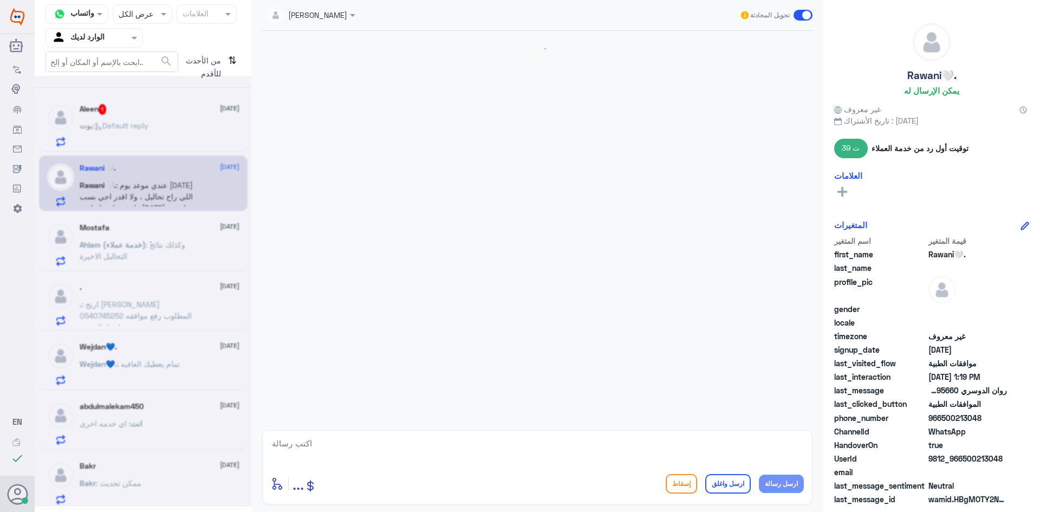
scroll to position [1064, 0]
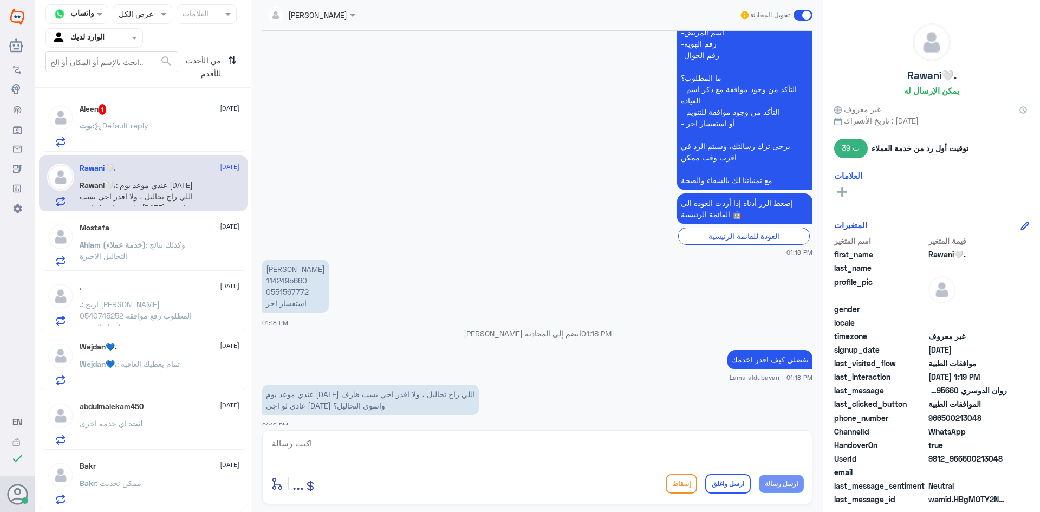
click at [408, 437] on textarea at bounding box center [537, 449] width 533 height 27
type textarea "يجب حجز موعد"
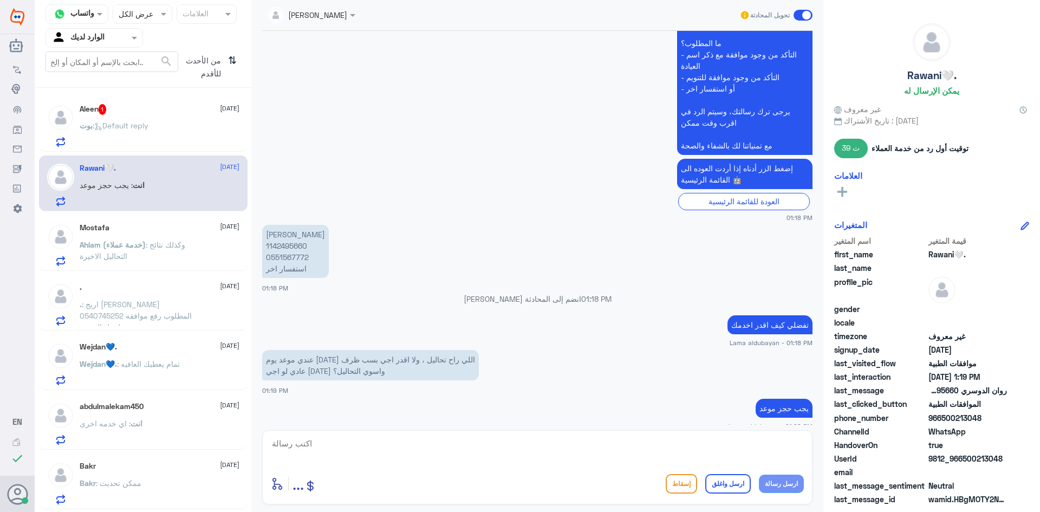
click at [291, 233] on p "[PERSON_NAME] 1142495660 0551567772 استفسار اخر" at bounding box center [295, 251] width 67 height 53
click at [723, 435] on div "أدخل اسم مجموعة الرسائل ... إسقاط ارسل واغلق ارسل رسالة" at bounding box center [537, 467] width 550 height 74
click at [731, 452] on textarea at bounding box center [537, 449] width 533 height 27
paste textarea "يرجى التواصل مع قسم المواعيد عن طريق الاتصال بشكل مباشر على الرقم 92001222"
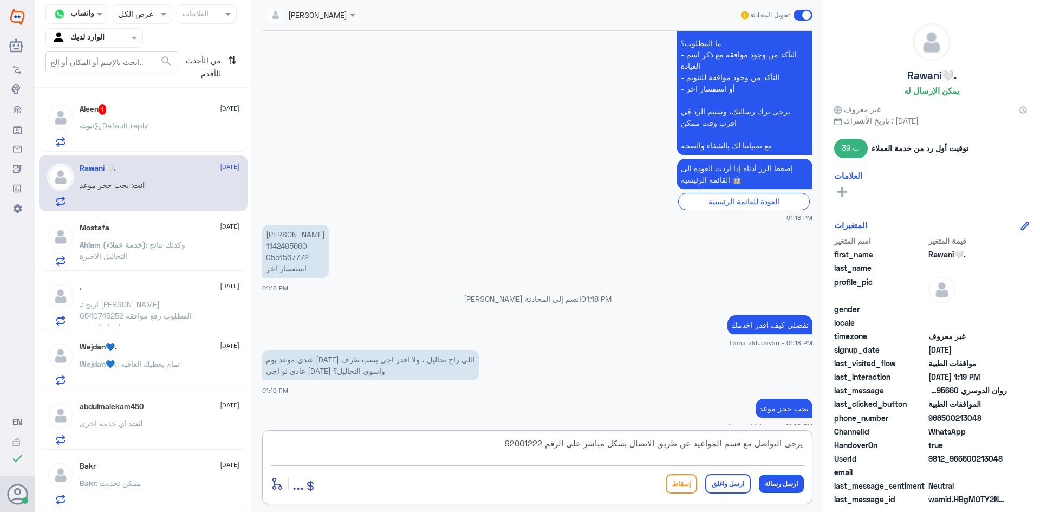
type textarea "يرجى التواصل مع قسم المواعيد عن طريق الاتصال بشكل مباشر على الرقم 92001222"
click at [766, 483] on button "ارسل رسالة" at bounding box center [781, 484] width 45 height 18
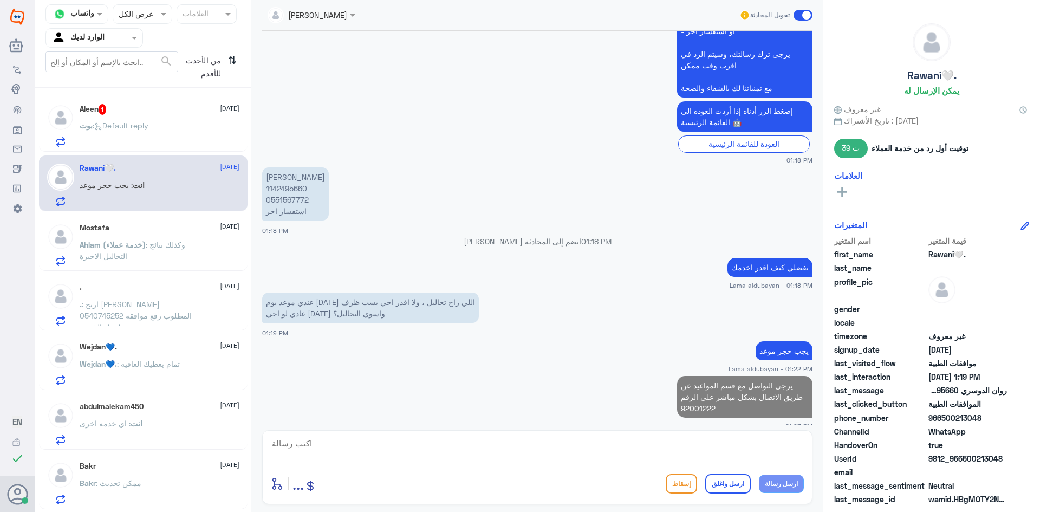
click at [80, 116] on div "Aleen 1 [DATE] [PERSON_NAME] : Default reply" at bounding box center [160, 125] width 160 height 43
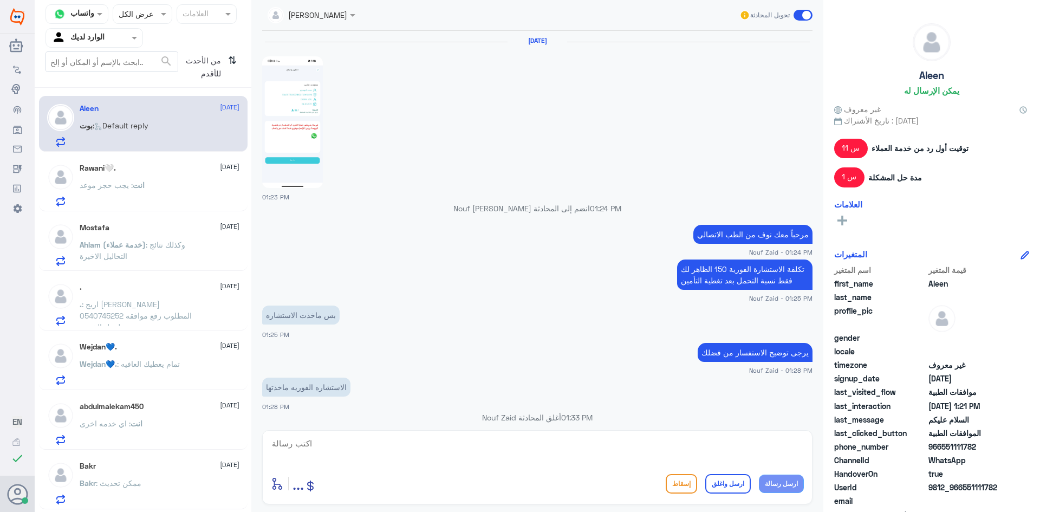
scroll to position [870, 0]
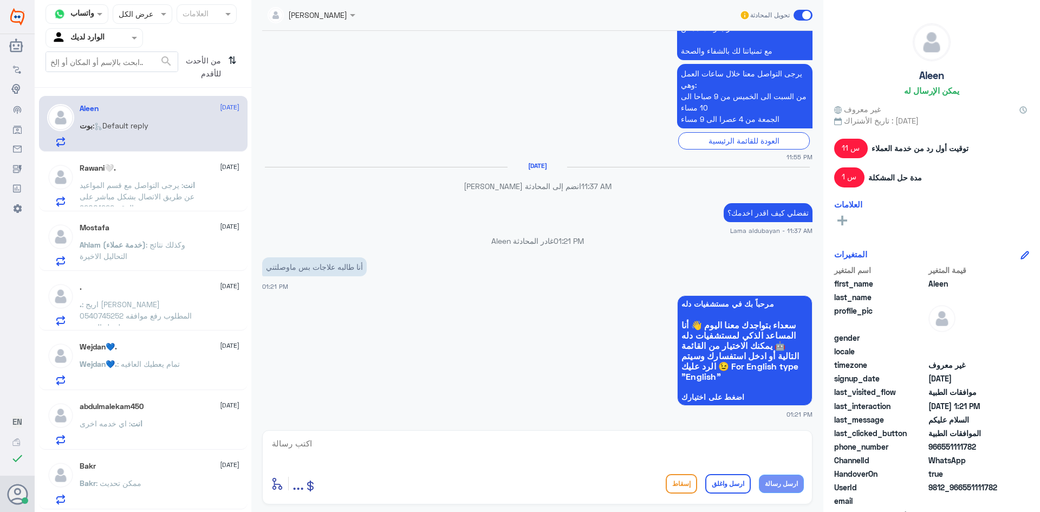
click at [536, 439] on textarea at bounding box center [537, 449] width 533 height 27
click at [547, 444] on textarea "يرجى التواصل مع خدمة اعادة الصرف على هذا الرقم واتس 966115283703" at bounding box center [537, 449] width 533 height 27
drag, startPoint x: 605, startPoint y: 444, endPoint x: 629, endPoint y: 449, distance: 25.0
click at [605, 445] on textarea "يرجى التواصل مع خدمة اعادة الصرف على هذا الرقم واتس 966115283703" at bounding box center [537, 449] width 533 height 27
click at [551, 441] on textarea "يرجى التواصل مع خدمة اعادة الصرف على هذا الرقم واتس 966115283703" at bounding box center [537, 449] width 533 height 27
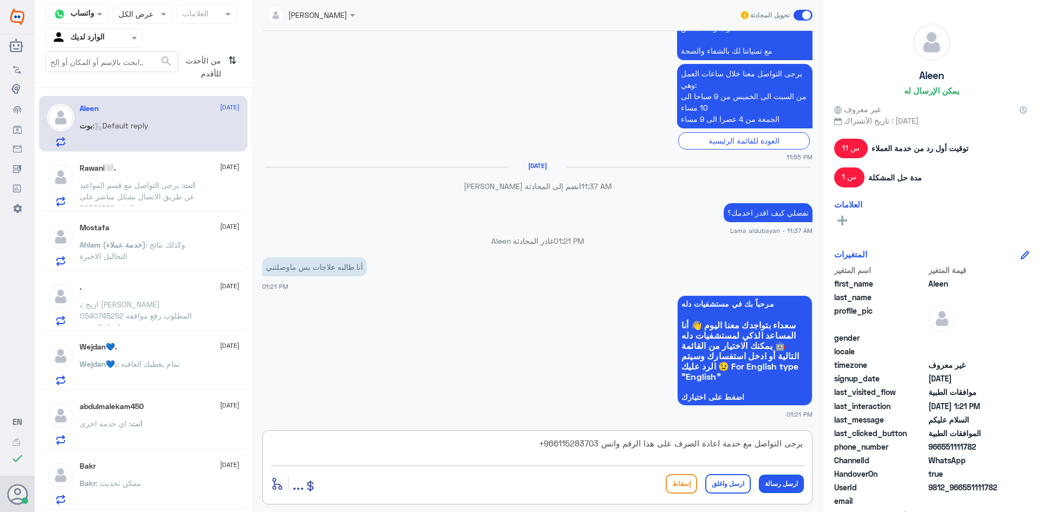
type textarea "يرجى التواصل مع خدمة اعادة الصرف على هذا الرقم واتس 966115283703+"
click at [771, 476] on button "ارسل رسالة" at bounding box center [781, 484] width 45 height 18
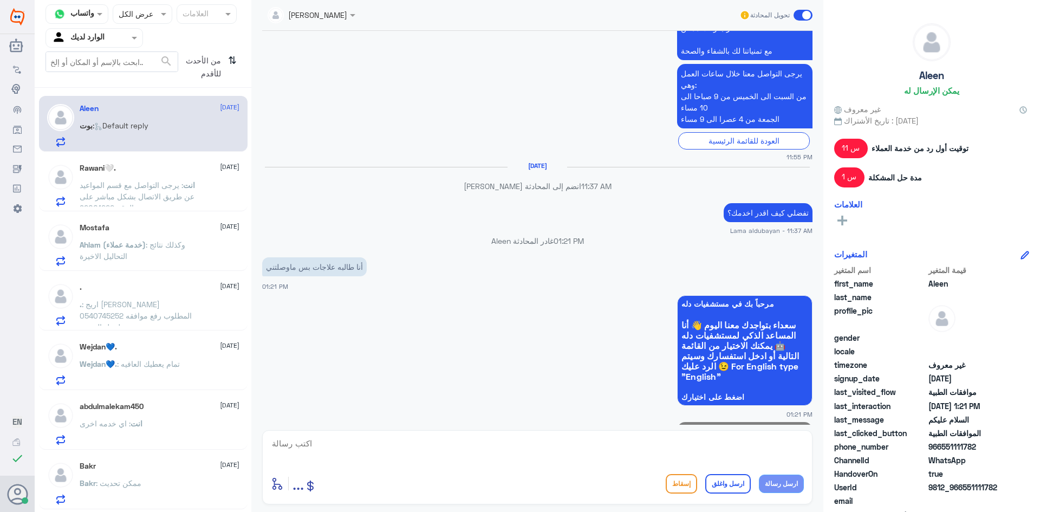
scroll to position [917, 0]
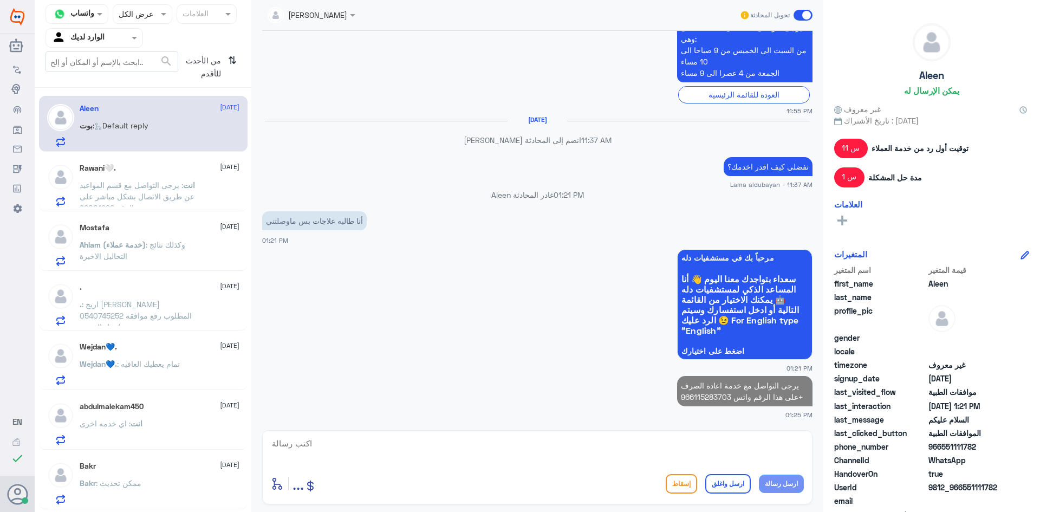
click at [167, 190] on p "انت : يرجى التواصل مع قسم المواعيد عن طريق الاتصال بشكل مباشر على الرقم 92001222" at bounding box center [141, 192] width 122 height 27
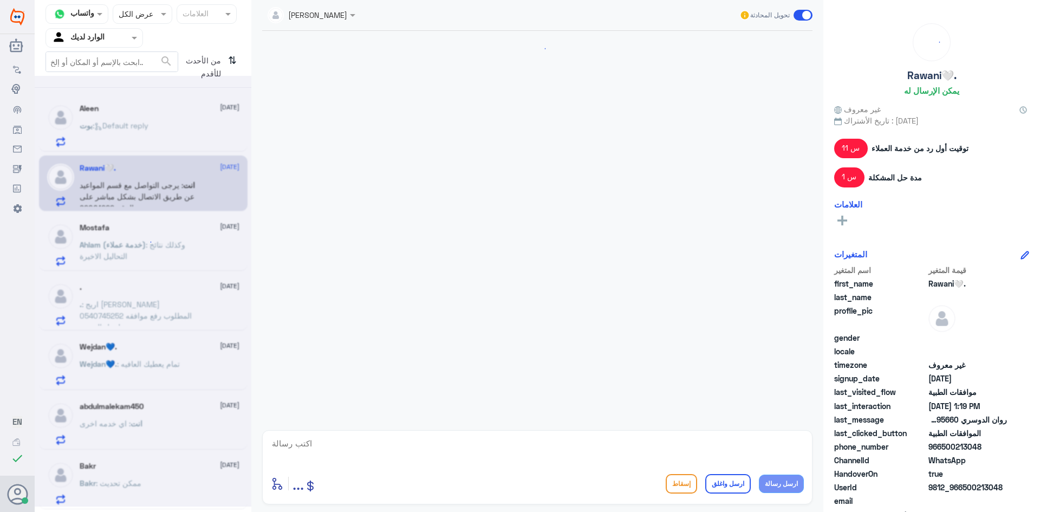
scroll to position [1037, 0]
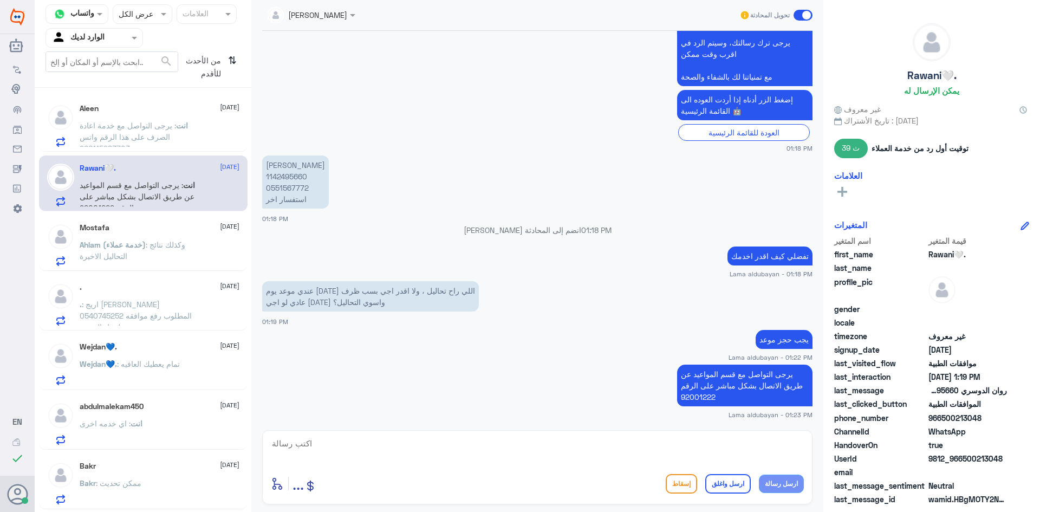
click at [116, 257] on span ": وكذلك نتائج التحاليل الاخيرة" at bounding box center [133, 250] width 106 height 21
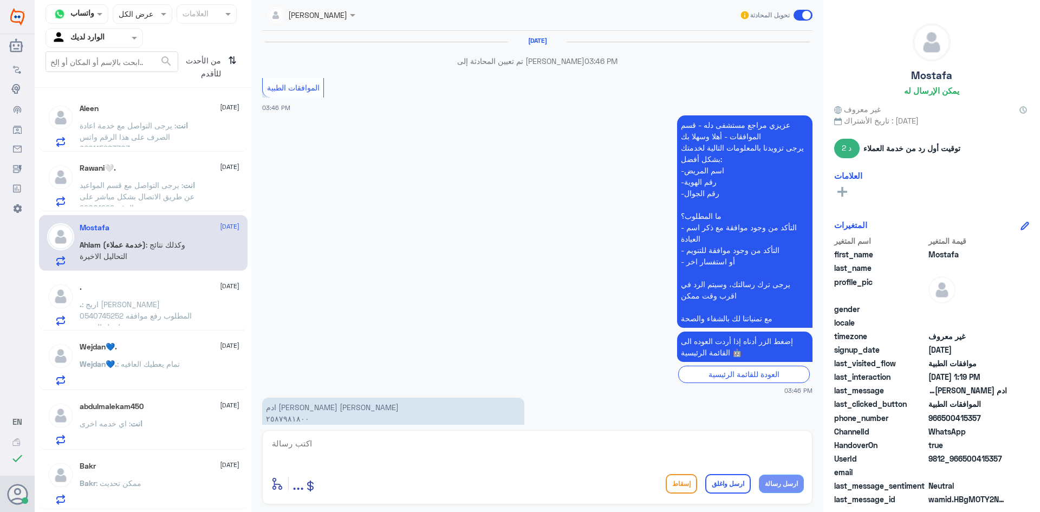
scroll to position [995, 0]
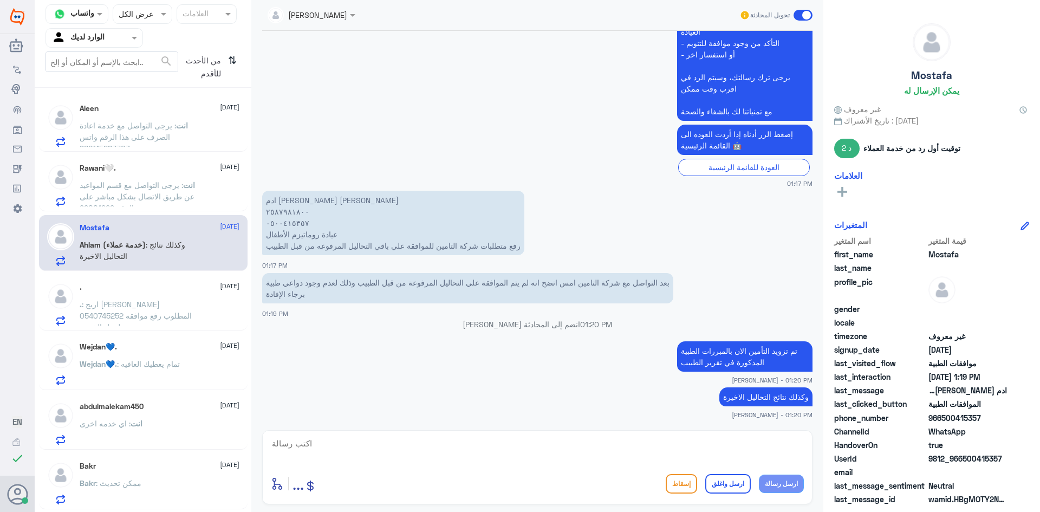
click at [178, 181] on span ": يرجى التواصل مع قسم المواعيد عن طريق الاتصال بشكل مباشر على الرقم 92001222" at bounding box center [137, 196] width 115 height 32
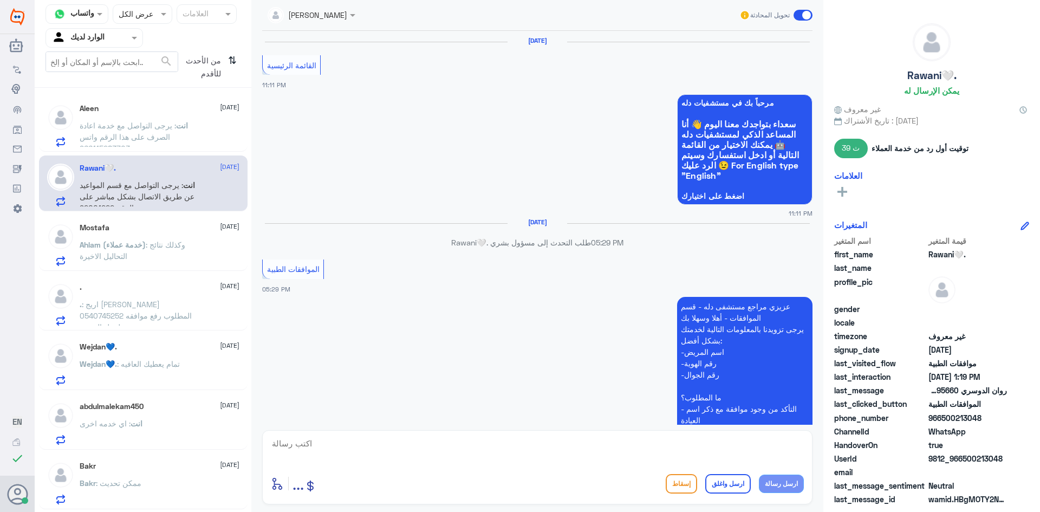
scroll to position [1037, 0]
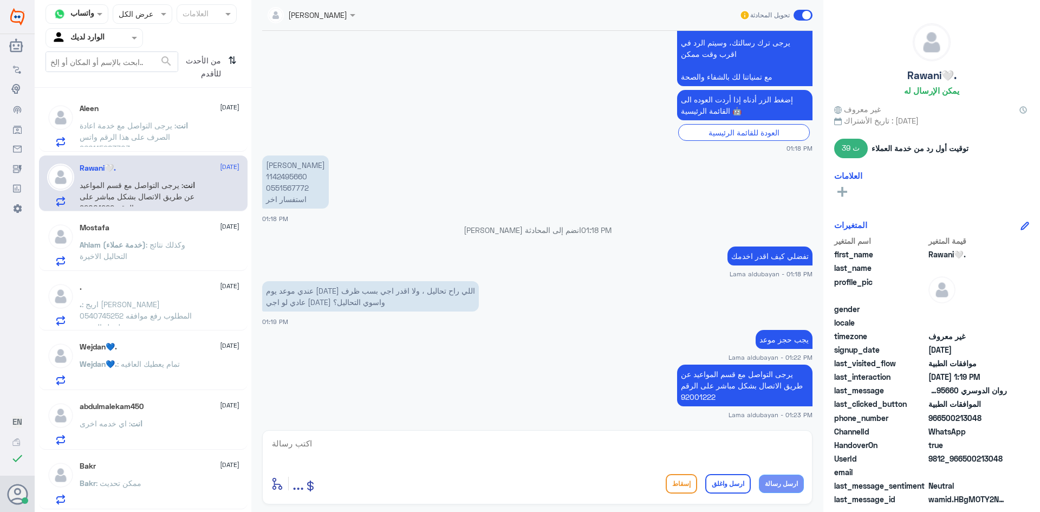
click at [171, 222] on div "Mostafa [DATE] Ahlam (خدمة عملاء) : وكذلك نتائج التحاليل الاخيرة" at bounding box center [143, 243] width 209 height 56
click at [168, 237] on div "Mostafa [DATE] Ahlam (خدمة عملاء) : وكذلك نتائج التحاليل الاخيرة" at bounding box center [160, 244] width 160 height 43
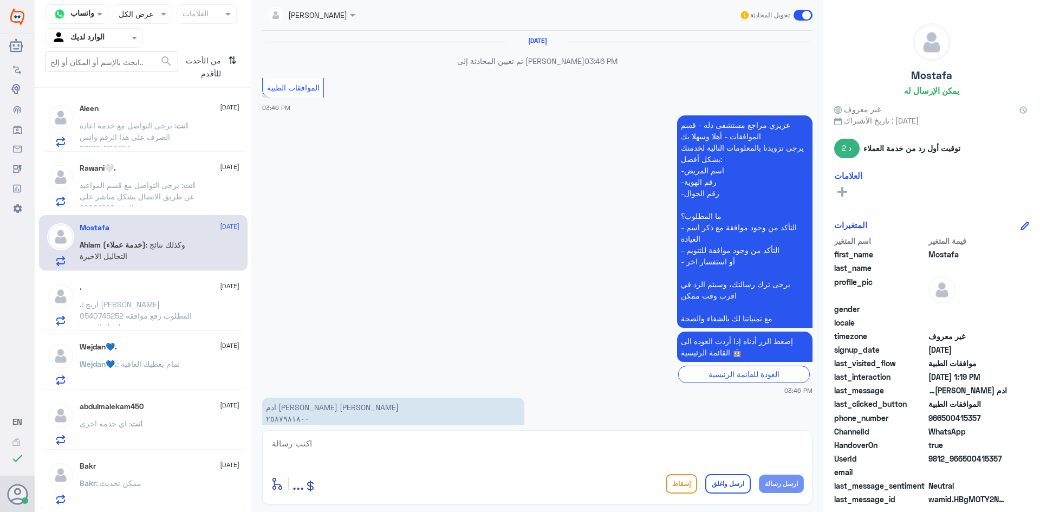
scroll to position [995, 0]
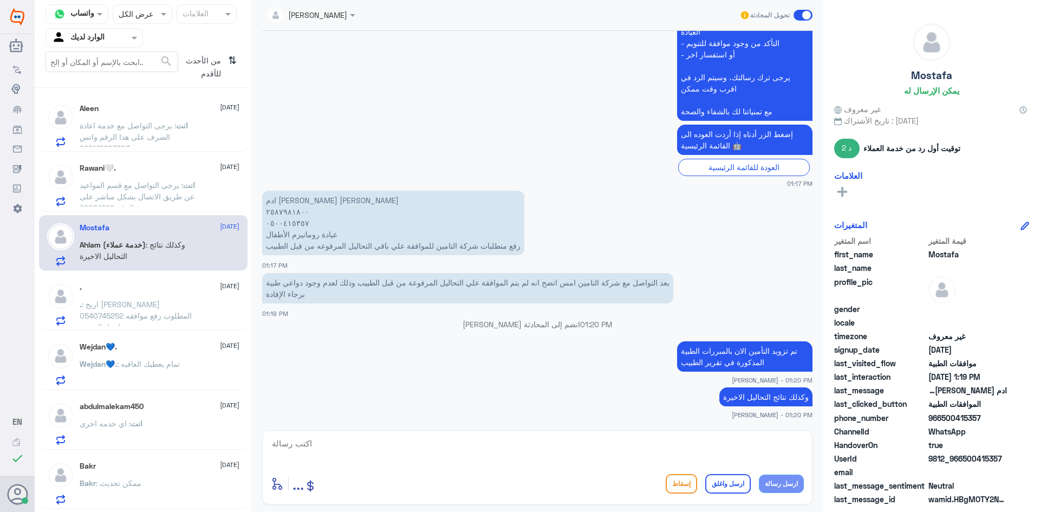
click at [169, 155] on div "Rawani🤍. [DATE] انت : يرجى التواصل مع قسم المواعيد عن طريق الاتصال بشكل مباشر ع…" at bounding box center [143, 183] width 209 height 56
click at [177, 132] on p "انت : يرجى التواصل مع خدمة اعادة الصرف على هذا الرقم واتس 966115283703+" at bounding box center [141, 133] width 122 height 27
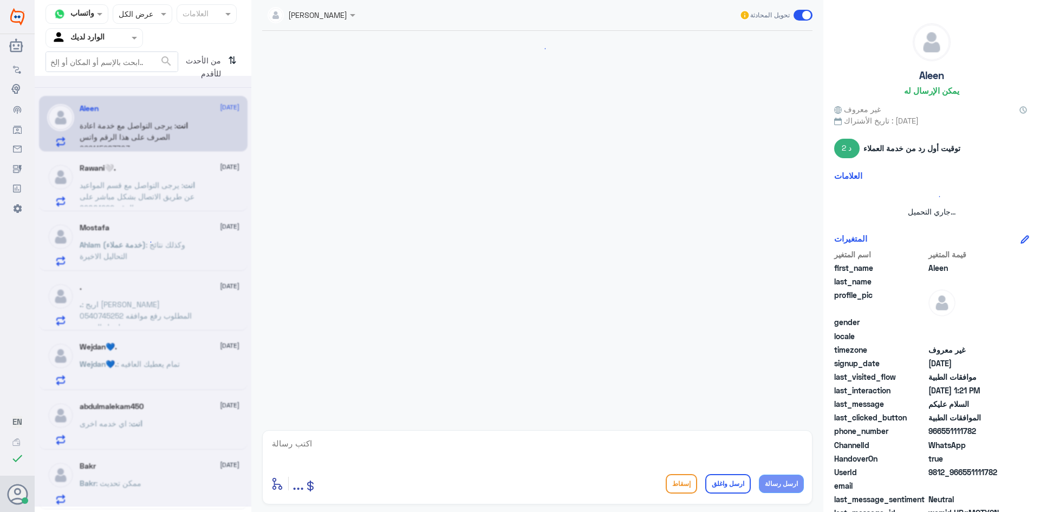
scroll to position [769, 0]
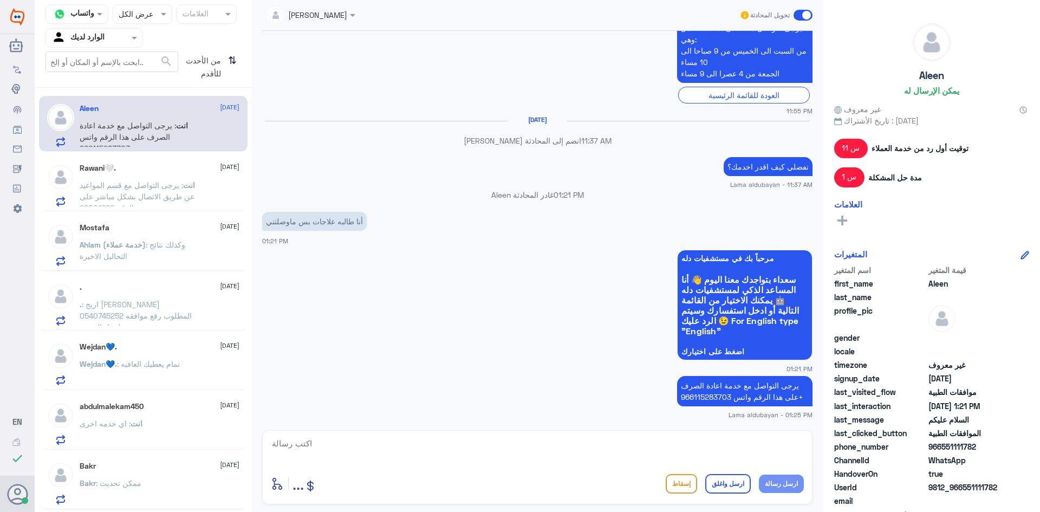
click at [227, 63] on div "من الأحدث للأقدم ⇅" at bounding box center [209, 66] width 62 height 31
click at [232, 61] on icon "⇅" at bounding box center [232, 65] width 9 height 28
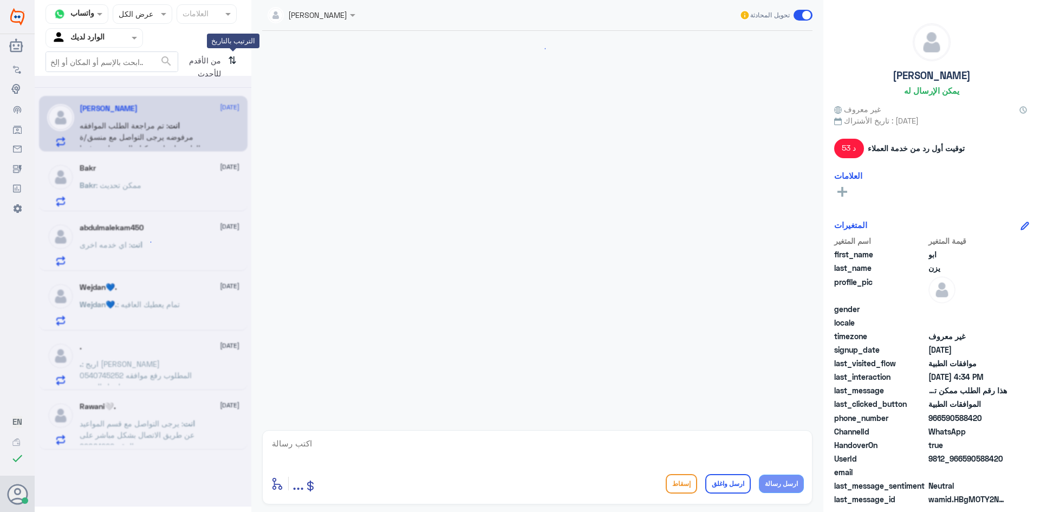
scroll to position [1042, 0]
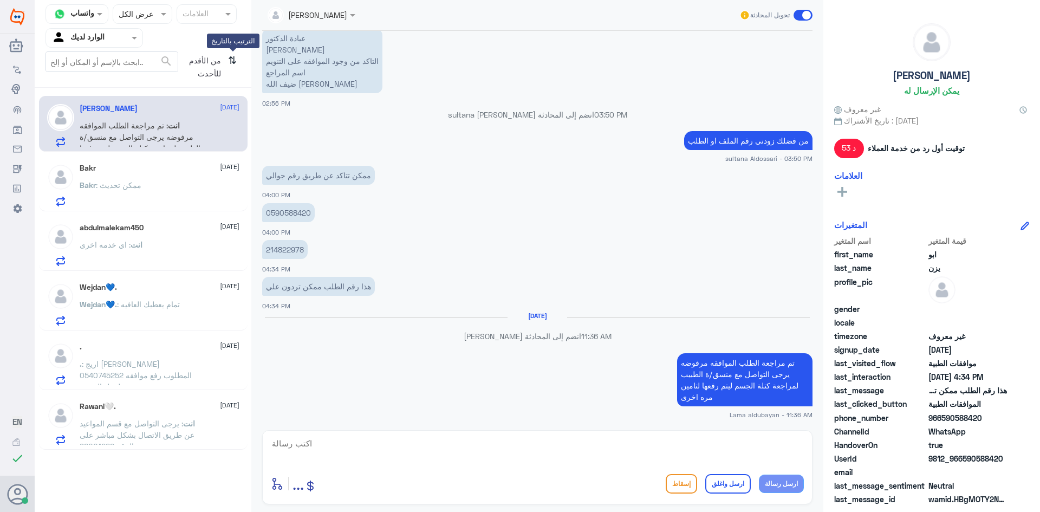
click at [232, 61] on icon "⇅" at bounding box center [232, 65] width 9 height 28
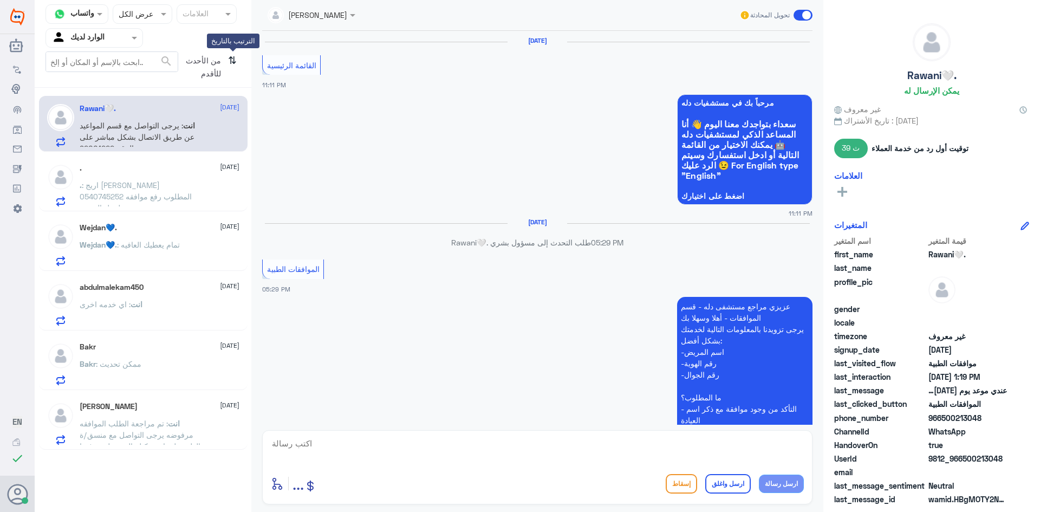
scroll to position [1037, 0]
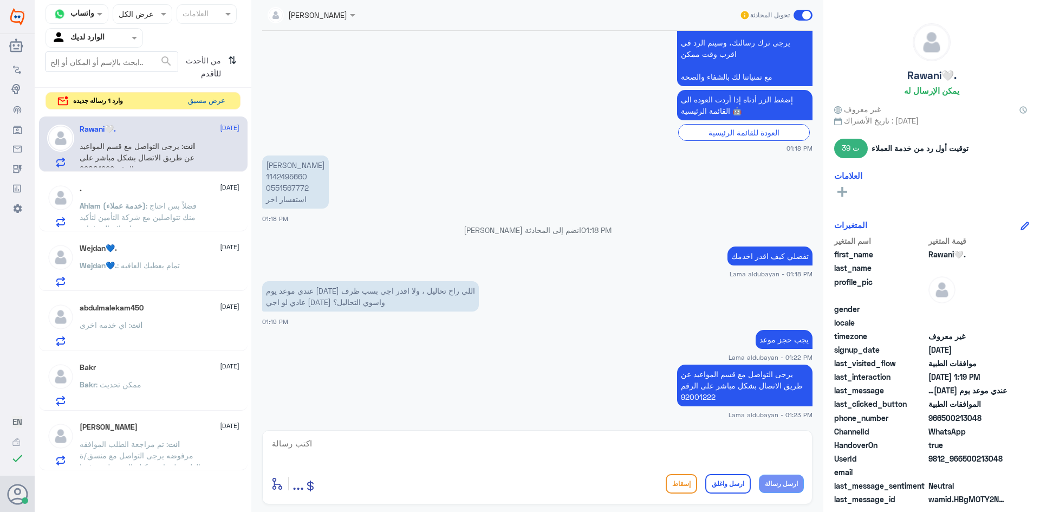
click at [214, 103] on button "عرض مسبق" at bounding box center [207, 101] width 46 height 17
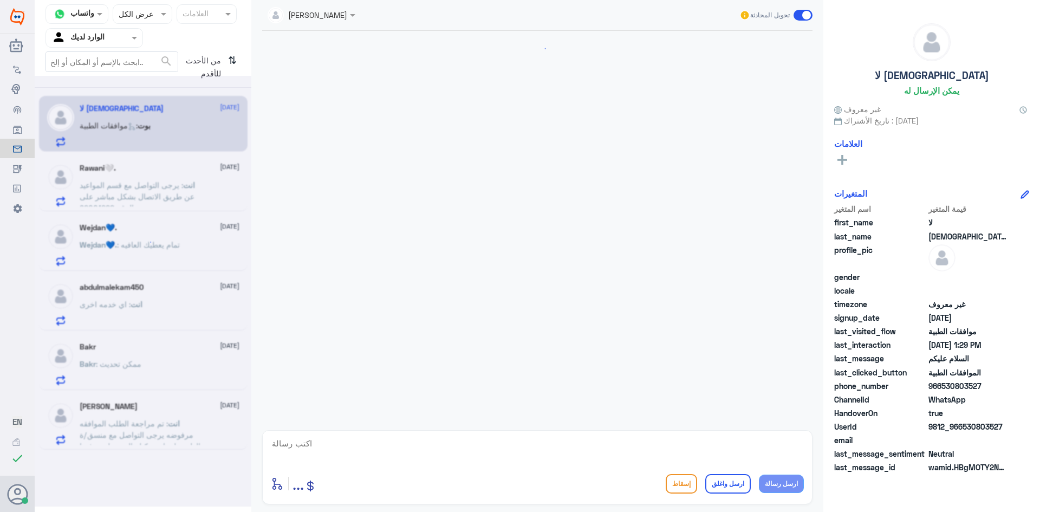
scroll to position [137, 0]
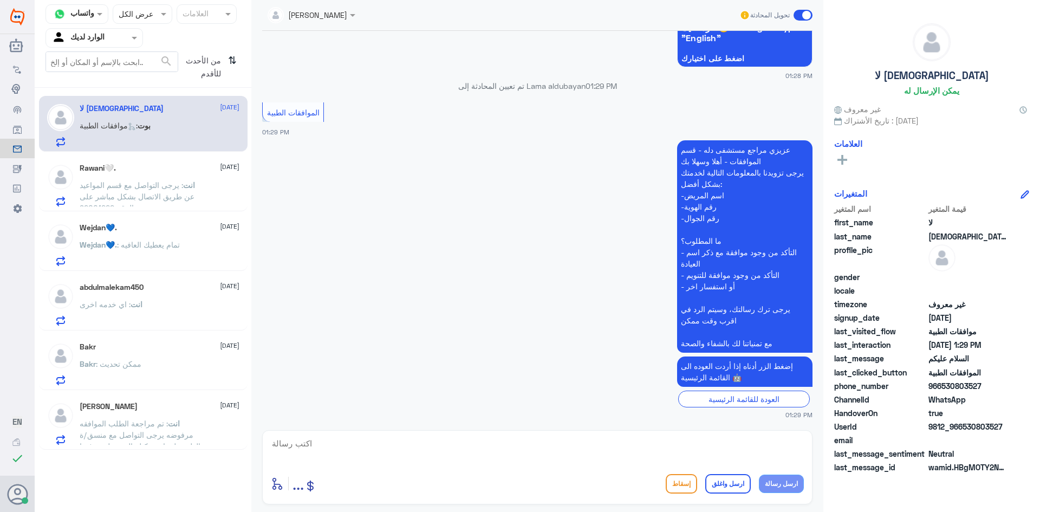
click at [101, 182] on span ": يرجى التواصل مع قسم المواعيد عن طريق الاتصال بشكل مباشر على الرقم 92001222" at bounding box center [137, 196] width 115 height 32
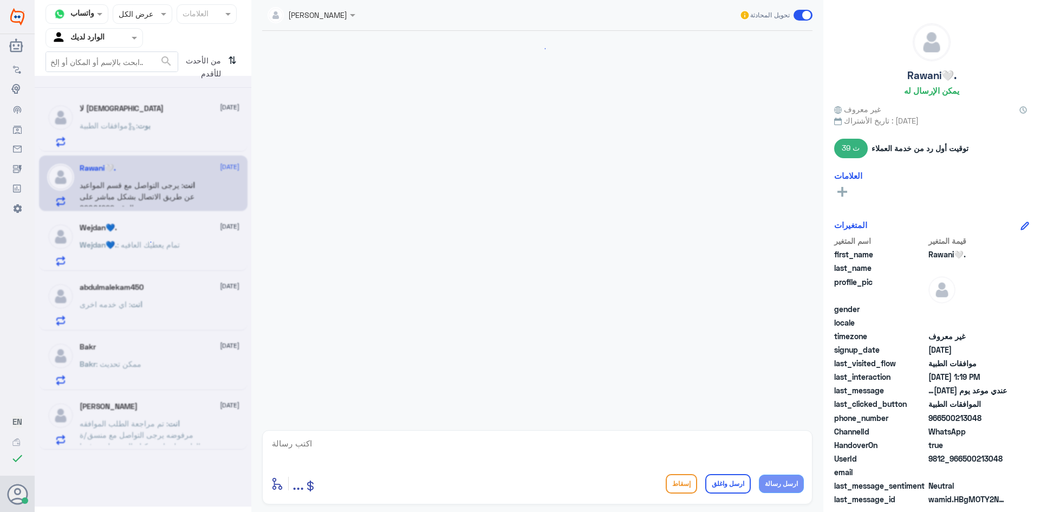
scroll to position [1037, 0]
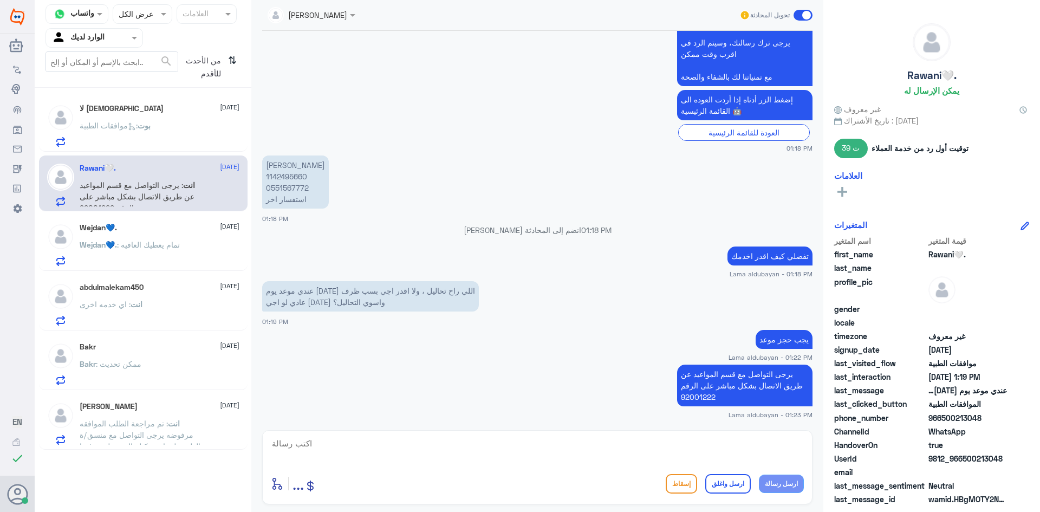
click at [139, 307] on span "انت" at bounding box center [137, 304] width 12 height 9
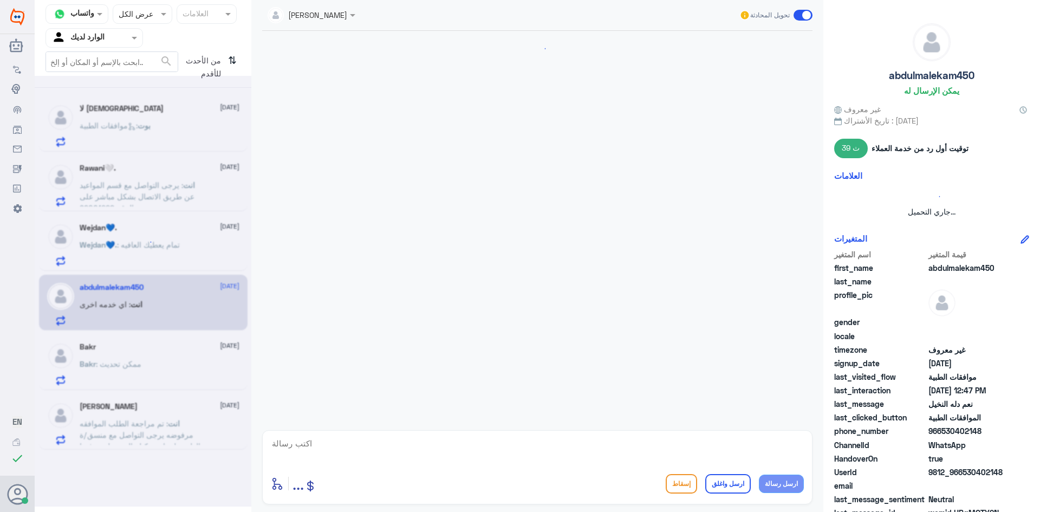
scroll to position [660, 0]
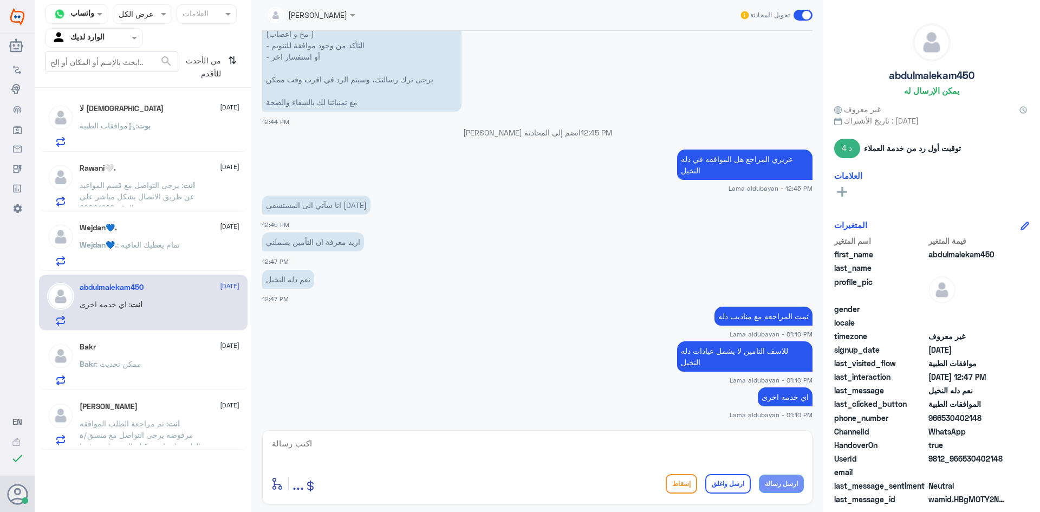
click at [667, 444] on textarea at bounding box center [537, 449] width 533 height 27
type textarea "k"
click at [771, 444] on textarea "نتمنى لك الصحه والعافيه" at bounding box center [537, 449] width 533 height 27
type textarea "نتمنى لك دوام الصحه والعافيه"
click at [745, 483] on button "ارسل واغلق" at bounding box center [728, 484] width 46 height 20
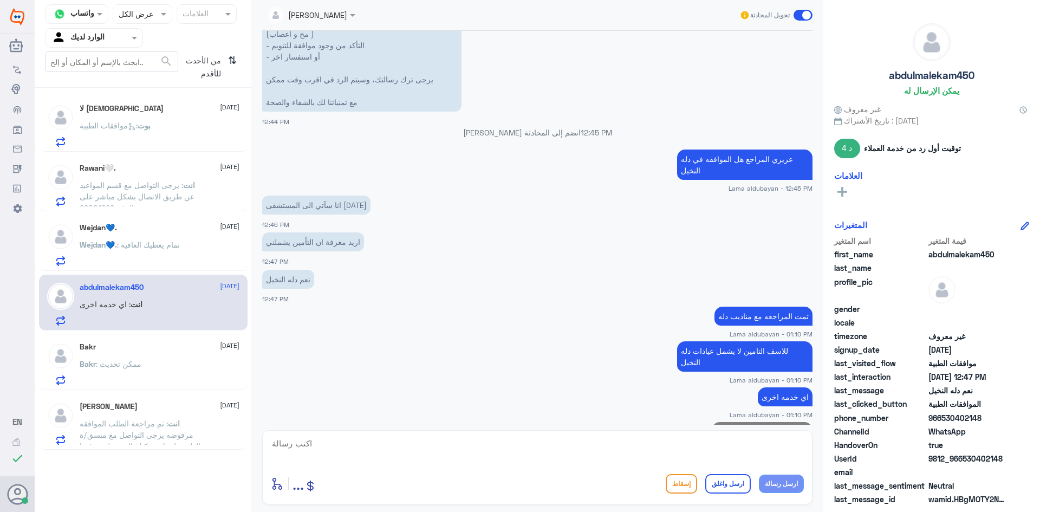
scroll to position [695, 0]
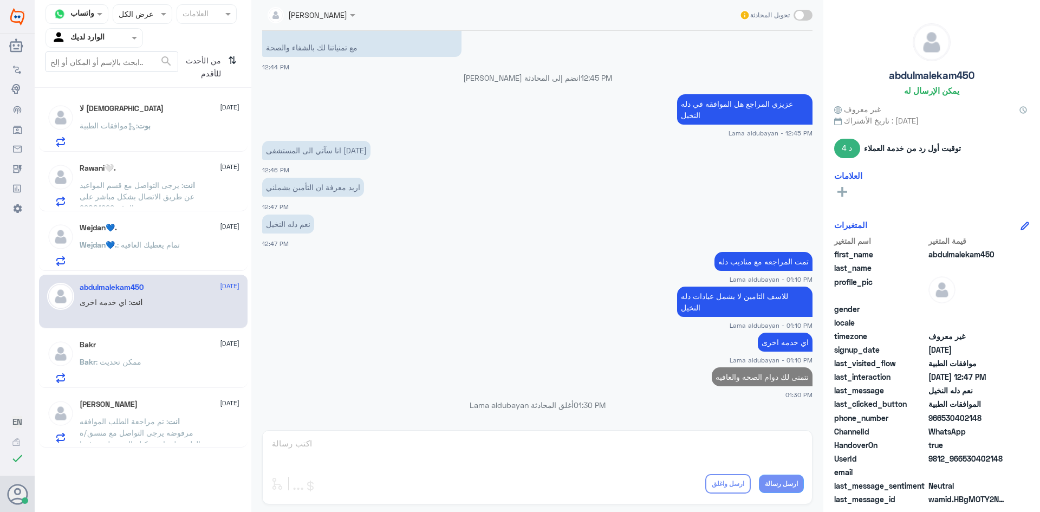
click at [153, 369] on div "Bakr : ممكن تحديث" at bounding box center [160, 371] width 160 height 24
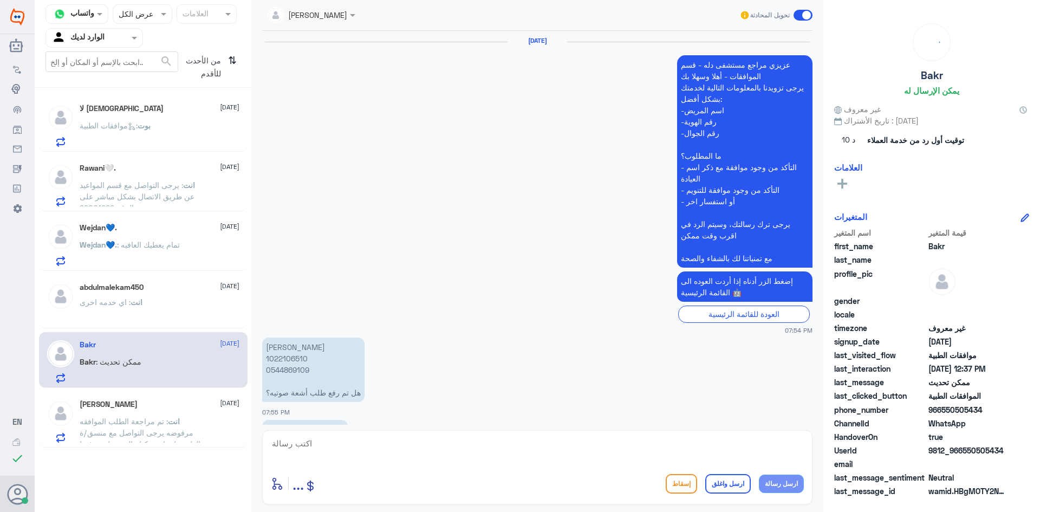
scroll to position [1017, 0]
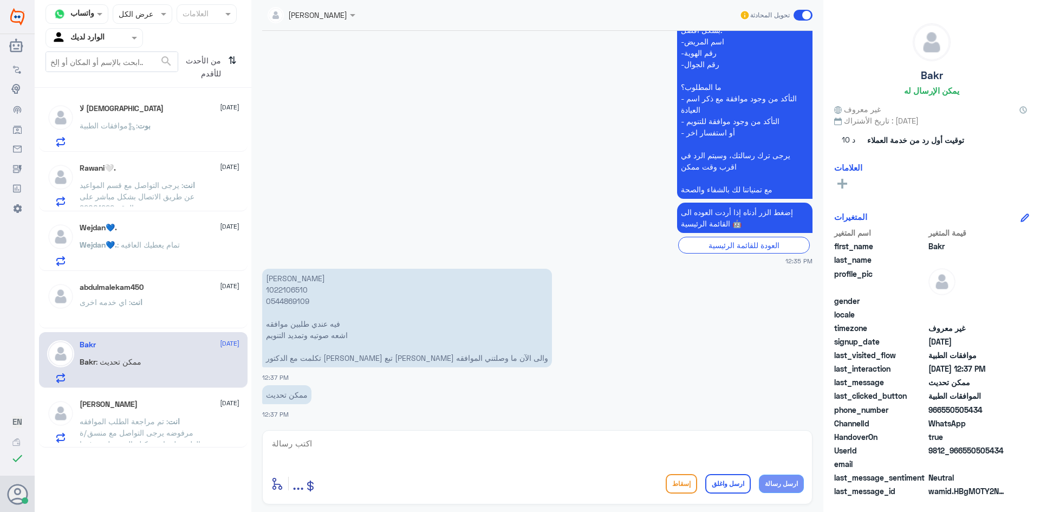
click at [173, 404] on div "[PERSON_NAME] [DATE]" at bounding box center [160, 404] width 160 height 9
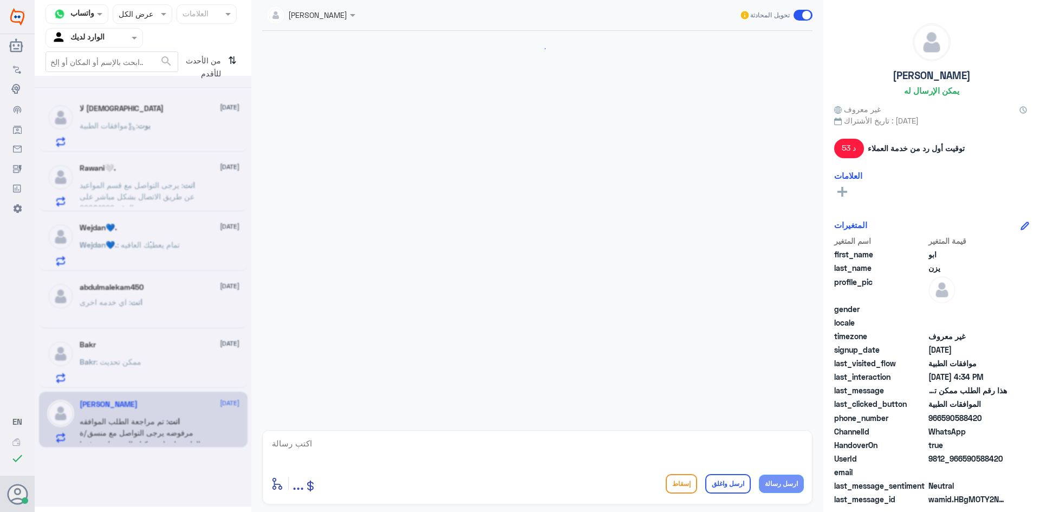
scroll to position [1042, 0]
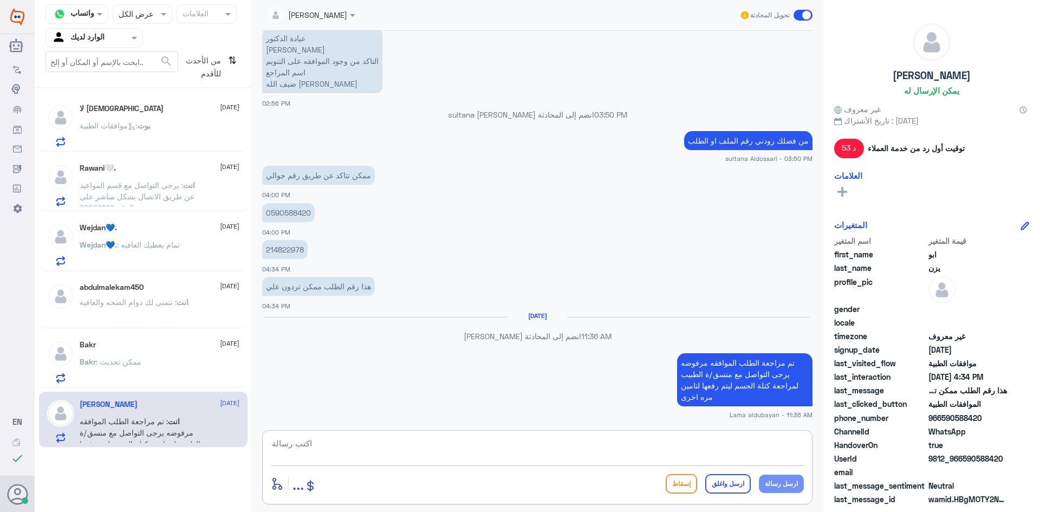
click at [729, 441] on textarea at bounding box center [537, 449] width 533 height 27
type textarea "نتمنى لك دوام الصحه والعافيه"
click at [742, 483] on button "ارسل واغلق" at bounding box center [728, 484] width 46 height 20
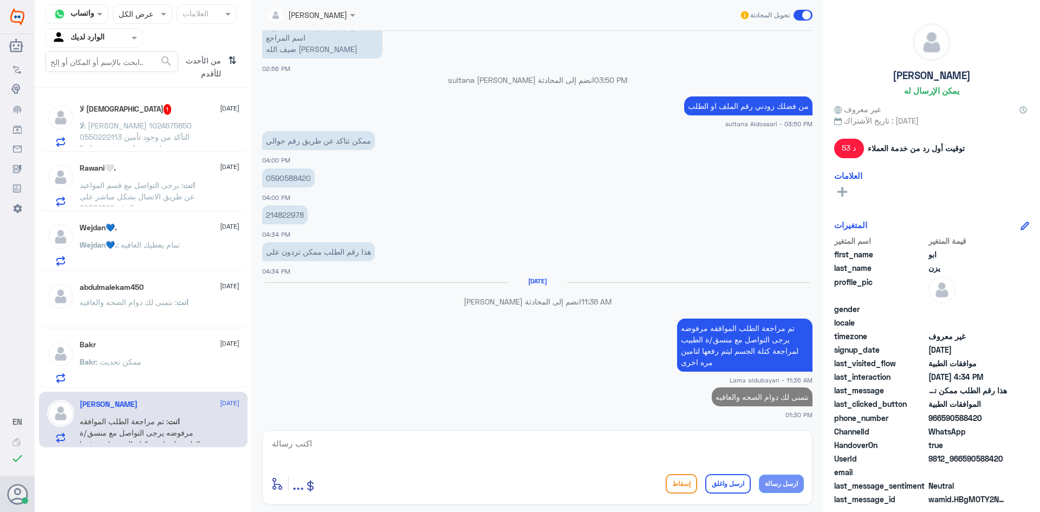
scroll to position [1074, 0]
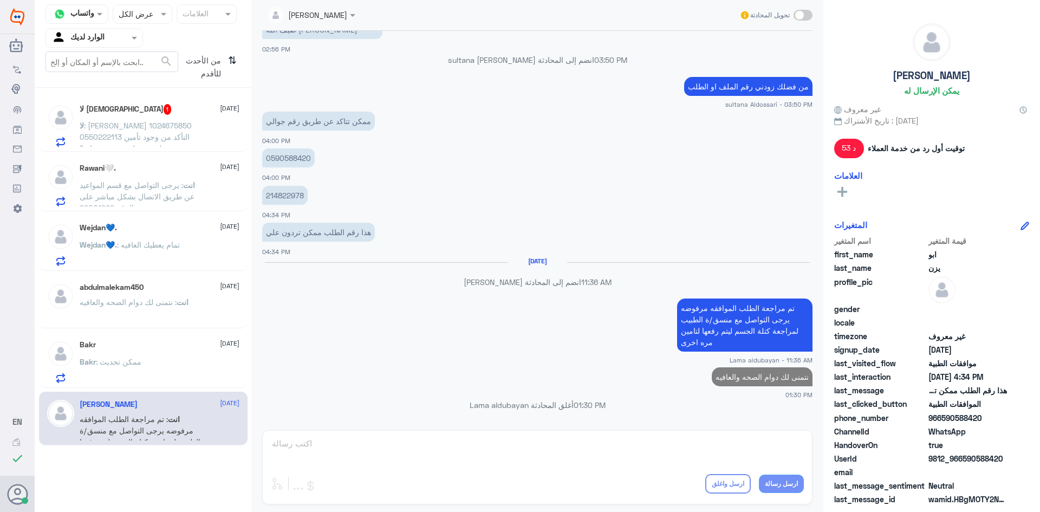
click at [147, 139] on span ": [PERSON_NAME] 1024675850 0550222113 التأكد من وجود تأمين طبي يشمل مستشفى دلة ؟" at bounding box center [136, 137] width 112 height 32
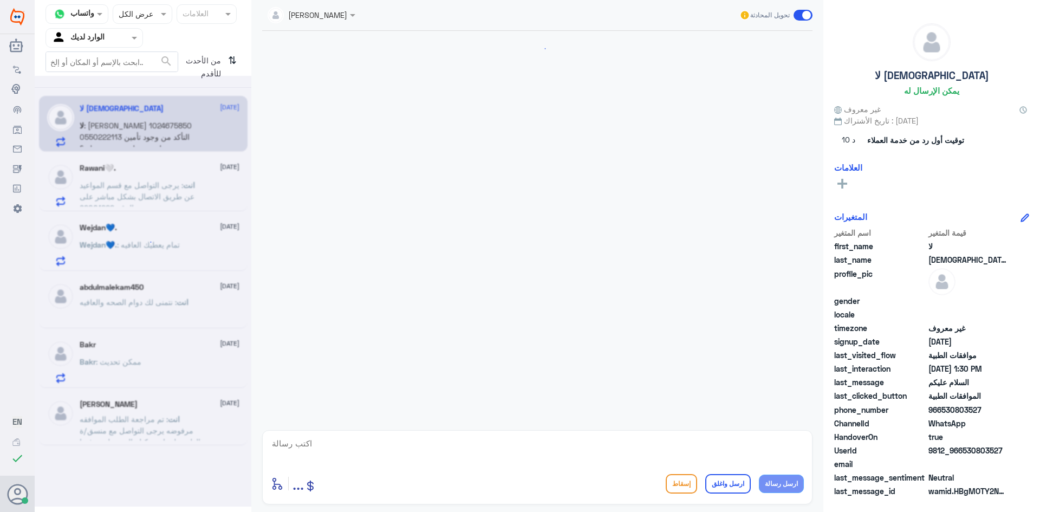
scroll to position [208, 0]
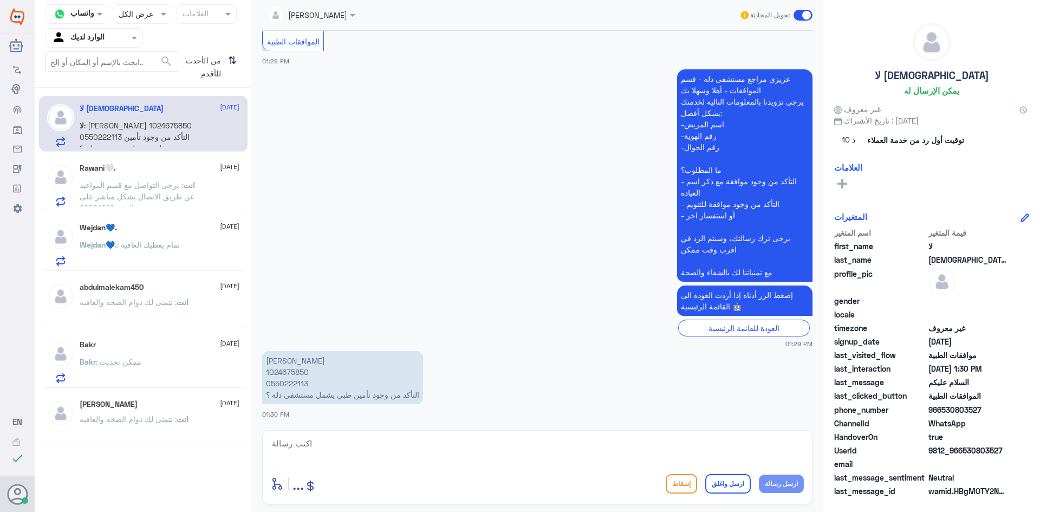
click at [290, 371] on p "[PERSON_NAME] 1024675850 0550222113 التأكد من وجود تأمين طبي يشمل مستشفى دلة ؟" at bounding box center [342, 377] width 161 height 53
click at [469, 446] on textarea at bounding box center [537, 449] width 533 height 27
drag, startPoint x: 495, startPoint y: 442, endPoint x: 485, endPoint y: 446, distance: 10.0
click at [485, 446] on textarea "تم التشيك في مجلس الضمان الصحي لا يوجد اي تامين ساري عى رقم الهويه الي تم تزويد…" at bounding box center [537, 449] width 533 height 27
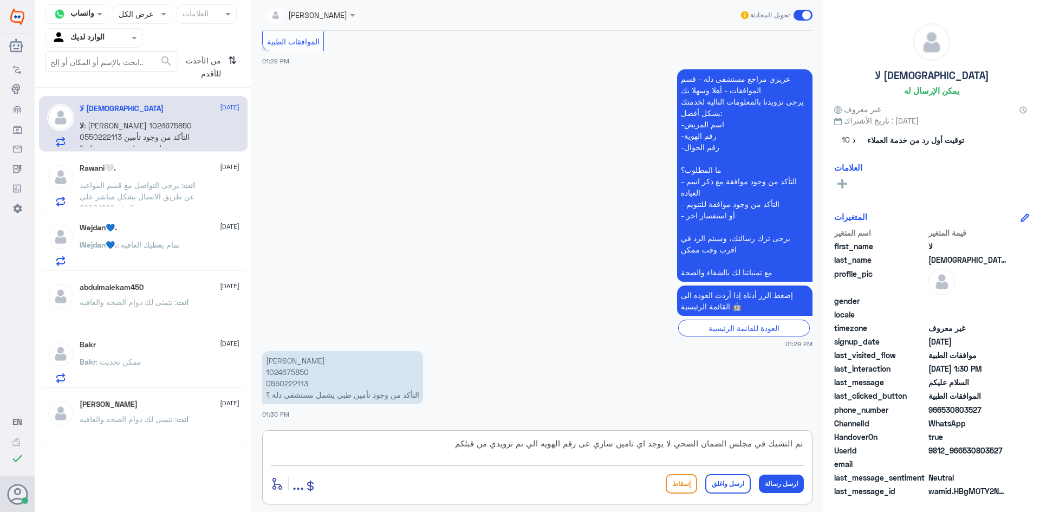
type textarea "تم التشيك في مجلس الضمان الصحي لا يوجد اي تامين ساري عى رقم الهويه الي تم تزويد…"
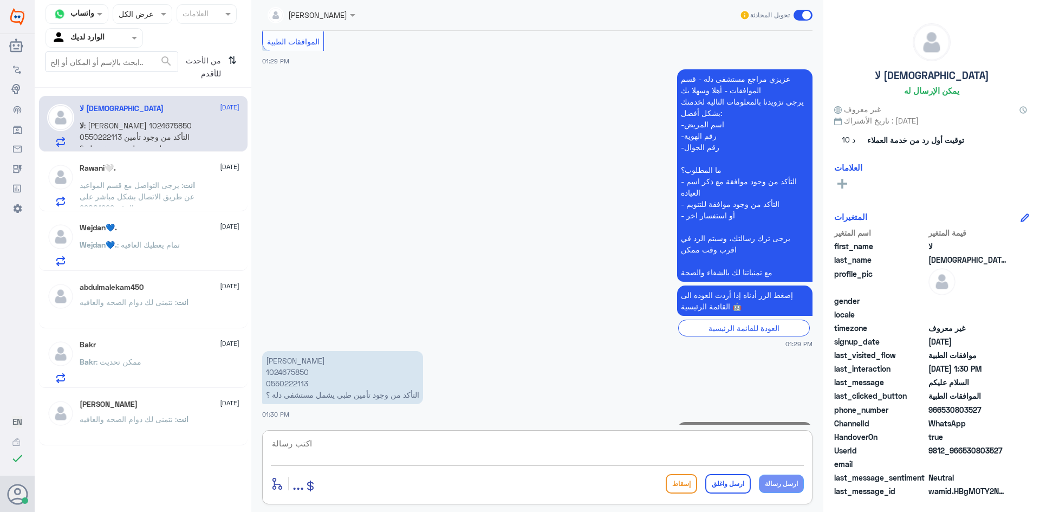
scroll to position [266, 0]
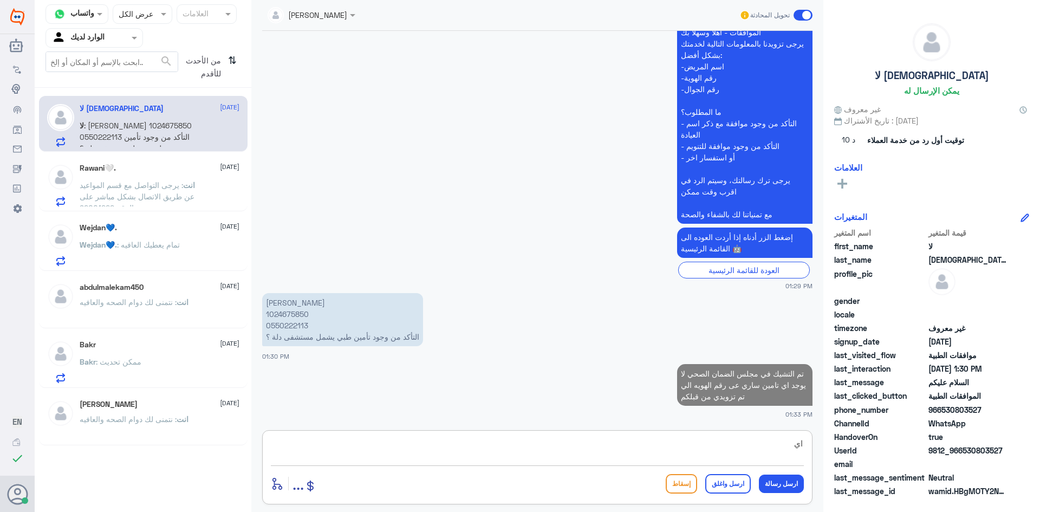
type textarea "ا"
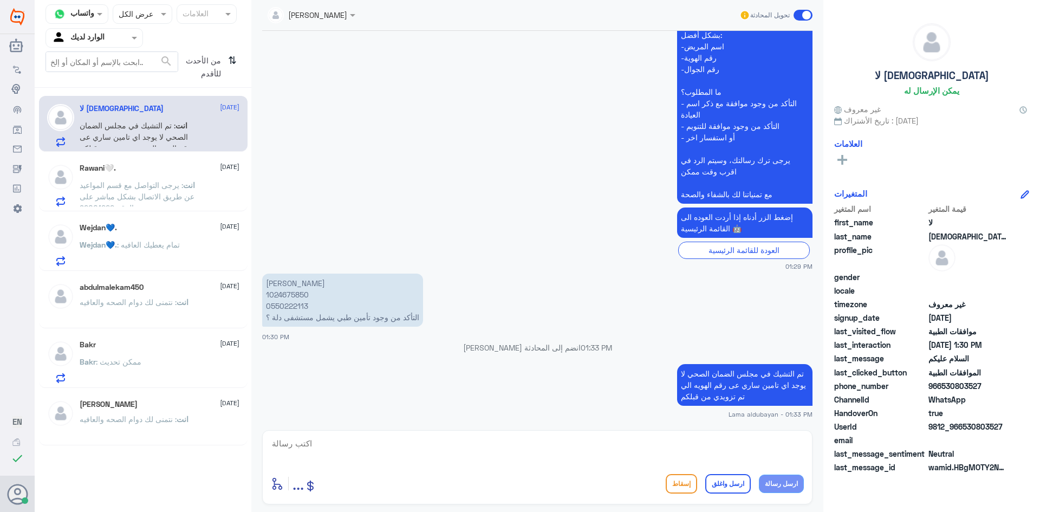
click at [111, 182] on span ": يرجى التواصل مع قسم المواعيد عن طريق الاتصال بشكل مباشر على الرقم 92001222" at bounding box center [137, 196] width 115 height 32
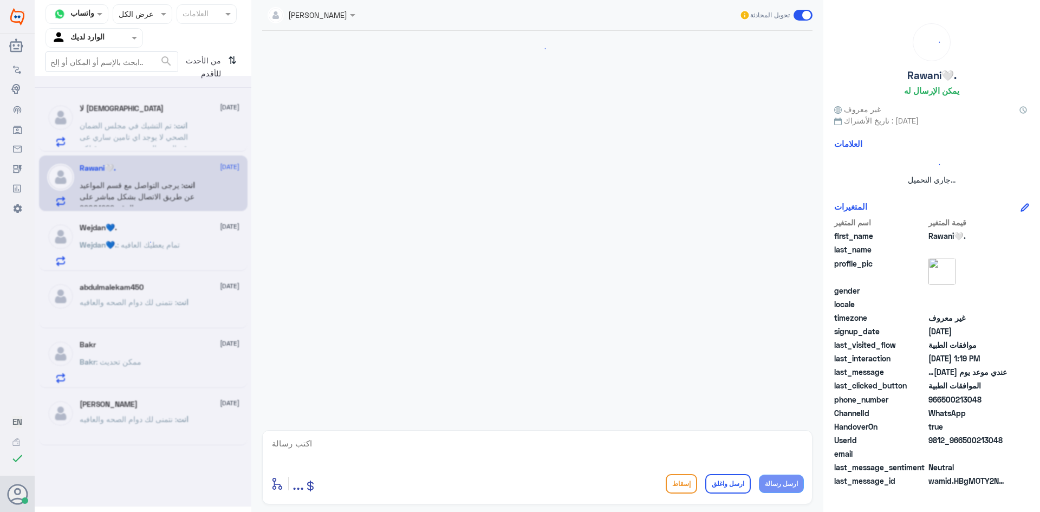
click at [129, 237] on div at bounding box center [143, 291] width 217 height 431
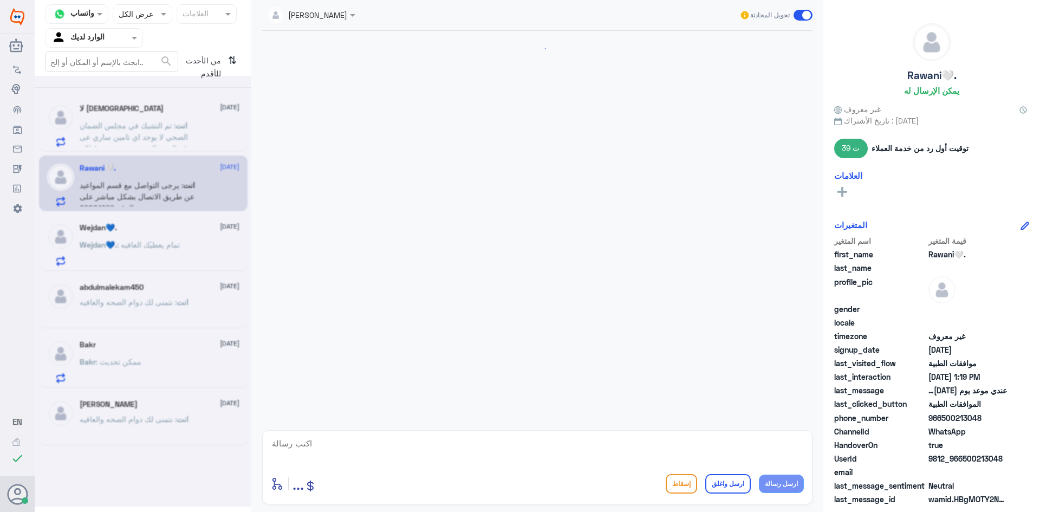
scroll to position [1037, 0]
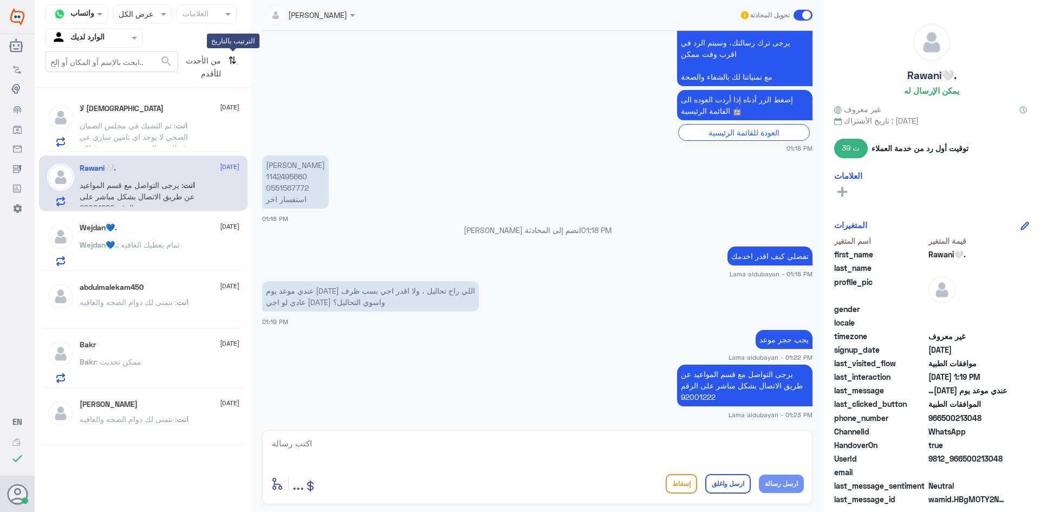
click at [231, 60] on icon "⇅" at bounding box center [232, 65] width 9 height 28
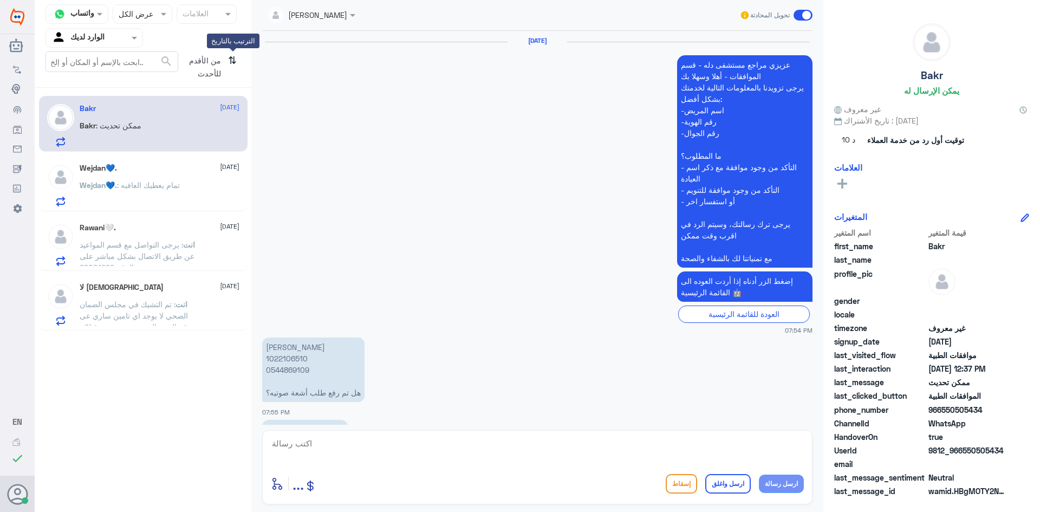
scroll to position [1017, 0]
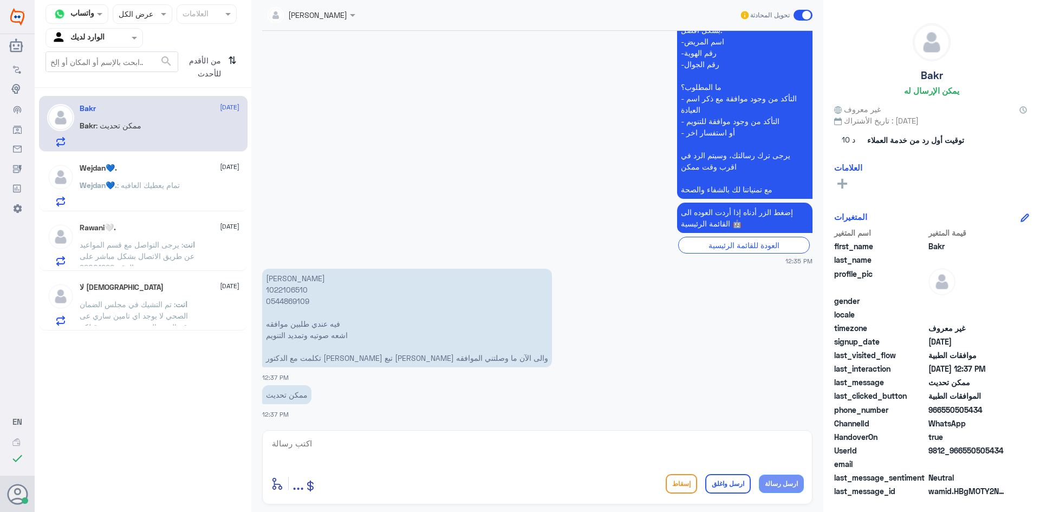
click at [177, 182] on span ": تمام يعطيك العافيه" at bounding box center [148, 184] width 63 height 9
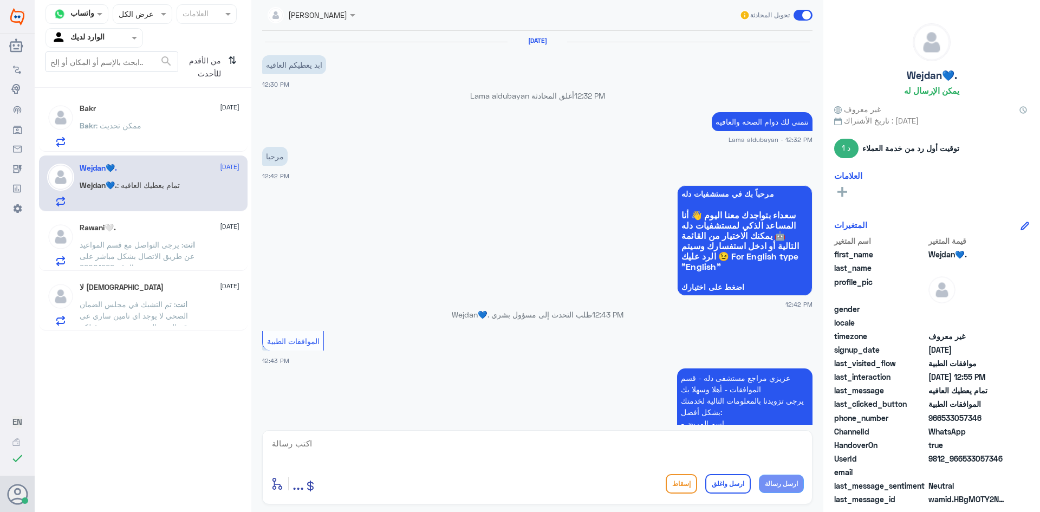
scroll to position [732, 0]
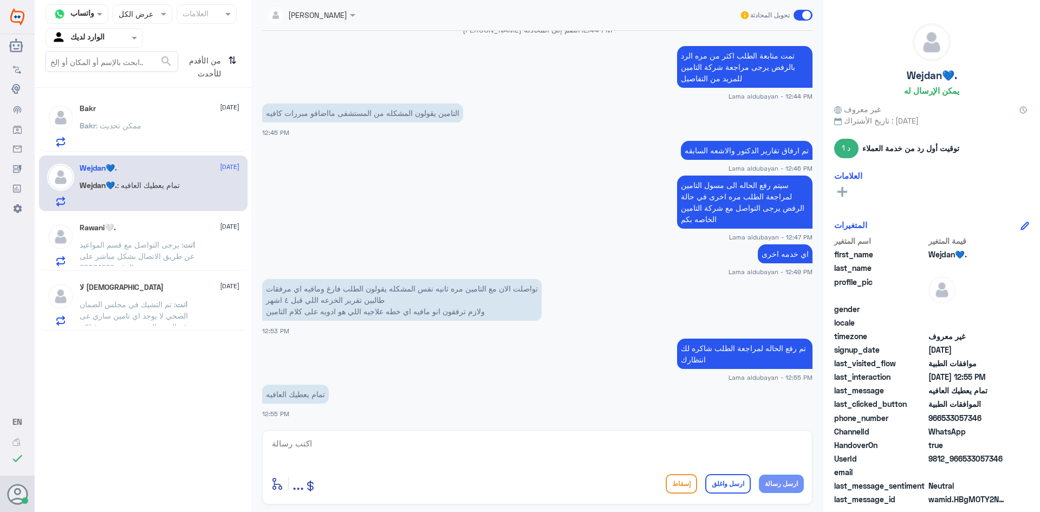
click at [177, 256] on span ": يرجى التواصل مع قسم المواعيد عن طريق الاتصال بشكل مباشر على الرقم 92001222" at bounding box center [137, 256] width 115 height 32
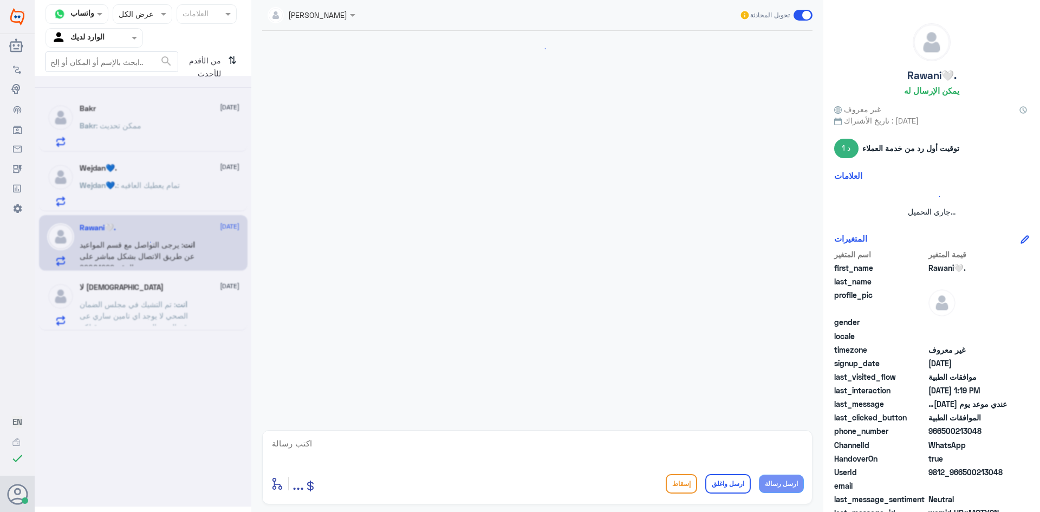
scroll to position [1037, 0]
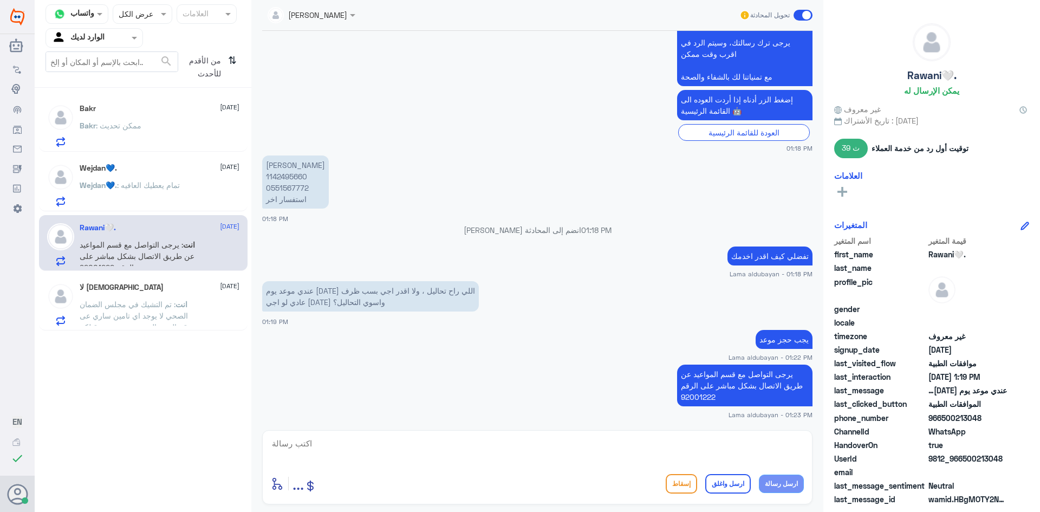
click at [165, 301] on span ": تم التشيك في مجلس الضمان الصحي لا يوجد اي تامين ساري عى رقم الهويه الي تم تزو…" at bounding box center [136, 316] width 112 height 32
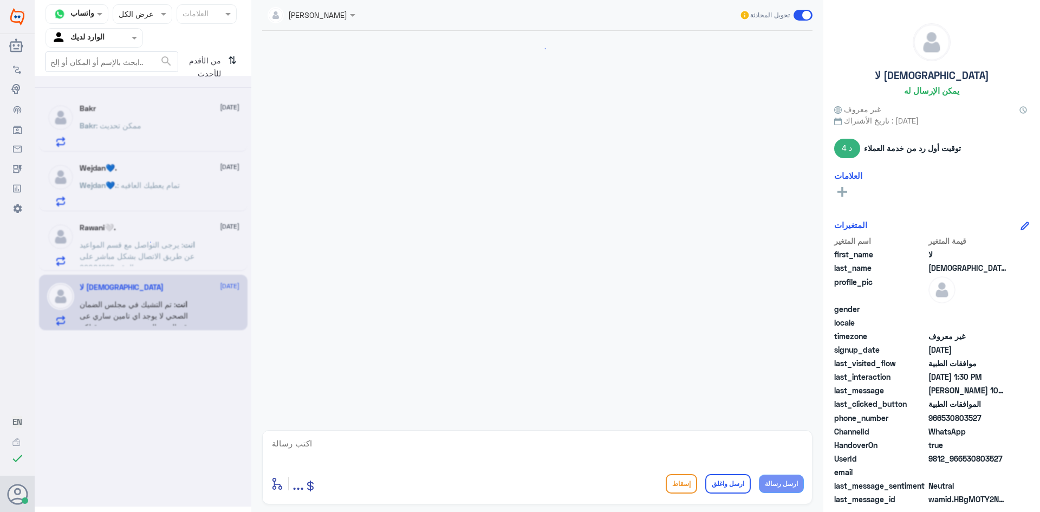
scroll to position [285, 0]
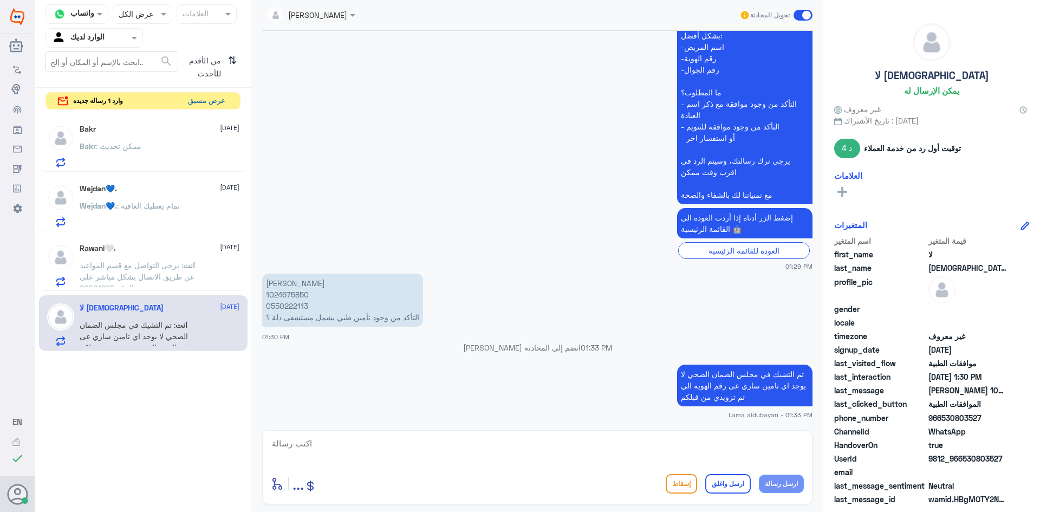
click at [217, 102] on button "عرض مسبق" at bounding box center [207, 101] width 46 height 17
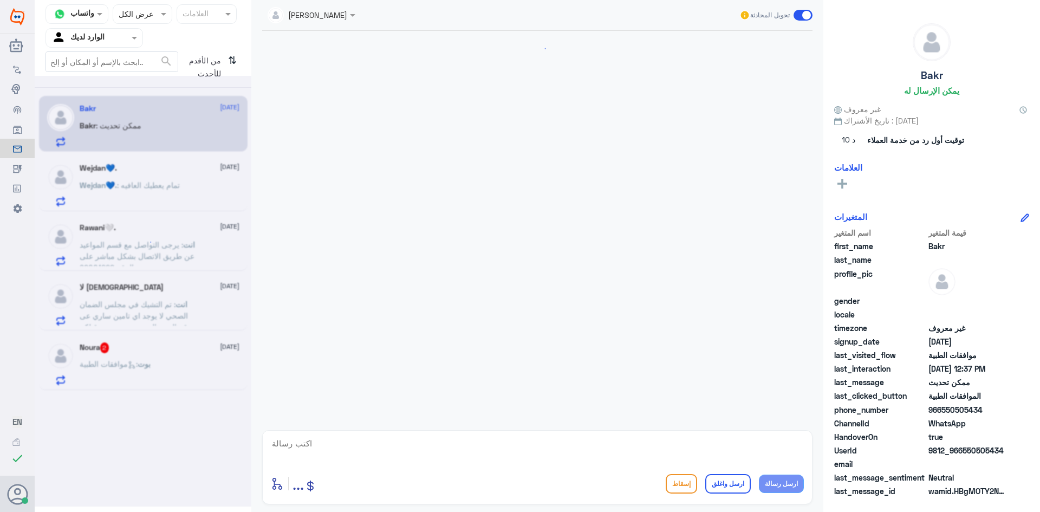
scroll to position [1017, 0]
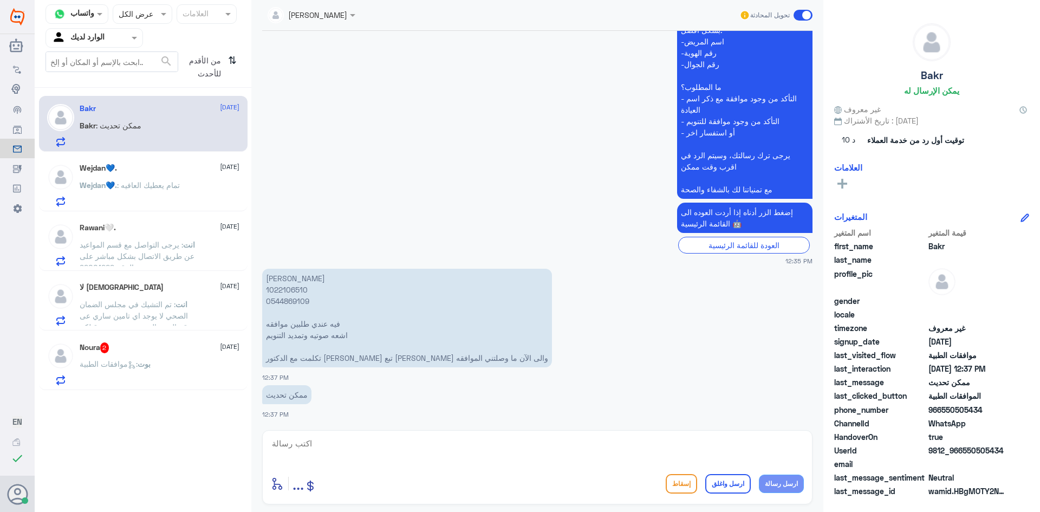
click at [168, 369] on div "بوت : موافقات الطبية" at bounding box center [160, 373] width 160 height 24
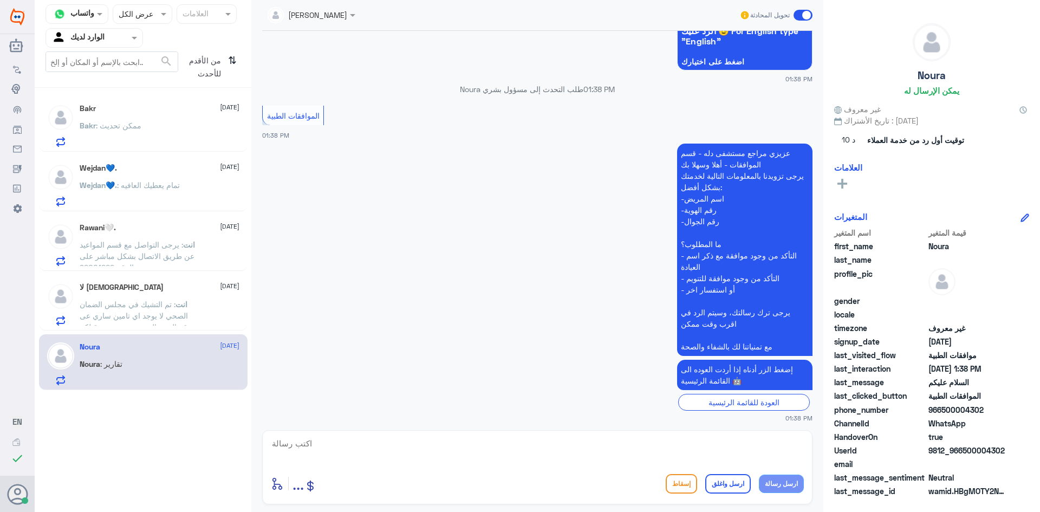
scroll to position [66, 0]
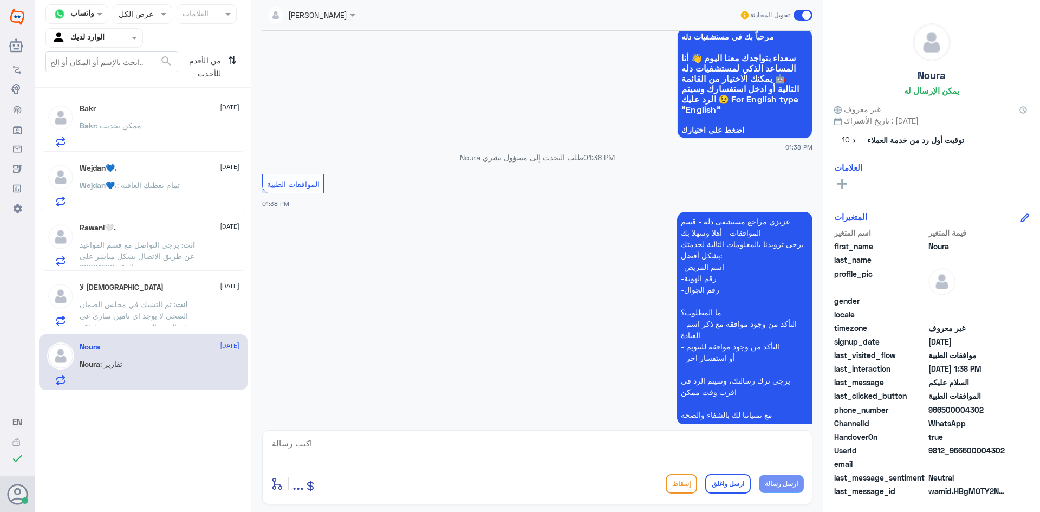
click at [582, 441] on textarea at bounding box center [537, 449] width 533 height 27
paste textarea "يرجى التواصل مع قسم التقارير عن طريق الاتصال بشكل مباشر على الرقم 966112994881"
type textarea "يرجى التواصل مع قسم التقارير عن طريق الاتصال بشكل مباشر على الرقم 966112994881"
click at [789, 483] on button "ارسل رسالة" at bounding box center [781, 484] width 45 height 18
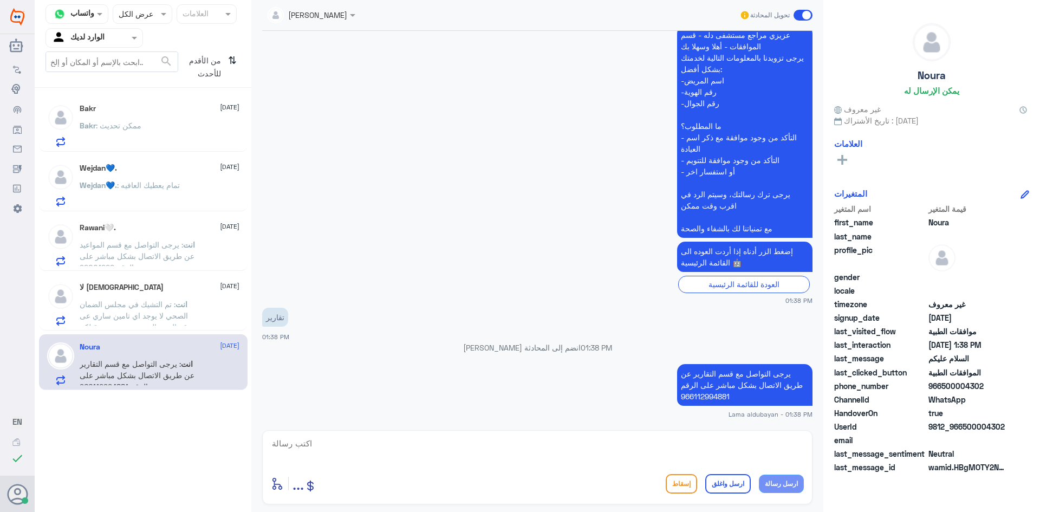
click at [170, 132] on div "Bakr : ممكن تحديث" at bounding box center [160, 134] width 160 height 24
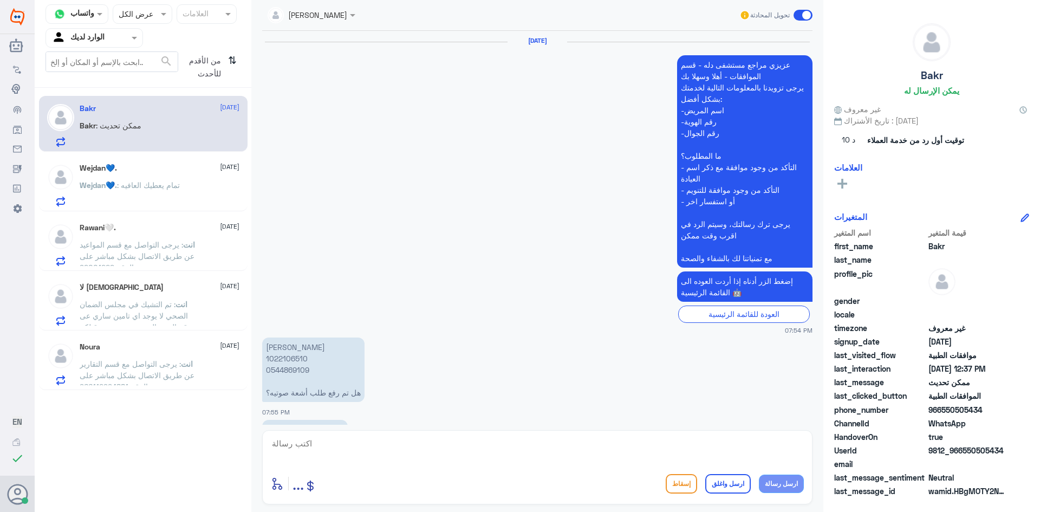
scroll to position [1017, 0]
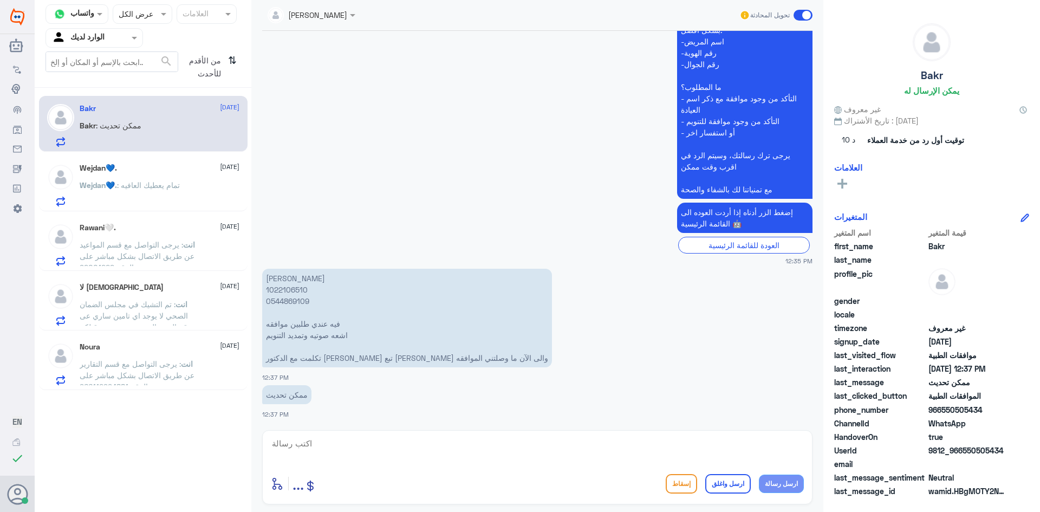
click at [146, 305] on span ": تم التشيك في مجلس الضمان الصحي لا يوجد اي تامين ساري عى رقم الهويه الي تم تزو…" at bounding box center [136, 316] width 112 height 32
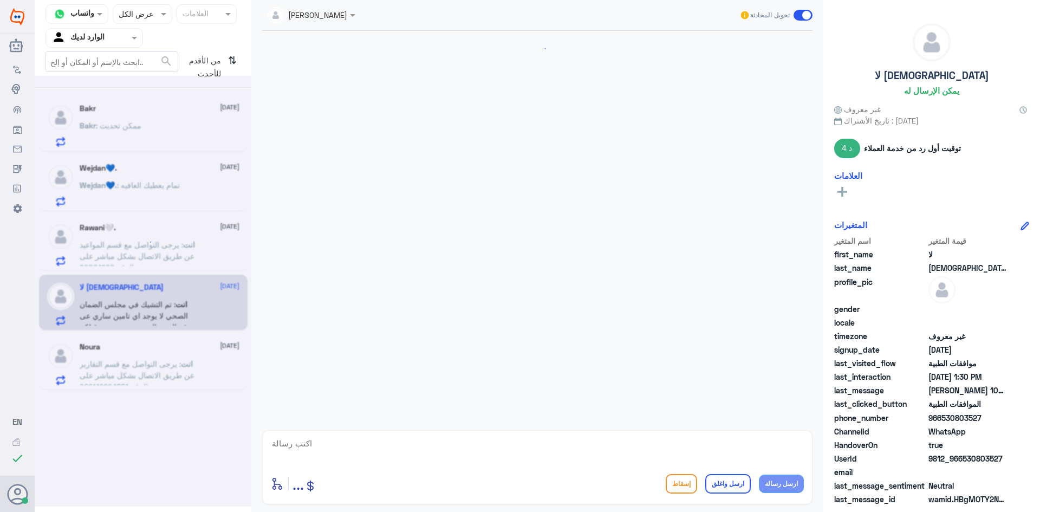
scroll to position [285, 0]
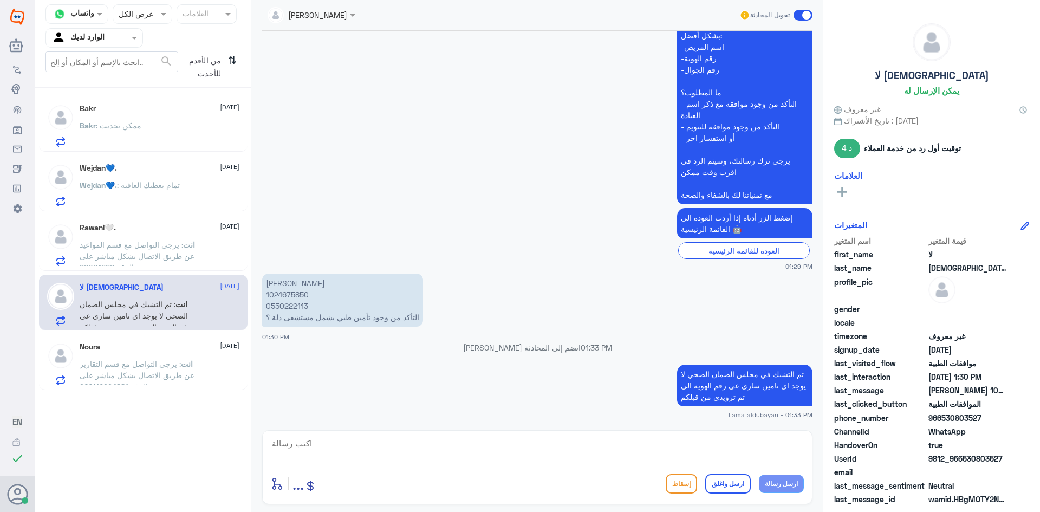
click at [590, 447] on textarea at bounding box center [537, 449] width 533 height 27
click at [230, 61] on icon "⇅" at bounding box center [232, 65] width 9 height 28
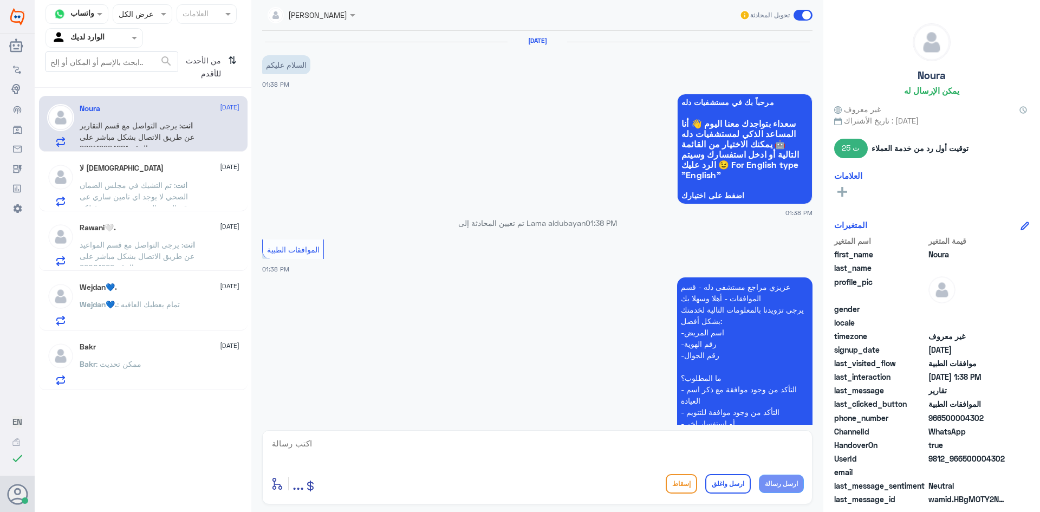
scroll to position [251, 0]
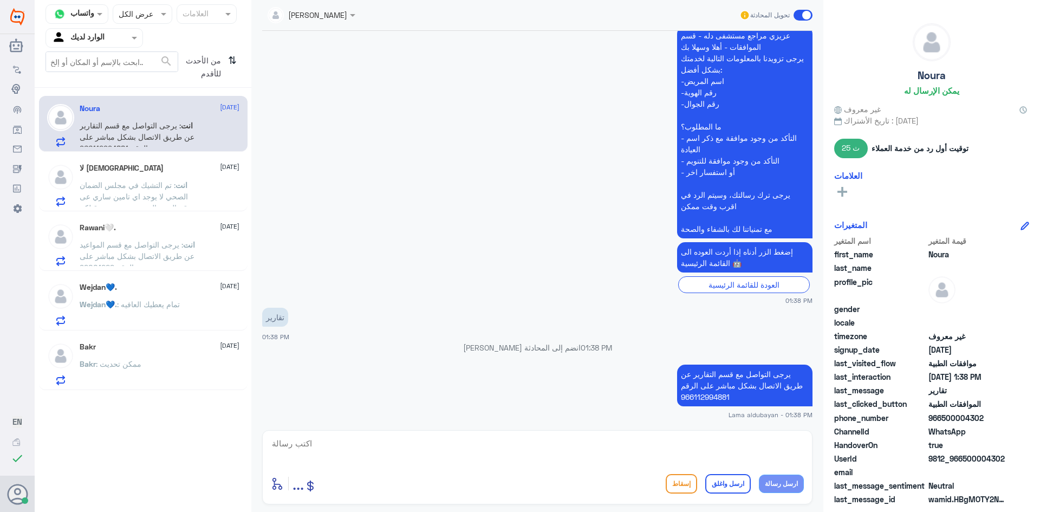
click at [144, 40] on div "Agent Filter الوارد لديك" at bounding box center [143, 38] width 195 height 20
click at [114, 31] on div at bounding box center [94, 37] width 96 height 12
click at [119, 128] on div "فريقك" at bounding box center [95, 121] width 98 height 25
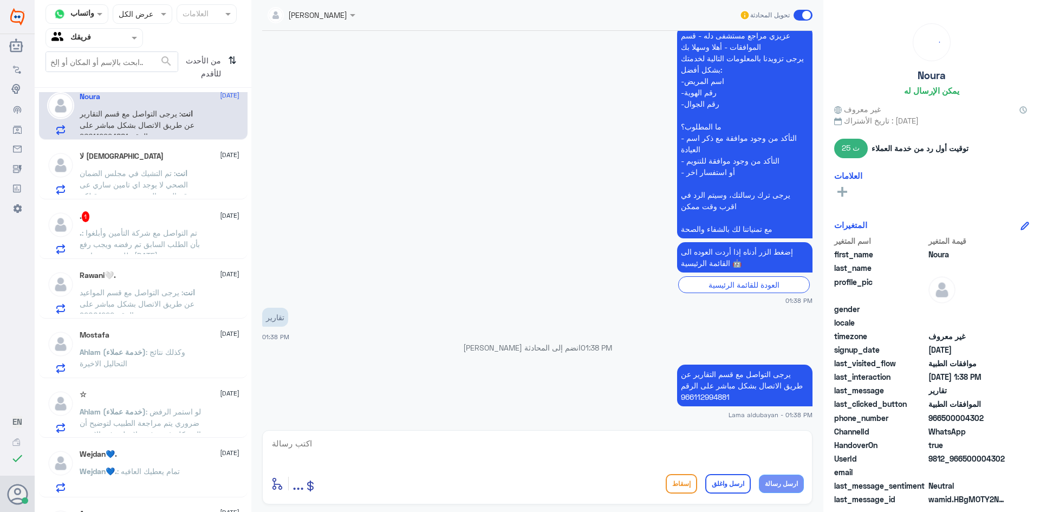
scroll to position [0, 0]
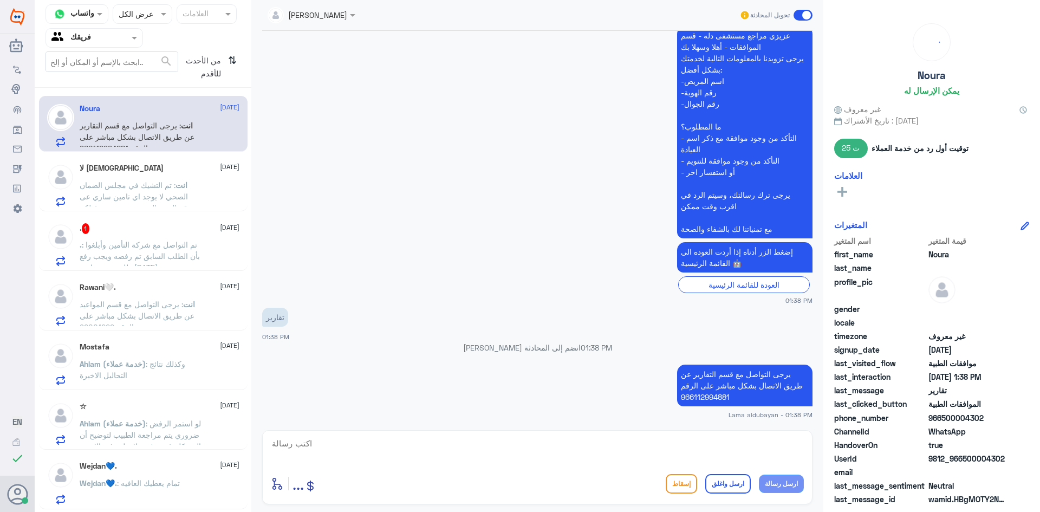
click at [200, 248] on p ". : تم التواصل مع شركة التأمين وأبلغوا بأن الطلب السابق تم رفضه ويجب رفع طلب جد…" at bounding box center [141, 252] width 122 height 27
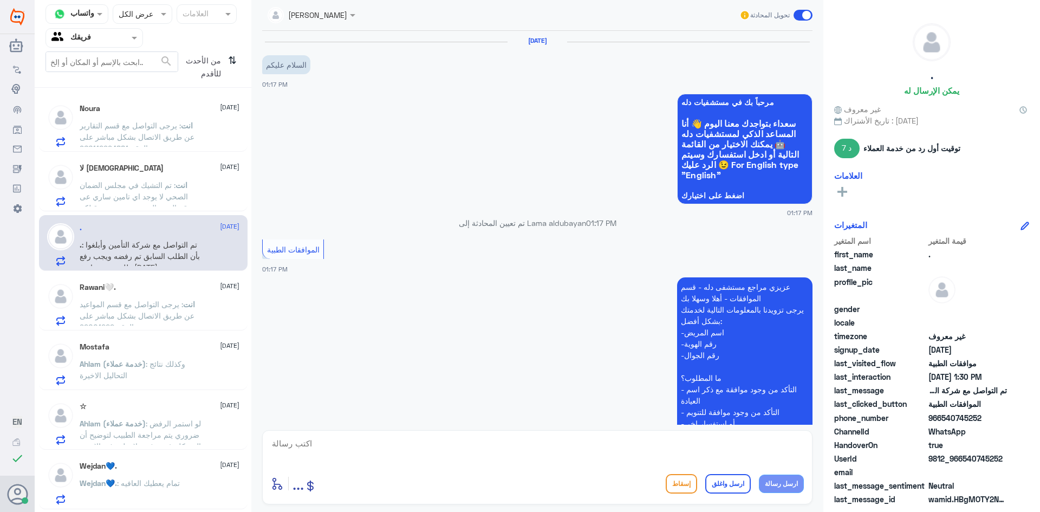
scroll to position [346, 0]
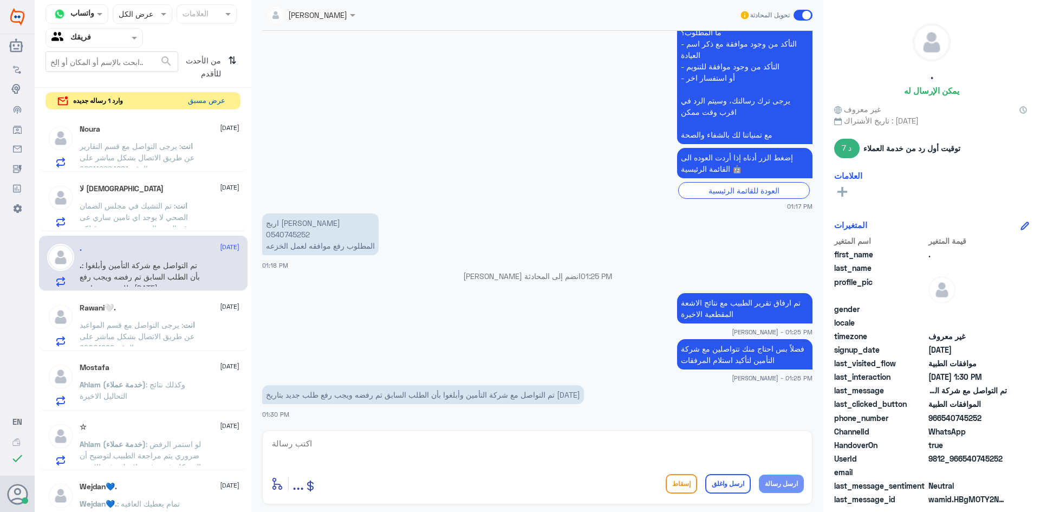
click at [207, 101] on button "عرض مسبق" at bounding box center [207, 101] width 46 height 17
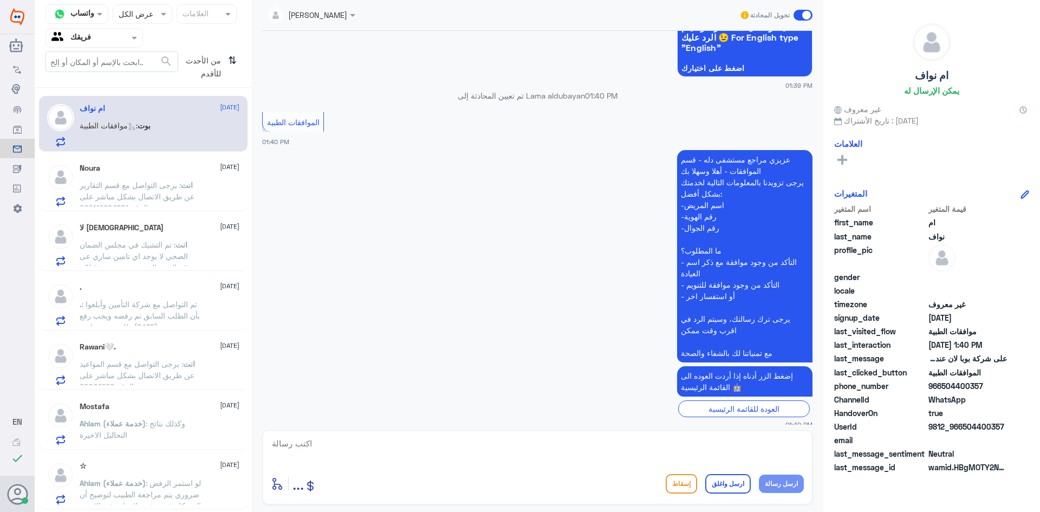
scroll to position [1048, 0]
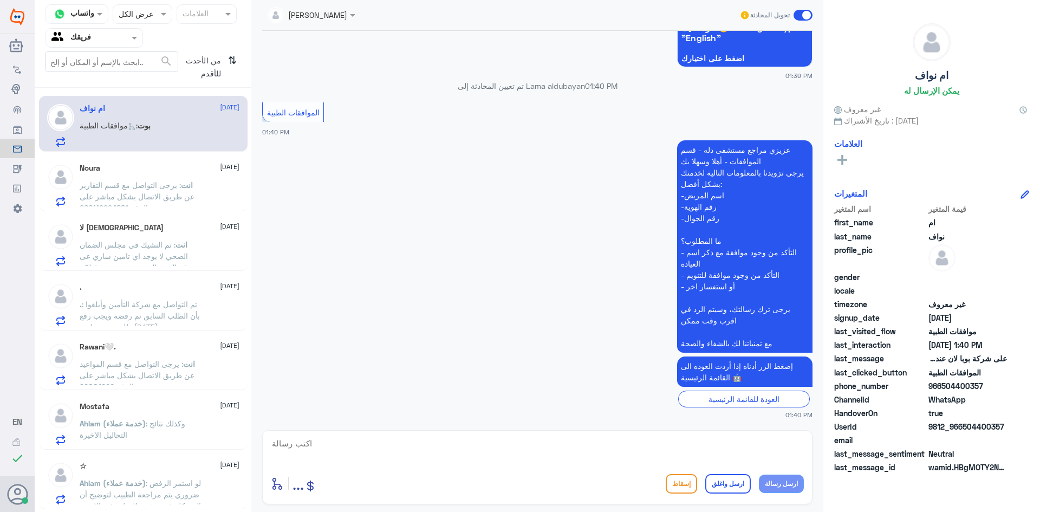
click at [184, 193] on span ": يرجى التواصل مع قسم التقارير عن طريق الاتصال بشكل مباشر على الرقم 966112994881" at bounding box center [137, 196] width 115 height 32
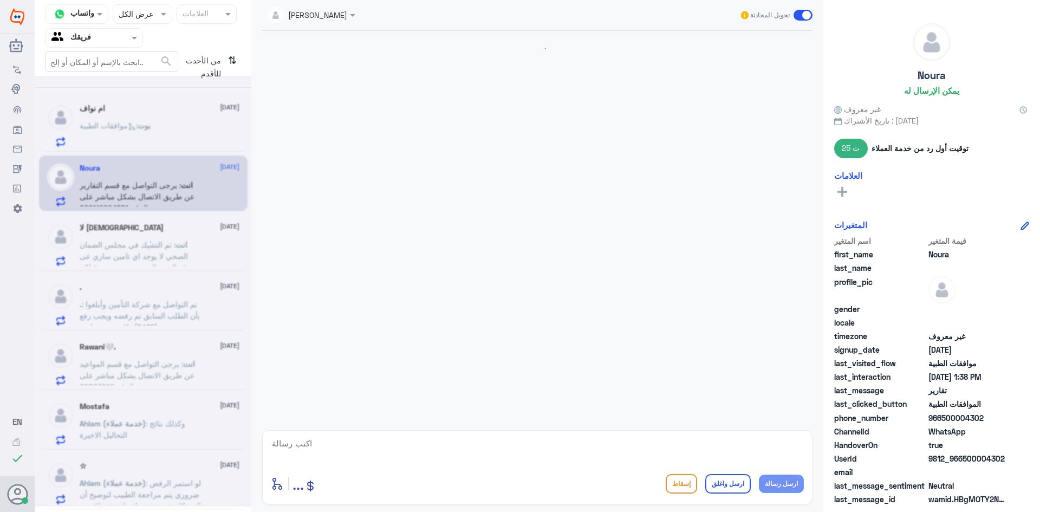
scroll to position [251, 0]
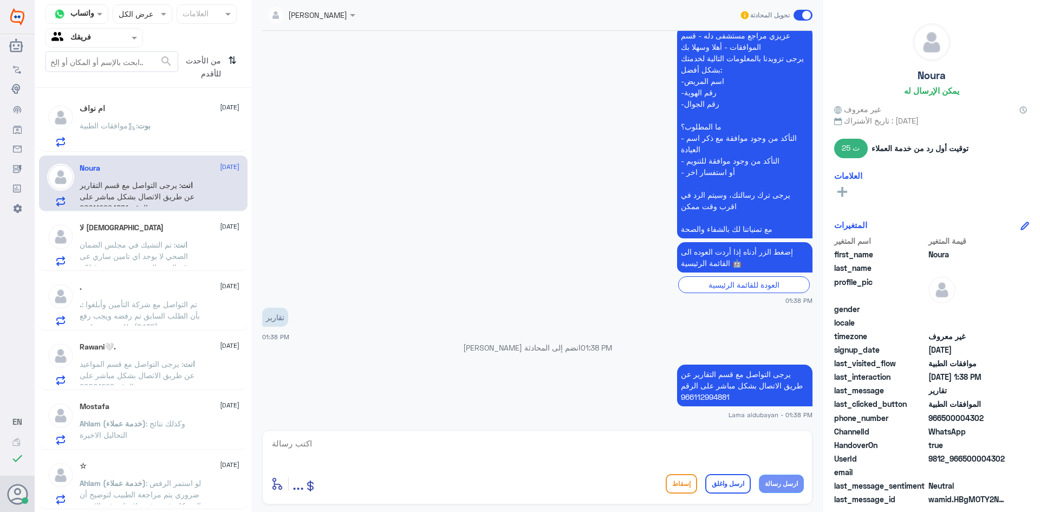
click at [674, 437] on textarea at bounding box center [537, 449] width 533 height 27
type textarea "نتمنى لك دوام الصحه والعافيه"
click at [737, 483] on button "ارسل واغلق" at bounding box center [728, 484] width 46 height 20
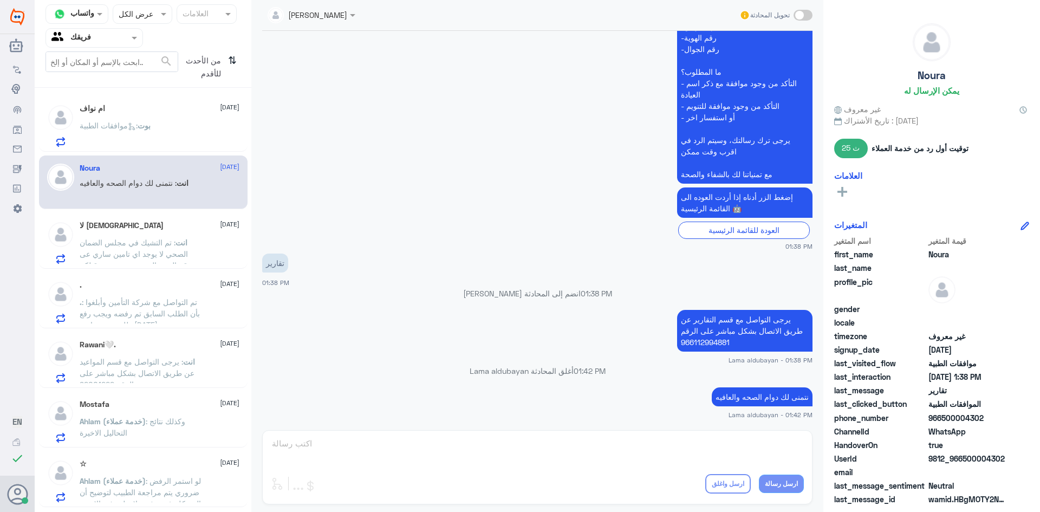
click at [193, 253] on p "انت : تم التشيك في مجلس الضمان الصحي لا يوجد اي تامين ساري عى رقم الهويه الي تم…" at bounding box center [141, 250] width 122 height 27
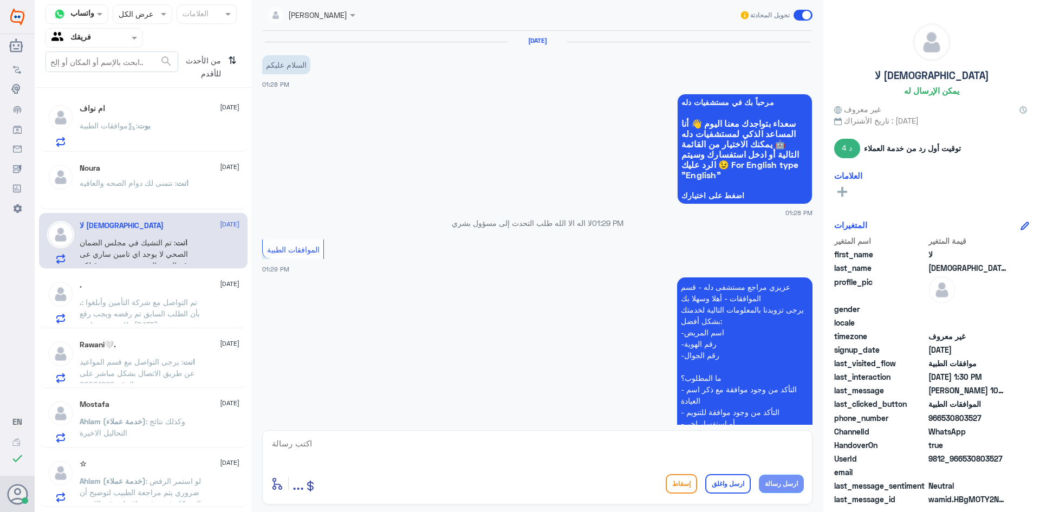
scroll to position [285, 0]
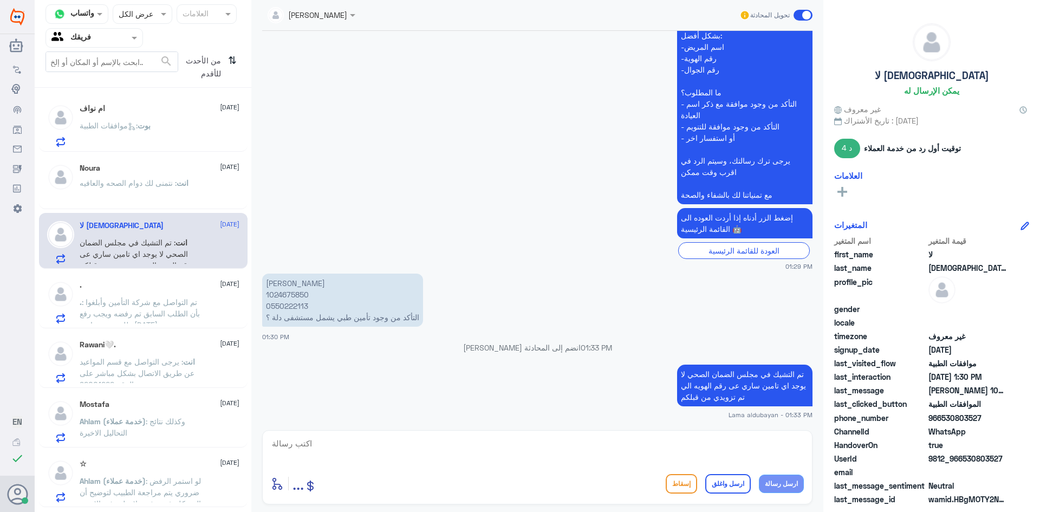
click at [609, 447] on textarea at bounding box center [537, 449] width 533 height 27
type textarea "نتمنى لك دوم الصحه والعافيه"
click at [722, 482] on button "ارسل واغلق" at bounding box center [728, 484] width 46 height 20
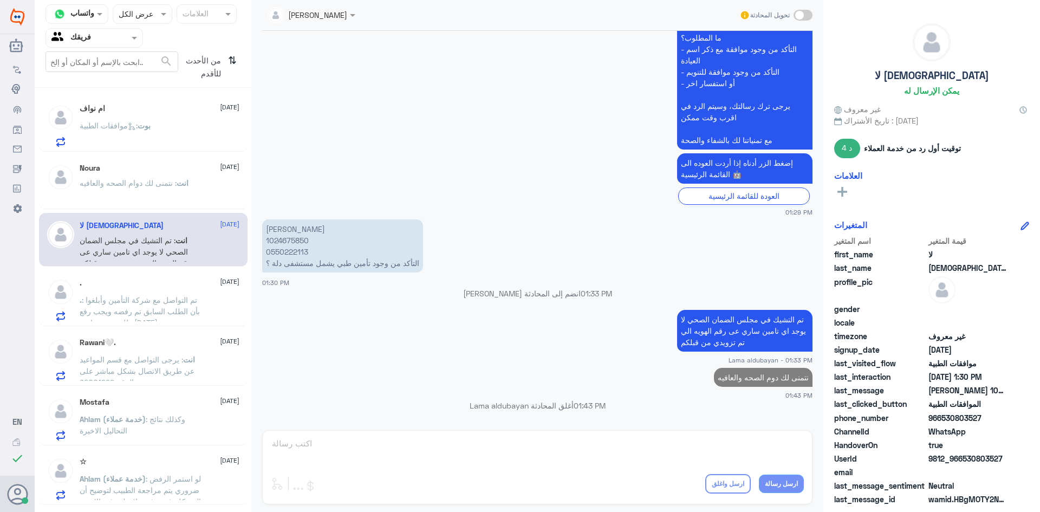
click at [183, 317] on p ". : تم التواصل مع شركة التأمين وأبلغوا بأن الطلب السابق تم رفضه ويجب رفع طلب جد…" at bounding box center [141, 307] width 122 height 27
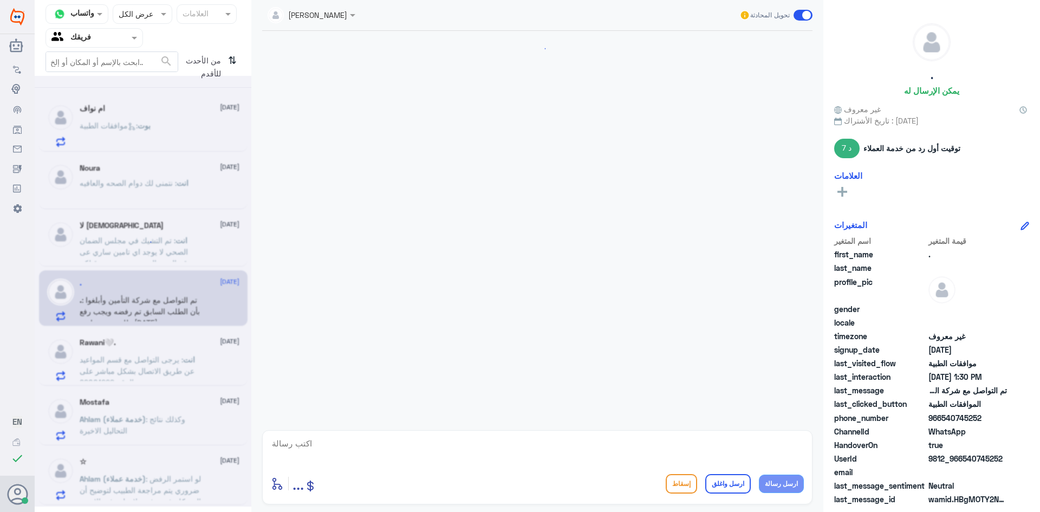
scroll to position [346, 0]
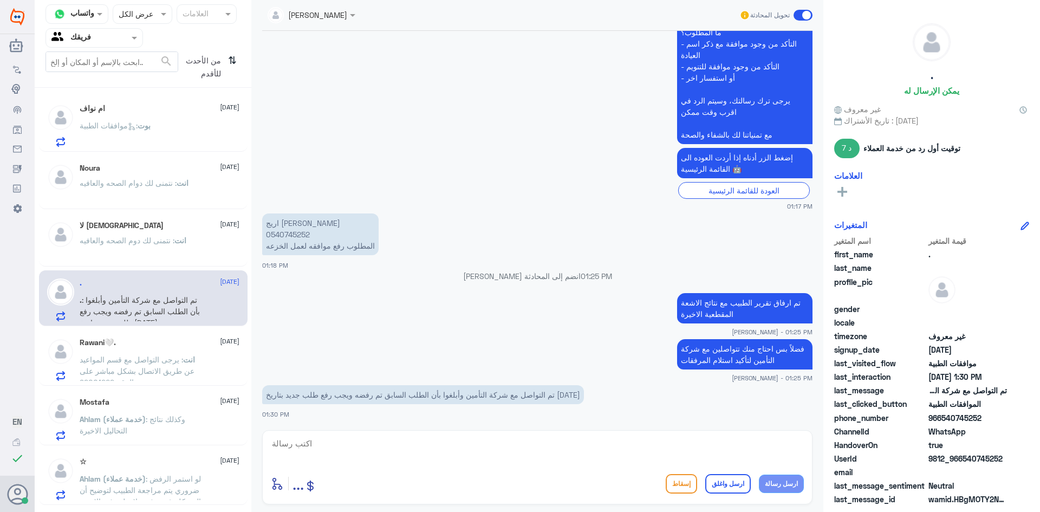
click at [179, 375] on span ": يرجى التواصل مع قسم المواعيد عن طريق الاتصال بشكل مباشر على الرقم 92001222" at bounding box center [137, 371] width 115 height 32
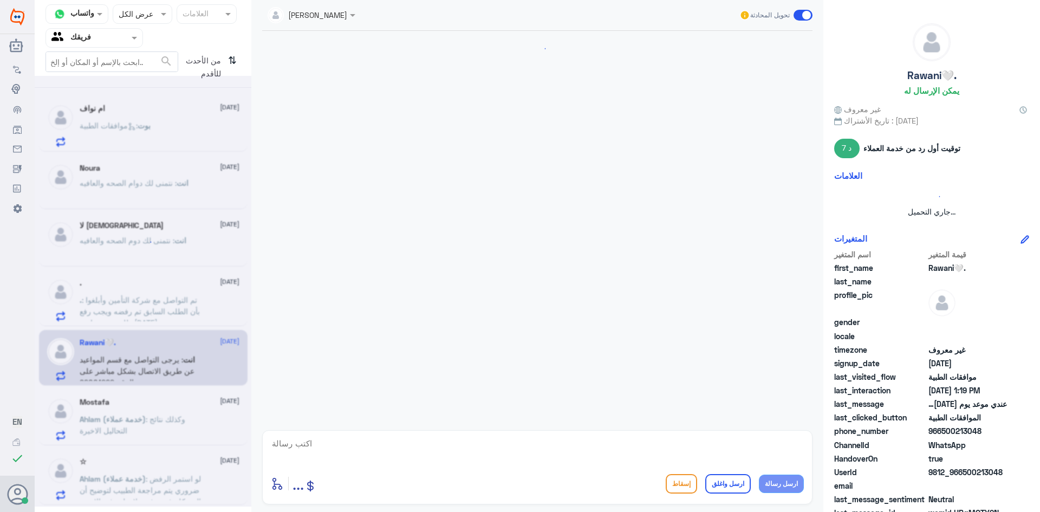
scroll to position [1037, 0]
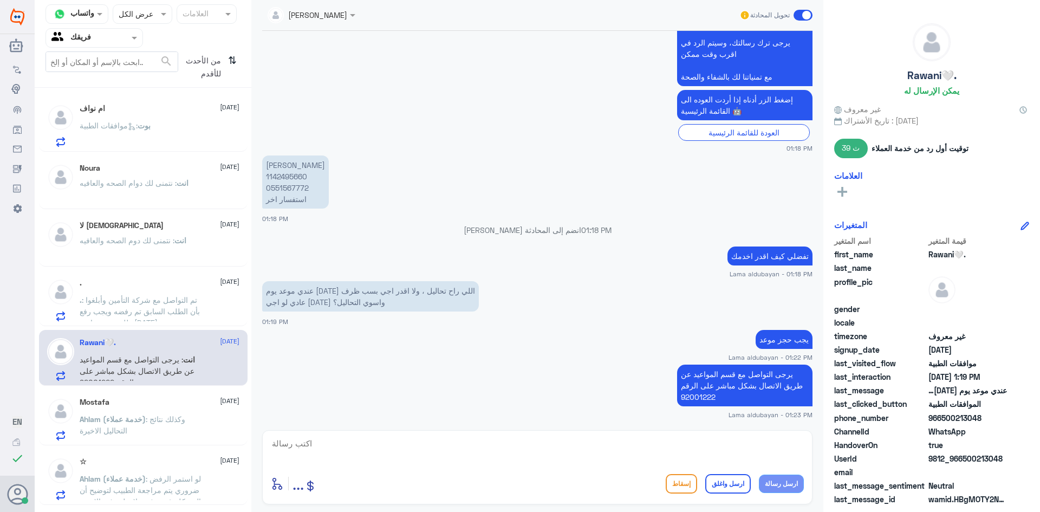
click at [646, 446] on textarea at bounding box center [537, 449] width 533 height 27
type textarea "نتمنى لك دوام الصحه والعافيه"
click at [727, 483] on button "ارسل واغلق" at bounding box center [728, 484] width 46 height 20
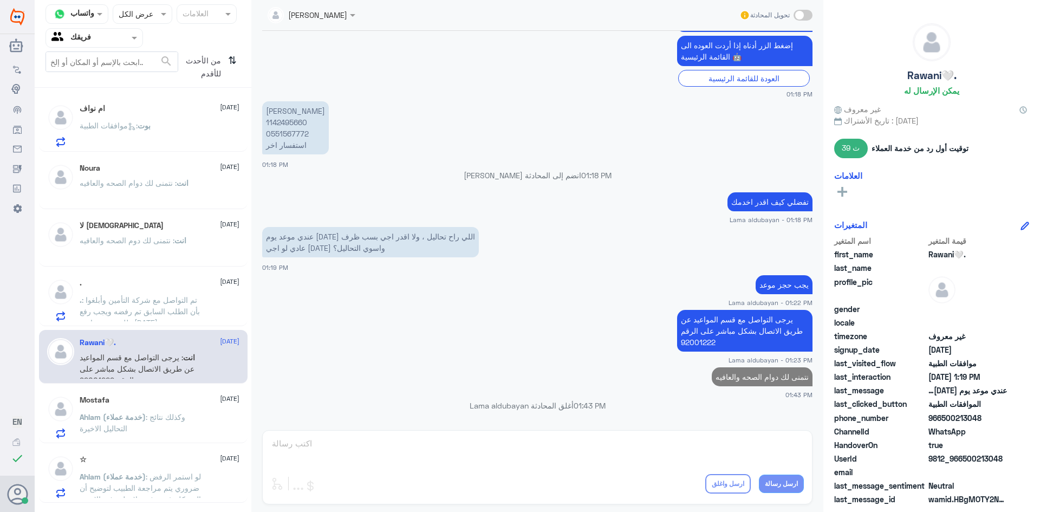
scroll to position [1069, 0]
click at [131, 41] on span at bounding box center [136, 37] width 14 height 11
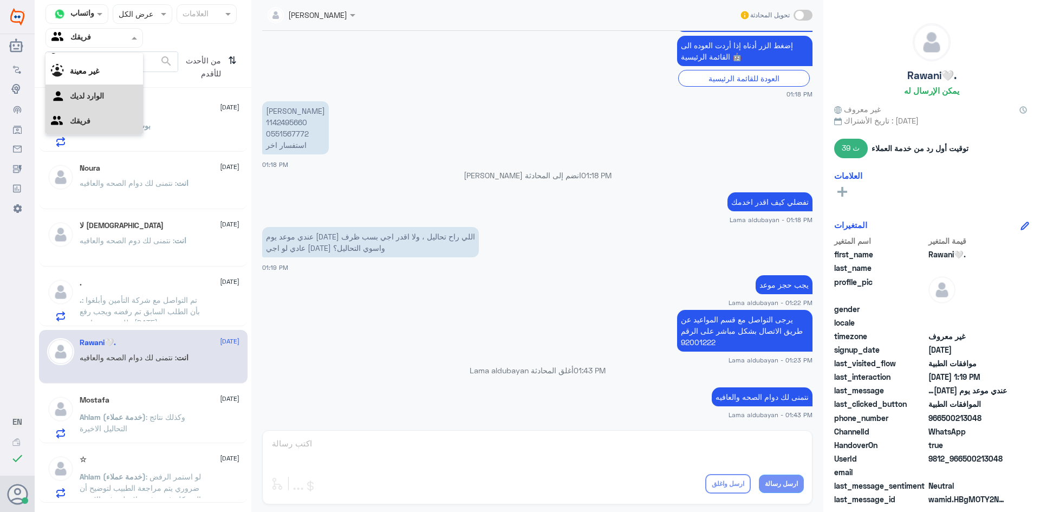
click at [120, 95] on div "الوارد لديك" at bounding box center [95, 97] width 98 height 25
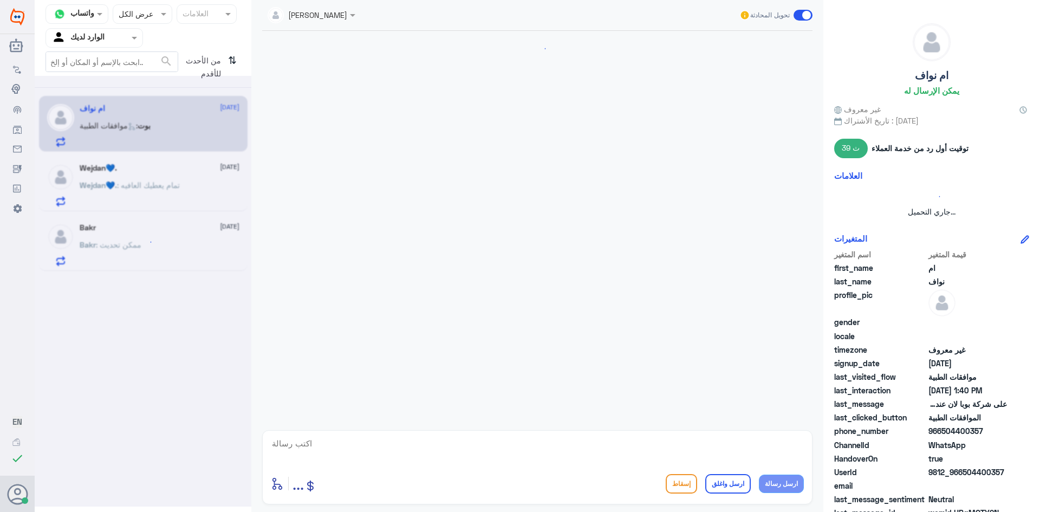
scroll to position [1048, 0]
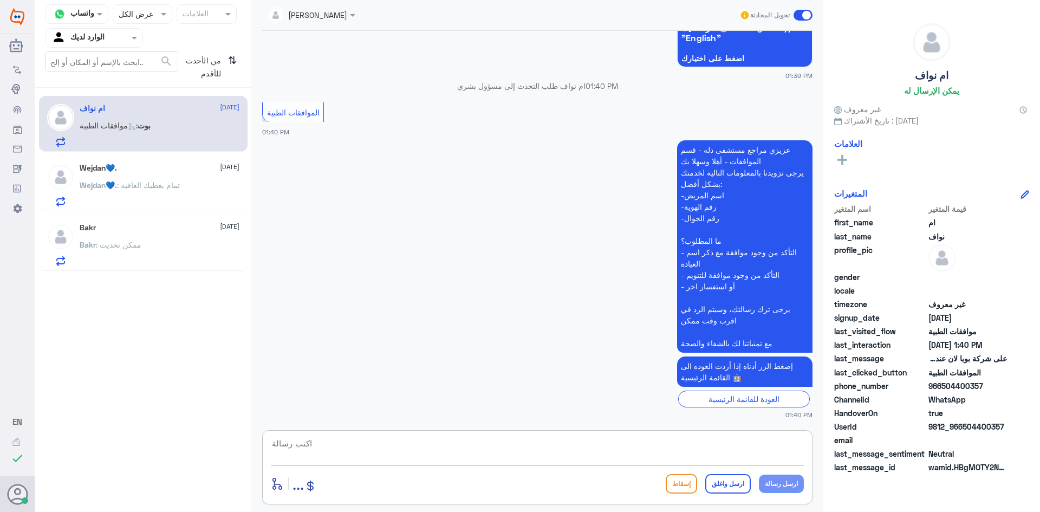
click at [639, 457] on textarea at bounding box center [537, 449] width 533 height 27
drag, startPoint x: 531, startPoint y: 439, endPoint x: 517, endPoint y: 459, distance: 24.1
click at [517, 459] on textarea "تفضلي كيف اقدر اخدمك" at bounding box center [537, 449] width 533 height 27
type textarea "تفضلي كيف اقدر اخدمك ؟"
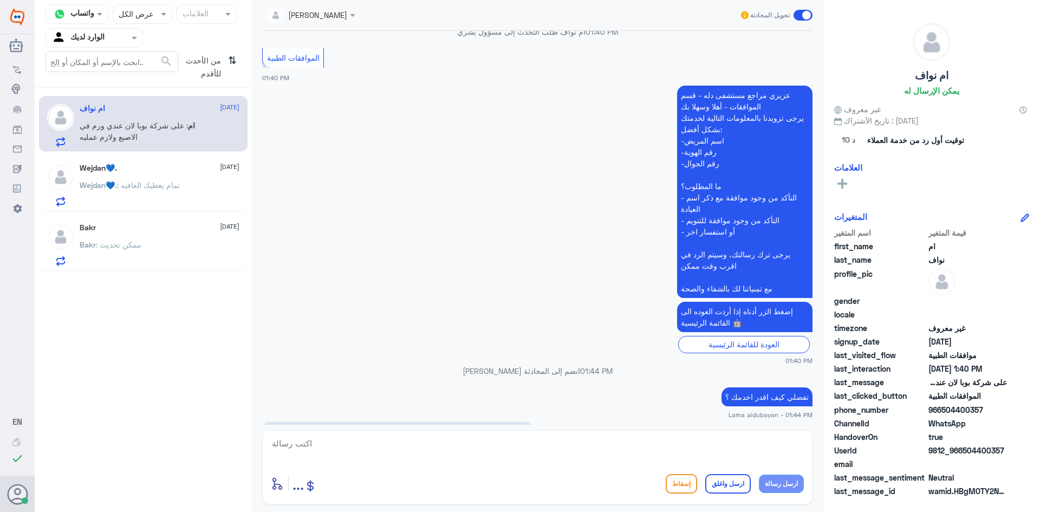
scroll to position [1168, 0]
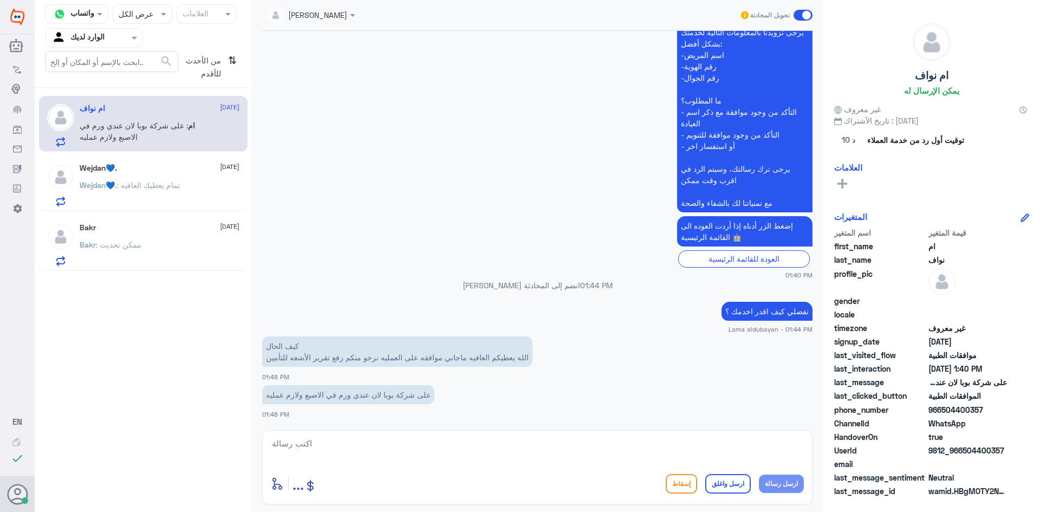
click at [204, 194] on div "Wejdan💙. : تمام يعطيك العافيه" at bounding box center [160, 194] width 160 height 24
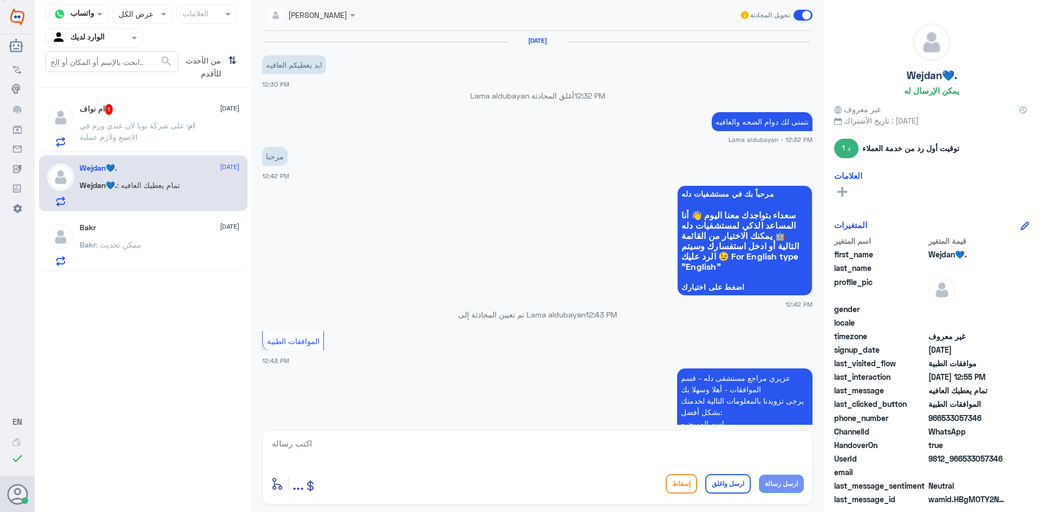
scroll to position [732, 0]
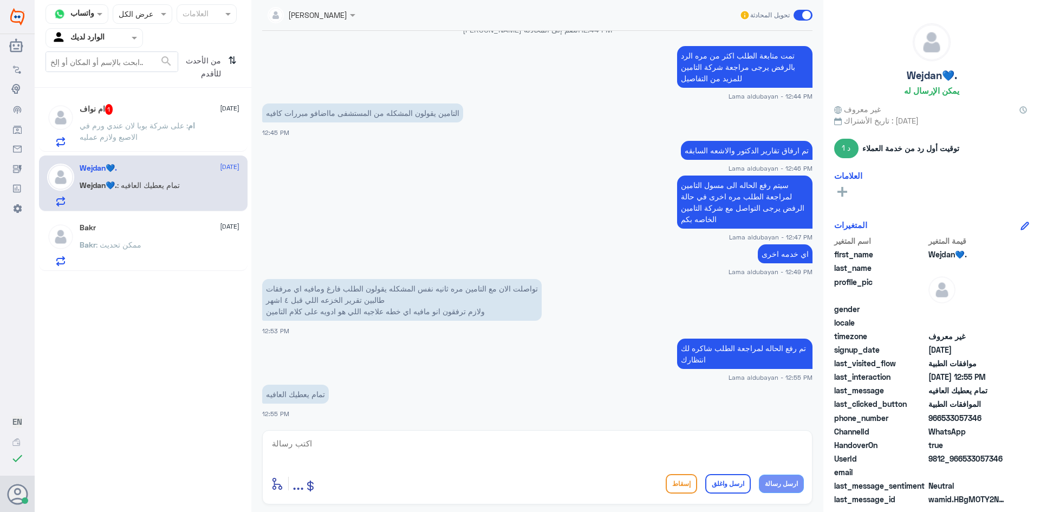
click at [207, 124] on div "ام نواف 1 [DATE] ام : على شركة بوبا لان عندي ورم في الاصبع ولازم عمليه" at bounding box center [143, 124] width 209 height 56
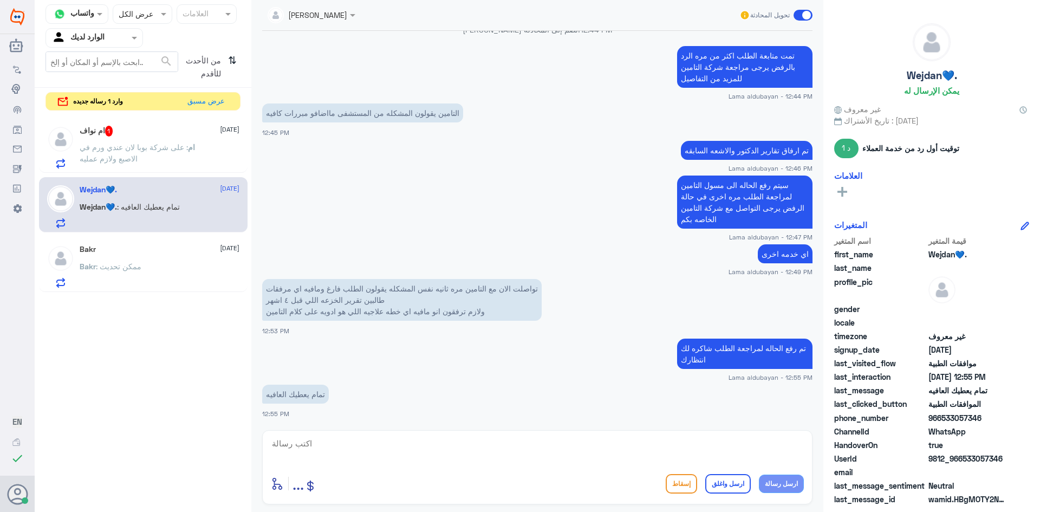
click at [191, 142] on p "ام : على شركة بوبا لان عندي ورم في الاصبع ولازم عمليه" at bounding box center [141, 154] width 122 height 27
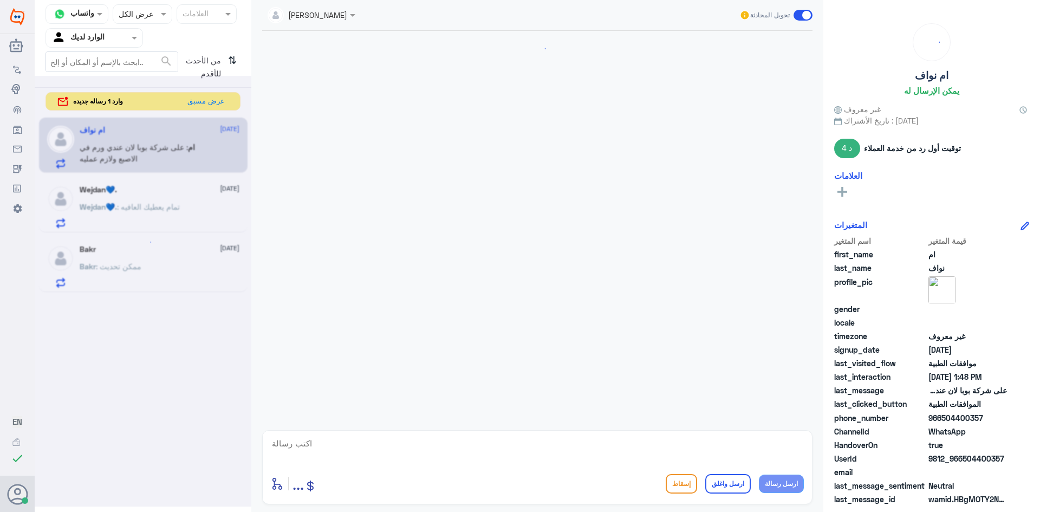
scroll to position [1003, 0]
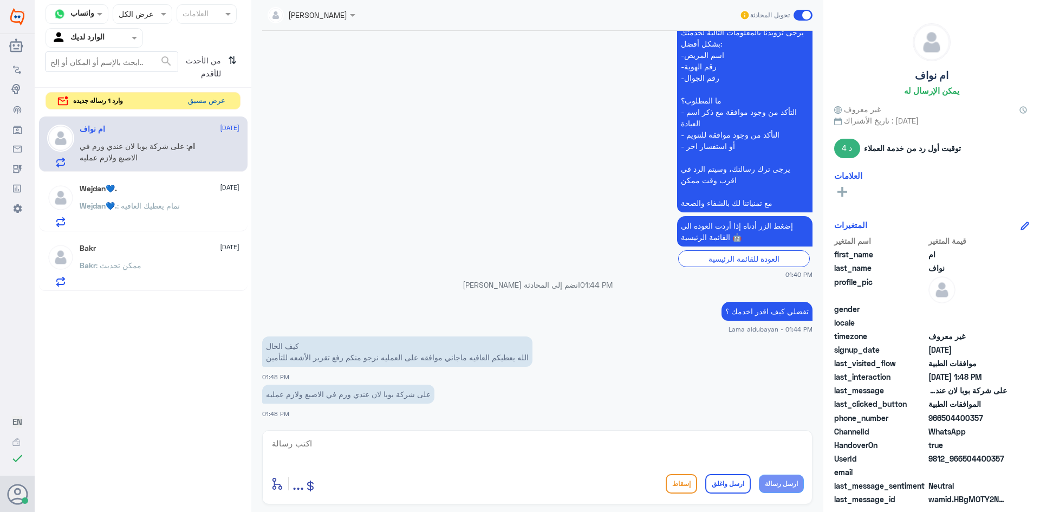
click at [215, 100] on button "عرض مسبق" at bounding box center [207, 101] width 46 height 17
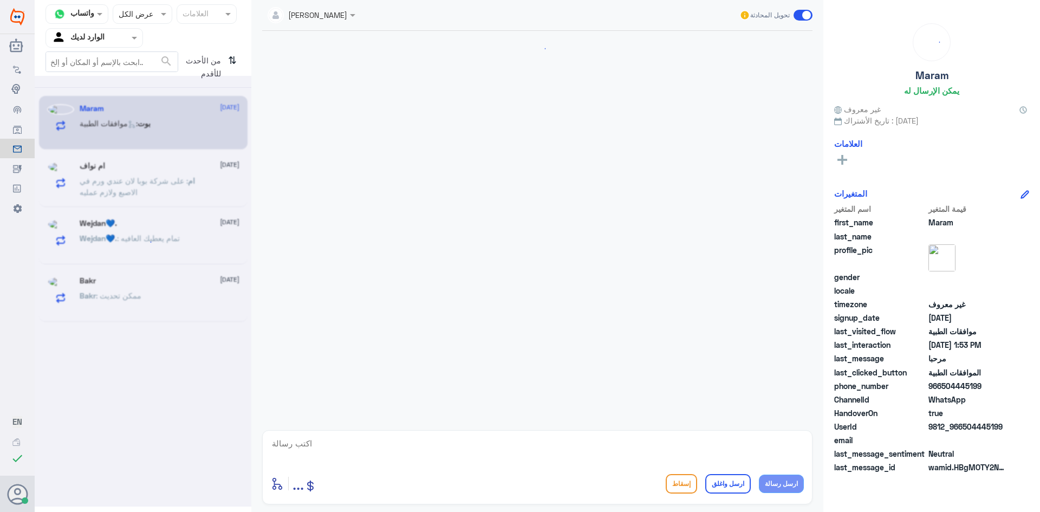
scroll to position [137, 0]
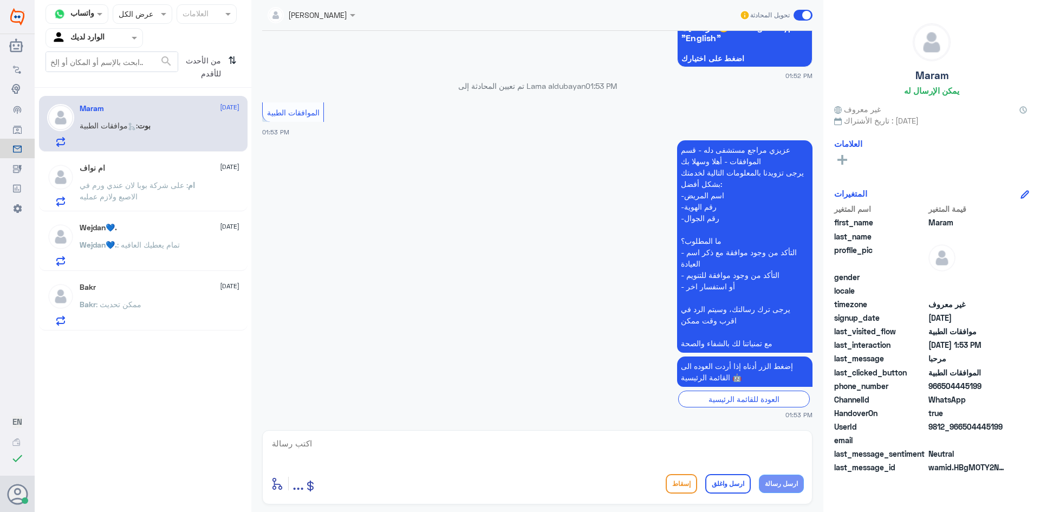
click at [145, 187] on span ": على شركة بوبا لان عندي ورم في الاصبع ولازم عمليه" at bounding box center [134, 190] width 108 height 21
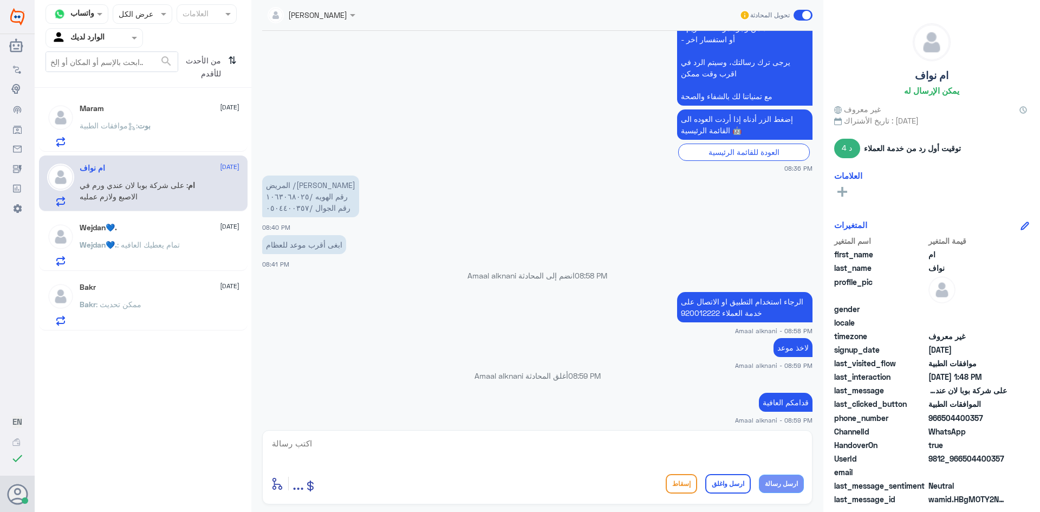
scroll to position [137, 0]
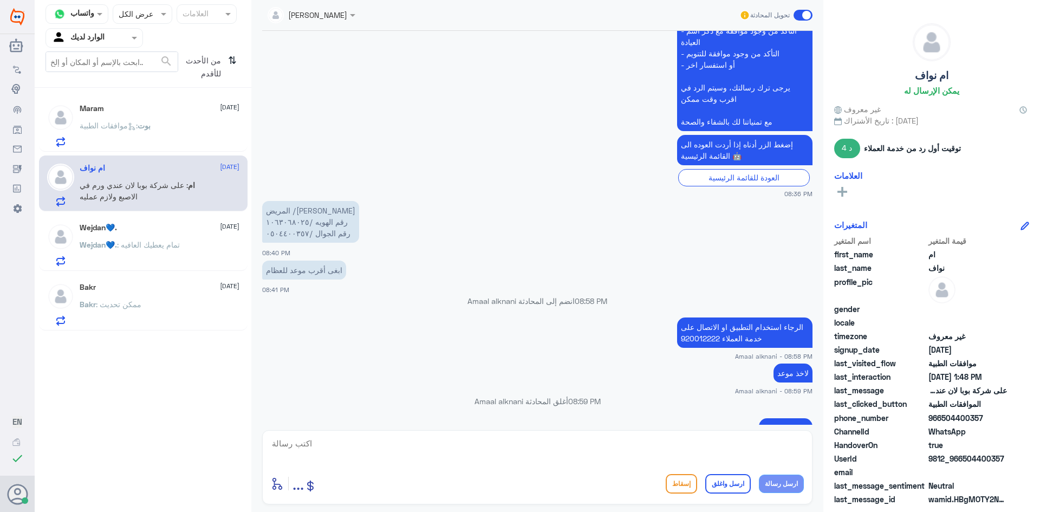
click at [282, 223] on p "المريض /[PERSON_NAME] رقم الهويه /١٠٦٣٠٦٨٠٢٥ رقم الجوال /٠٥٠٤٤٠٠٣٥٧" at bounding box center [310, 222] width 97 height 42
drag, startPoint x: 300, startPoint y: 232, endPoint x: 286, endPoint y: 234, distance: 14.2
click at [278, 232] on p "المريض /[PERSON_NAME] رقم الهويه /١٠٦٣٠٦٨٠٢٥ رقم الجوال /٠٥٠٤٤٠٠٣٥٧" at bounding box center [310, 222] width 97 height 42
click at [305, 236] on p "المريض /[PERSON_NAME] رقم الهويه /١٠٦٣٠٦٨٠٢٥ رقم الجوال /٠٥٠٤٤٠٠٣٥٧" at bounding box center [310, 222] width 97 height 42
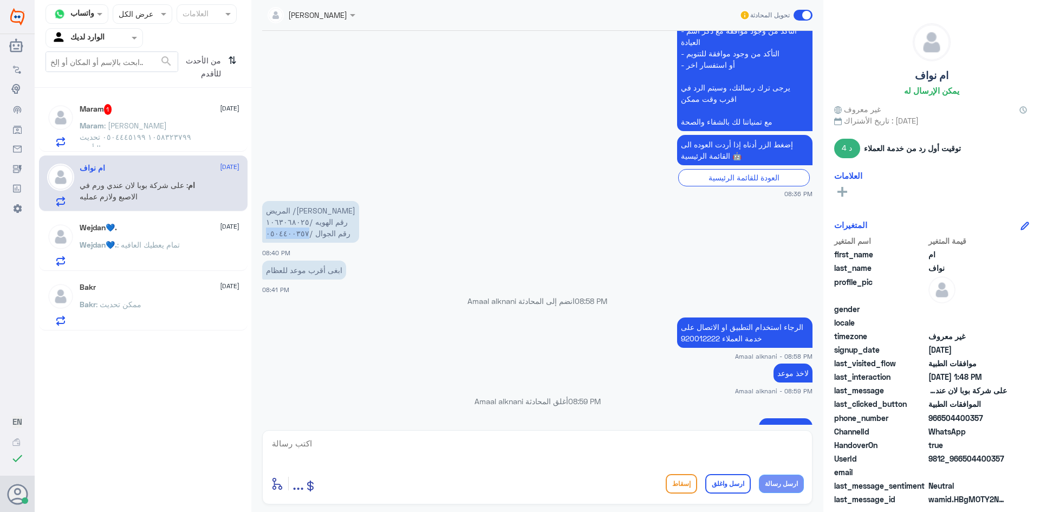
drag, startPoint x: 302, startPoint y: 231, endPoint x: 265, endPoint y: 233, distance: 36.9
click at [265, 233] on p "المريض /[PERSON_NAME] رقم الهويه /١٠٦٣٠٦٨٠٢٥ رقم الجوال /٠٥٠٤٤٠٠٣٥٧" at bounding box center [310, 222] width 97 height 42
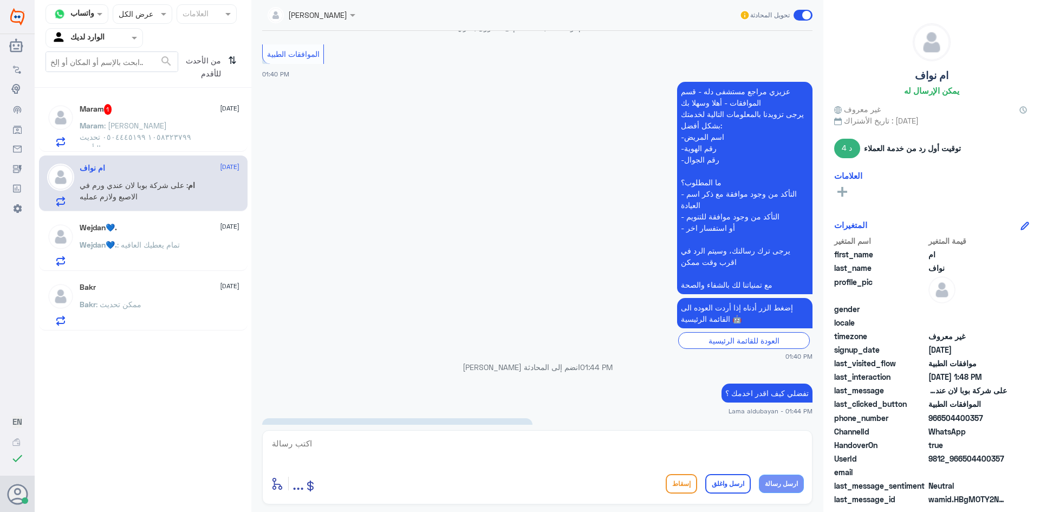
scroll to position [1225, 0]
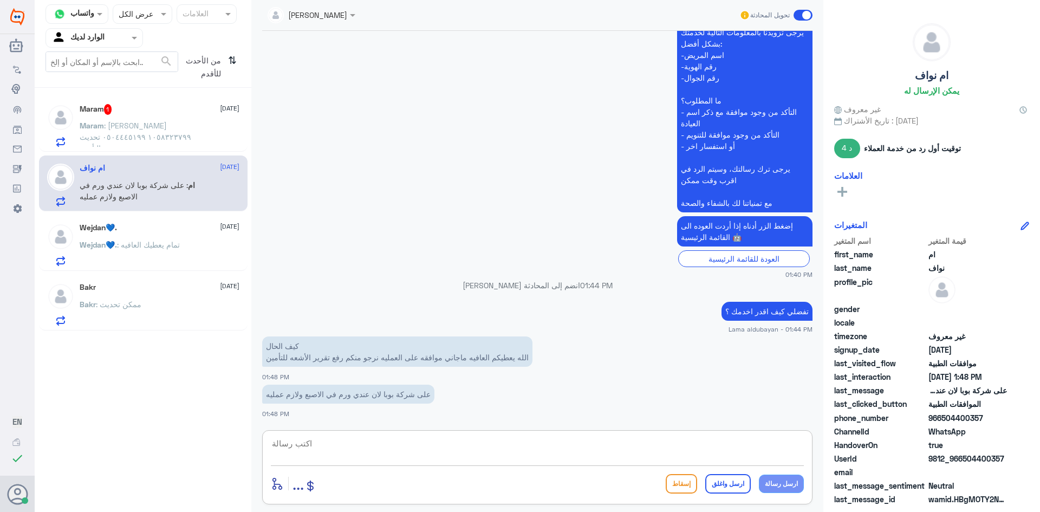
click at [718, 447] on textarea at bounding box center [537, 449] width 533 height 27
click at [725, 450] on textarea at bounding box center [537, 449] width 533 height 27
type textarea "س"
type textarea "الطلب تحت الدراسه سوف يتم التواصل معكم من قبل المنسق/ة اذا تم التحديث"
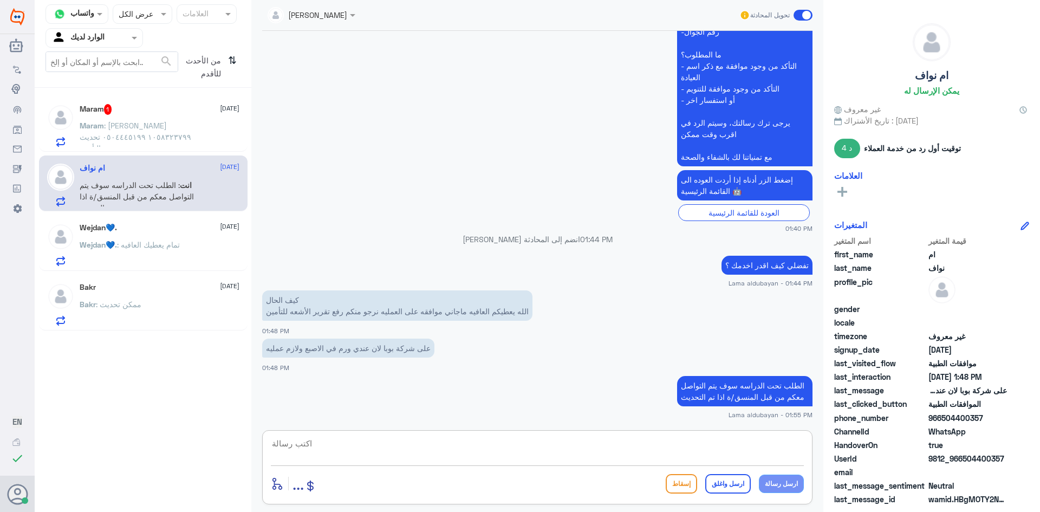
click at [175, 128] on span ": [PERSON_NAME] ١٠٥٨٣٢٣٧٩٩ ٠٥٠٤٤٤٥١٩٩ تحديث التأمين" at bounding box center [136, 137] width 112 height 32
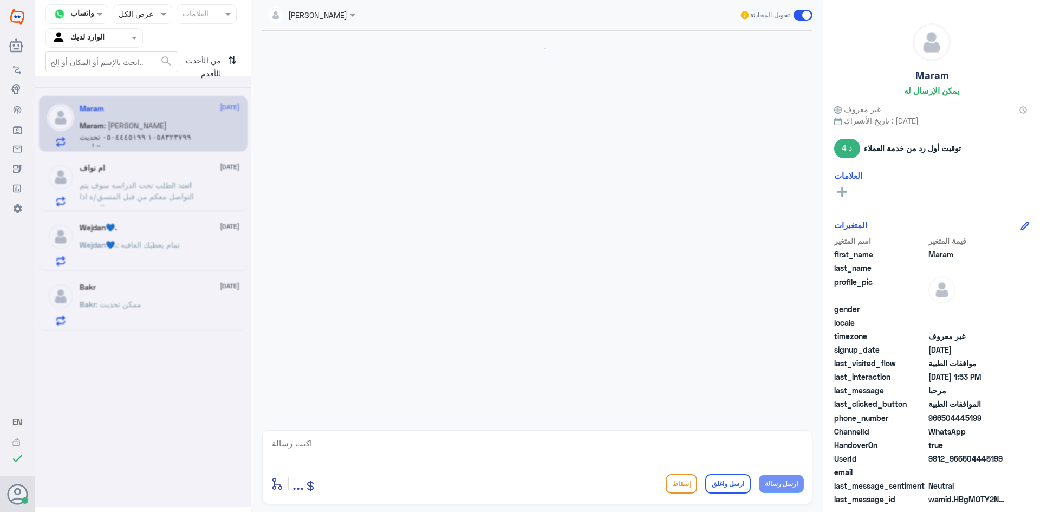
scroll to position [208, 0]
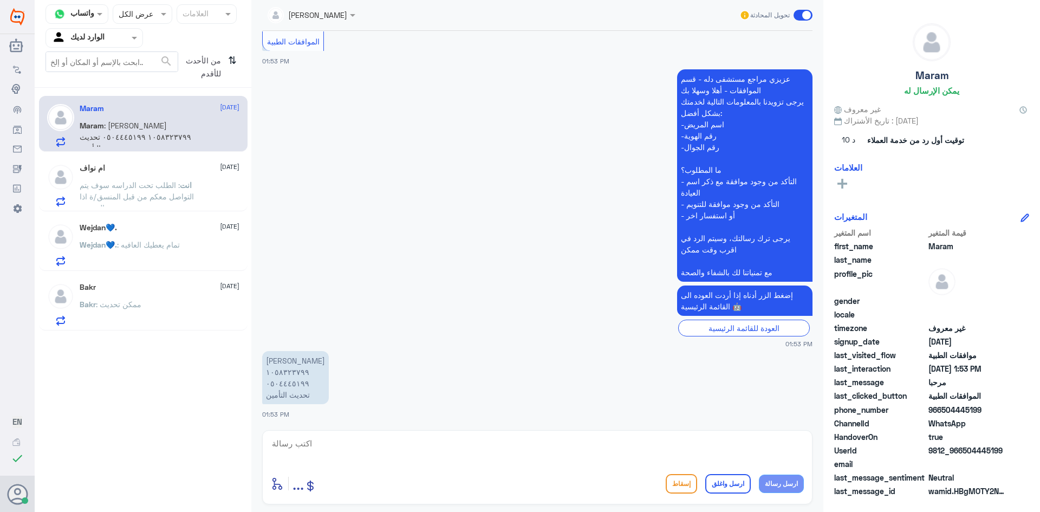
click at [288, 371] on p "[PERSON_NAME] ١٠٥٨٣٢٣٧٩٩ ٠٥٠٤٤٤٥١٩٩ تحديث التأمين" at bounding box center [295, 377] width 67 height 53
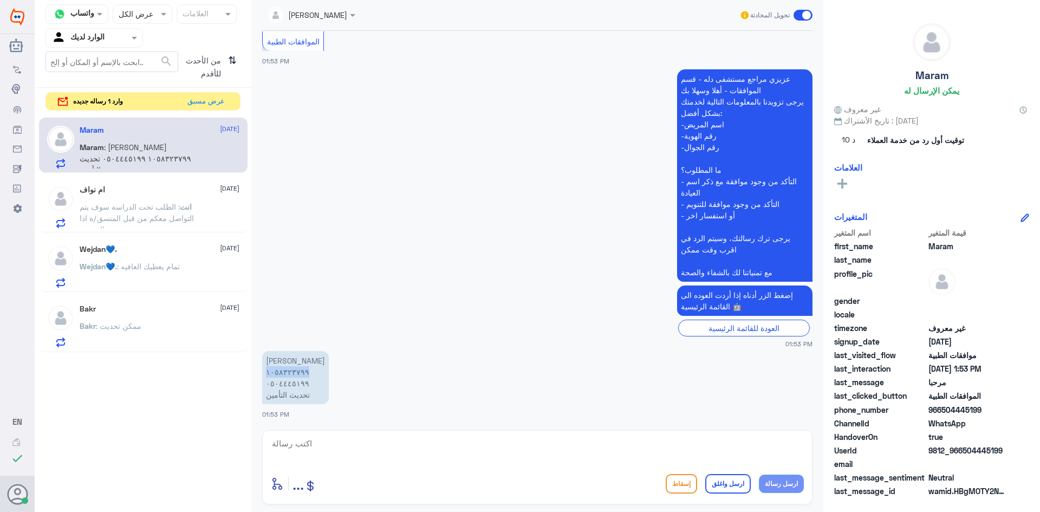
click at [491, 452] on textarea at bounding box center [537, 449] width 533 height 27
type textarea "التامين على شركة التعاونيه"
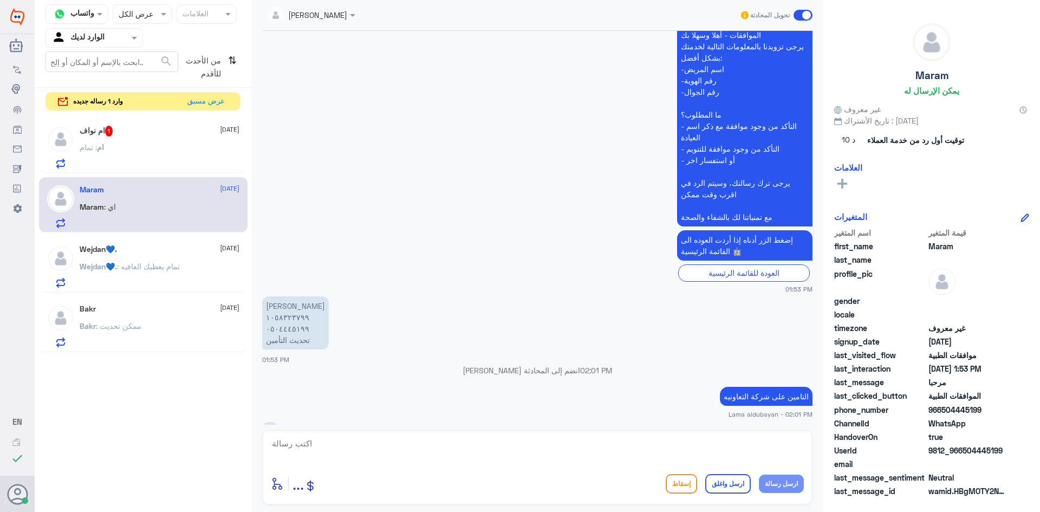
scroll to position [280, 0]
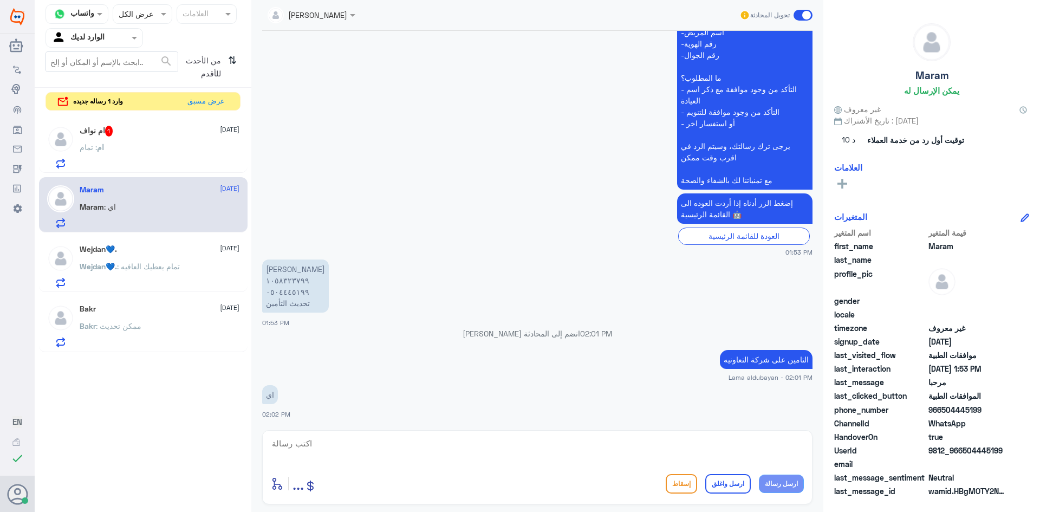
click at [144, 155] on div "ام : تمام" at bounding box center [160, 156] width 160 height 24
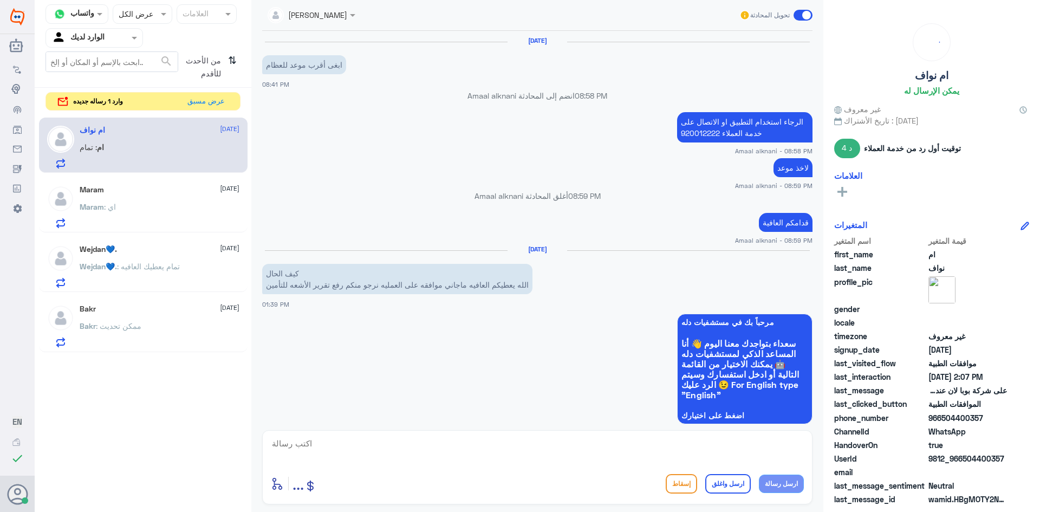
scroll to position [744, 0]
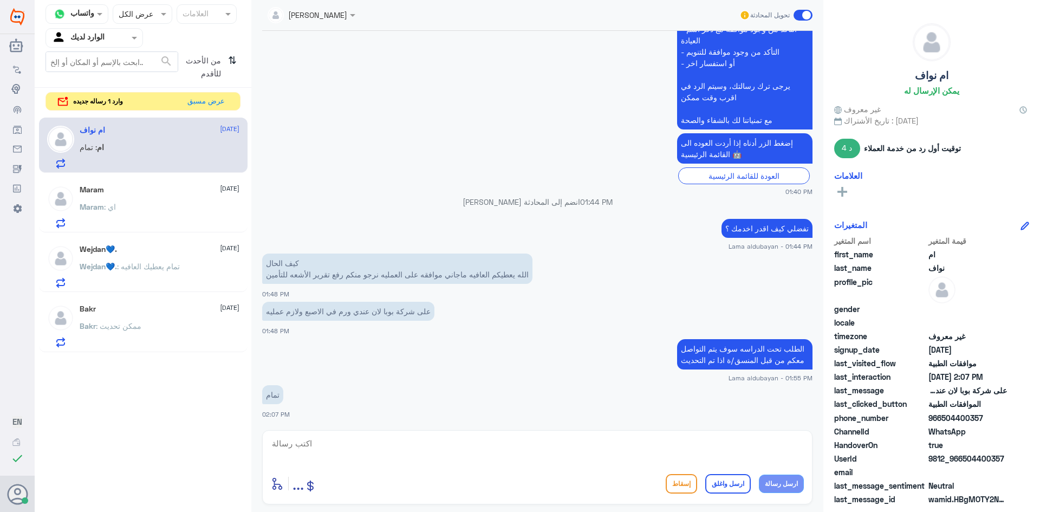
click at [150, 213] on div "Maram : اي" at bounding box center [160, 216] width 160 height 24
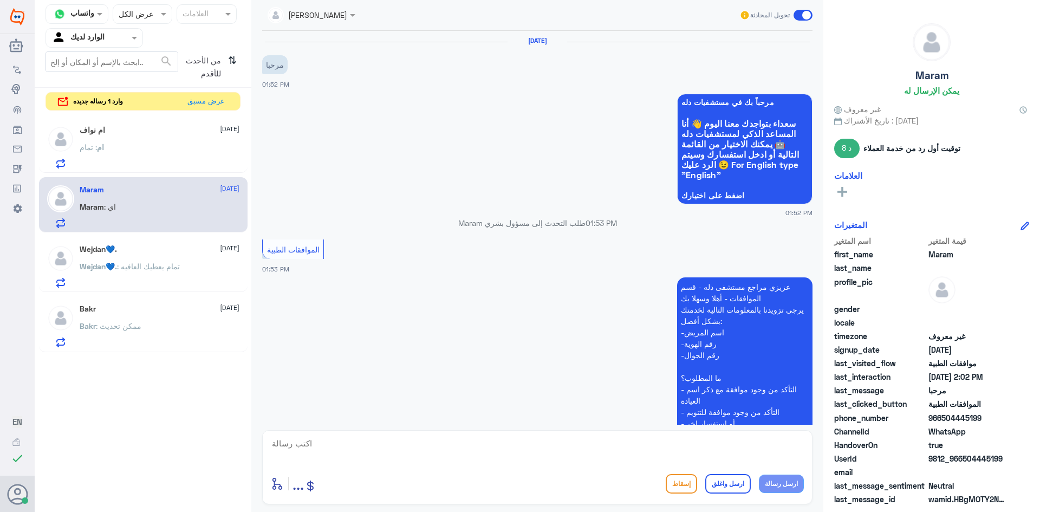
scroll to position [300, 0]
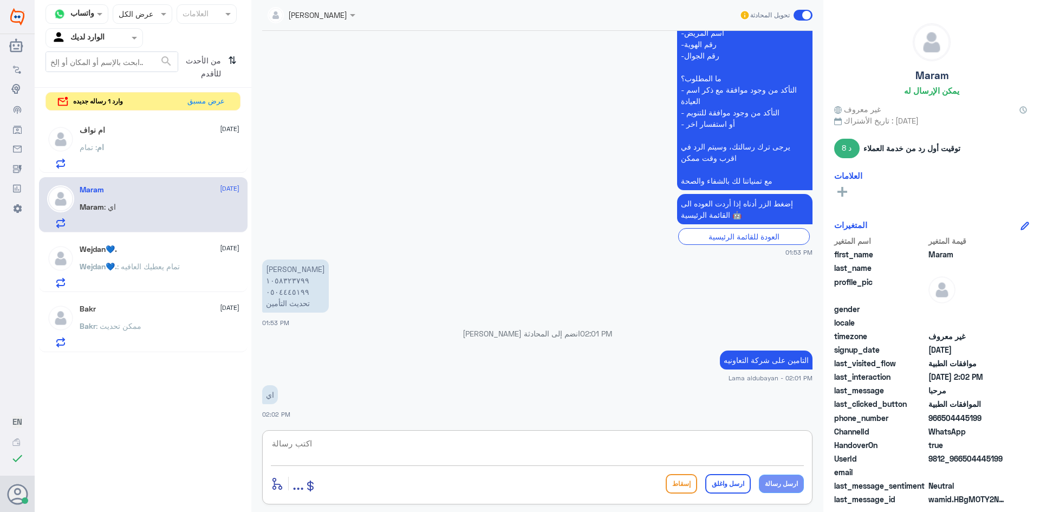
click at [511, 446] on textarea at bounding box center [537, 449] width 533 height 27
type textarea "تمام لحظات"
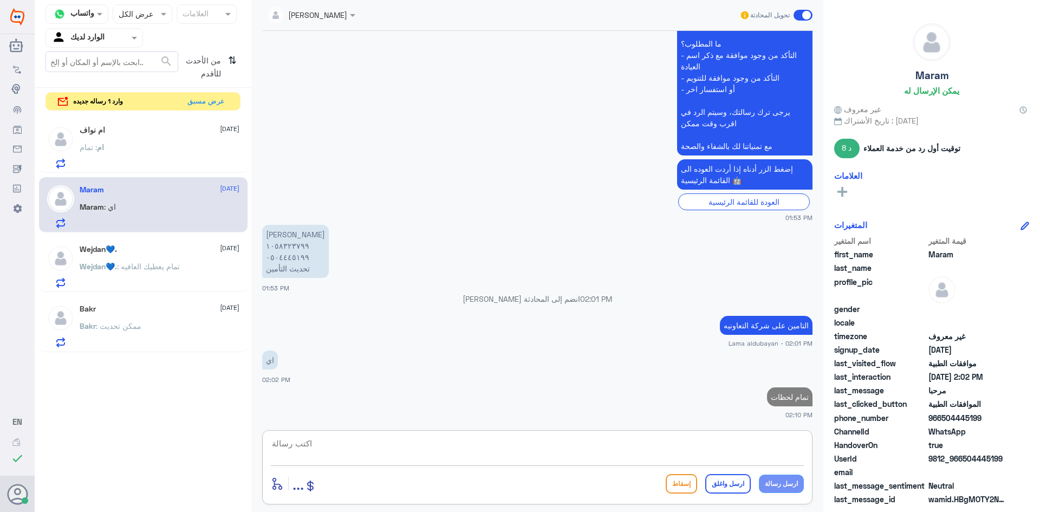
click at [294, 245] on p "[PERSON_NAME] ١٠٥٨٣٢٣٧٩٩ ٠٥٠٤٤٤٥١٩٩ تحديث التأمين" at bounding box center [295, 251] width 67 height 53
click at [605, 449] on textarea at bounding box center [537, 449] width 533 height 27
type textarea "تم التحديث"
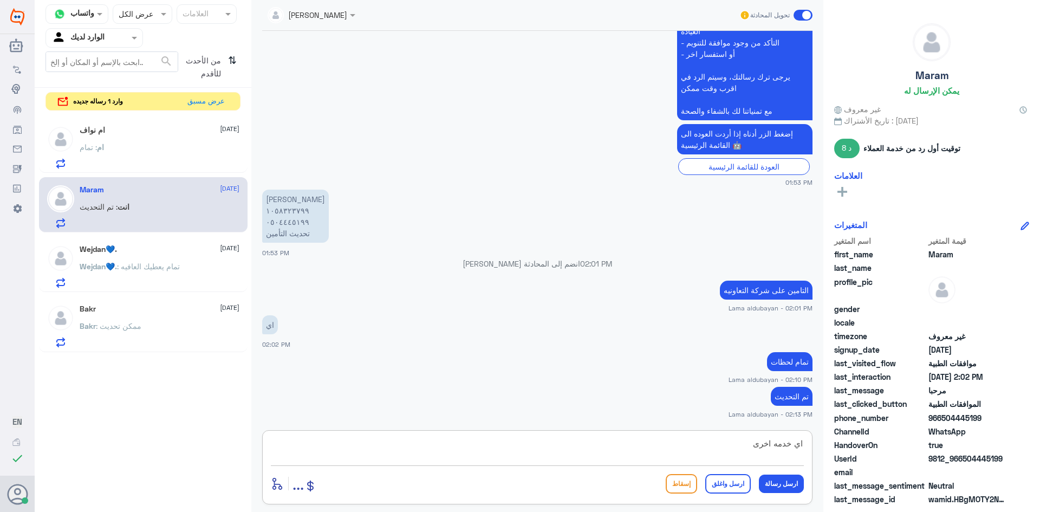
type textarea "اي خدمه اخرى"
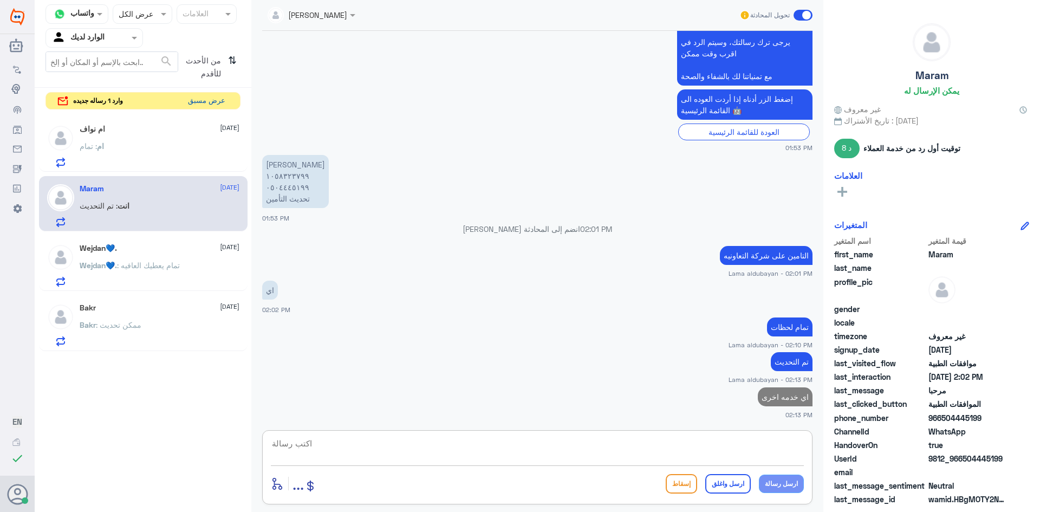
click at [204, 102] on button "عرض مسبق" at bounding box center [207, 101] width 46 height 17
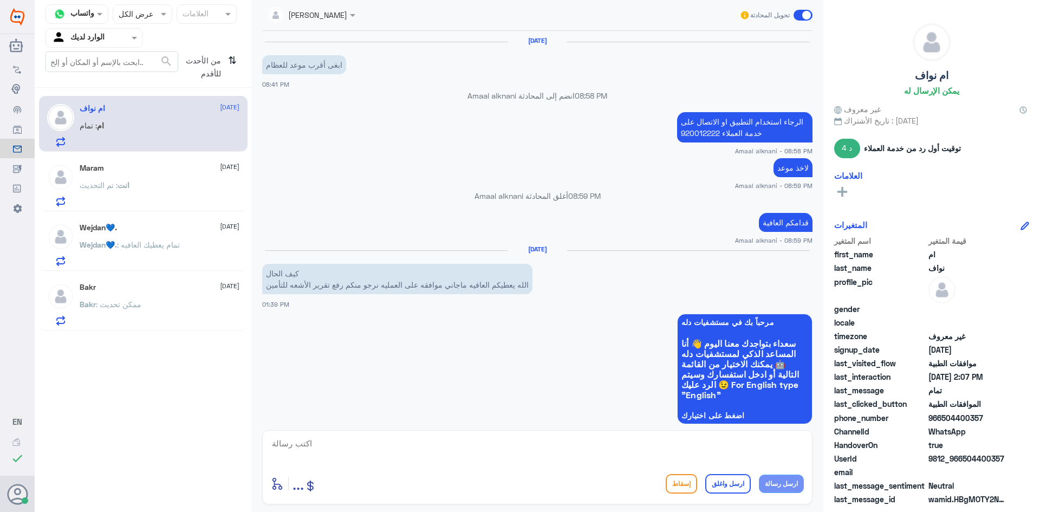
scroll to position [744, 0]
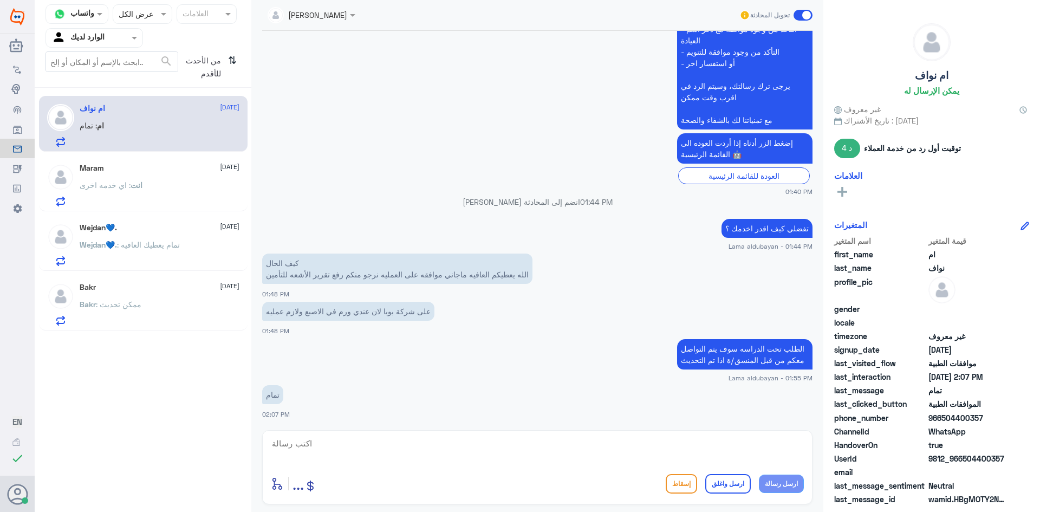
click at [186, 233] on div "Wejdan💙. [DATE] Wejdan💙. : تمام يعطيك العافيه" at bounding box center [160, 244] width 160 height 43
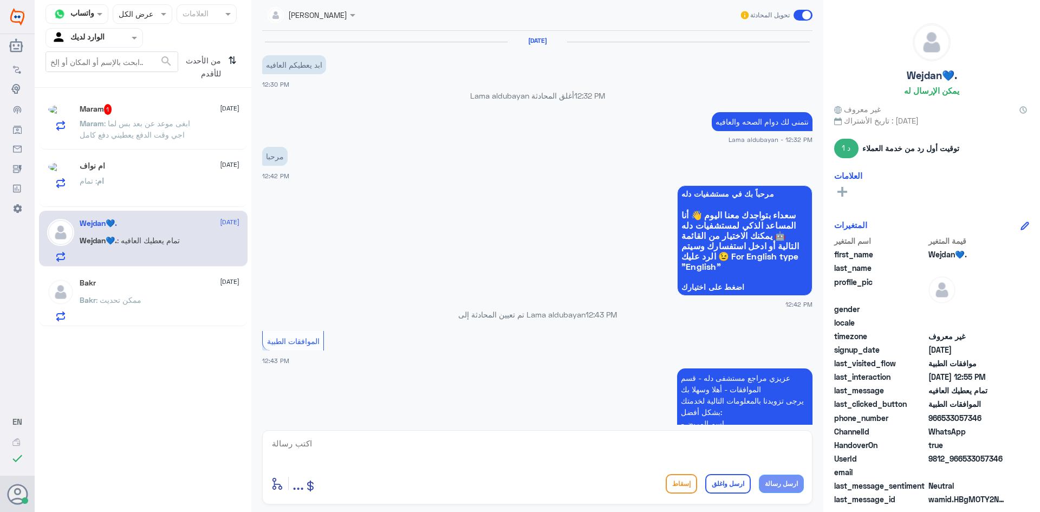
scroll to position [732, 0]
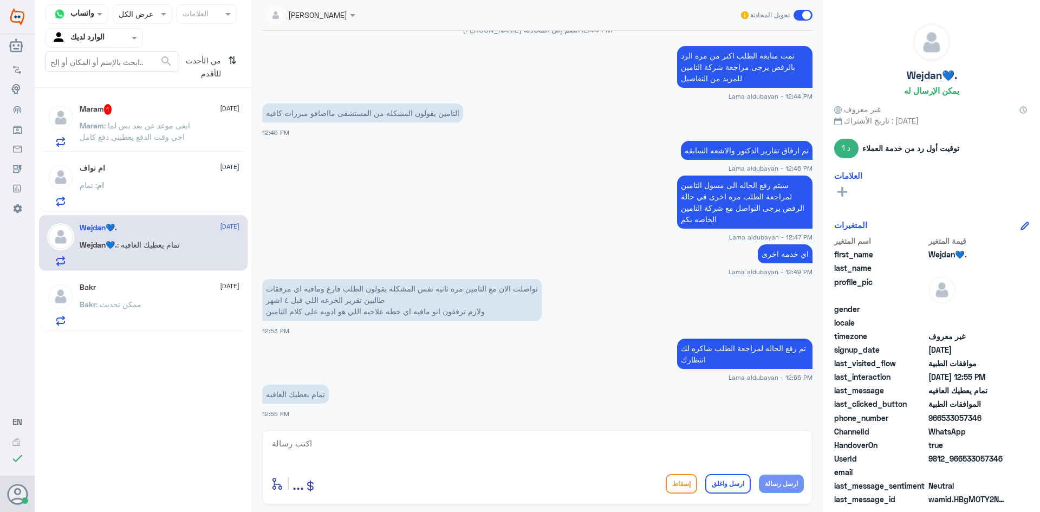
click at [179, 196] on div "ام : تمام" at bounding box center [160, 194] width 160 height 24
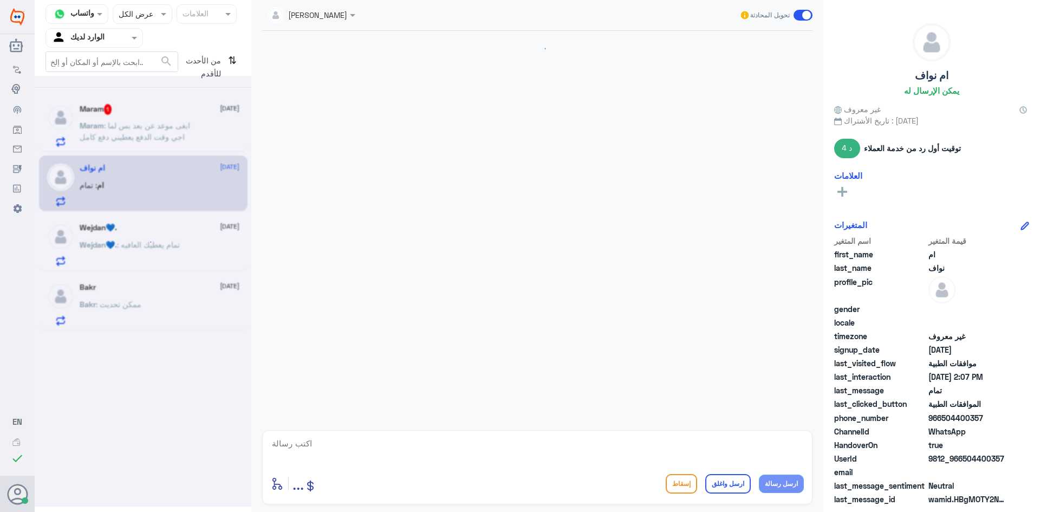
scroll to position [744, 0]
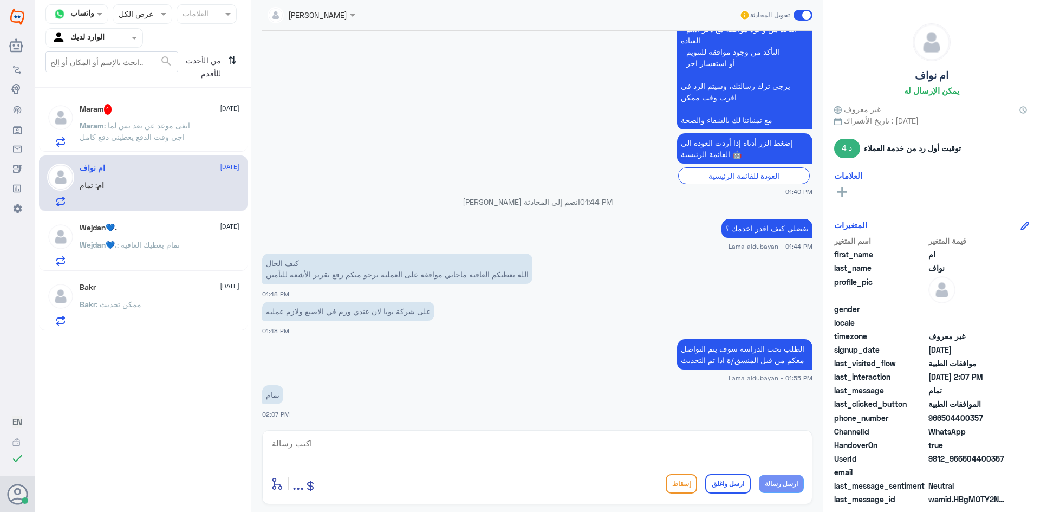
click at [149, 123] on span ": ابغى موعد عن بعد بس لما اجي وقت الدفع يعطيني دفع كامل" at bounding box center [135, 131] width 111 height 21
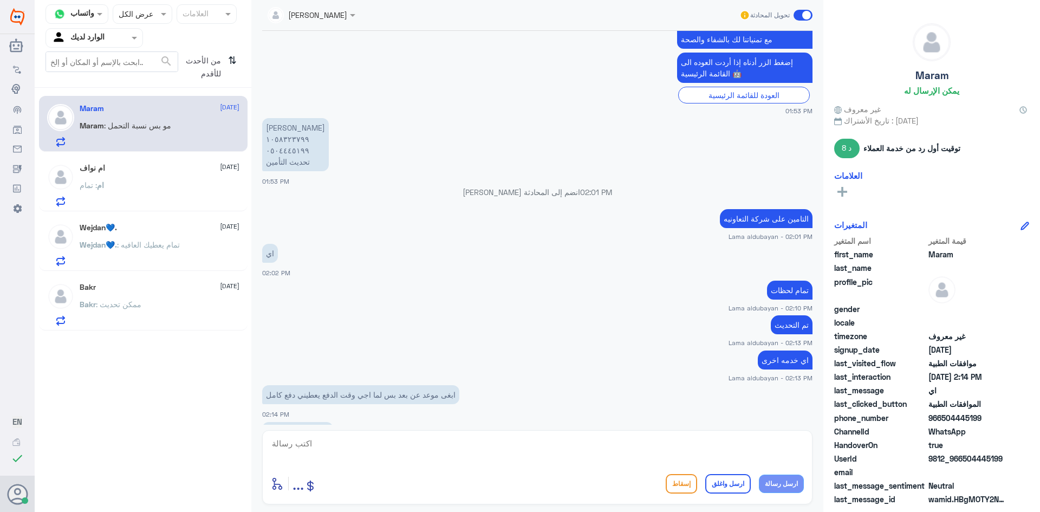
scroll to position [478, 0]
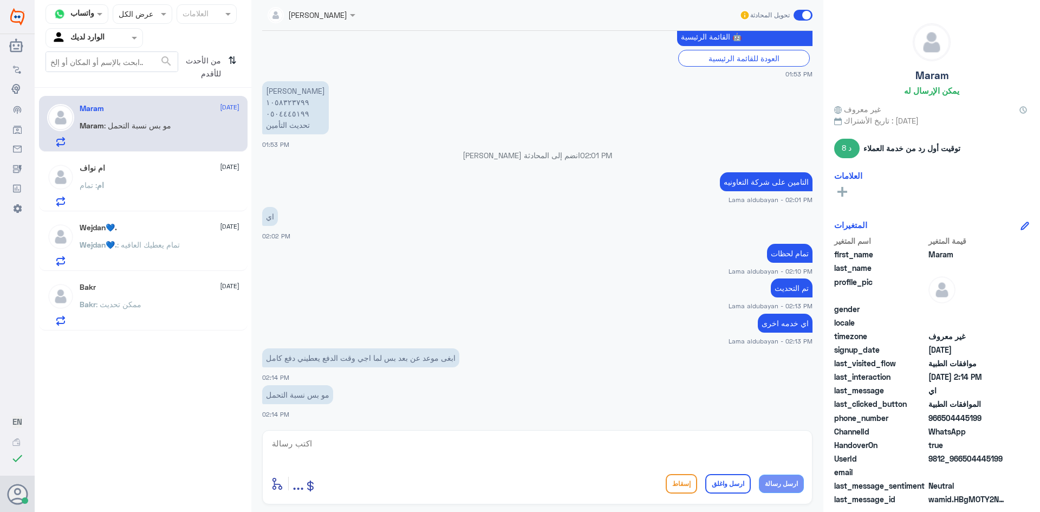
click at [453, 449] on textarea at bounding box center [537, 449] width 533 height 27
type textarea "اي تم التحديث"
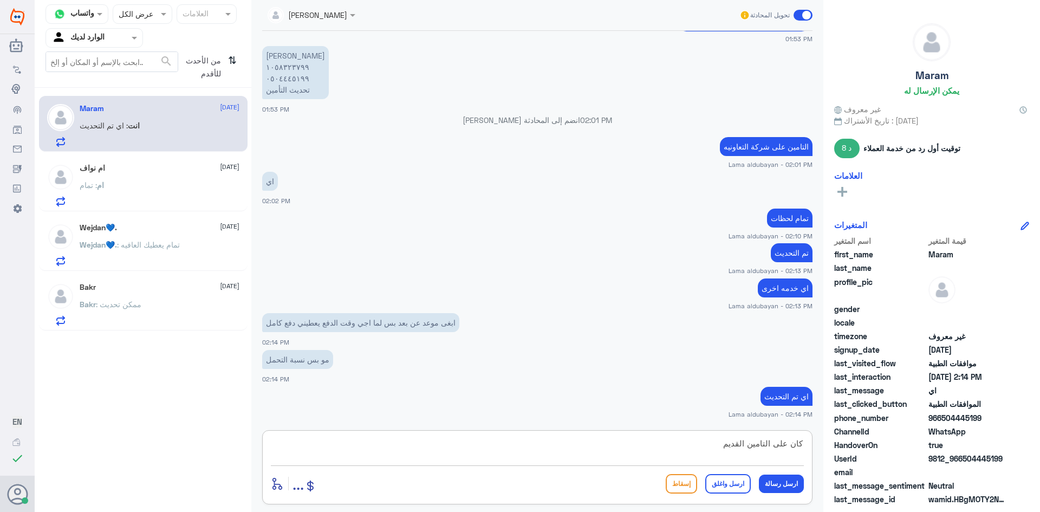
type textarea "كان على التامين القديم"
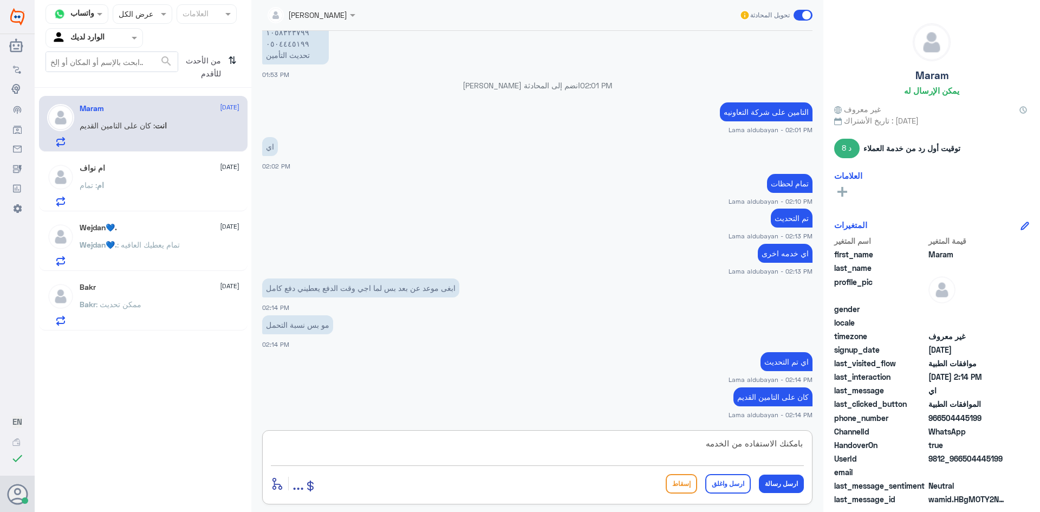
type textarea "بامكنك الاستفاده من الخدمه"
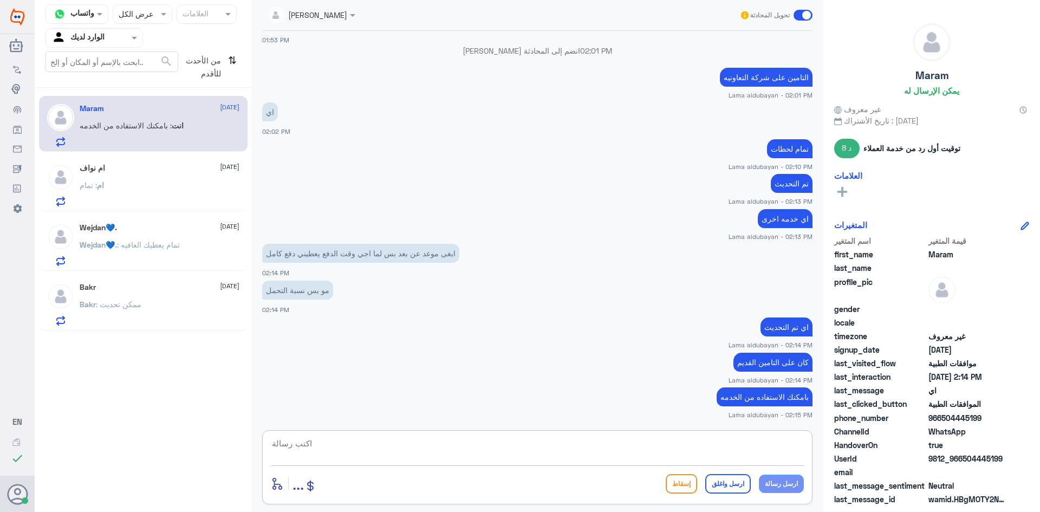
scroll to position [732, 0]
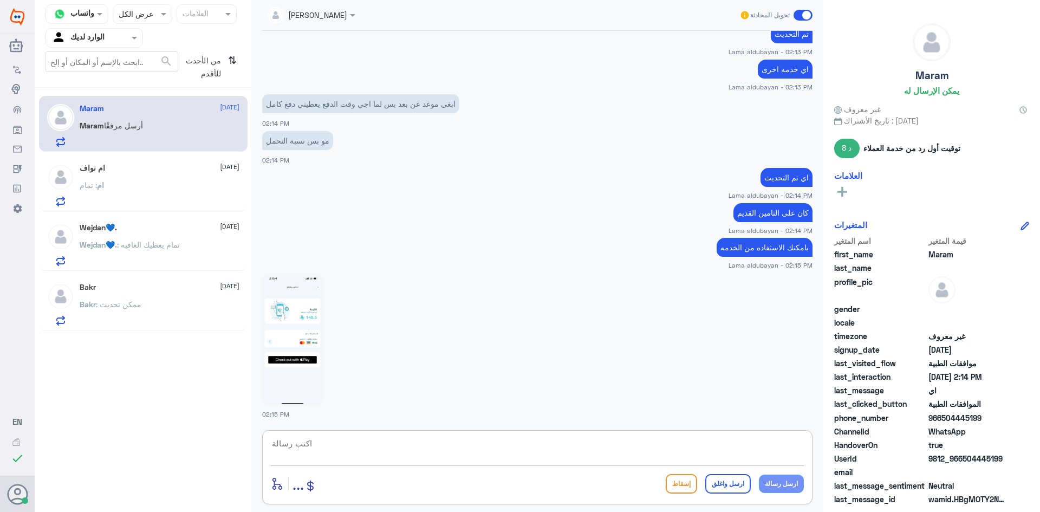
click at [293, 326] on img at bounding box center [292, 340] width 61 height 132
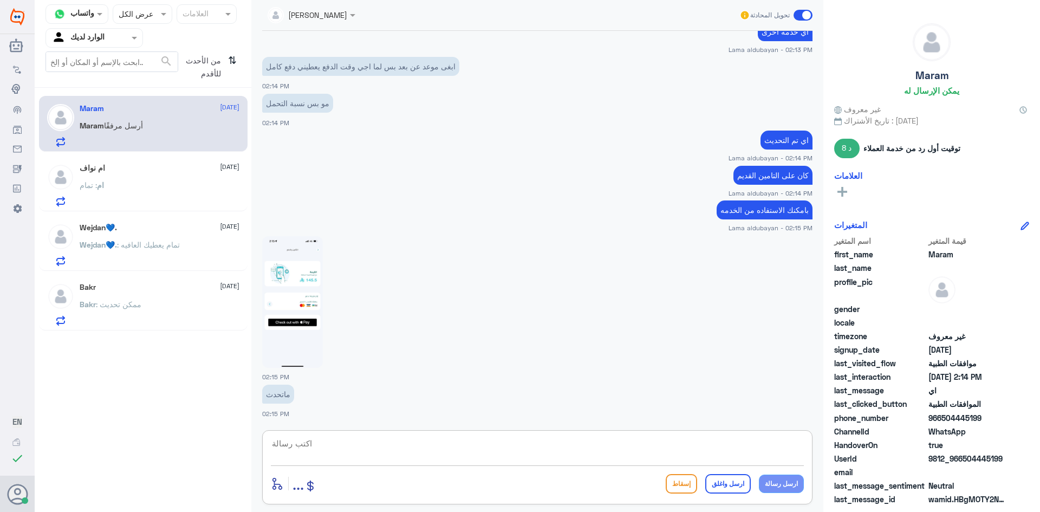
click at [485, 447] on textarea at bounding box center [537, 449] width 533 height 27
type textarea "ا"
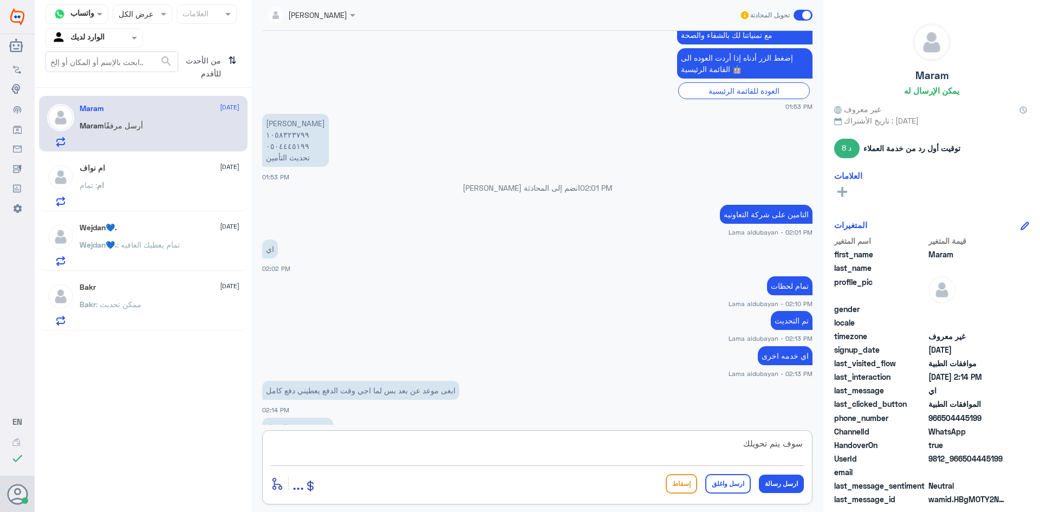
scroll to position [444, 0]
type textarea "سوف يتم تحويلك"
click at [332, 14] on div at bounding box center [311, 14] width 99 height 12
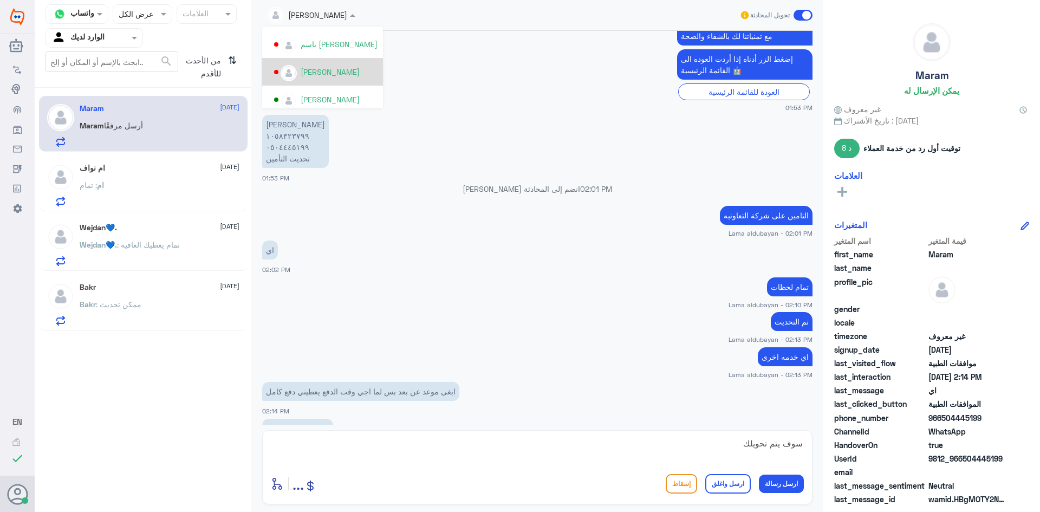
scroll to position [477, 0]
click at [686, 454] on textarea "سوف يتم تحويلك" at bounding box center [537, 449] width 533 height 27
drag, startPoint x: 718, startPoint y: 446, endPoint x: 815, endPoint y: 454, distance: 97.3
click at [815, 454] on div "Lama aldubayan تحويل المحادثة [DATE] مرحبا 01:52 PM مرحباً بك في مستشفيات دله س…" at bounding box center [537, 257] width 572 height 515
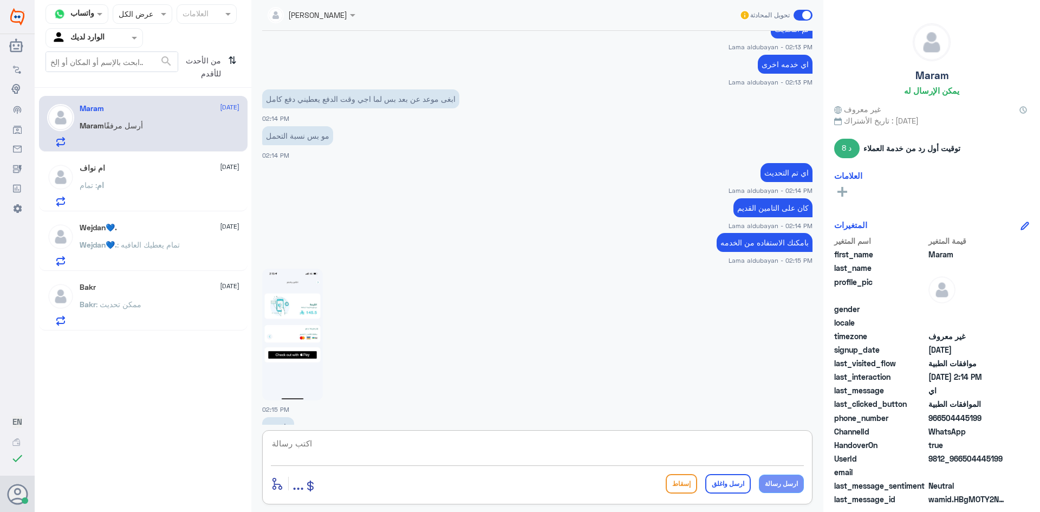
scroll to position [769, 0]
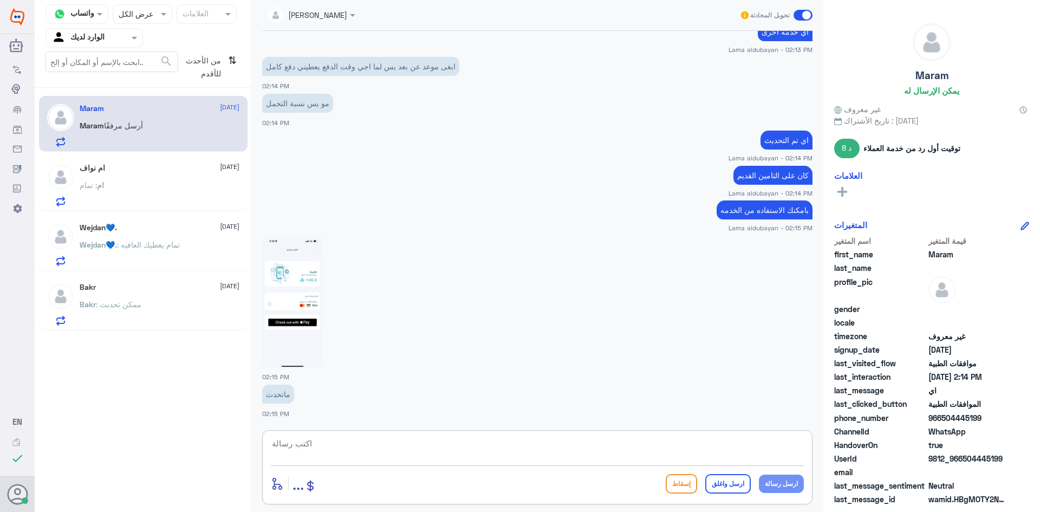
click at [302, 280] on img at bounding box center [292, 302] width 61 height 132
click at [502, 446] on textarea at bounding box center [537, 449] width 533 height 27
type textarea "سوف يتم تحويلك الي قسم الطب الاتصالي"
click at [347, 11] on div at bounding box center [311, 14] width 99 height 12
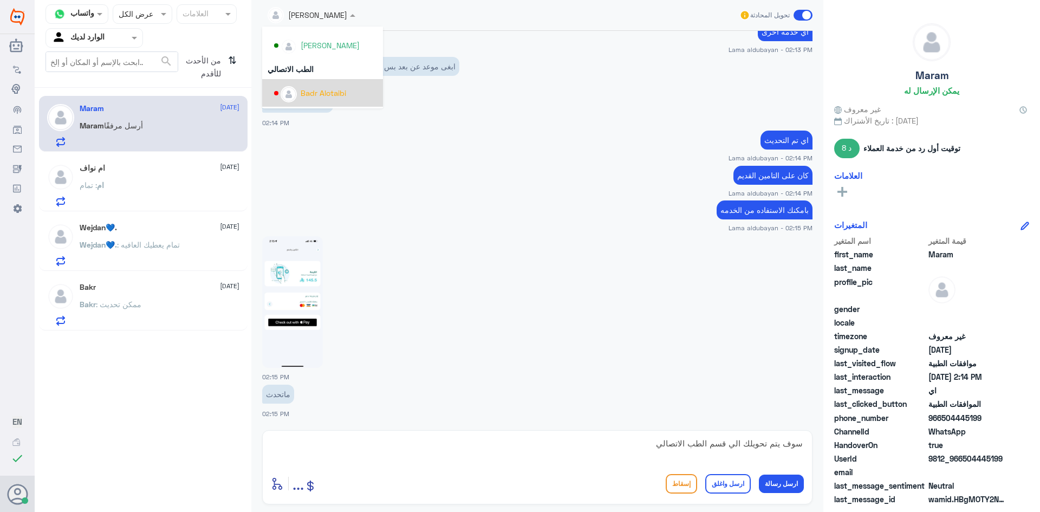
scroll to position [531, 0]
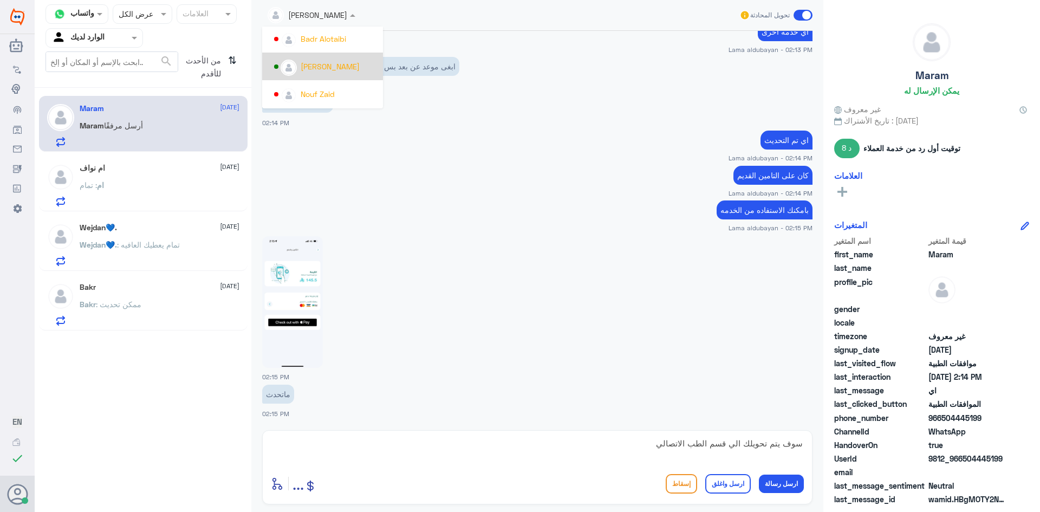
click at [334, 76] on div "[PERSON_NAME]" at bounding box center [322, 67] width 121 height 28
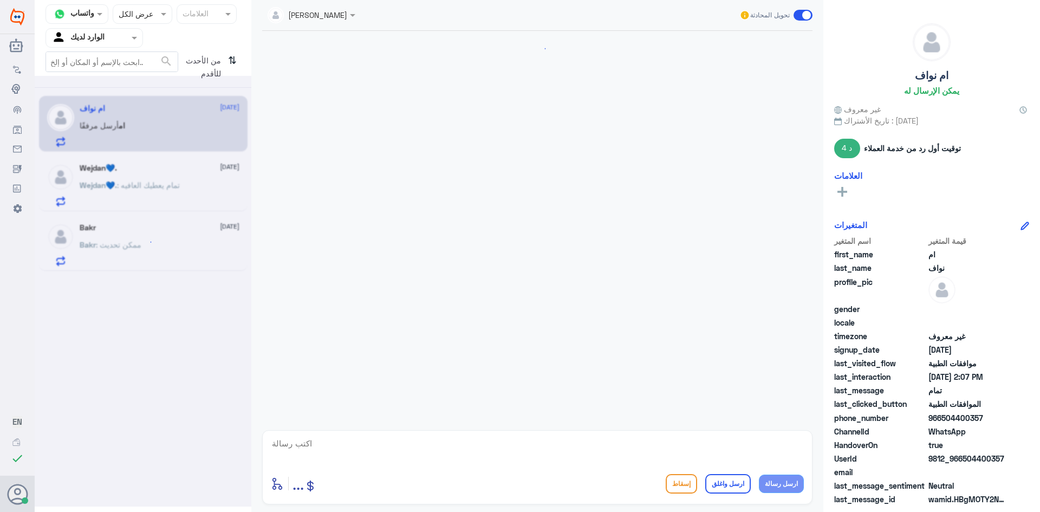
scroll to position [744, 0]
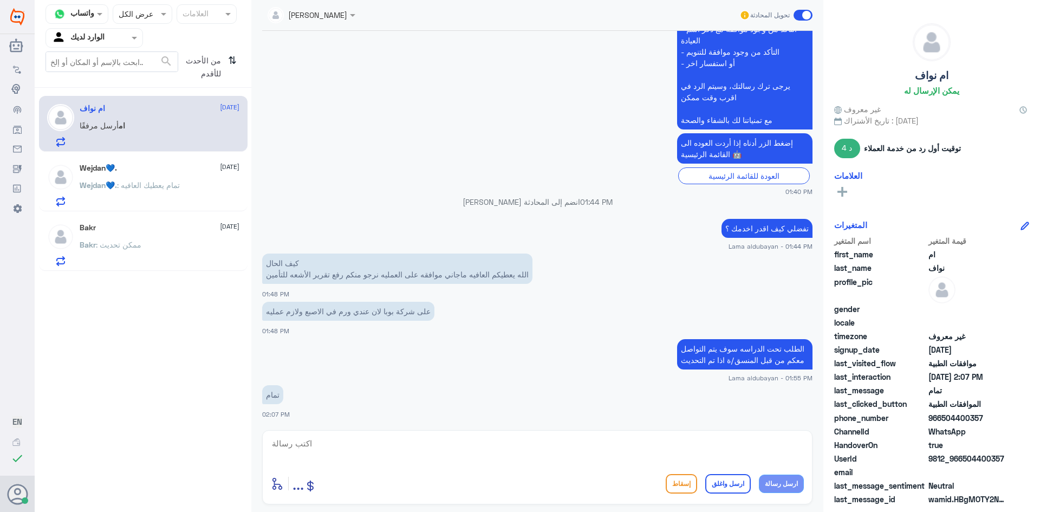
click at [179, 251] on div "Bakr : ممكن تحديث" at bounding box center [160, 254] width 160 height 24
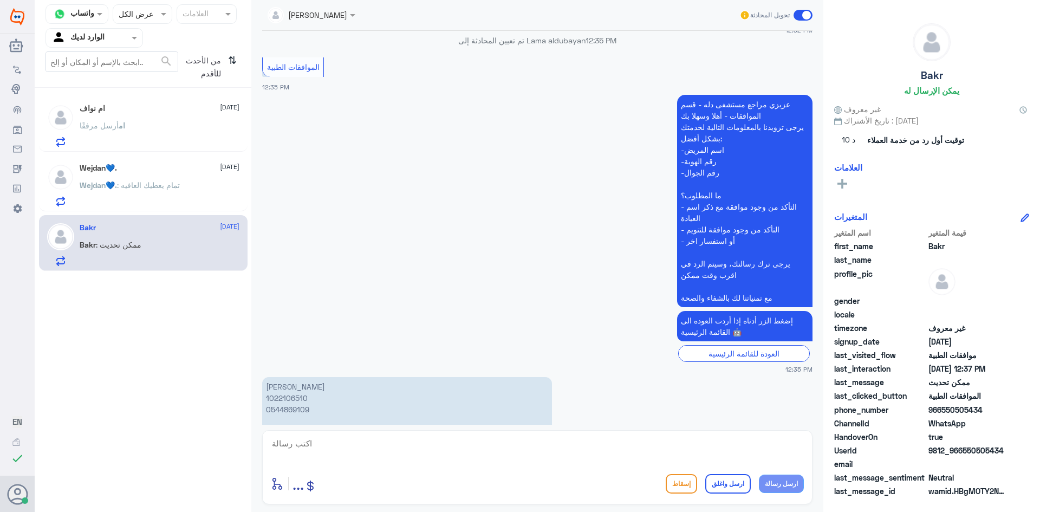
scroll to position [1017, 0]
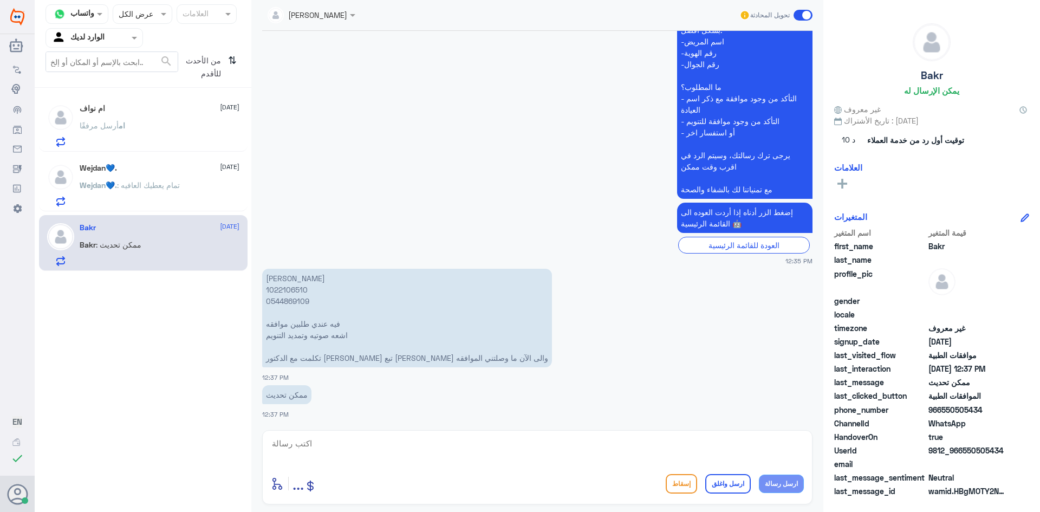
click at [295, 289] on p "[PERSON_NAME] 1022106510 ‭0544869109 فيه عندي طلبين موافقه اشعه صوتيه وتمديد ال…" at bounding box center [407, 318] width 290 height 99
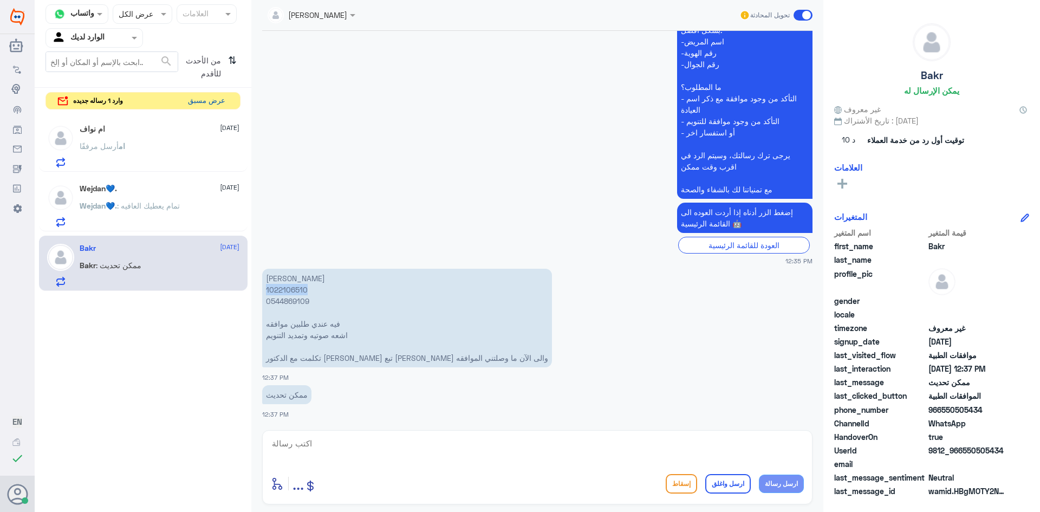
click at [210, 98] on button "عرض مسبق" at bounding box center [207, 101] width 46 height 17
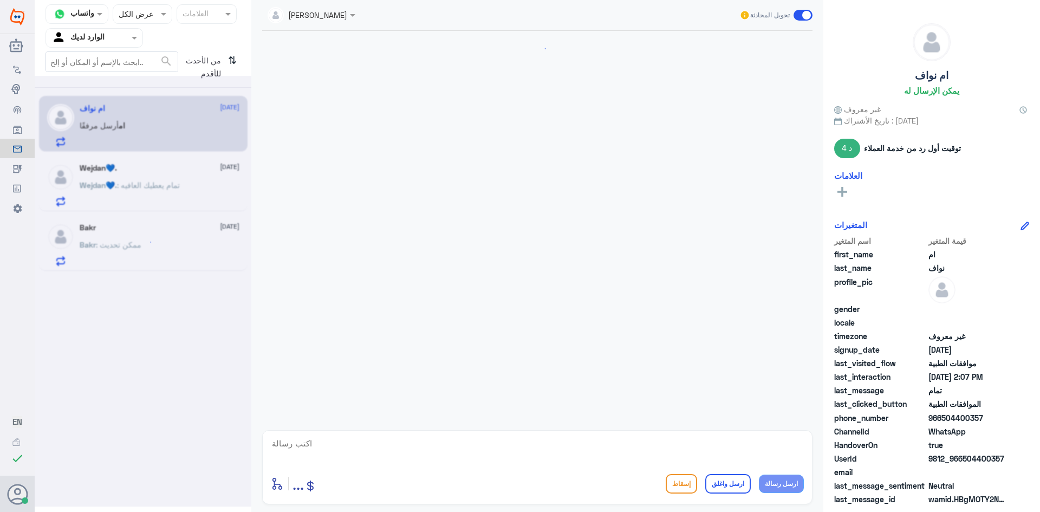
scroll to position [744, 0]
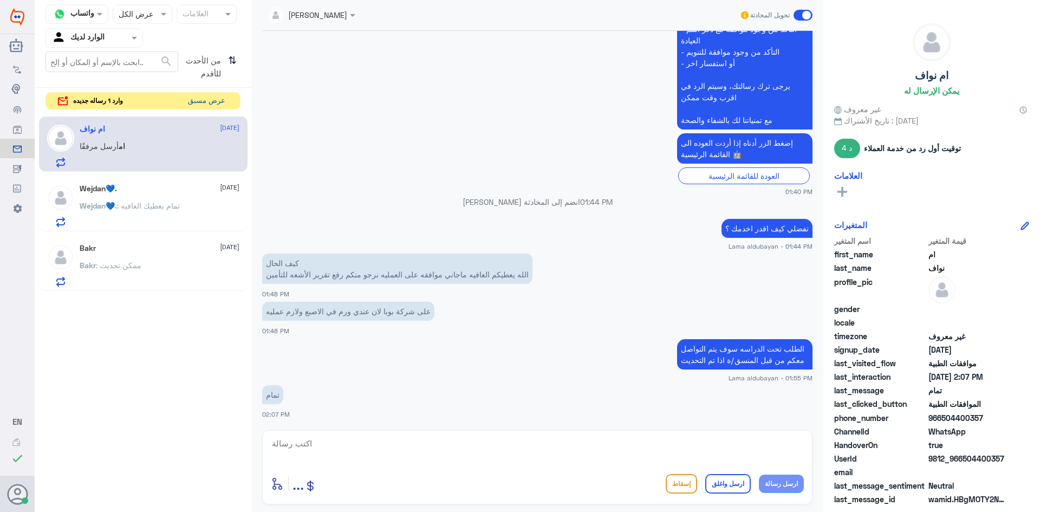
click at [211, 103] on button "عرض مسبق" at bounding box center [207, 101] width 46 height 17
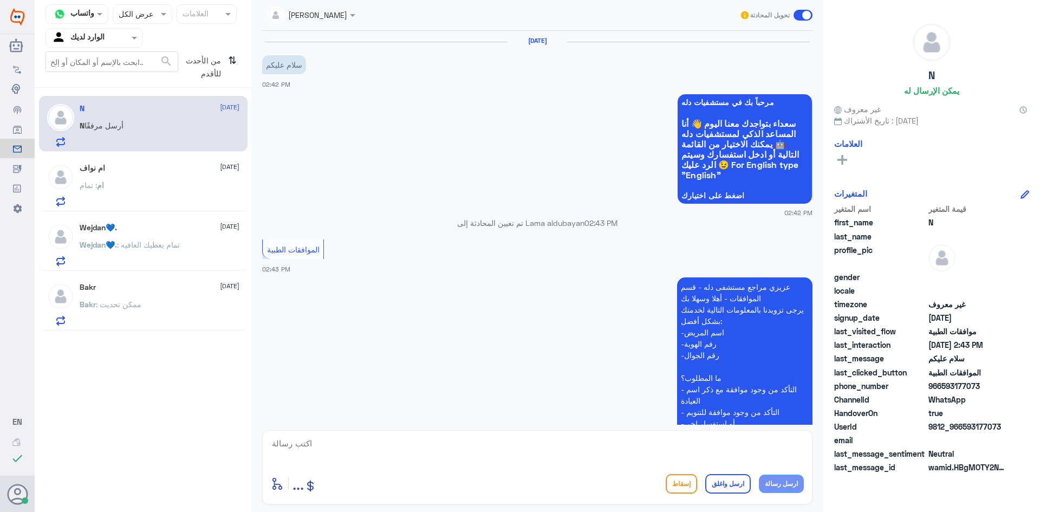
scroll to position [137, 0]
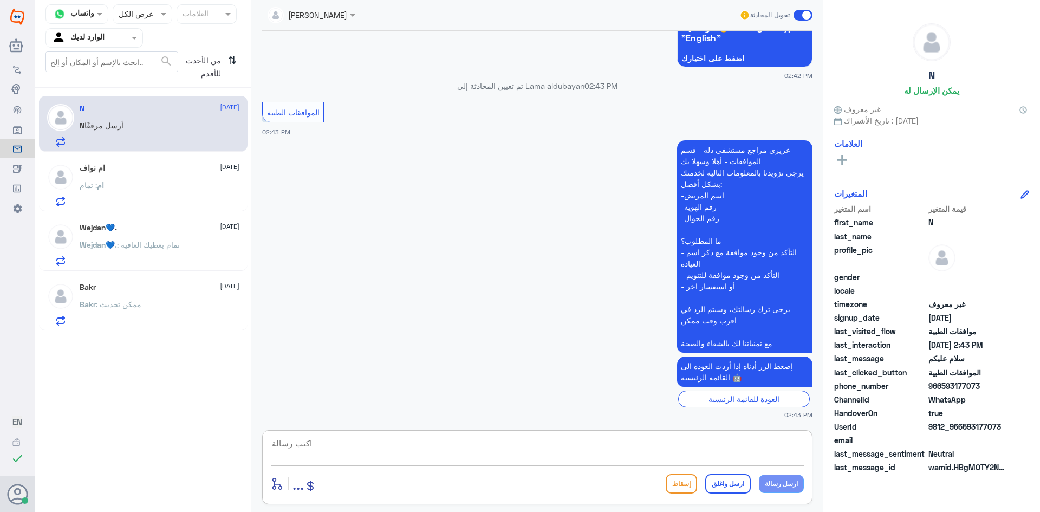
click at [641, 463] on div at bounding box center [537, 450] width 533 height 29
type textarea ","
type textarea "وعليكم السلام"
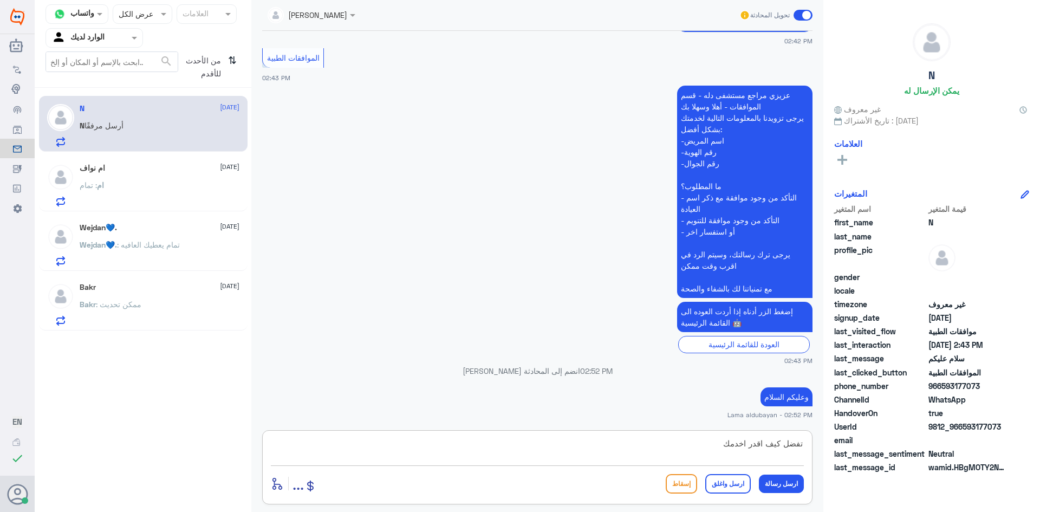
type textarea "تفضل كيف اقدر اخدمك ؟"
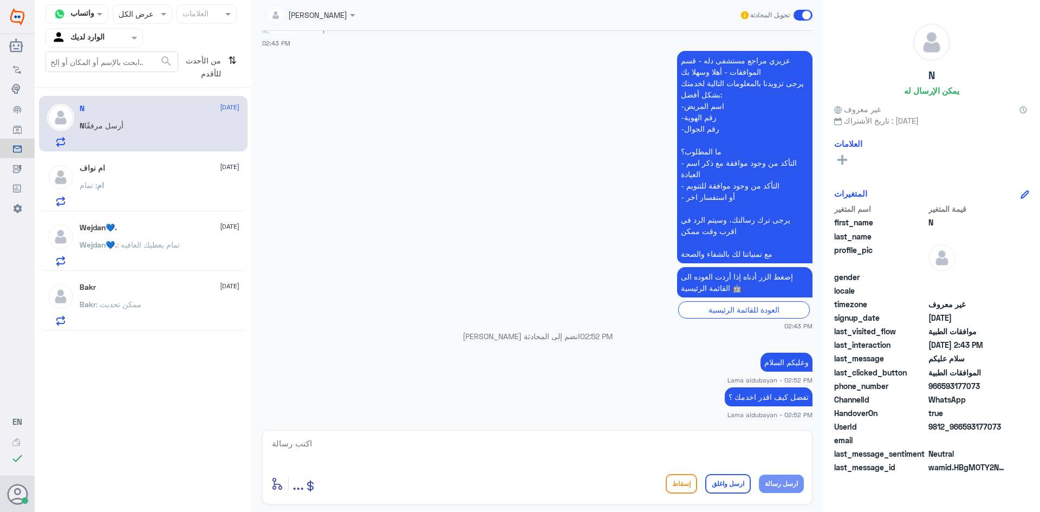
click at [174, 188] on div "ام : تمام" at bounding box center [160, 194] width 160 height 24
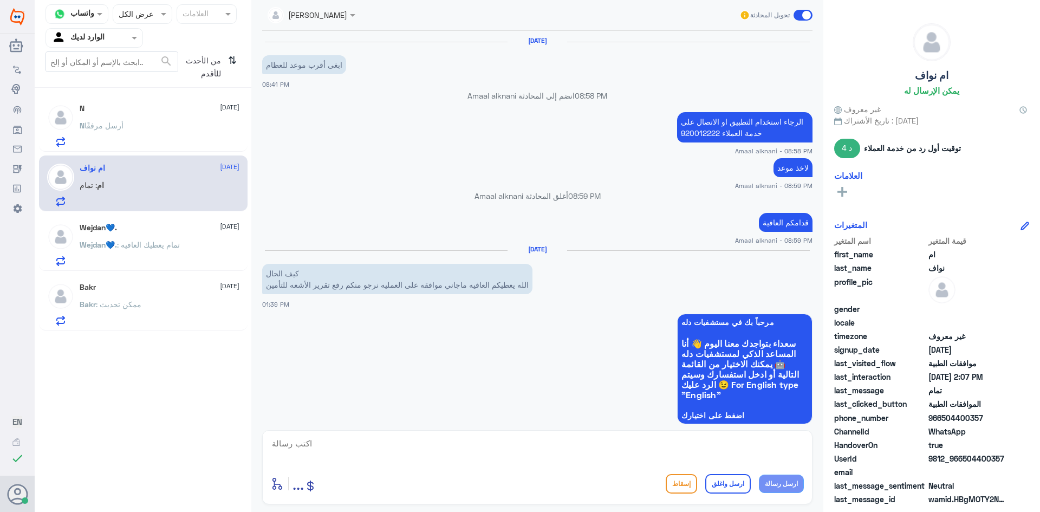
scroll to position [744, 0]
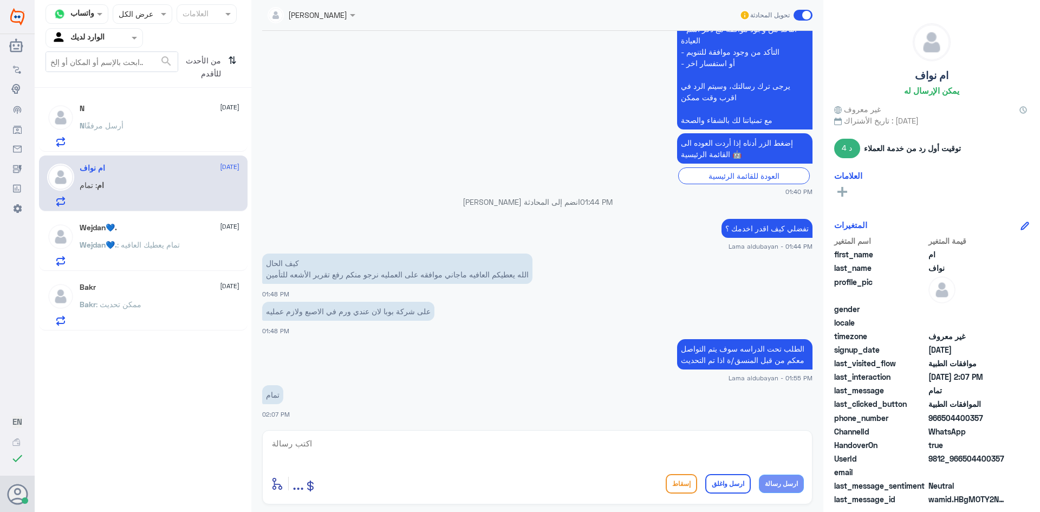
click at [169, 304] on div "Bakr : ممكن تحديث" at bounding box center [160, 313] width 160 height 24
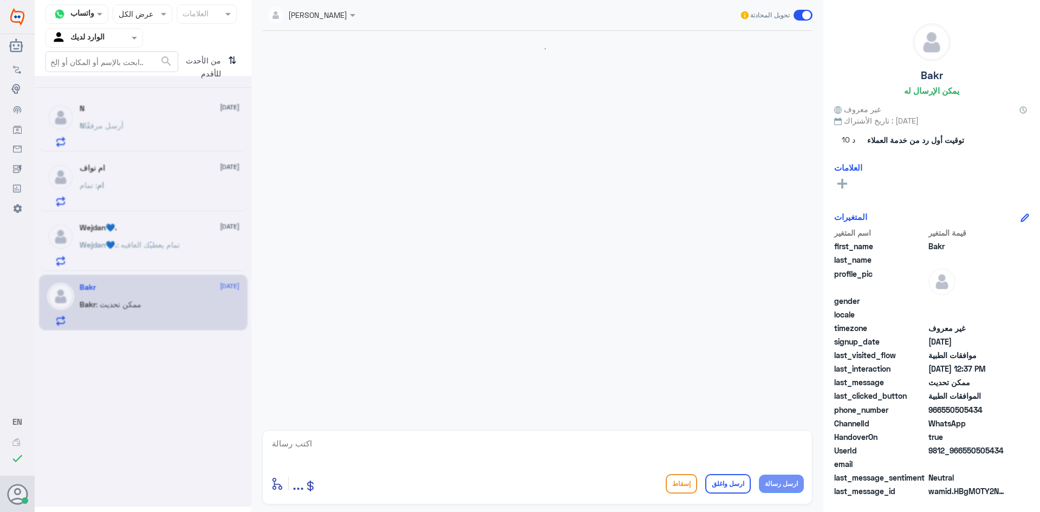
scroll to position [1017, 0]
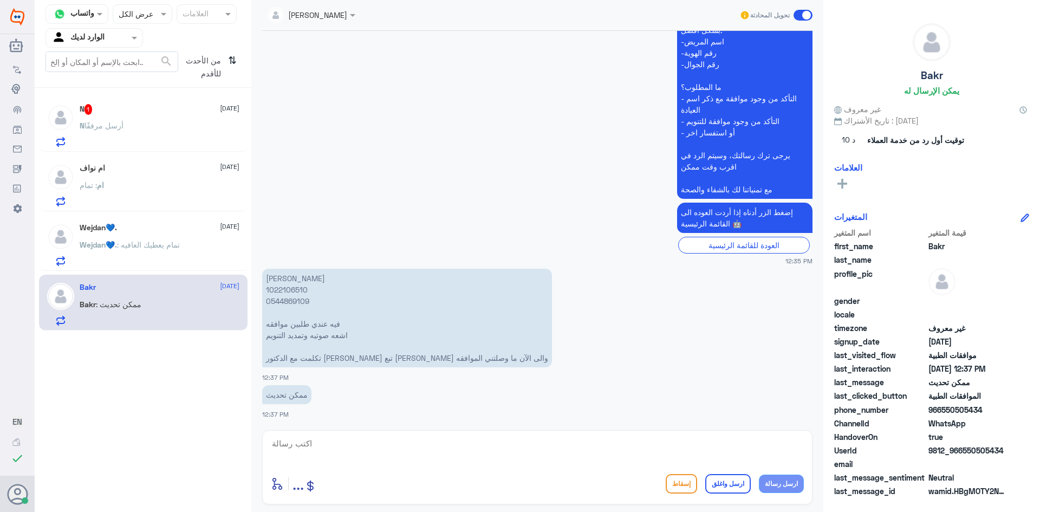
click at [154, 133] on div "N أرسل مرفقًا" at bounding box center [160, 134] width 160 height 24
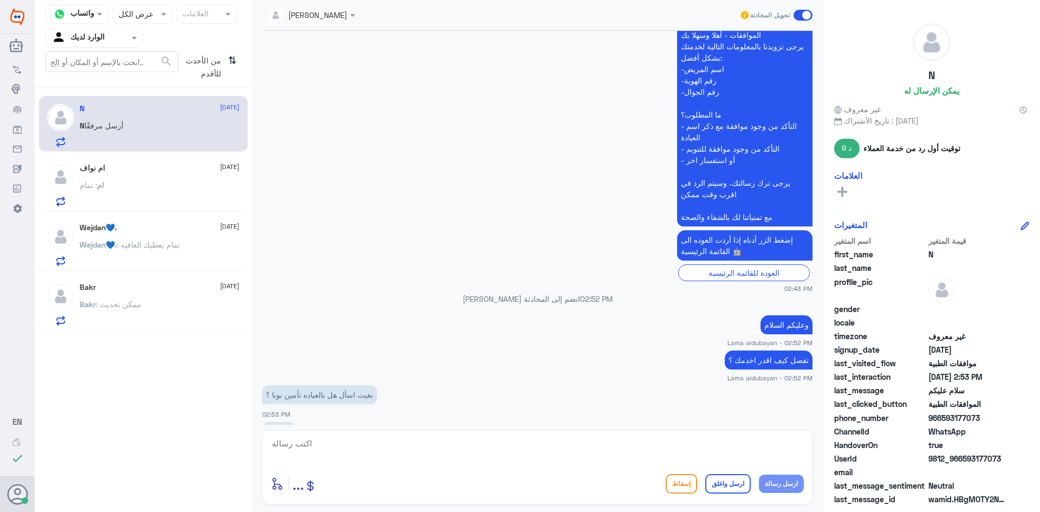
scroll to position [300, 0]
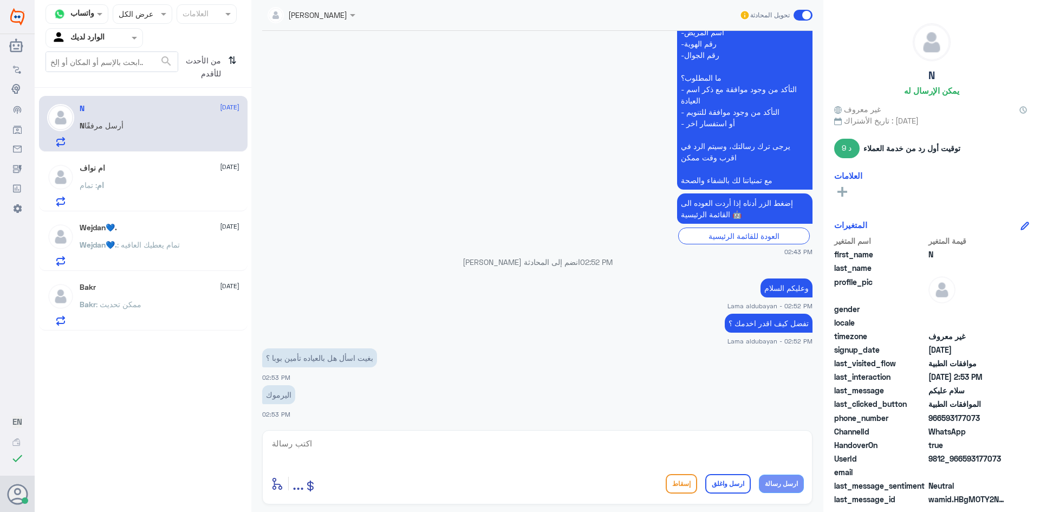
click at [411, 434] on div "أدخل اسم مجموعة الرسائل ... إسقاط ارسل واغلق ارسل رسالة" at bounding box center [537, 467] width 550 height 74
click at [623, 444] on textarea at bounding box center [537, 449] width 533 height 27
paste textarea "بإمكانك التواصل مع خدمة العملاء هاتفياً ليتم تحويلك مباشره الى عيادات اليروموك …"
type textarea "بإمكانك التواصل مع خدمة العملاء هاتفياً ليتم تحويلك مباشره الى عيادات اليروموك …"
click at [788, 483] on button "ارسل رسالة" at bounding box center [781, 484] width 45 height 18
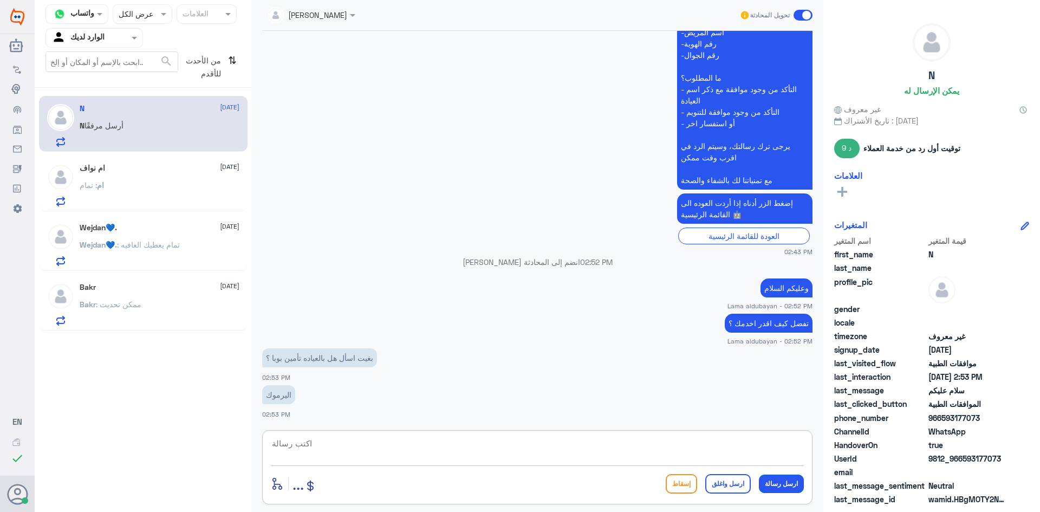
scroll to position [369, 0]
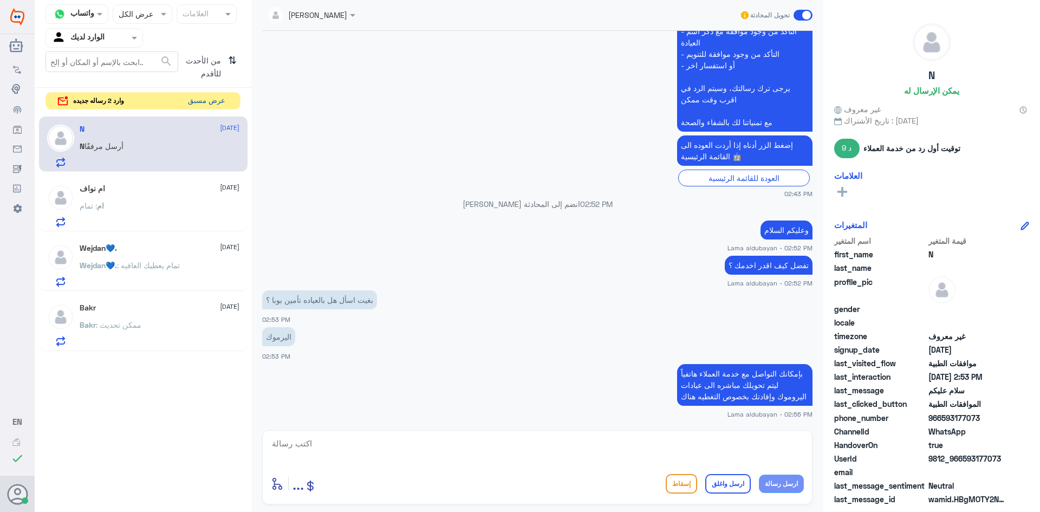
click at [202, 104] on button "عرض مسبق" at bounding box center [207, 101] width 46 height 17
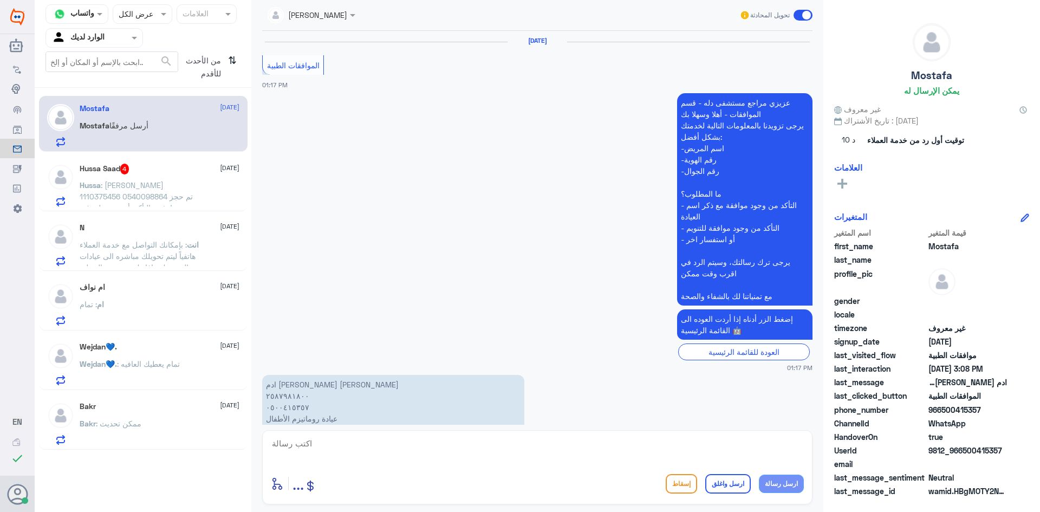
scroll to position [980, 0]
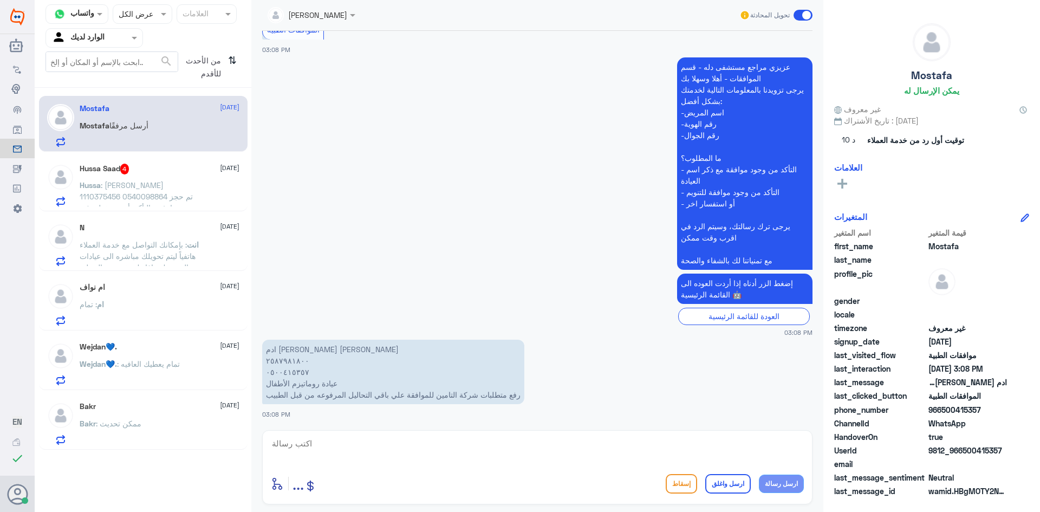
click at [185, 241] on p "انت : بإمكانك التواصل مع خدمة العملاء هاتفياً ليتم تحويلك مباشره الى عيادات الي…" at bounding box center [141, 252] width 122 height 27
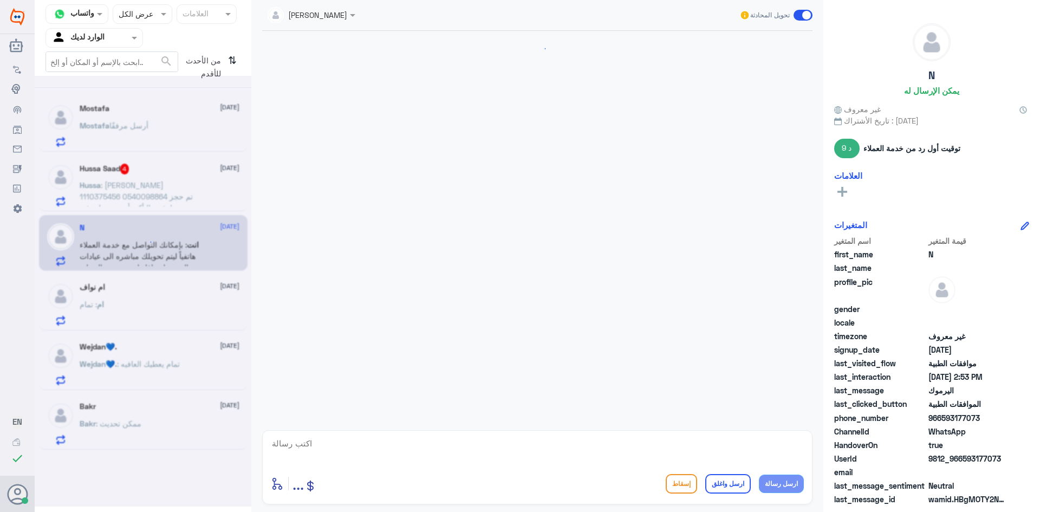
scroll to position [369, 0]
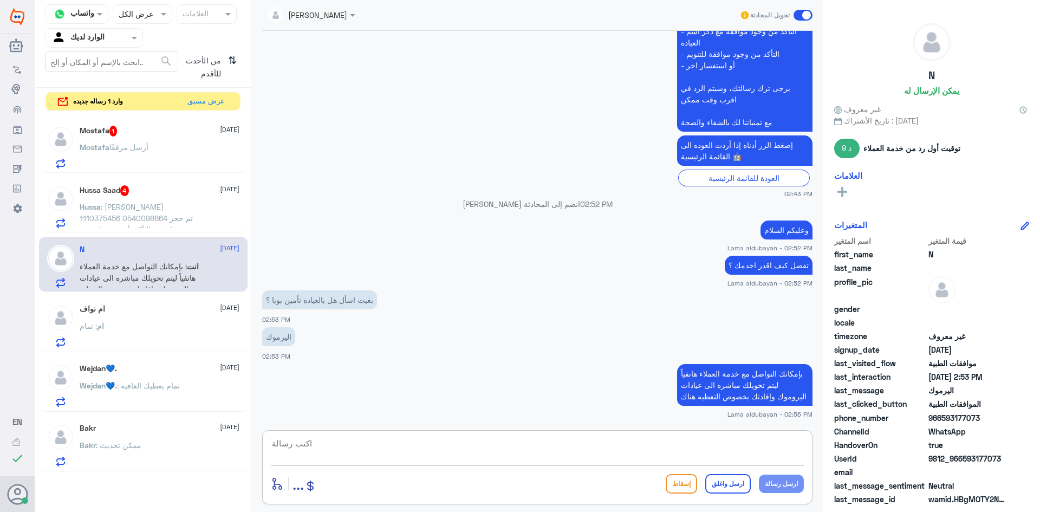
click at [601, 450] on textarea at bounding box center [537, 449] width 533 height 27
paste textarea "نشكر تواصلك مع مستشفيات دلة"
type textarea "نشكر تواصلك مع مستشفيات دلة"
click at [718, 483] on button "ارسل واغلق" at bounding box center [728, 484] width 46 height 20
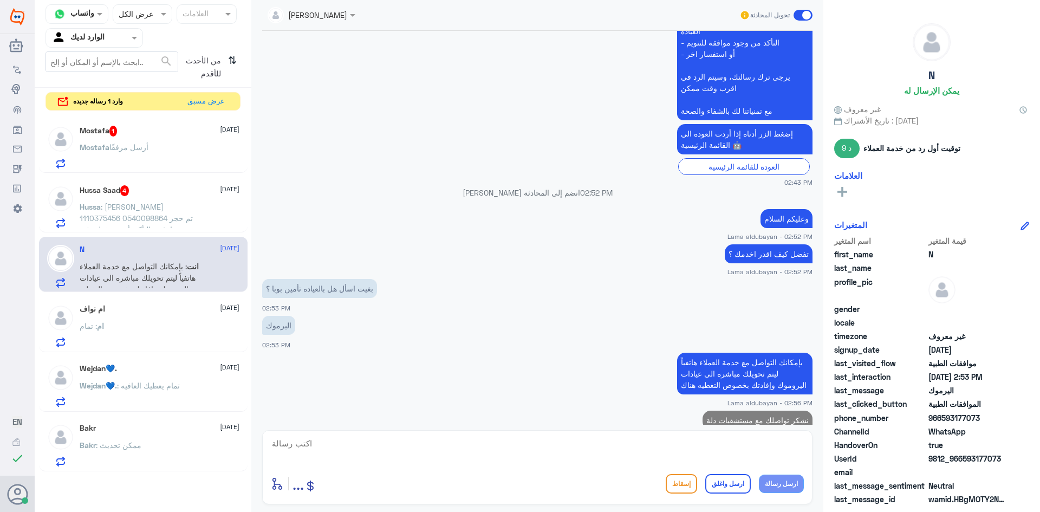
scroll to position [404, 0]
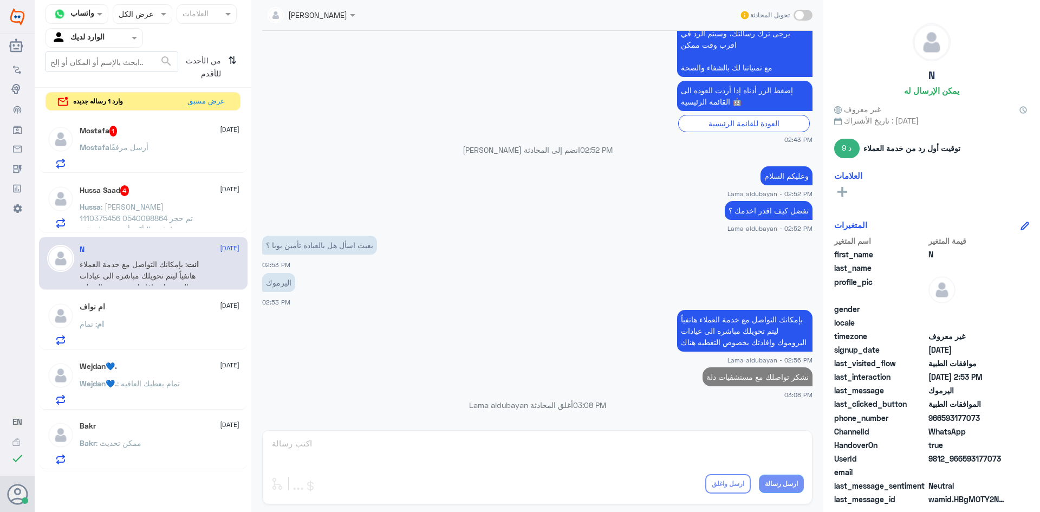
click at [158, 328] on div "ام : تمام" at bounding box center [160, 333] width 160 height 24
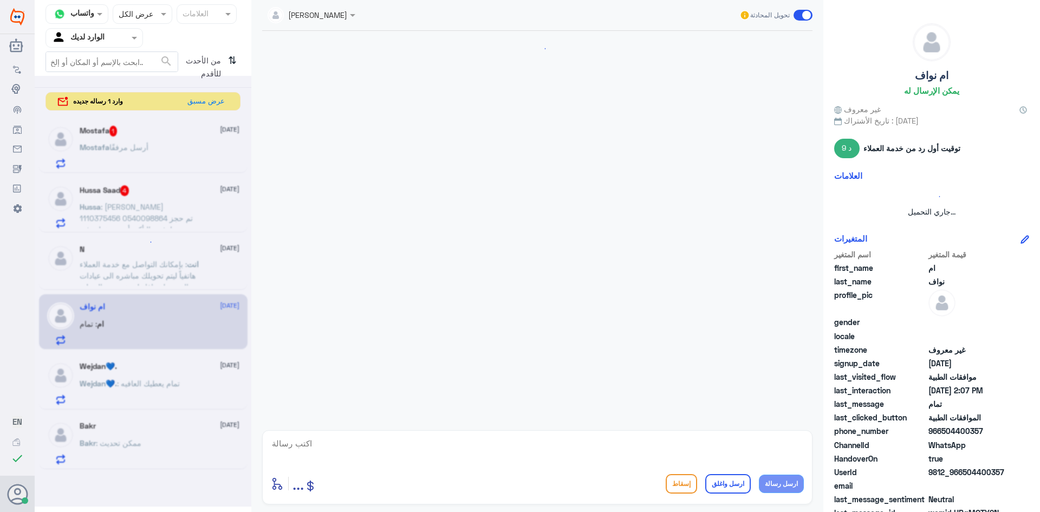
scroll to position [744, 0]
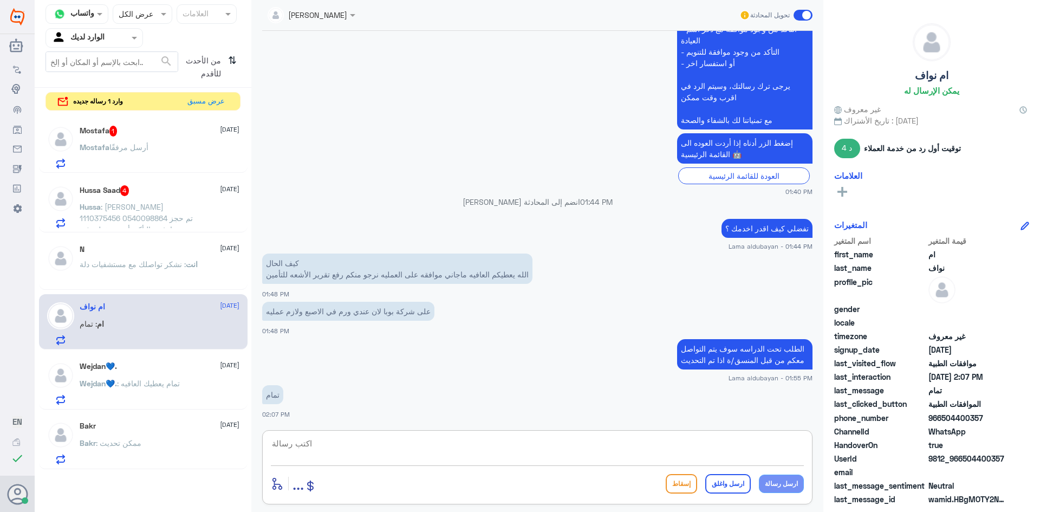
drag, startPoint x: 575, startPoint y: 450, endPoint x: 720, endPoint y: 484, distance: 149.1
click at [581, 451] on textarea at bounding box center [537, 449] width 533 height 27
paste textarea "نشكر تواصلك مع مستشفيات دلة"
type textarea "نشكر تواصلك مع مستشفيات دلة"
click at [731, 483] on button "ارسل واغلق" at bounding box center [728, 484] width 46 height 20
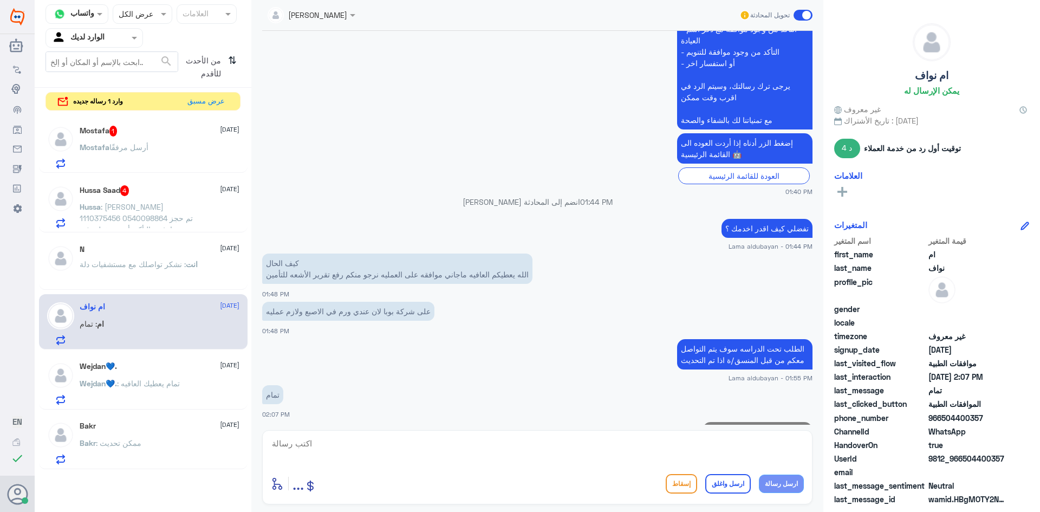
scroll to position [779, 0]
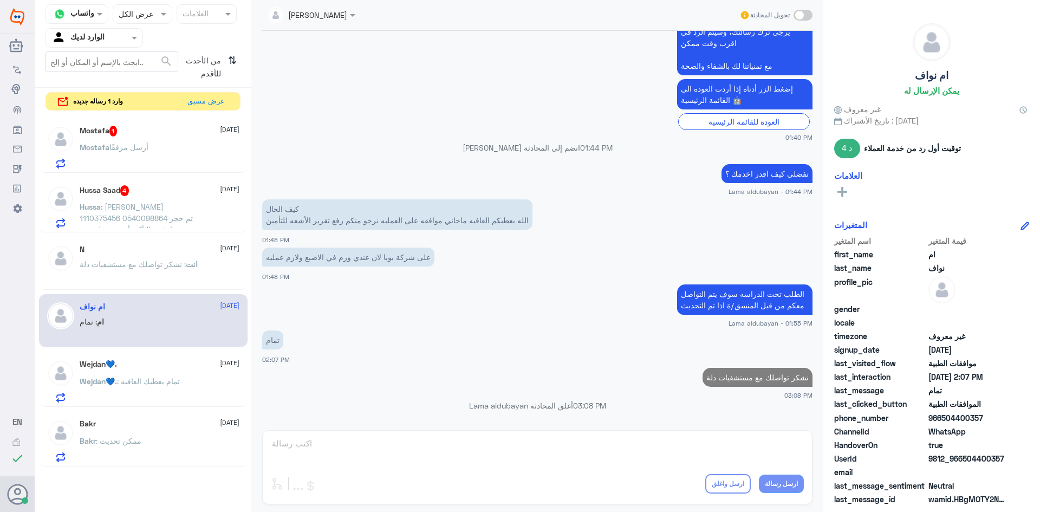
click at [155, 201] on p "Hussa : [PERSON_NAME] 1110375456 0540098864 تم حجز موعد وارغب بالتأكد تأميني يغ…" at bounding box center [141, 214] width 122 height 27
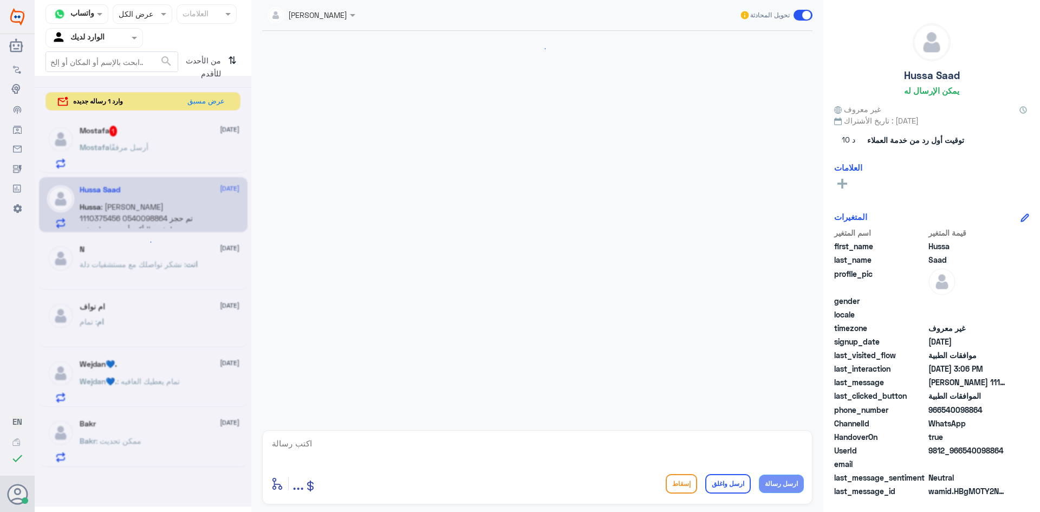
scroll to position [1003, 0]
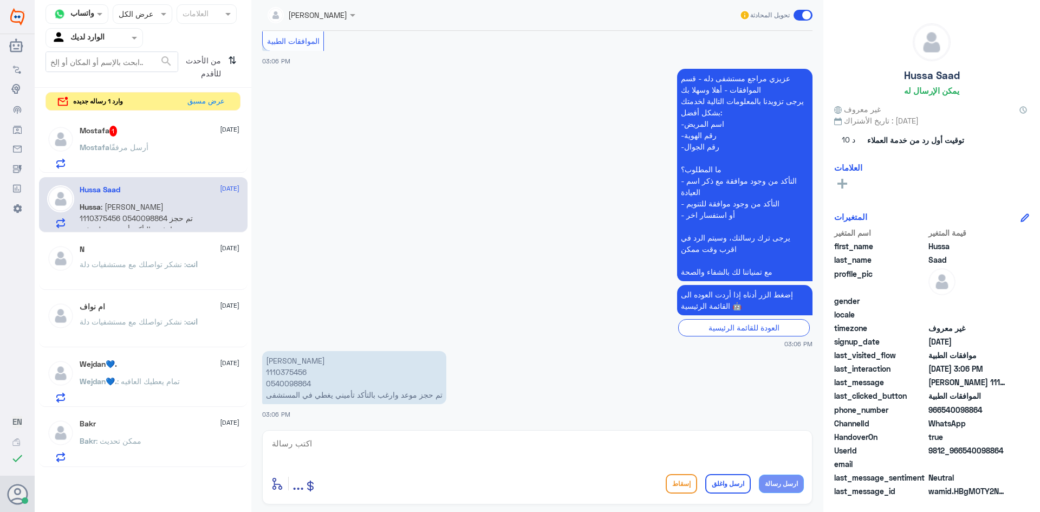
click at [294, 370] on p "[PERSON_NAME] 1110375456 0540098864 تم حجز موعد وارغب بالتأكد تأميني يغطي في ال…" at bounding box center [354, 377] width 184 height 53
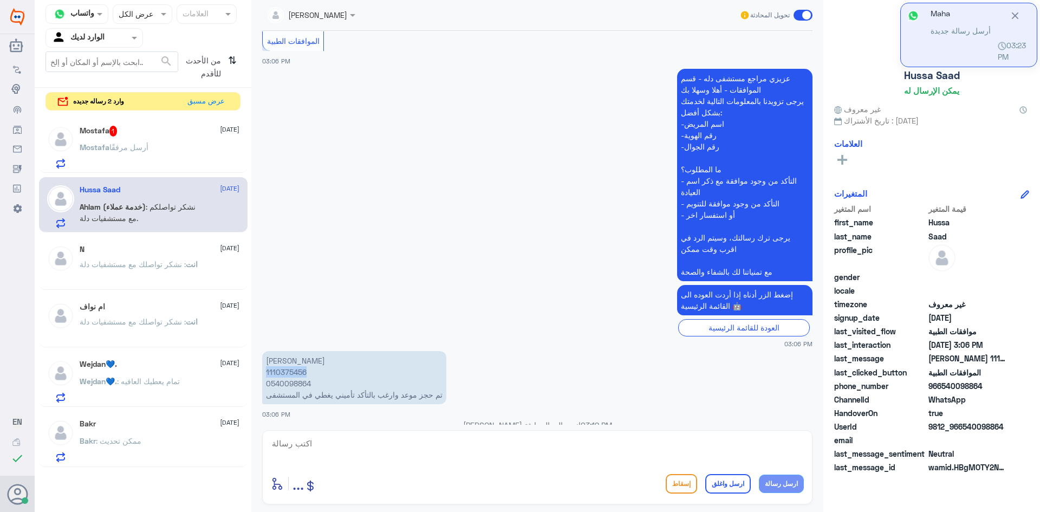
scroll to position [1135, 0]
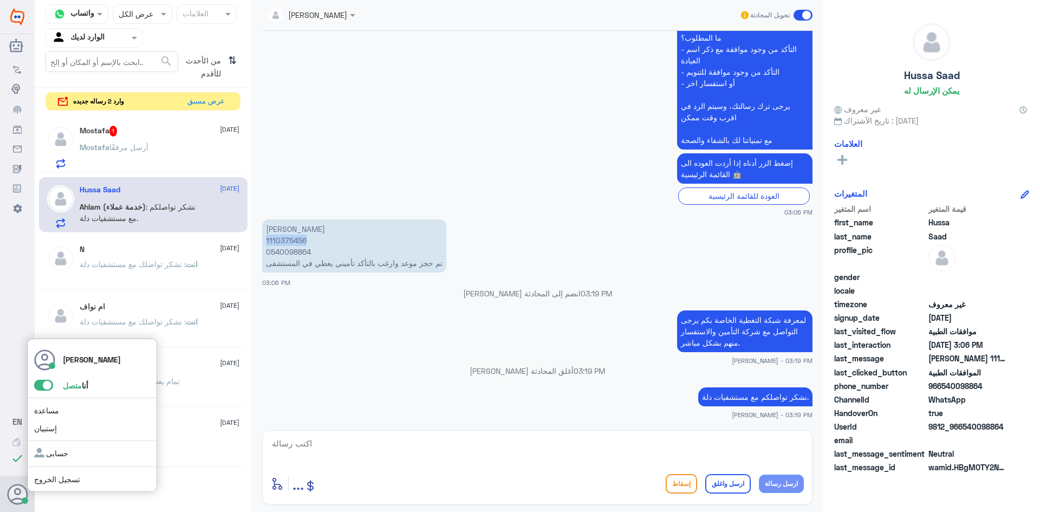
click at [8, 483] on use at bounding box center [18, 494] width 21 height 21
click at [46, 387] on span at bounding box center [43, 385] width 19 height 11
click at [0, 0] on input "checkbox" at bounding box center [0, 0] width 0 height 0
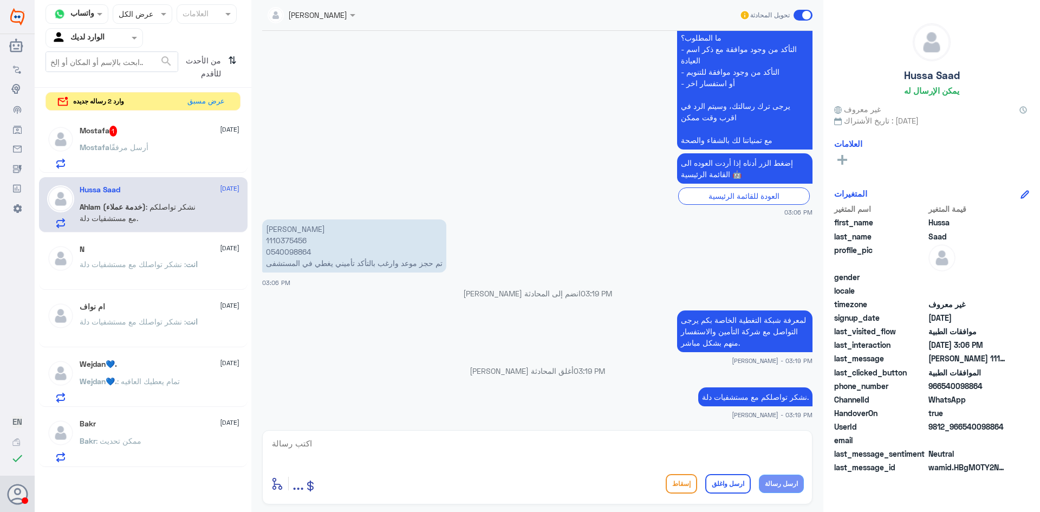
click at [149, 144] on div "[PERSON_NAME] أرسل مرفقًا" at bounding box center [160, 156] width 160 height 24
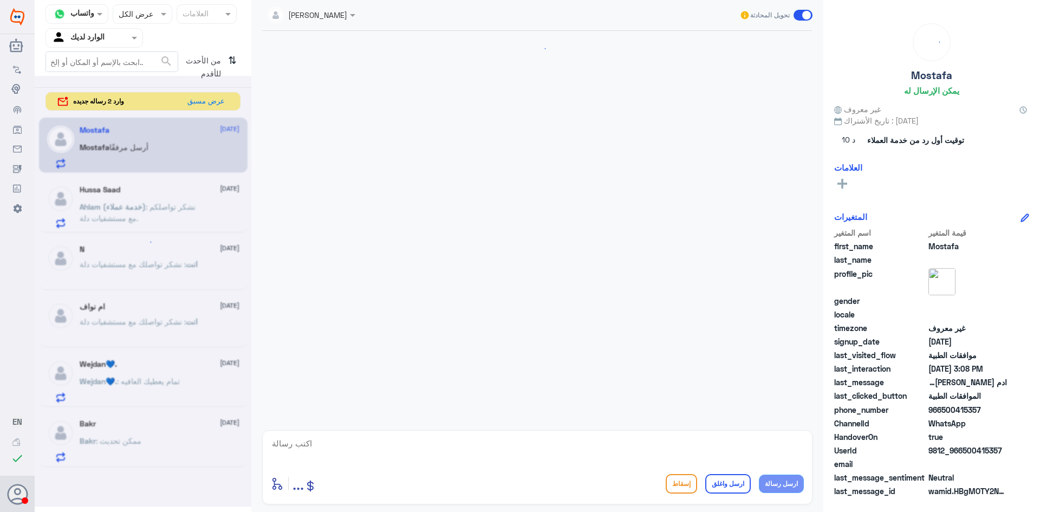
scroll to position [991, 0]
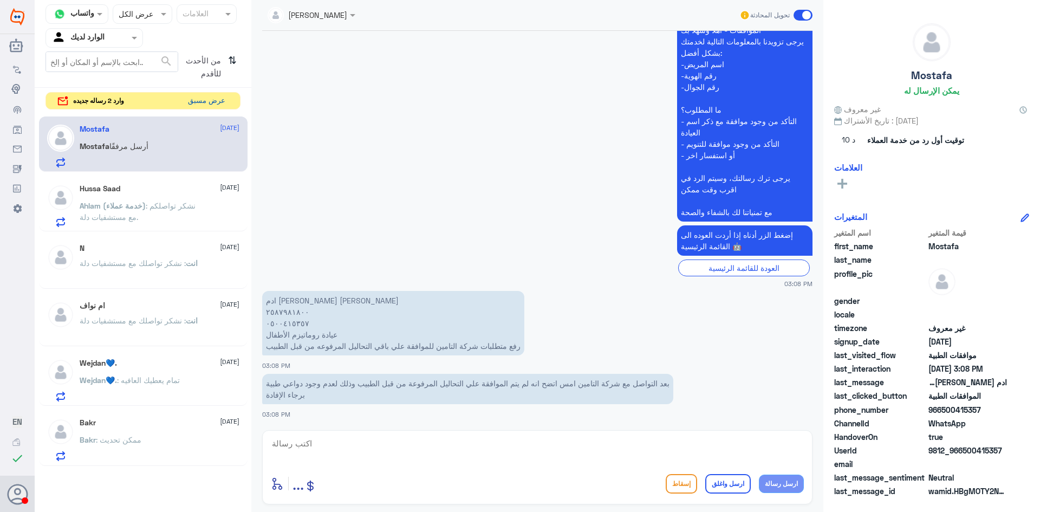
click at [202, 100] on button "عرض مسبق" at bounding box center [207, 101] width 46 height 17
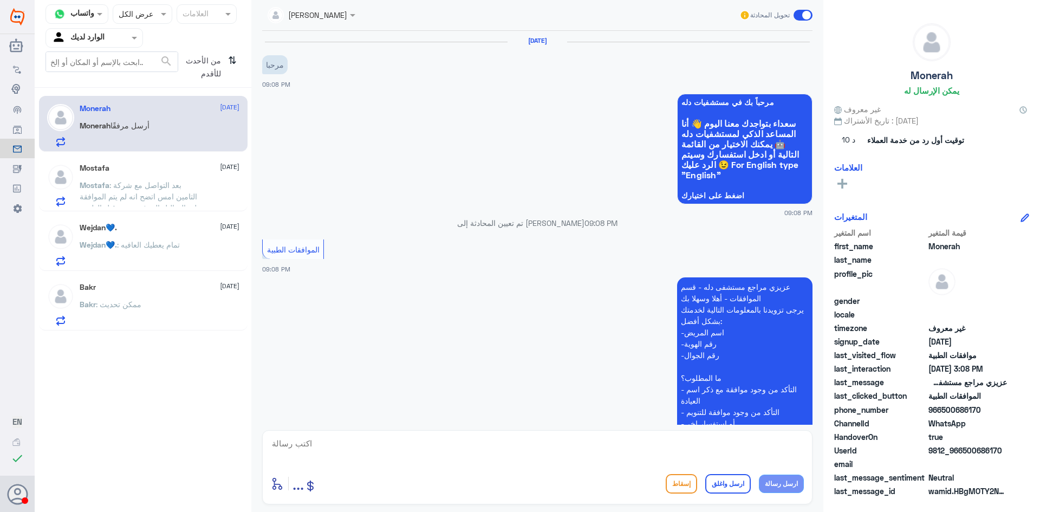
scroll to position [1178, 0]
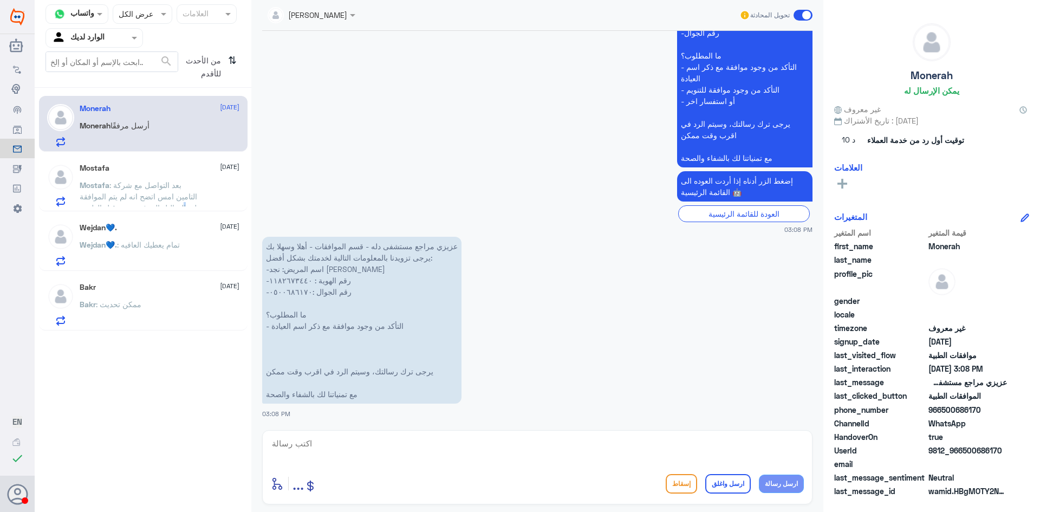
click at [184, 206] on div "Mostafa [DATE] Mostafa : بعد التواصل مع شركة التامين امس اتضح انه لم يتم المواف…" at bounding box center [143, 183] width 209 height 56
click at [171, 140] on div "[PERSON_NAME] أرسل مرفقًا" at bounding box center [160, 134] width 160 height 24
